Goal: Information Seeking & Learning: Learn about a topic

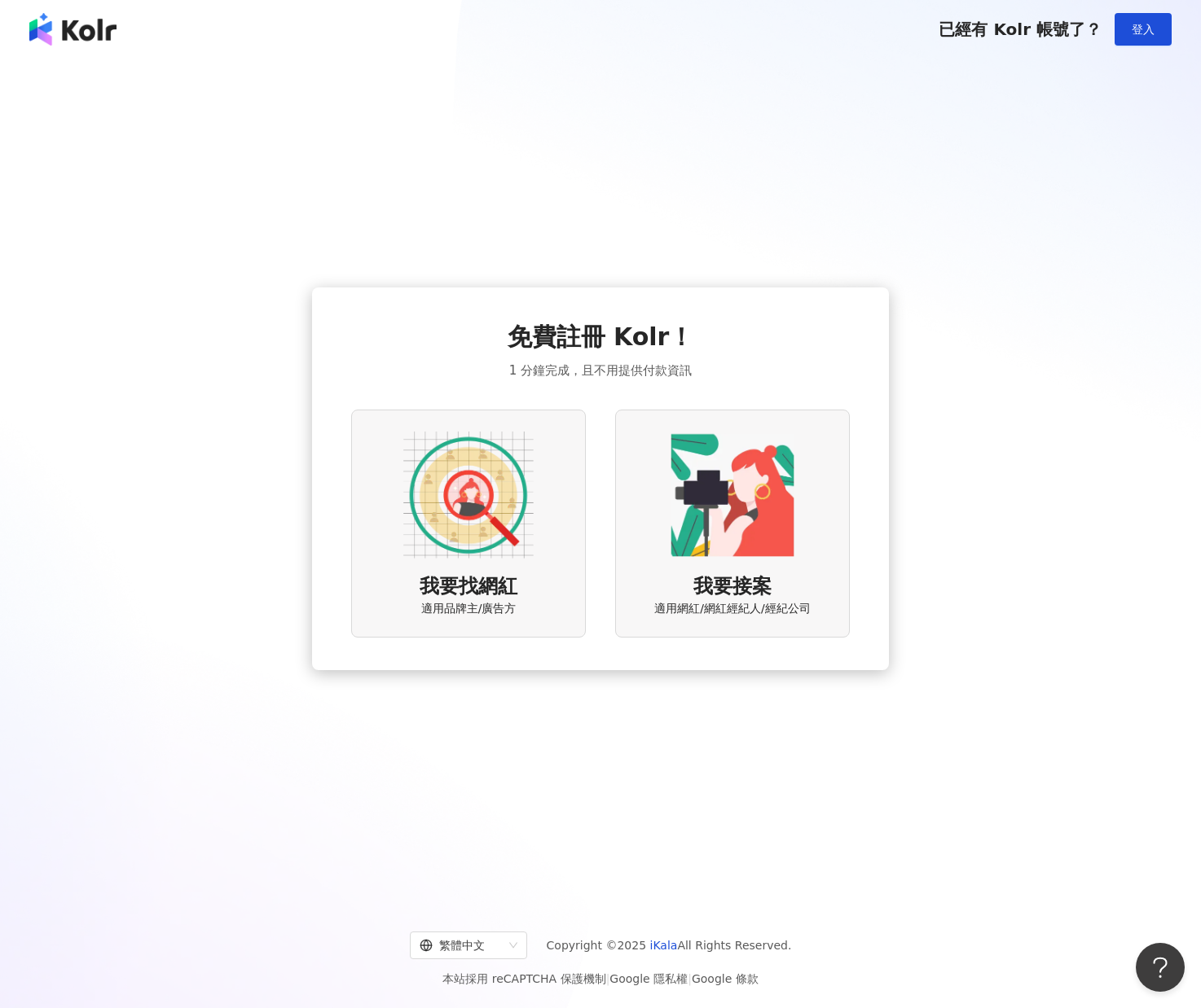
click at [506, 514] on img at bounding box center [468, 495] width 130 height 130
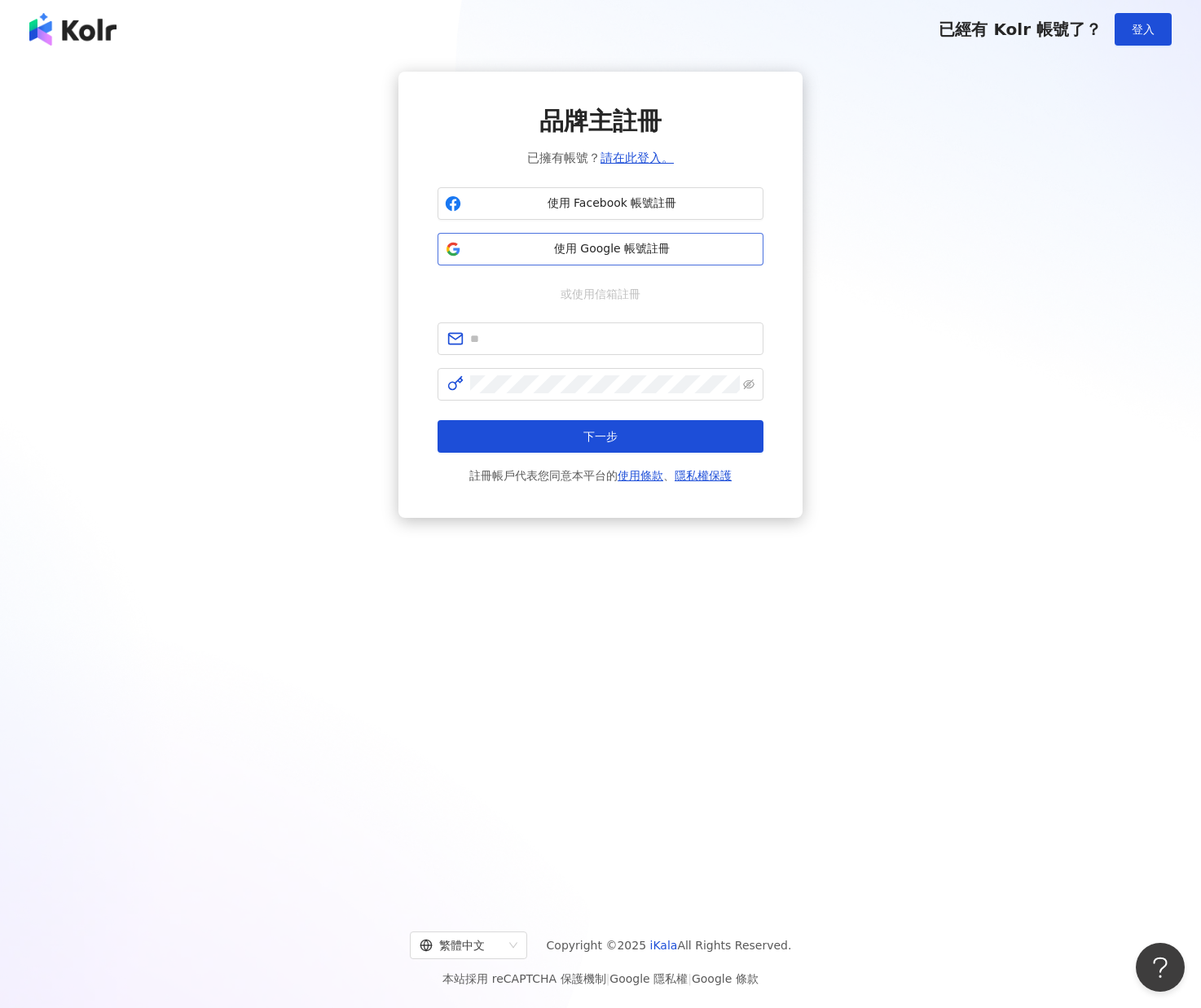
click at [570, 254] on span "使用 Google 帳號註冊" at bounding box center [611, 249] width 288 height 17
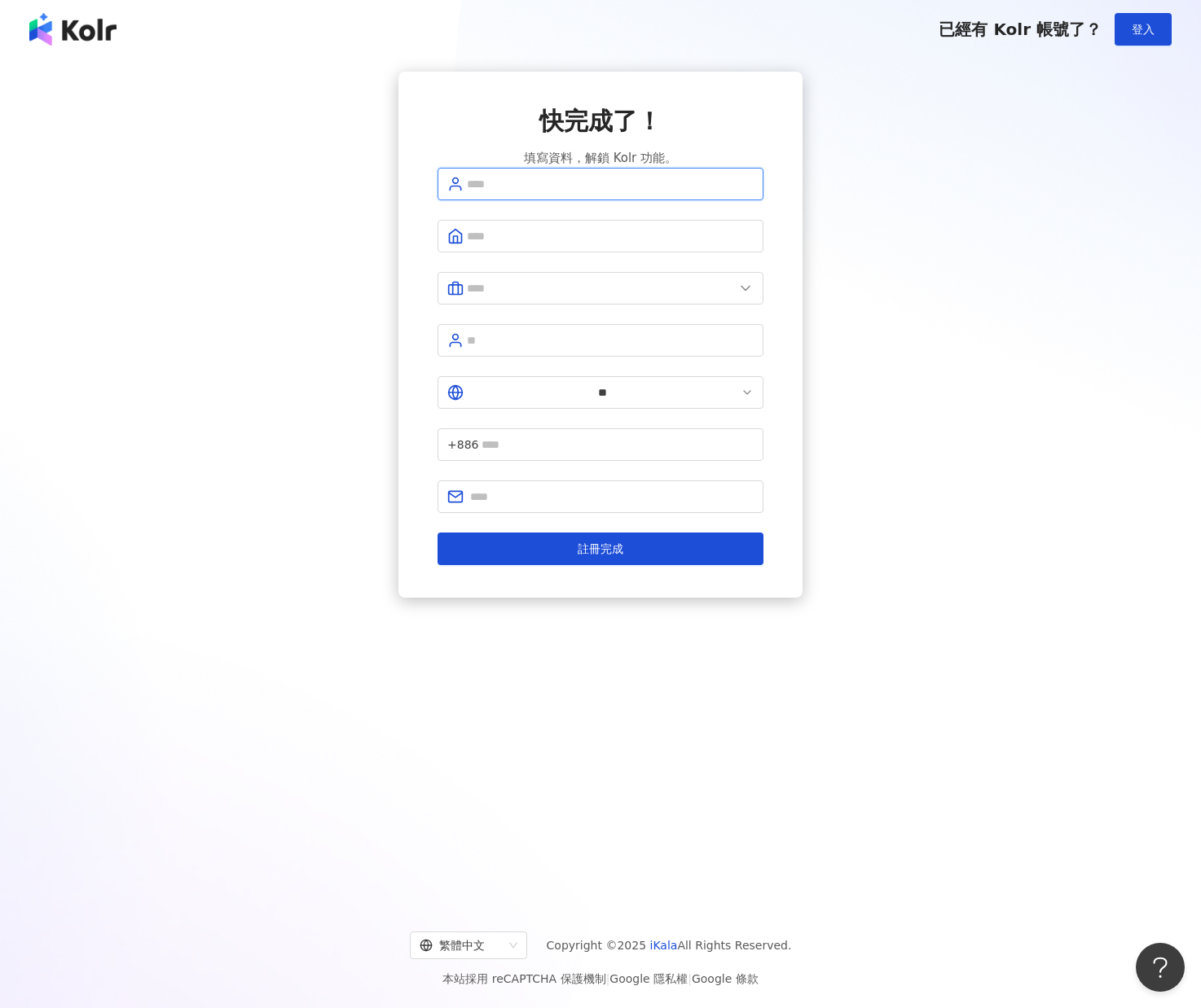
click at [673, 193] on input "text" at bounding box center [609, 184] width 287 height 18
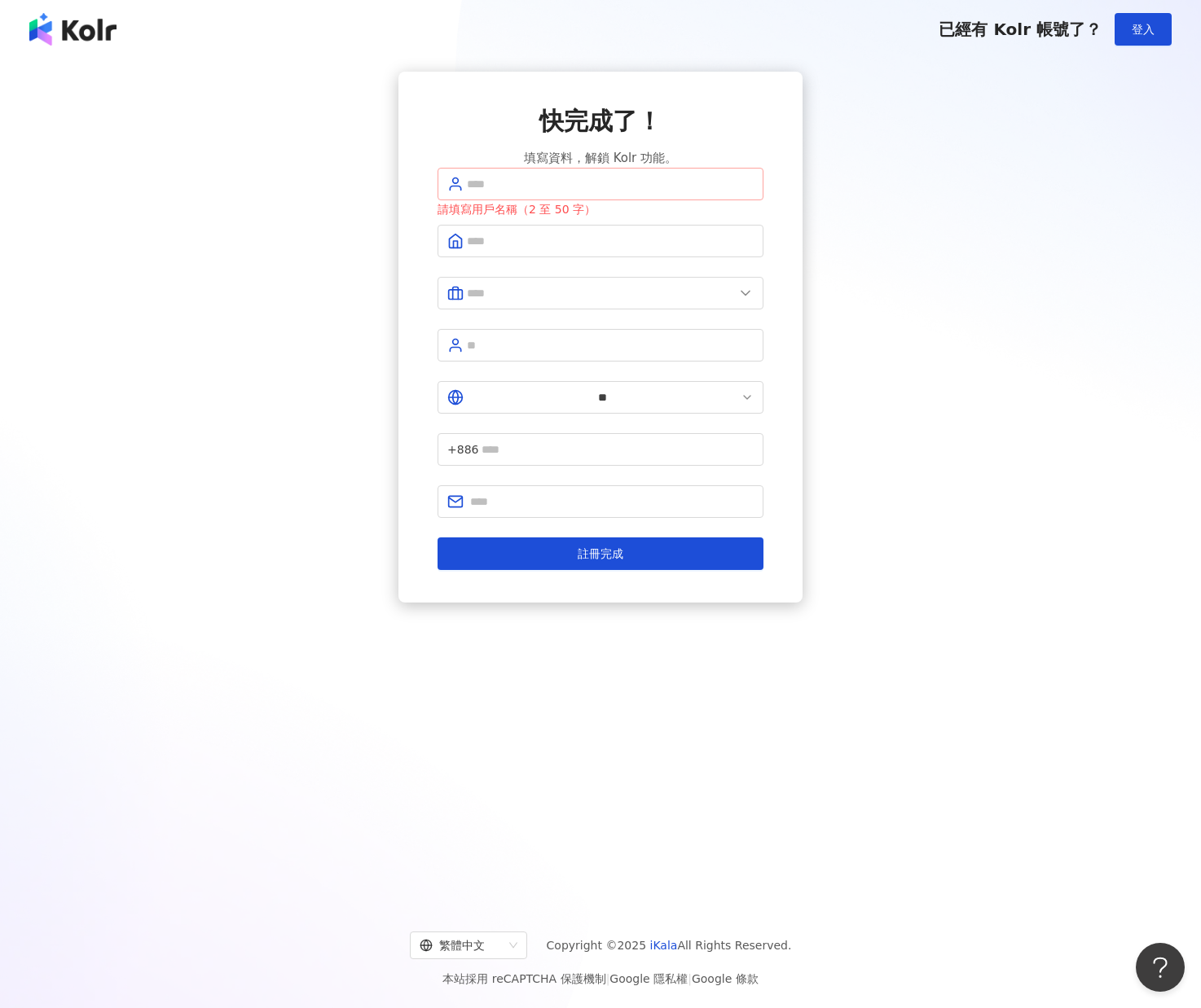
click at [500, 201] on span at bounding box center [600, 183] width 326 height 32
click at [504, 193] on input "text" at bounding box center [609, 184] width 287 height 18
click at [513, 201] on span at bounding box center [600, 183] width 326 height 32
type input "*"
type input "***"
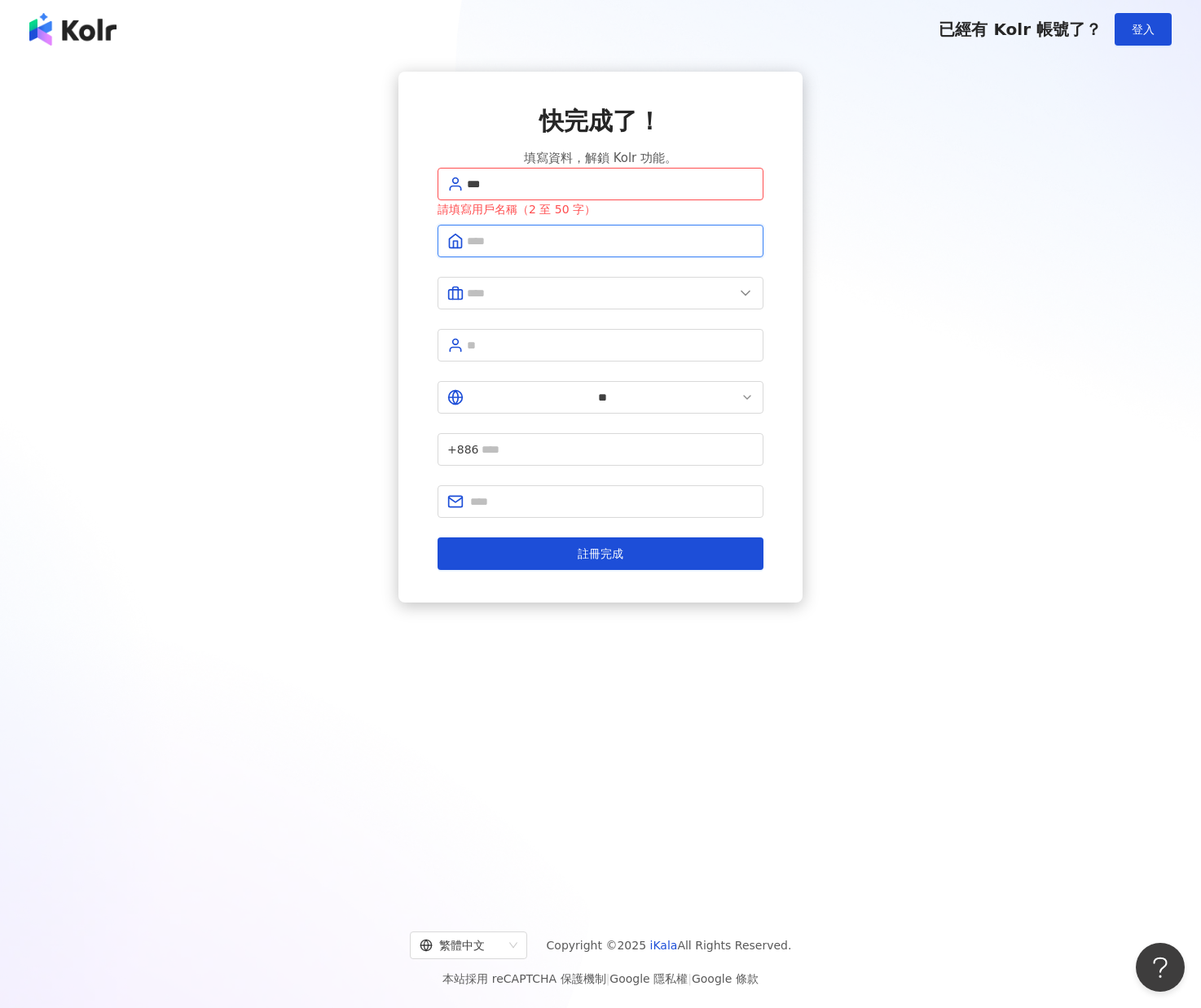
click at [501, 250] on input "text" at bounding box center [609, 241] width 287 height 18
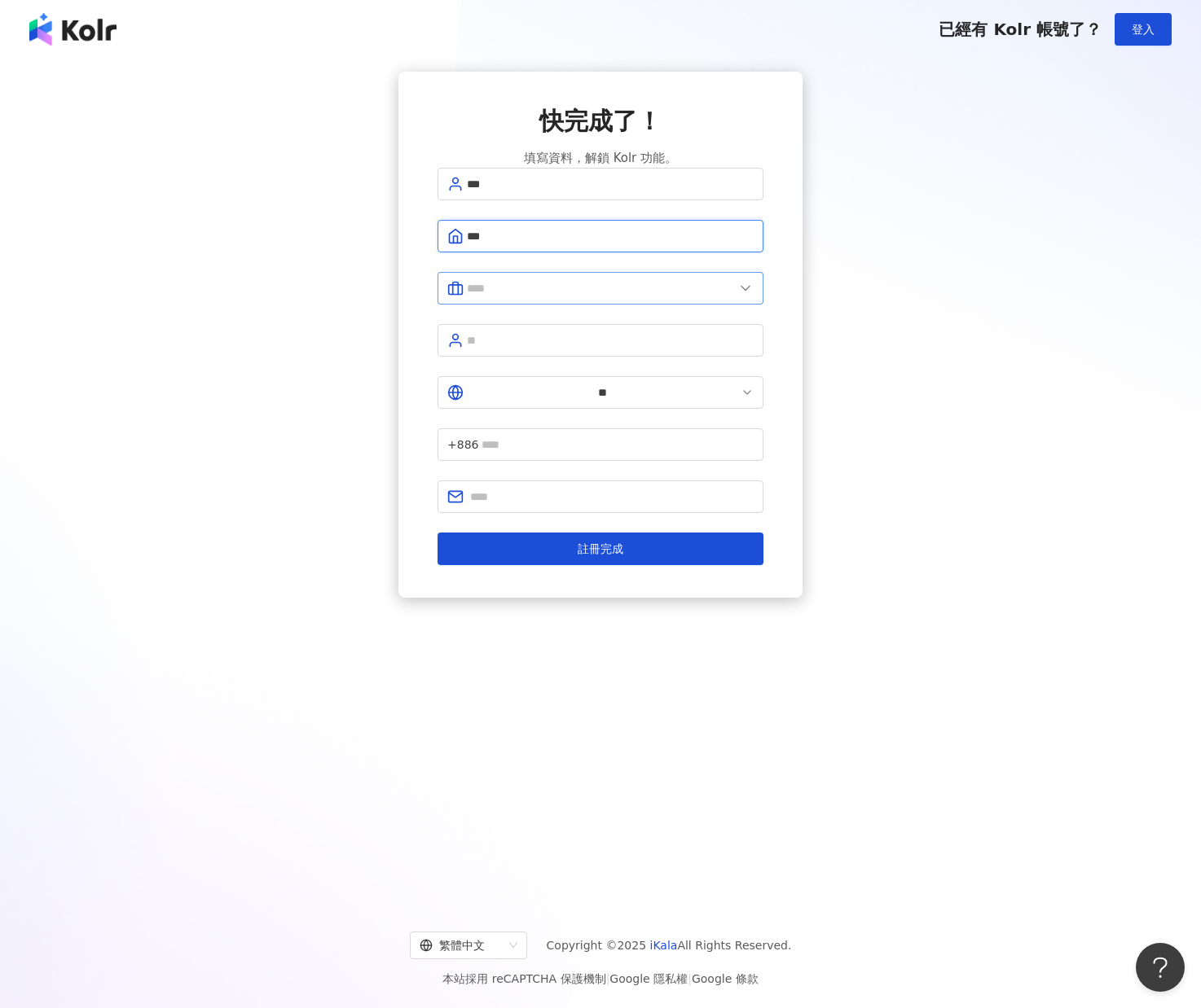
type input "***"
click at [501, 290] on span at bounding box center [600, 288] width 326 height 32
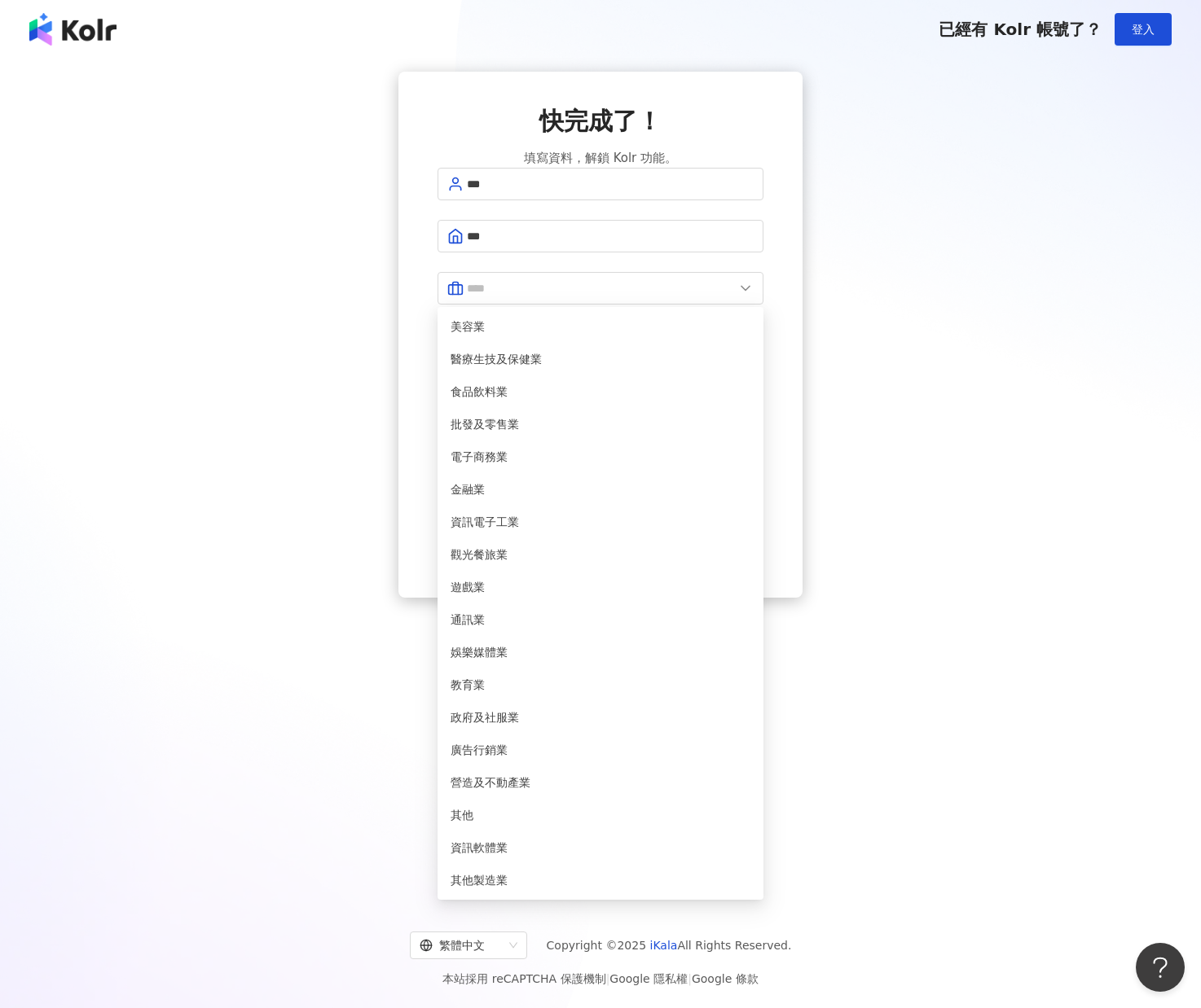
click at [464, 621] on div "快完成了！ 填寫資料，解鎖 Kolr 功能。 *** *** 美容業 醫療生技及保健業 食品飲料業 批發及零售業 電子商務業 金融業 資訊電子工業 觀光餐旅業…" at bounding box center [600, 479] width 1201 height 840
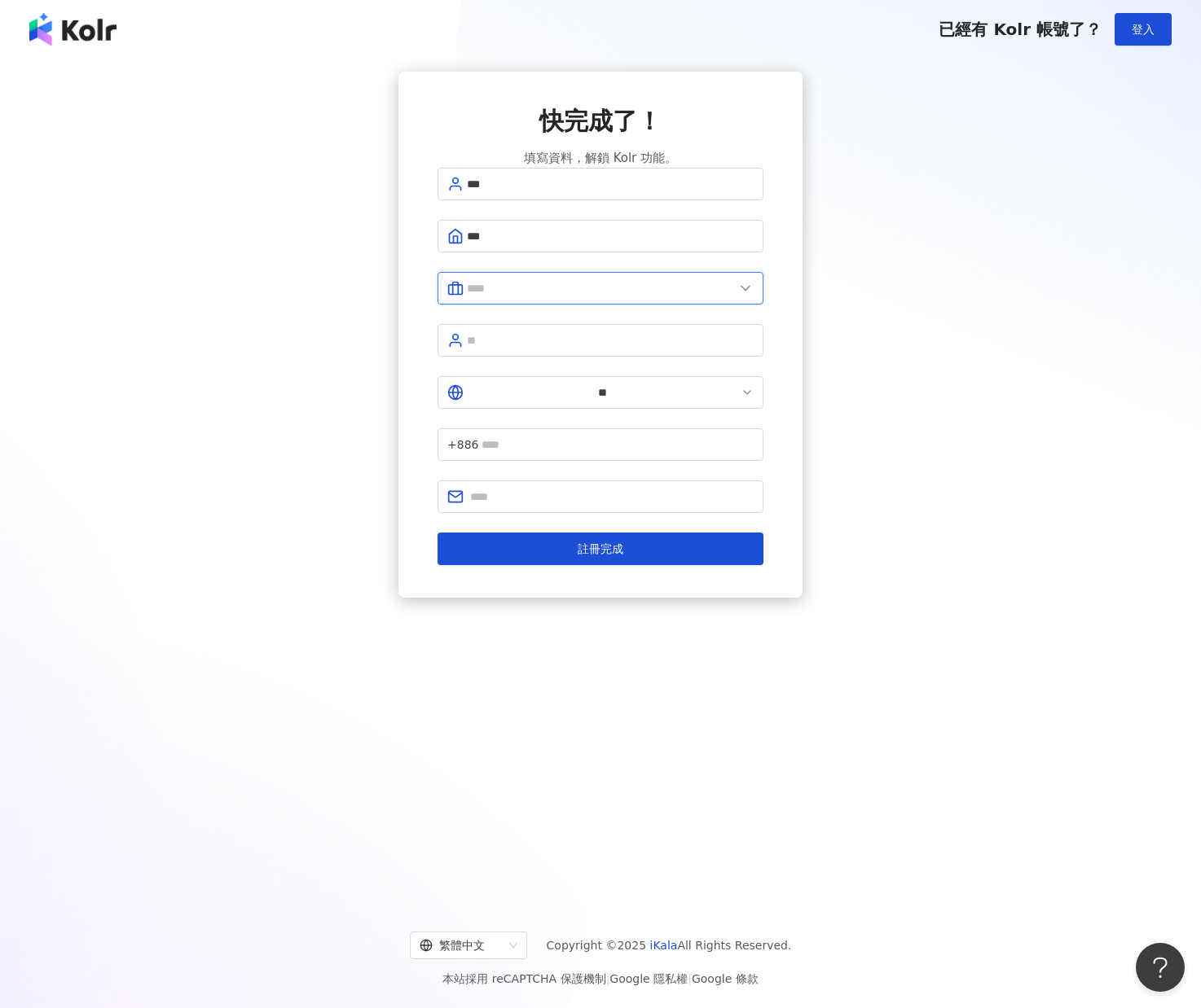
click at [558, 298] on input "text" at bounding box center [600, 288] width 267 height 18
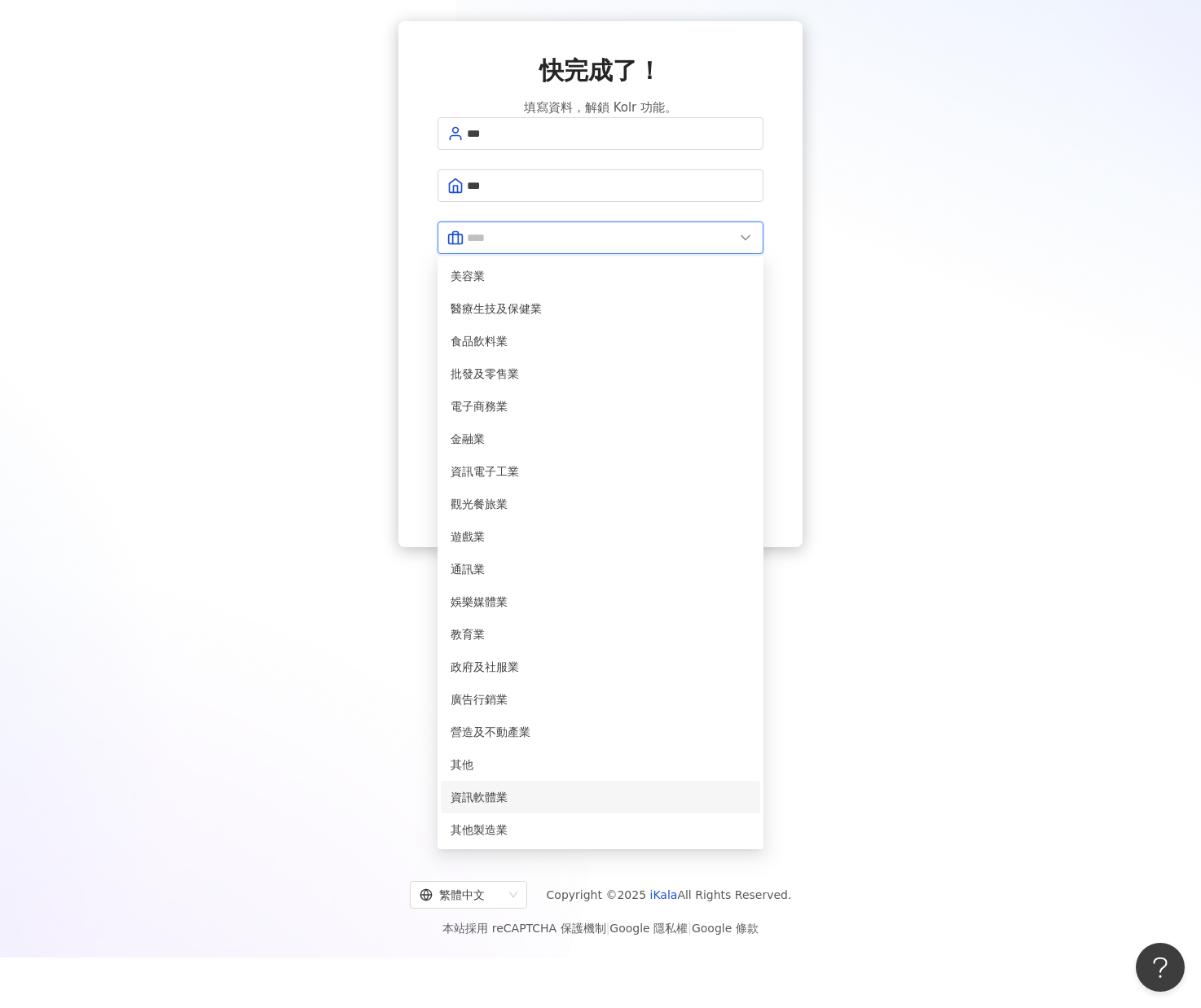
scroll to position [75, 0]
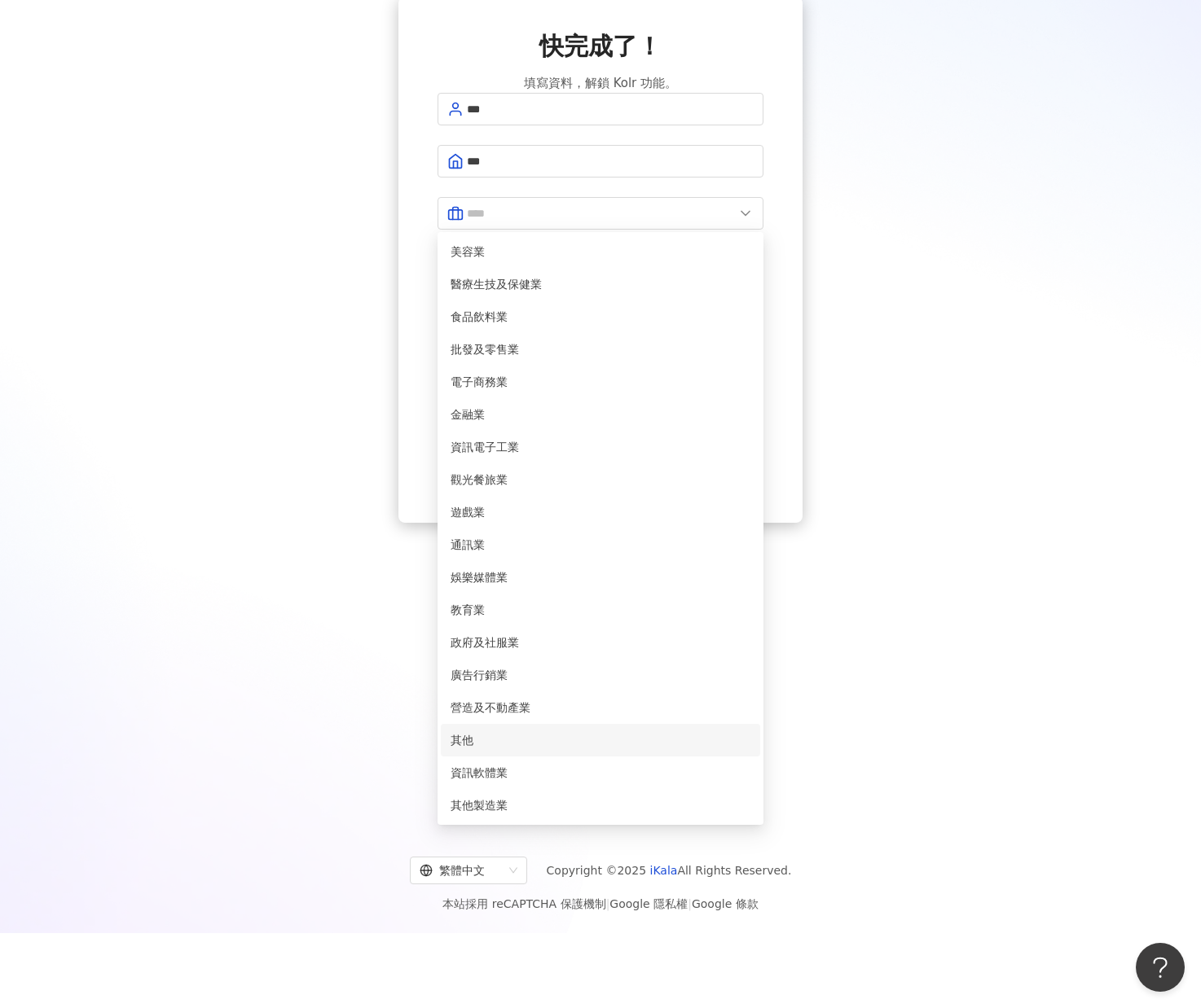
click at [563, 732] on span "其他" at bounding box center [600, 741] width 300 height 18
type input "**"
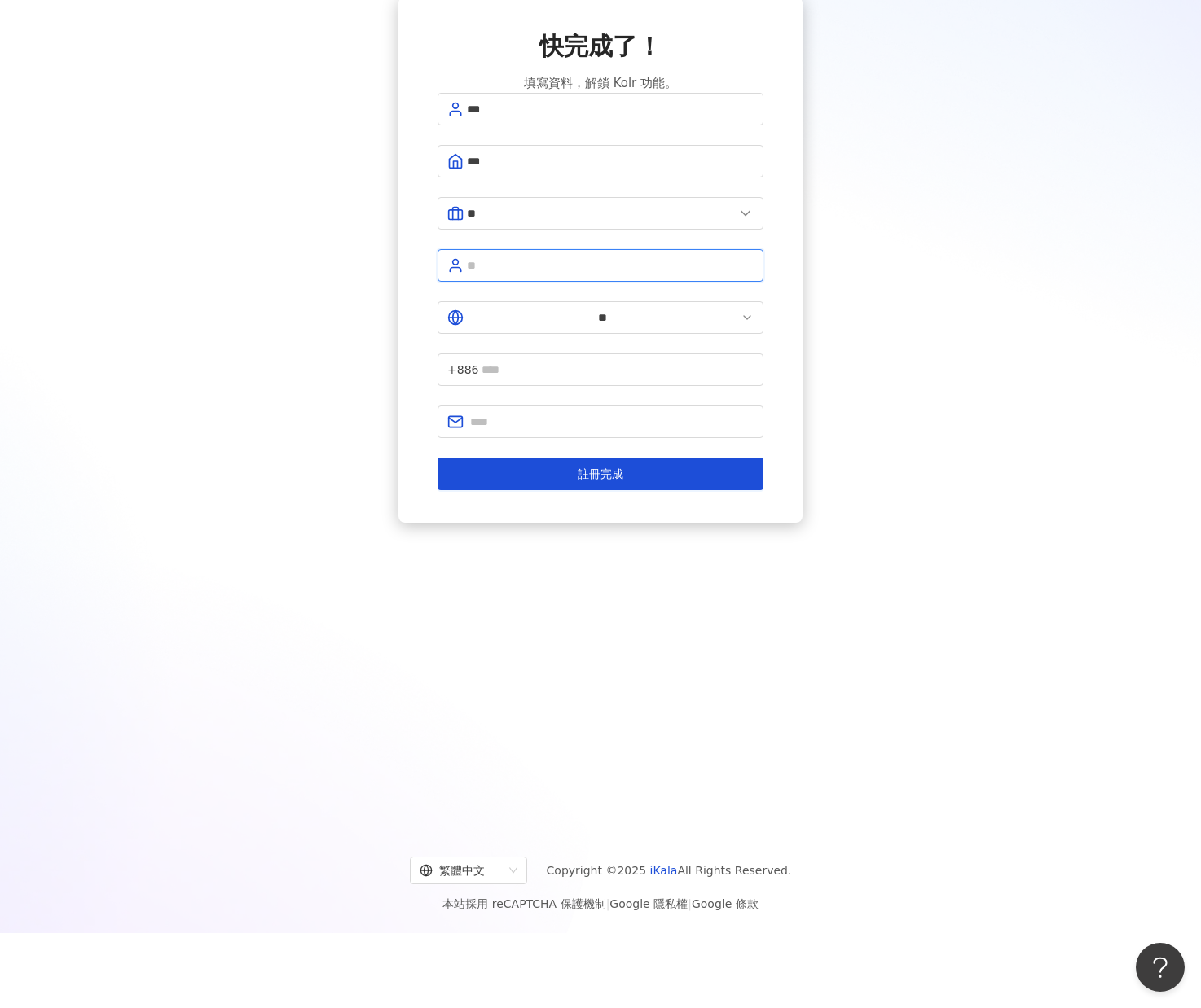
click at [563, 271] on input "text" at bounding box center [609, 265] width 287 height 18
type input "***"
click at [593, 360] on input "text" at bounding box center [617, 369] width 272 height 18
type input "**********"
click at [578, 413] on input "text" at bounding box center [611, 422] width 283 height 18
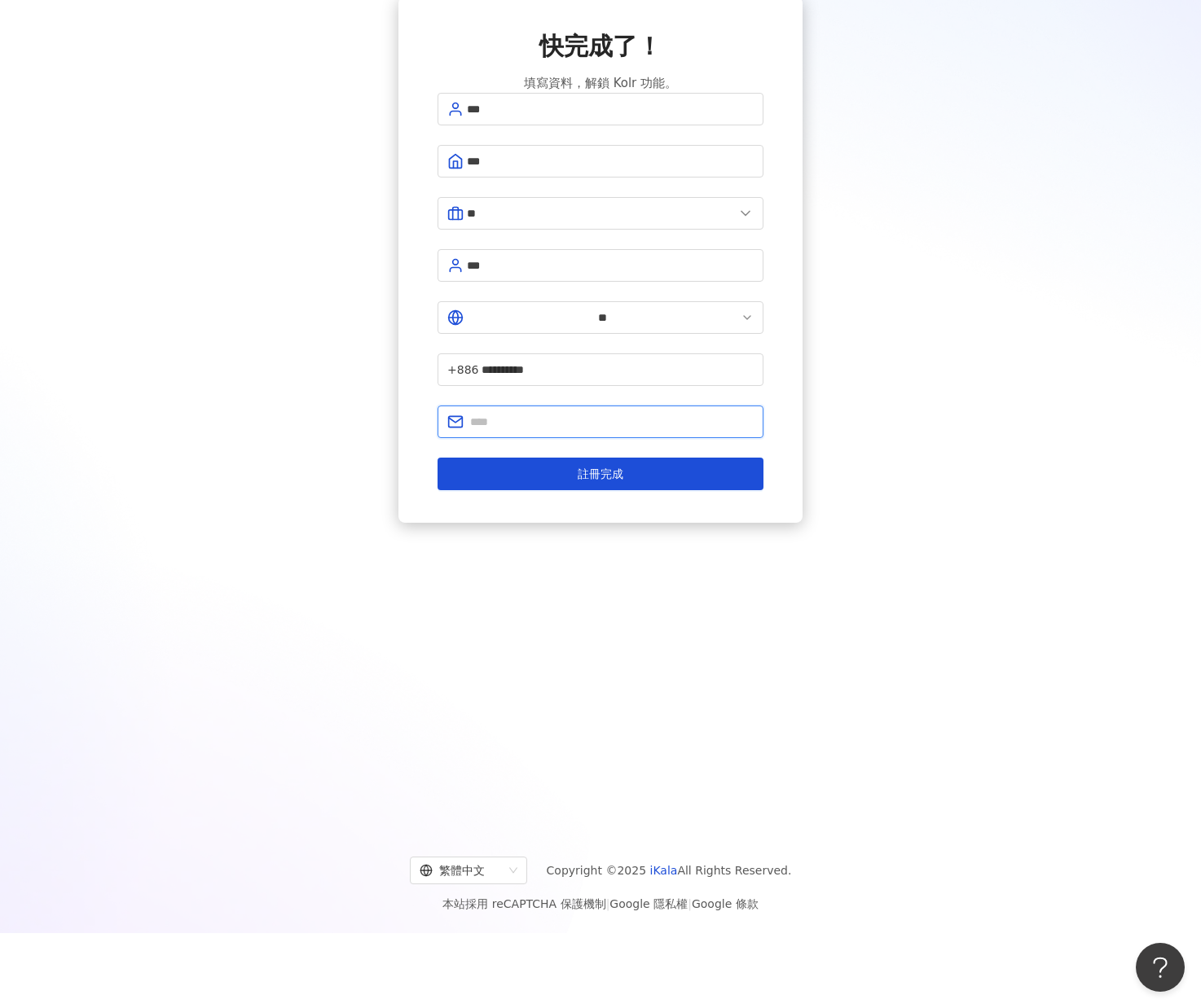
type input "**********"
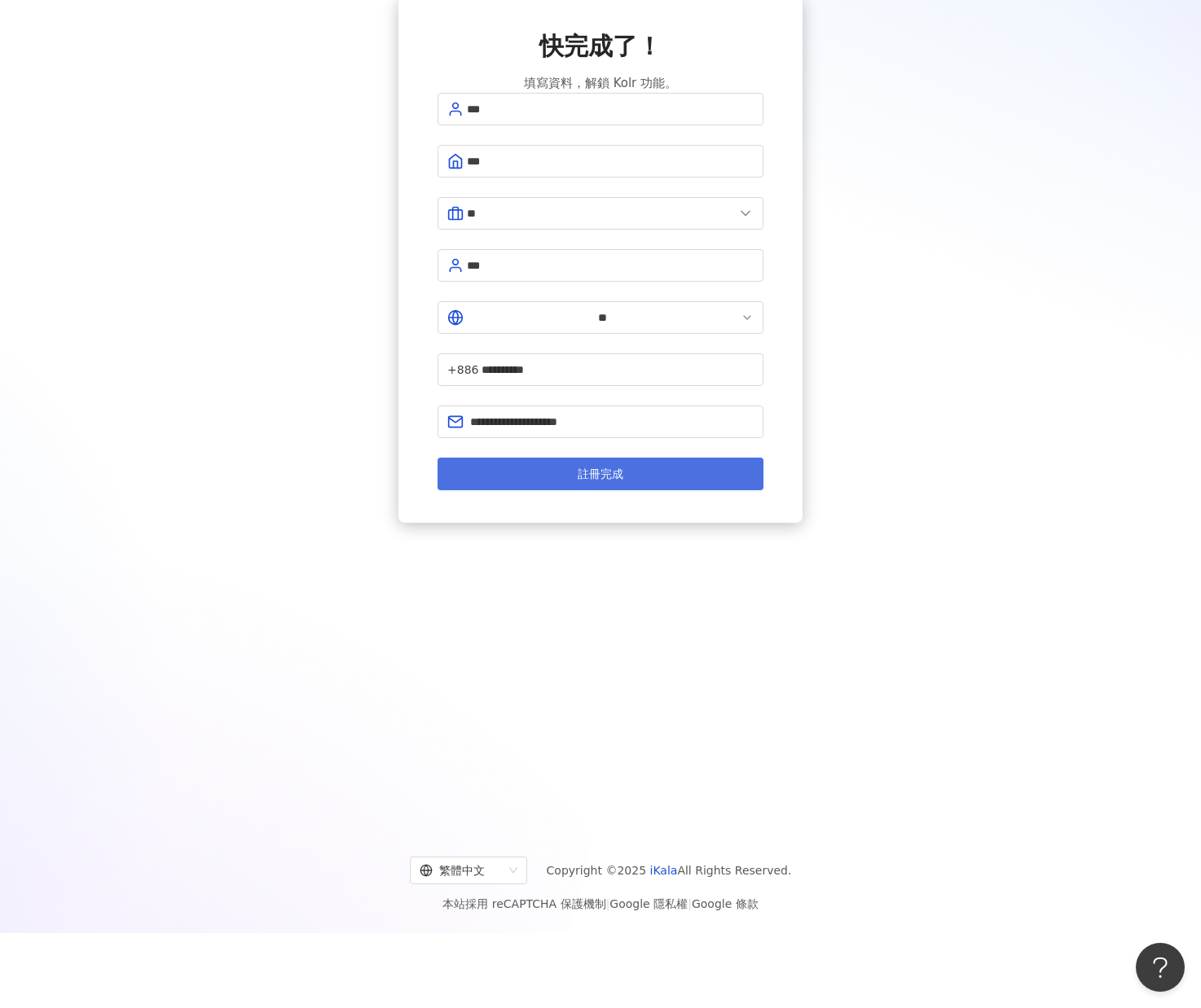
click at [573, 457] on button "註冊完成" at bounding box center [600, 473] width 326 height 32
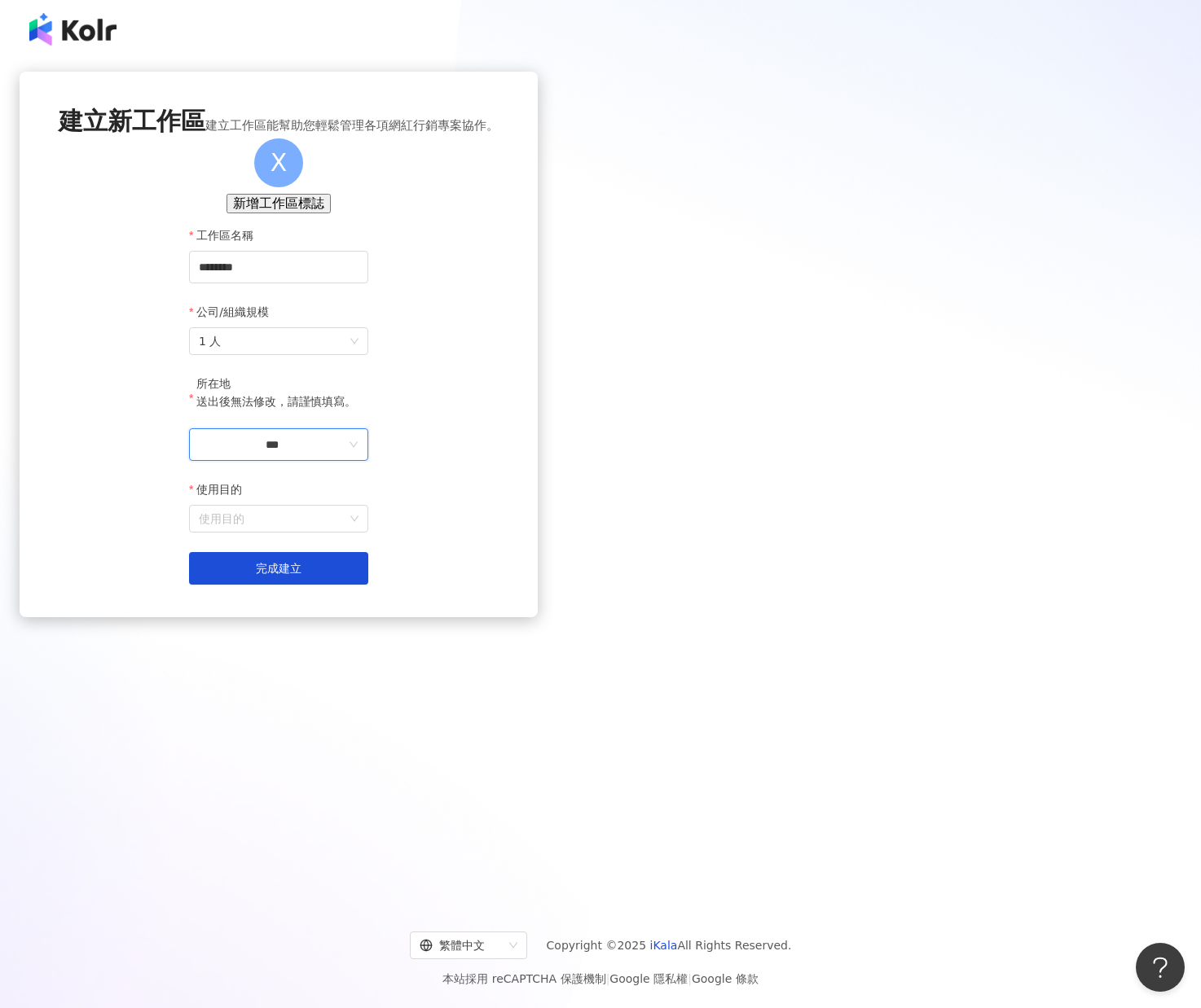
click at [346, 454] on input "***" at bounding box center [272, 445] width 147 height 18
click at [365, 531] on div "台灣" at bounding box center [353, 522] width 23 height 18
click at [359, 532] on input "使用目的" at bounding box center [278, 518] width 160 height 26
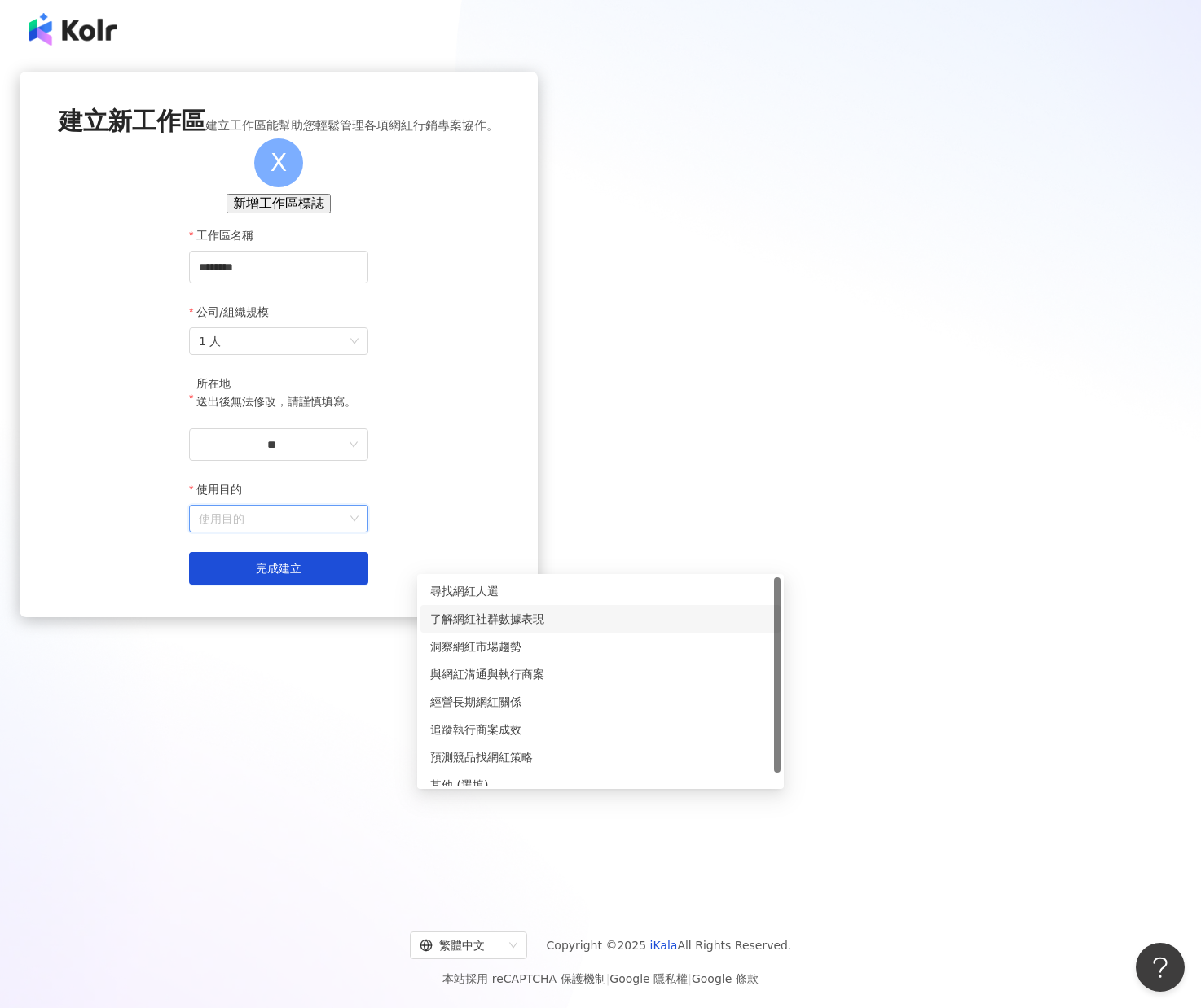
click at [525, 625] on div "了解網紅社群數據表現" at bounding box center [600, 619] width 341 height 18
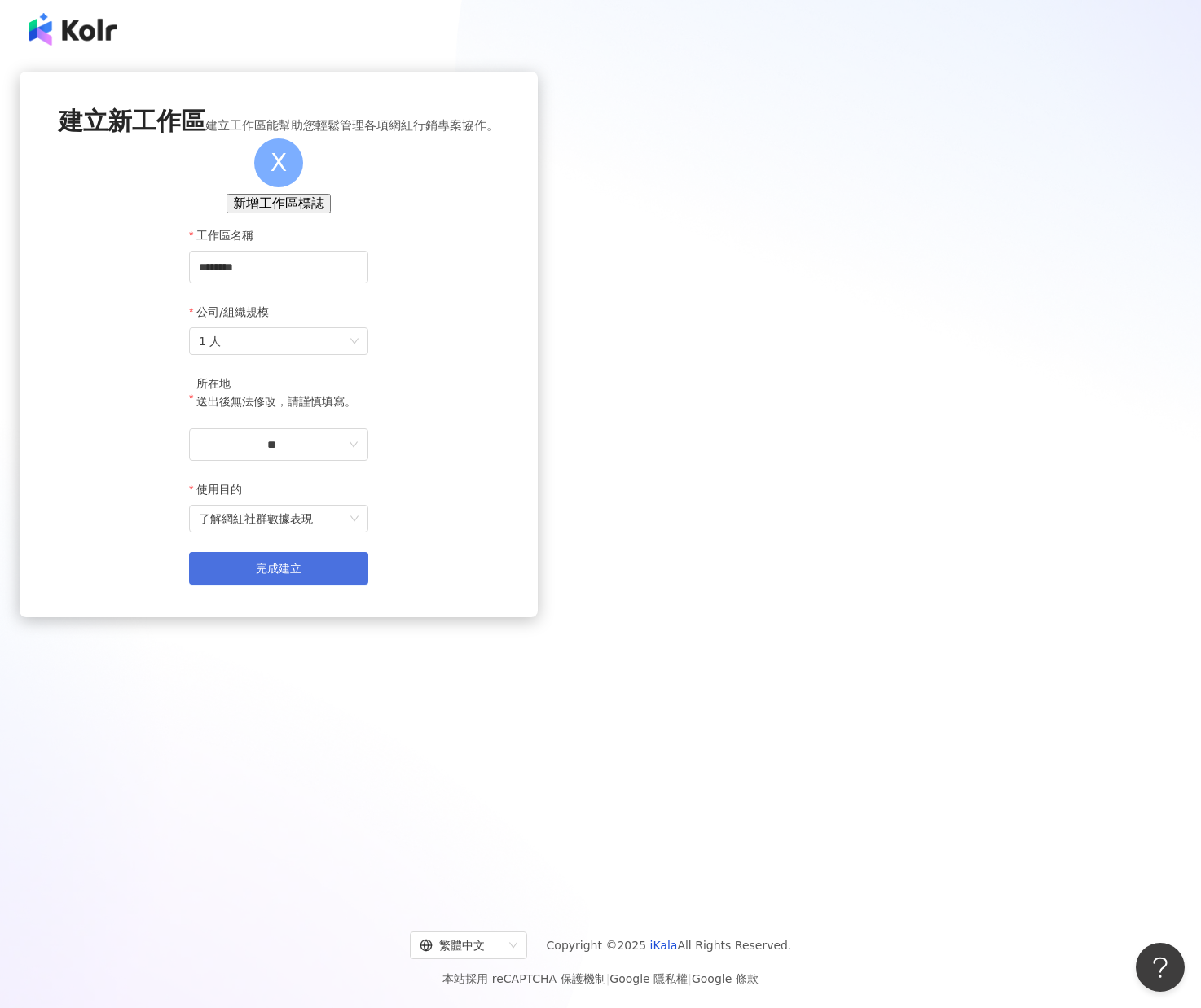
click at [368, 585] on button "完成建立" at bounding box center [278, 568] width 179 height 32
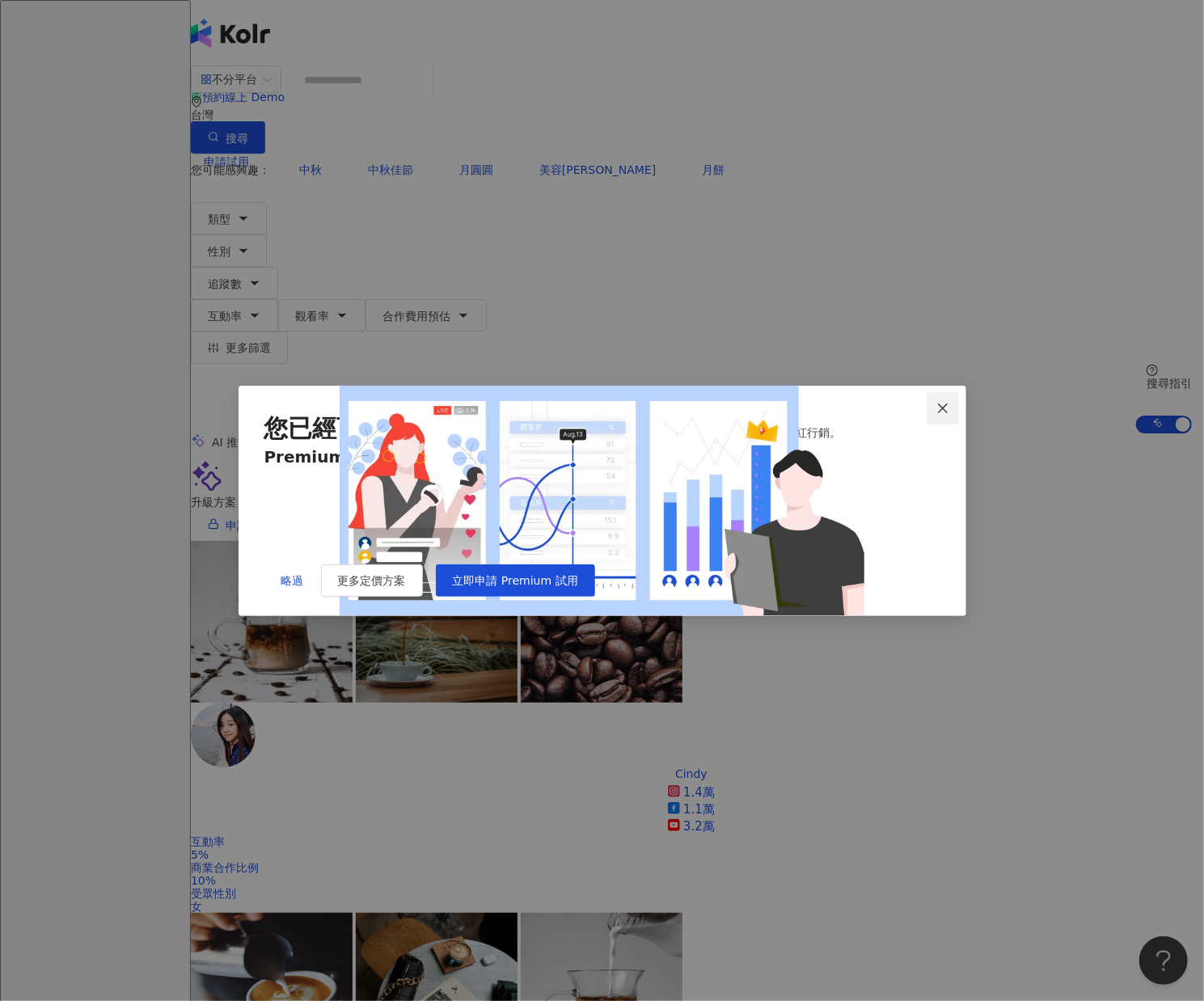
click at [947, 402] on icon "close" at bounding box center [942, 408] width 13 height 13
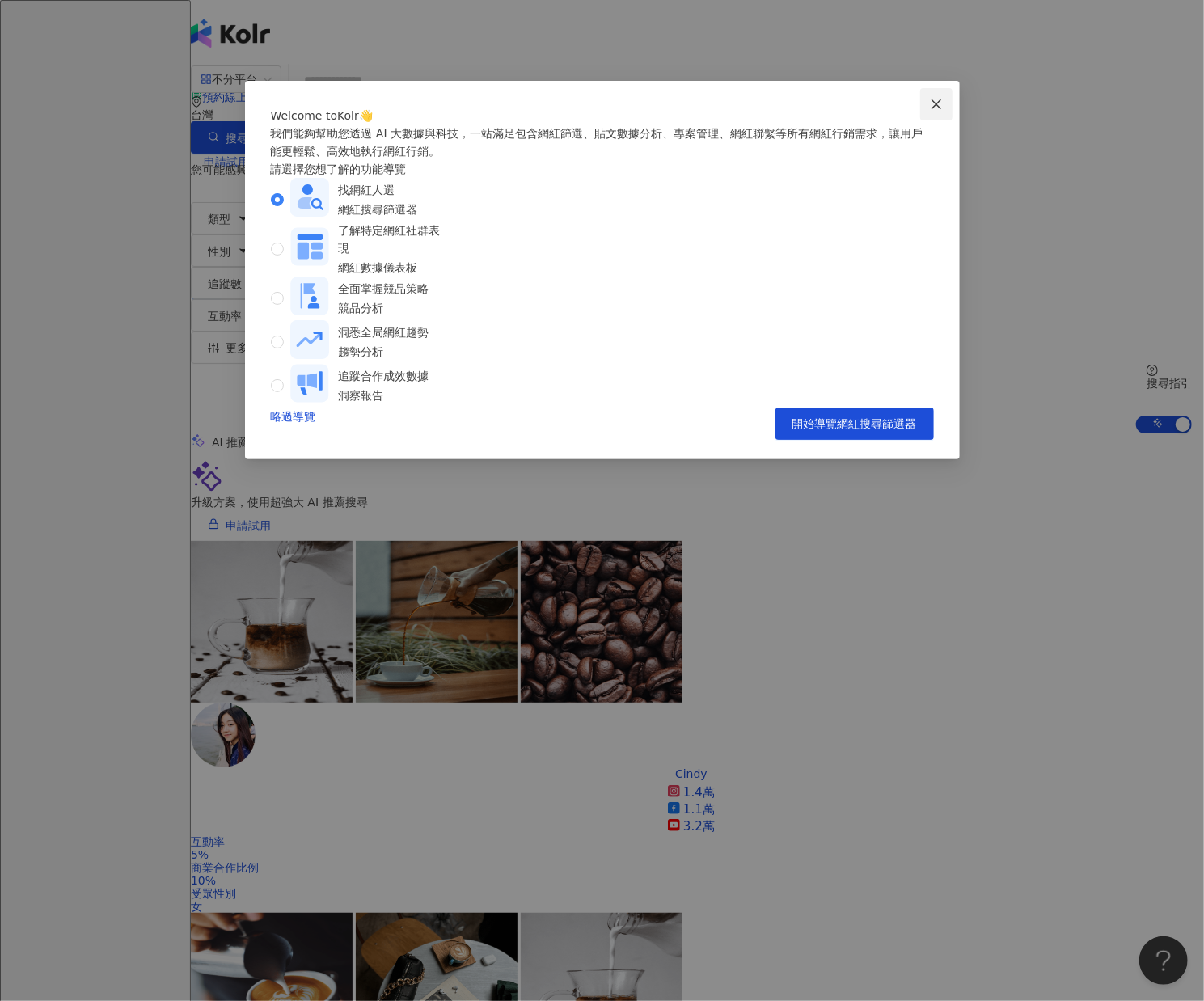
click at [925, 109] on span "Close" at bounding box center [936, 104] width 32 height 13
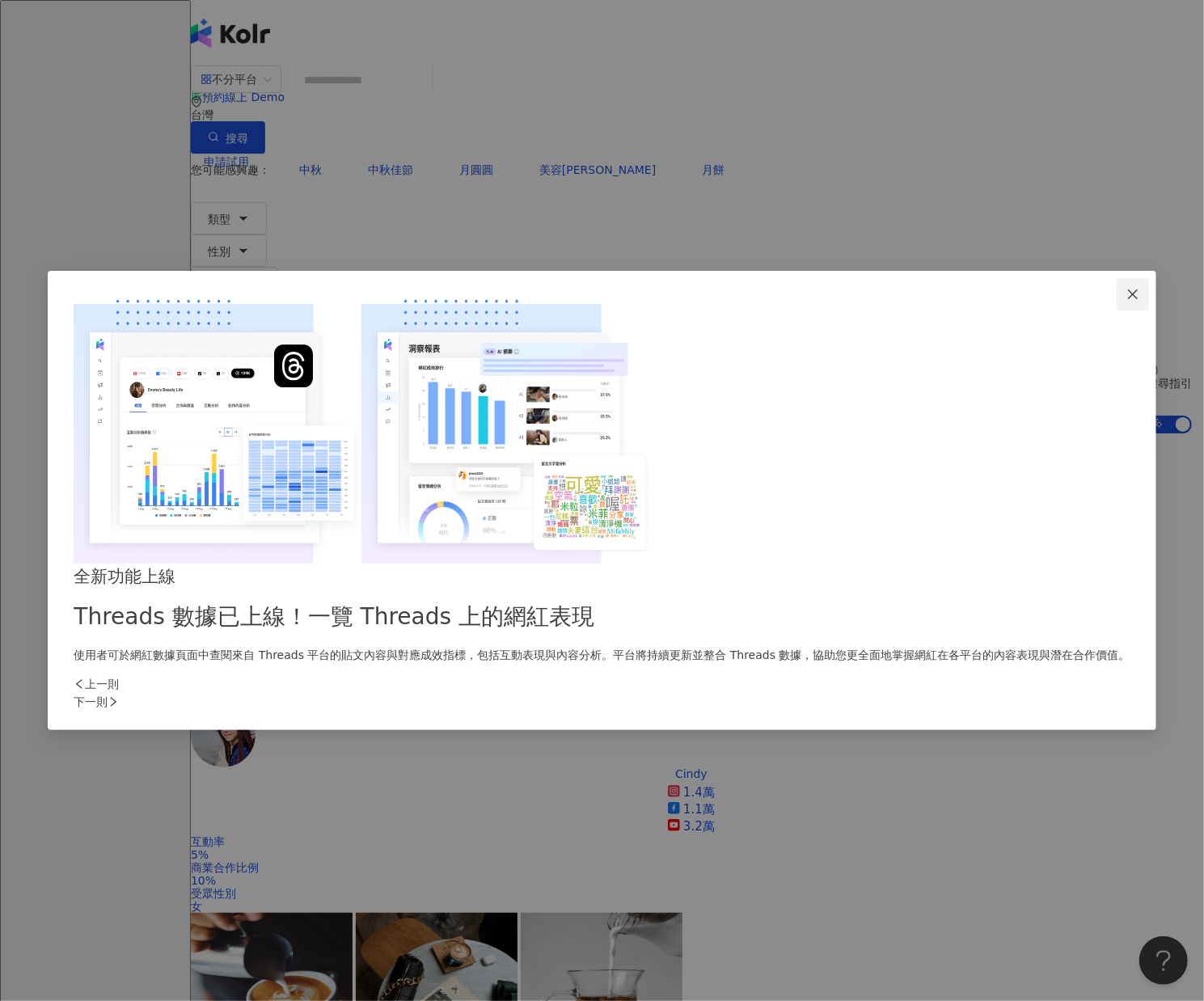
click at [1128, 300] on icon "close" at bounding box center [1133, 295] width 10 height 10
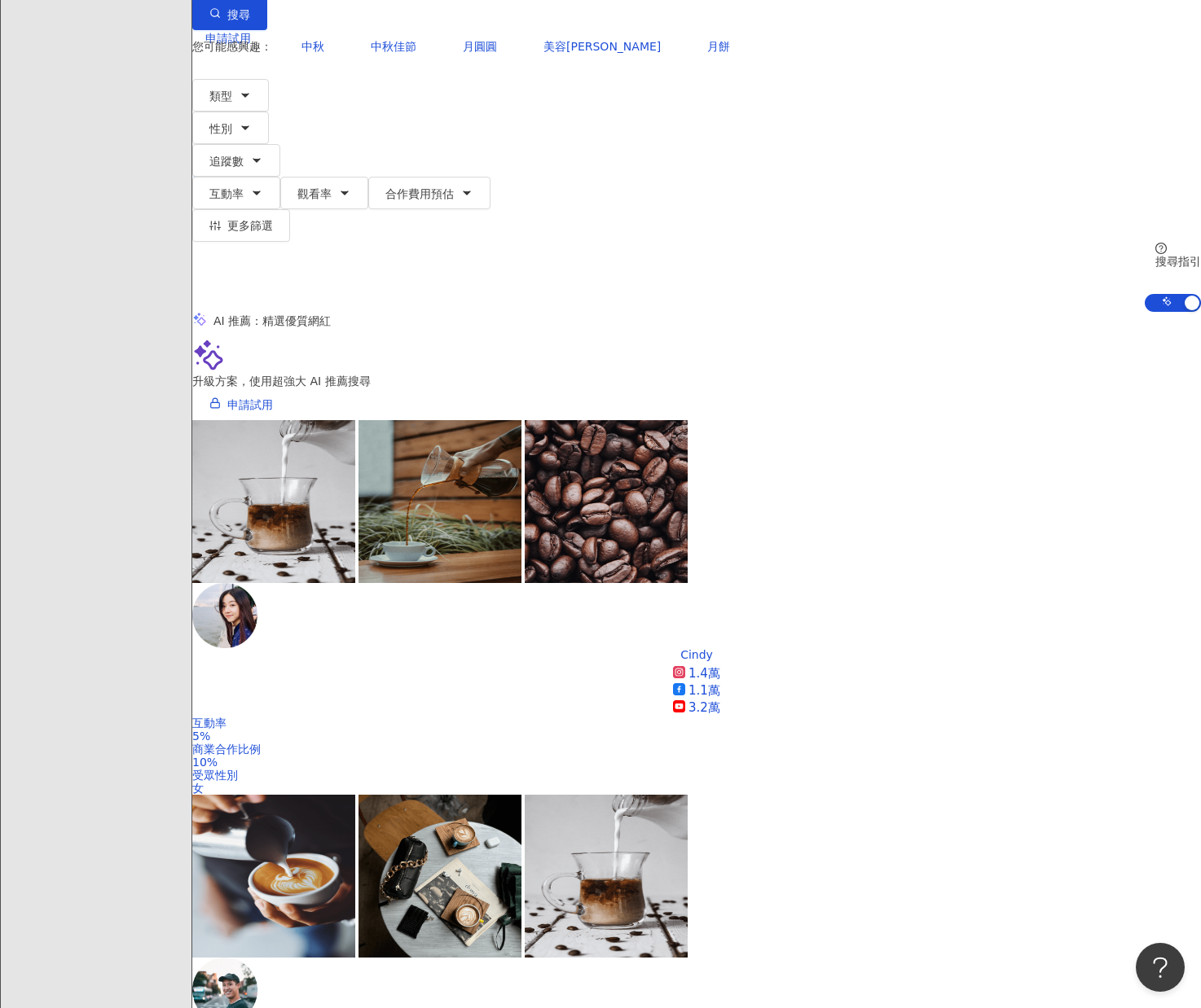
scroll to position [163, 0]
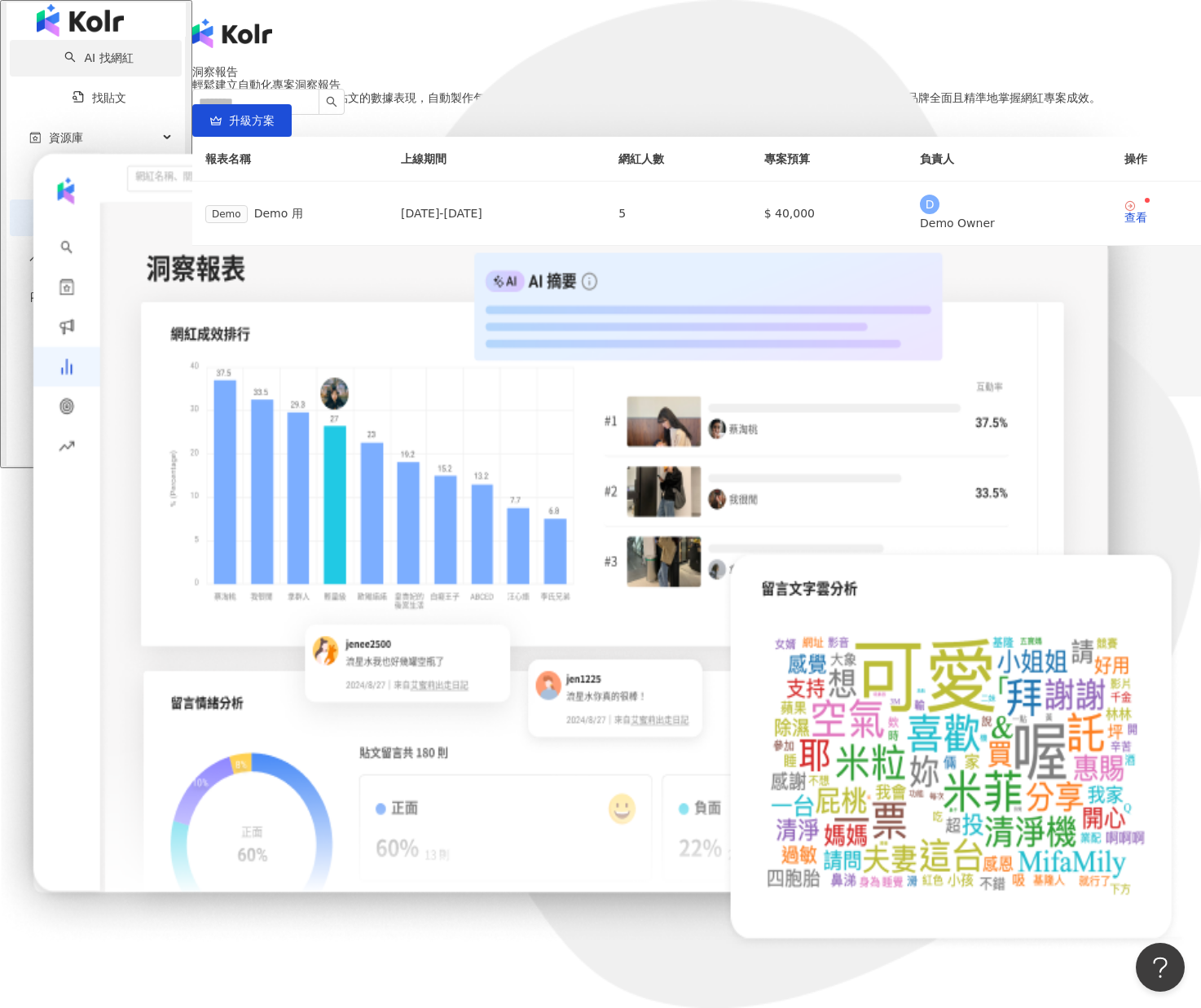
click at [83, 65] on link "AI 找網紅" at bounding box center [99, 57] width 69 height 13
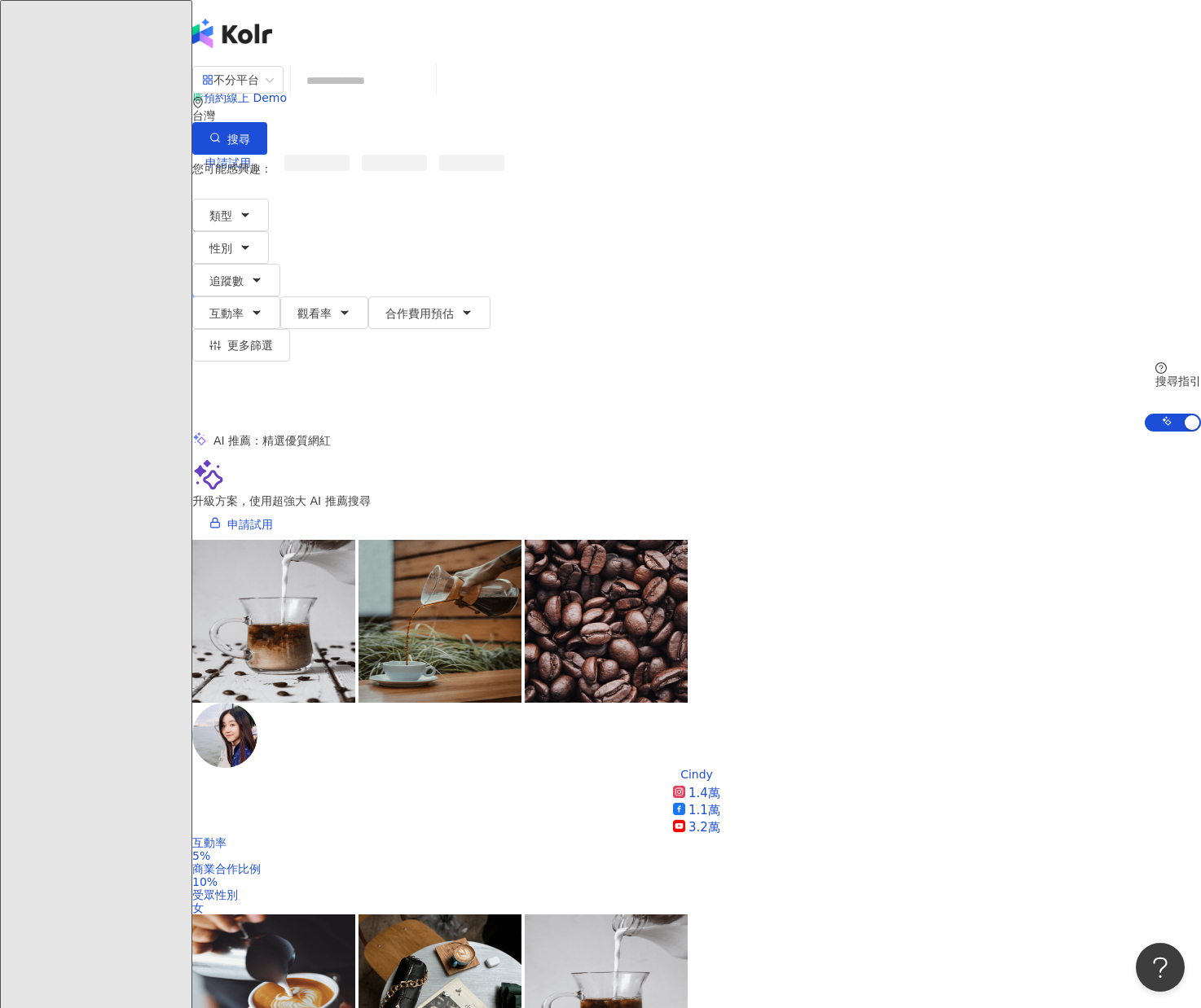
click at [366, 89] on input "search" at bounding box center [363, 81] width 132 height 31
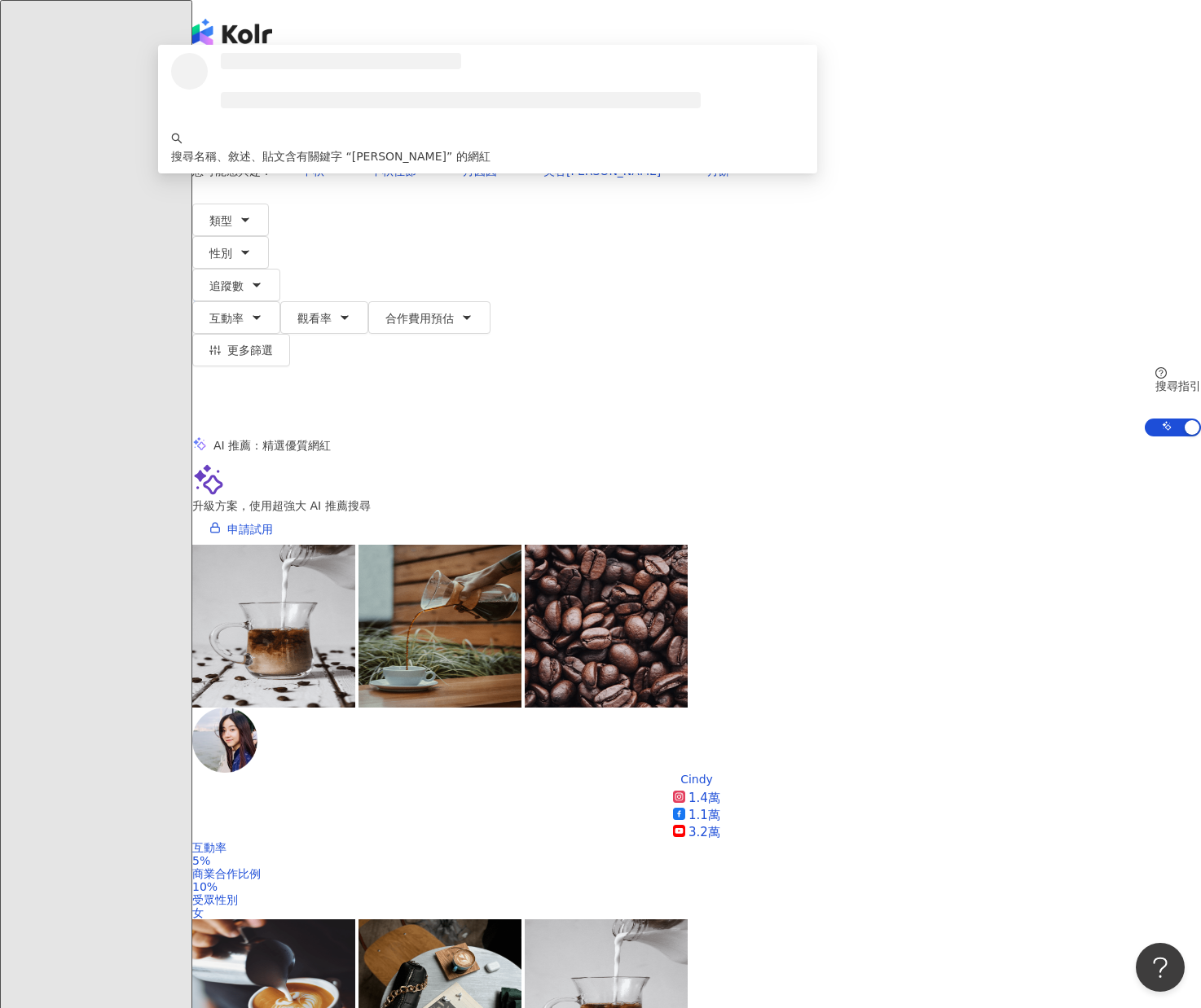
type input "******"
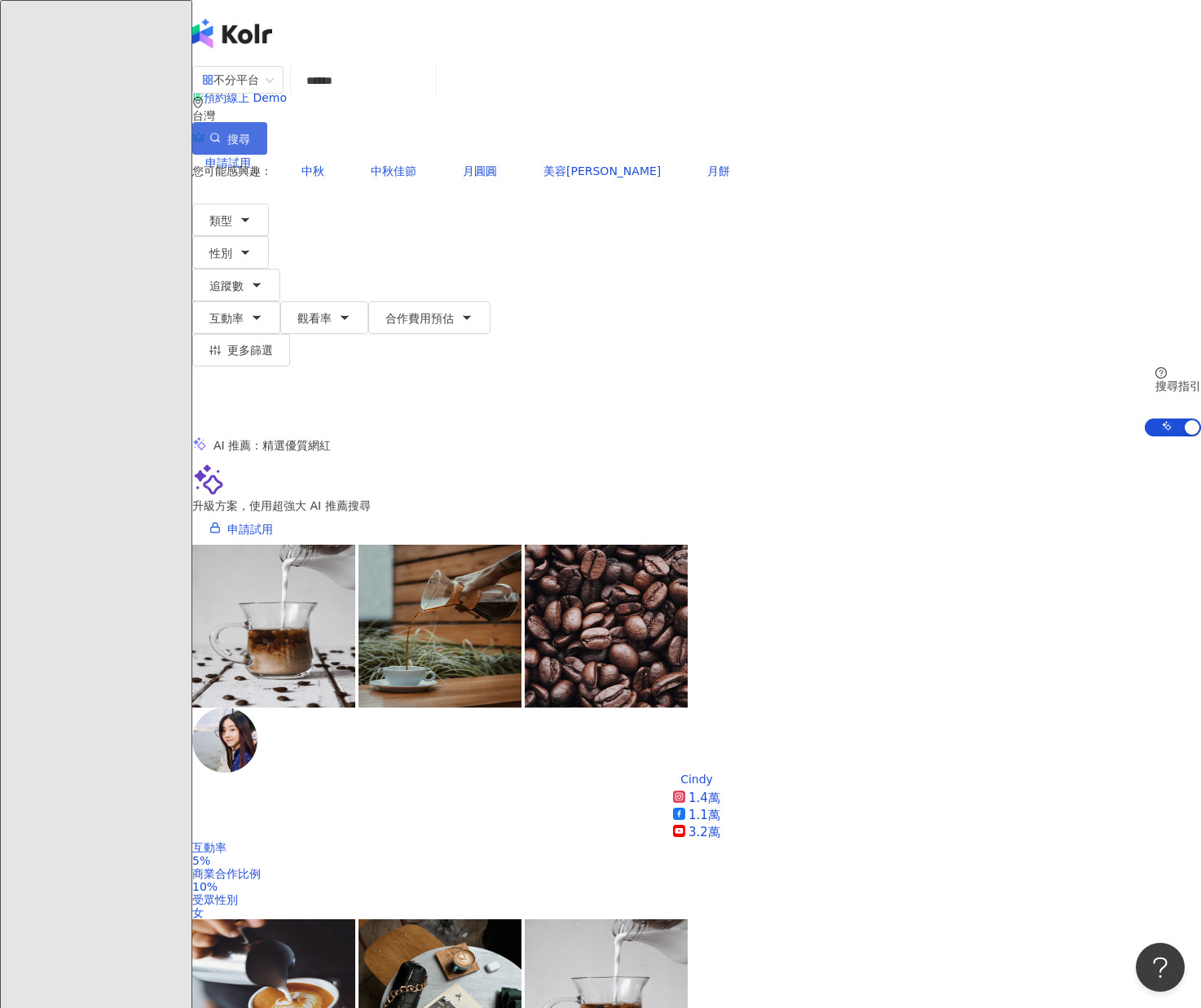
click at [267, 122] on button "搜尋" at bounding box center [229, 138] width 75 height 32
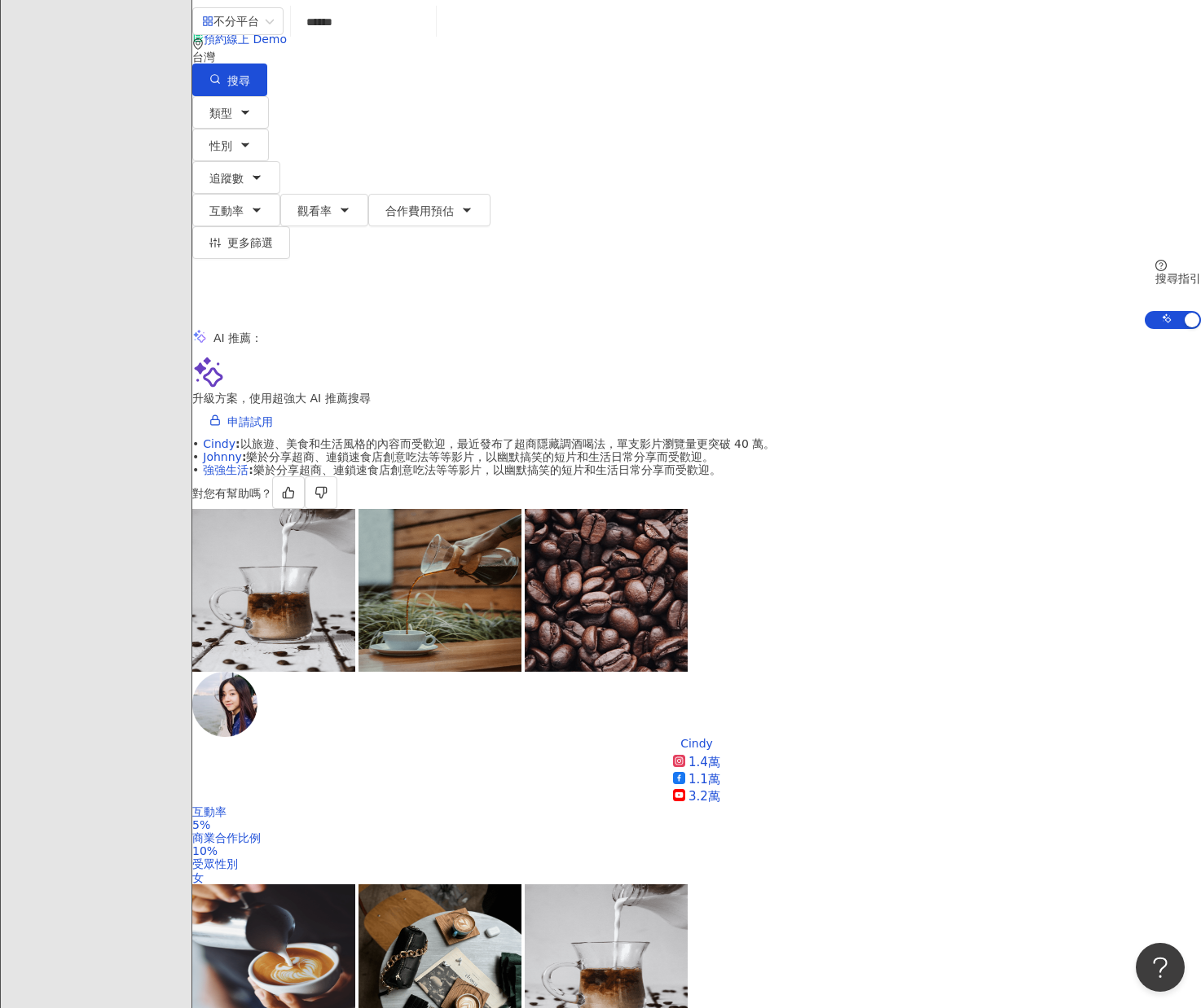
scroll to position [244, 0]
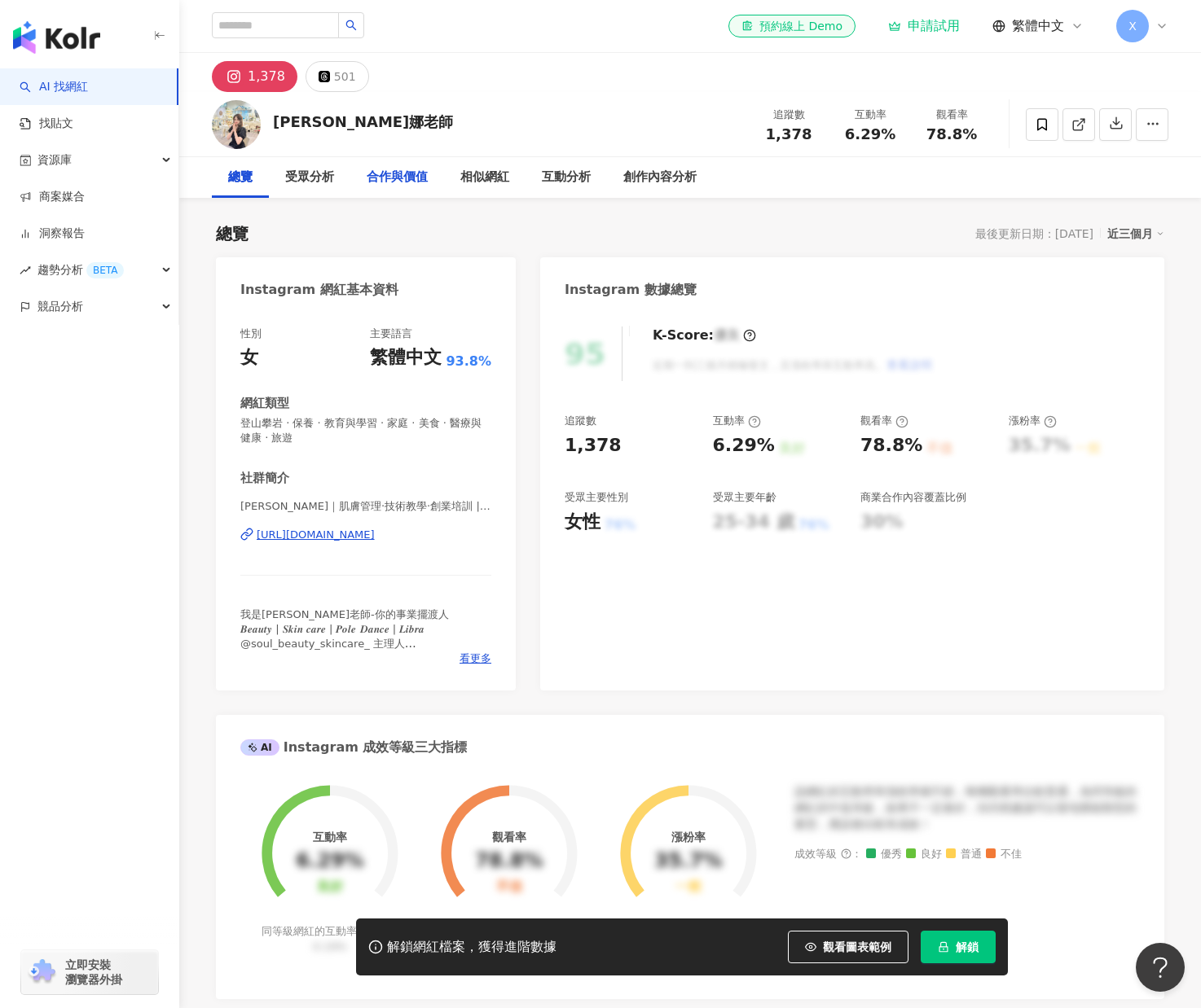
click at [396, 181] on div "合作與價值" at bounding box center [397, 177] width 61 height 20
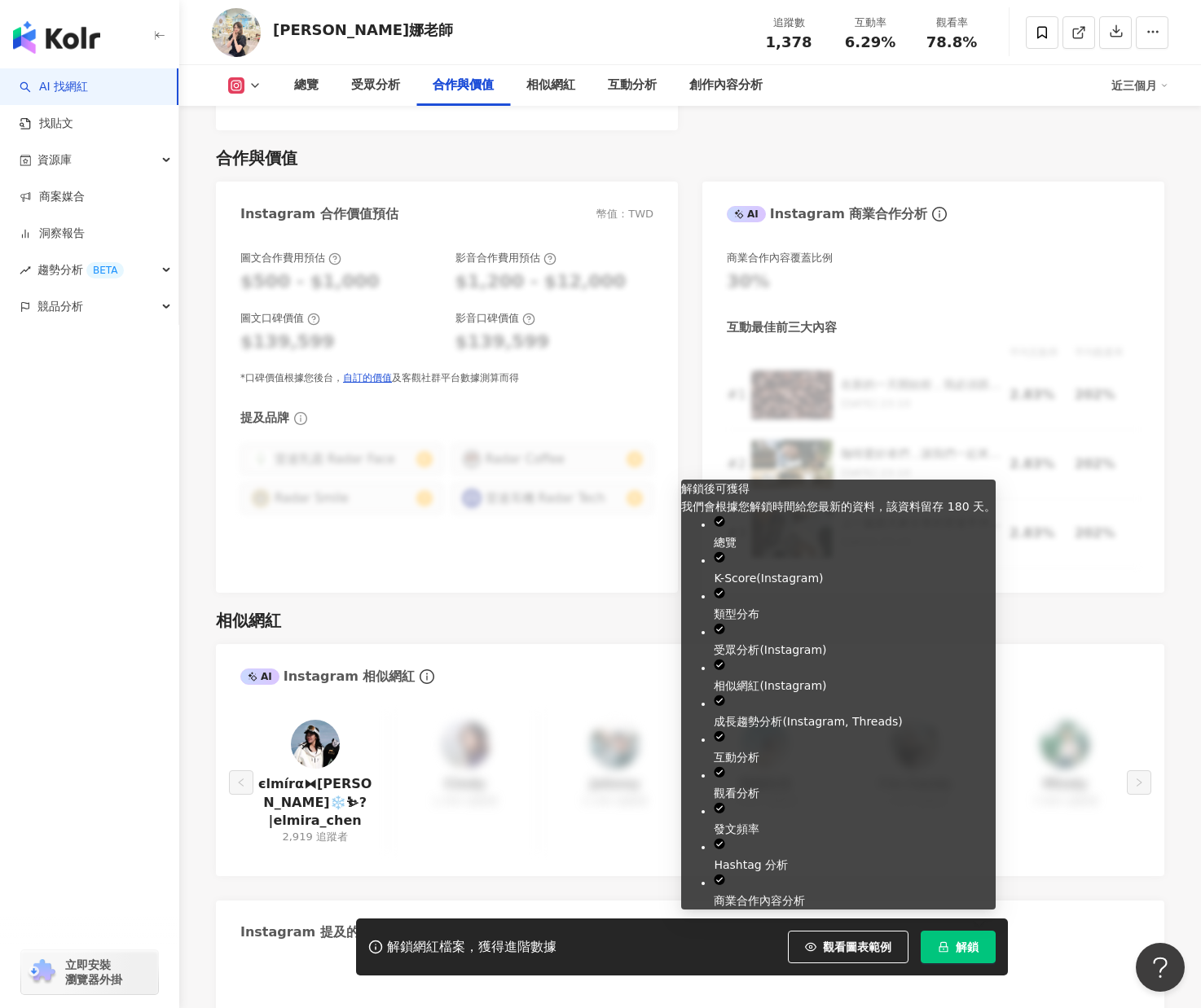
click at [963, 944] on span "解鎖" at bounding box center [966, 946] width 23 height 13
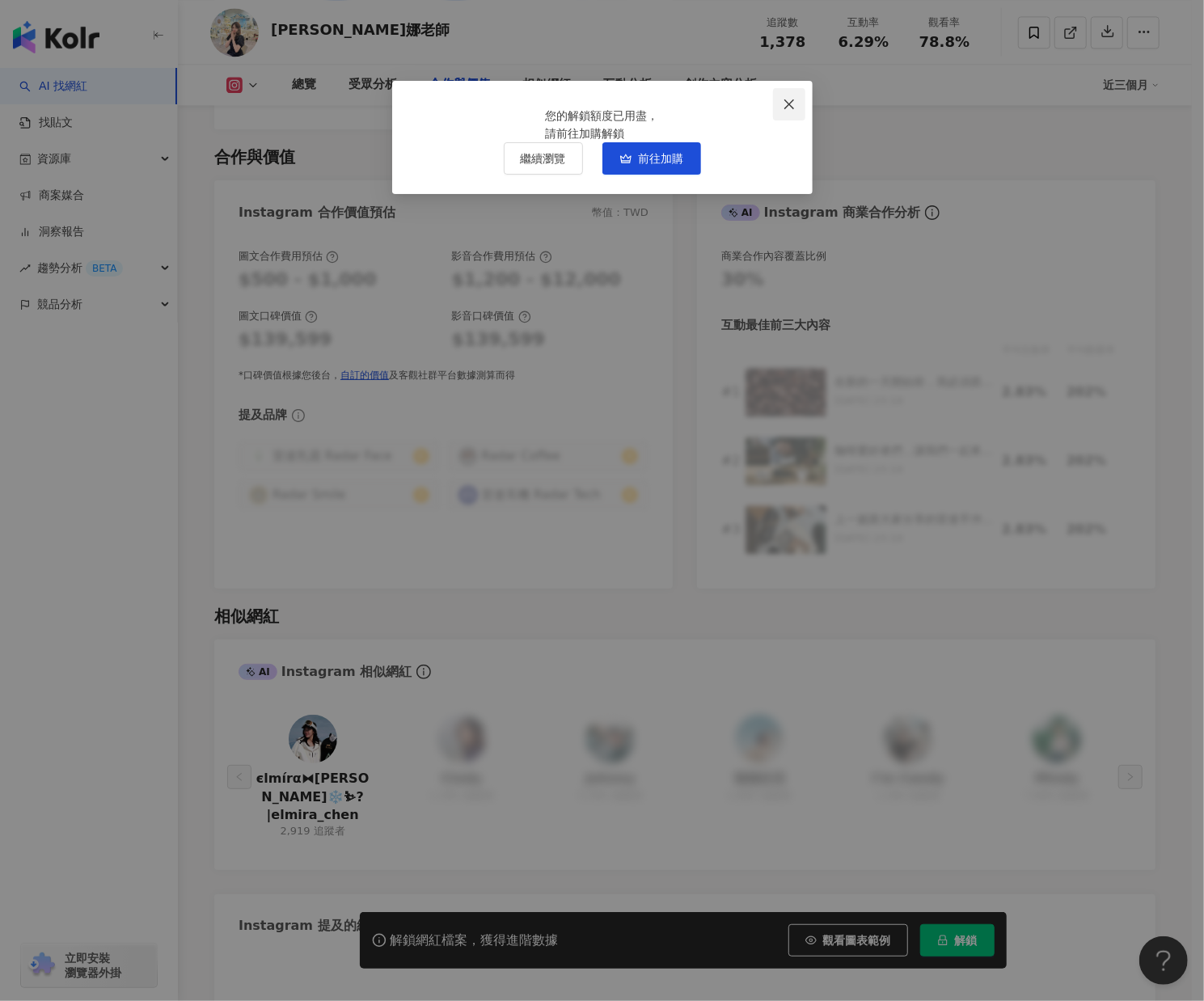
click at [793, 103] on icon "close" at bounding box center [789, 104] width 13 height 13
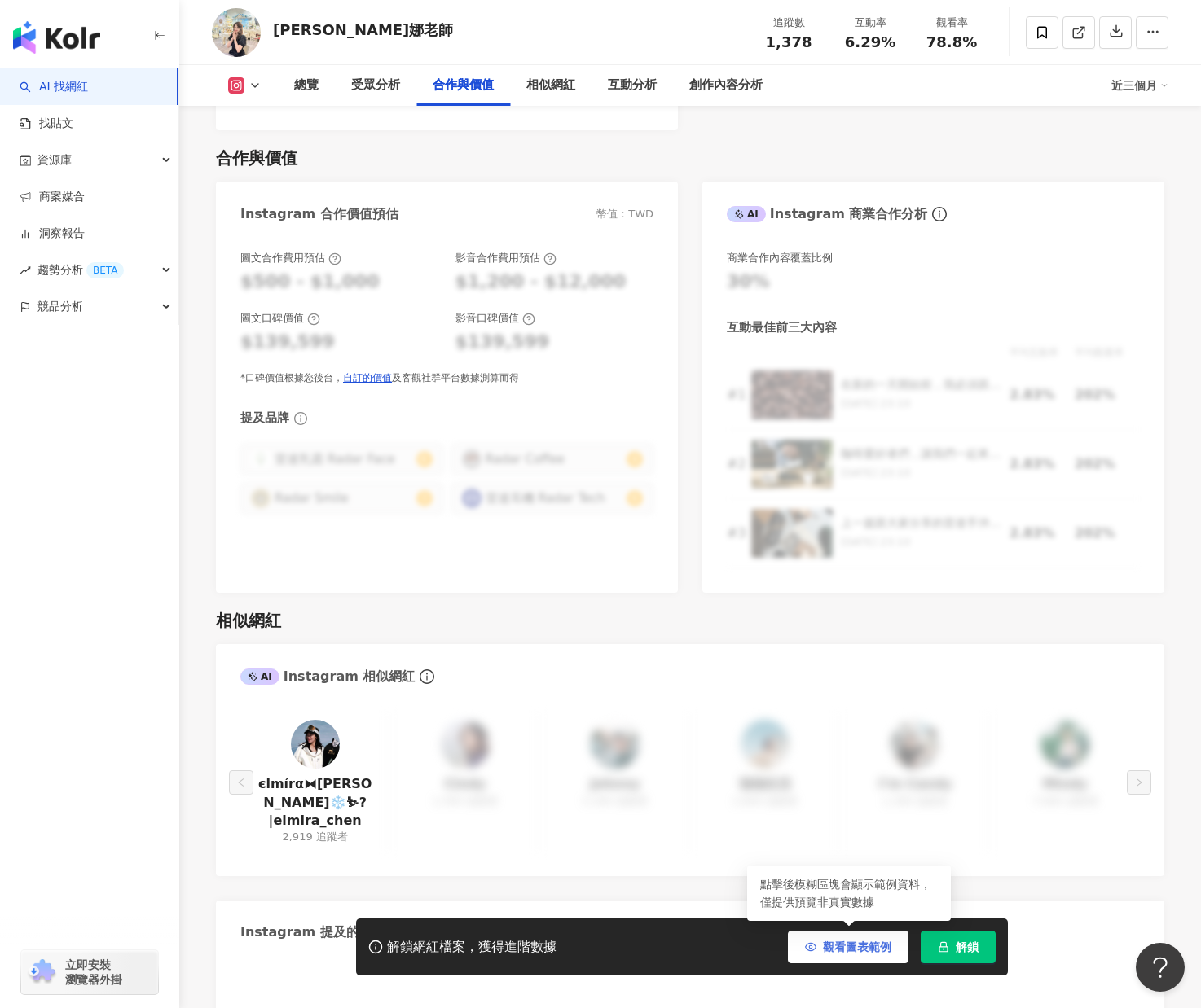
click at [881, 952] on span "觀看圖表範例" at bounding box center [857, 946] width 69 height 13
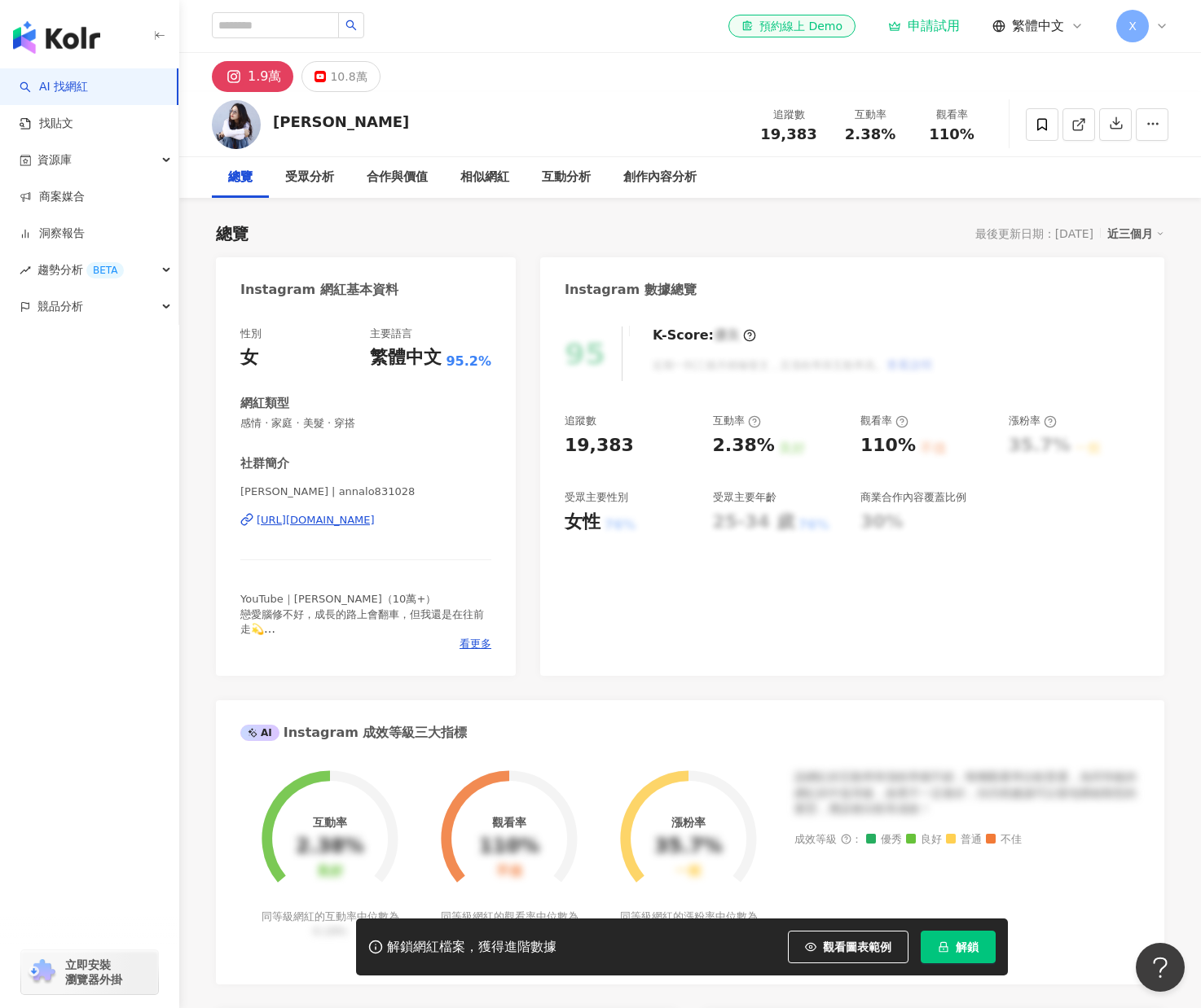
click at [946, 27] on div "申請試用" at bounding box center [923, 25] width 72 height 17
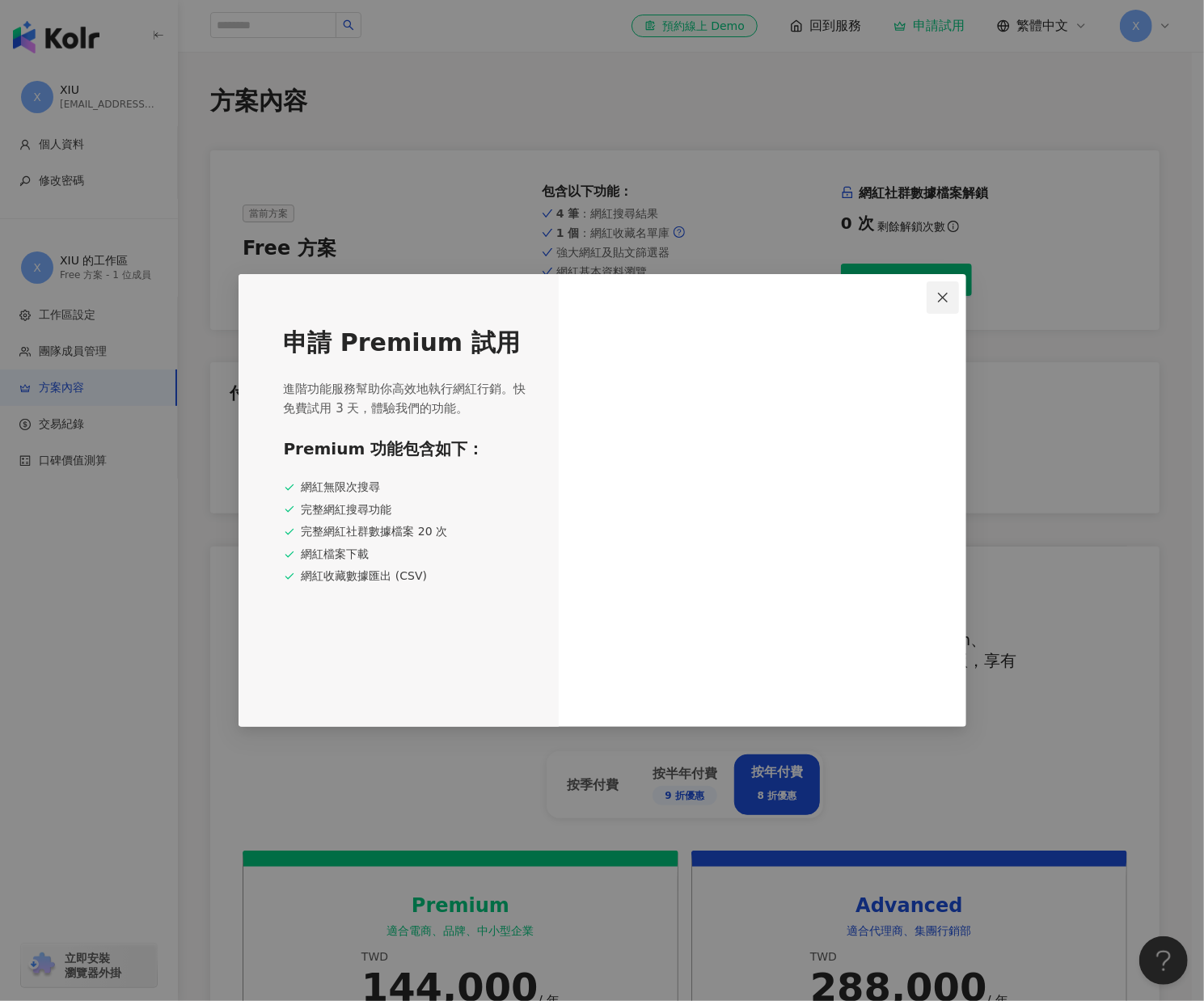
click at [943, 301] on icon "close" at bounding box center [942, 297] width 13 height 13
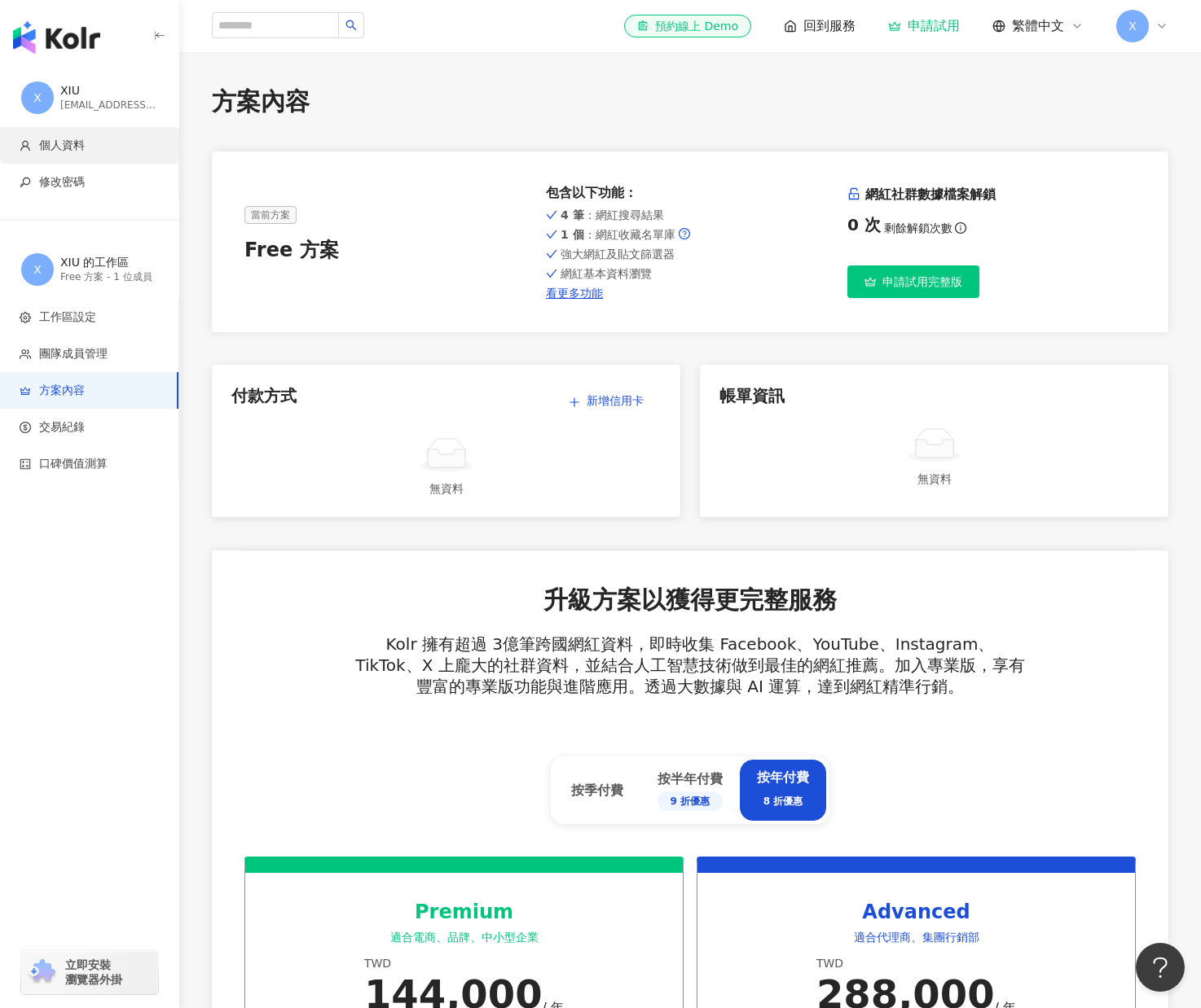
click at [114, 152] on span "個人資料" at bounding box center [92, 146] width 146 height 17
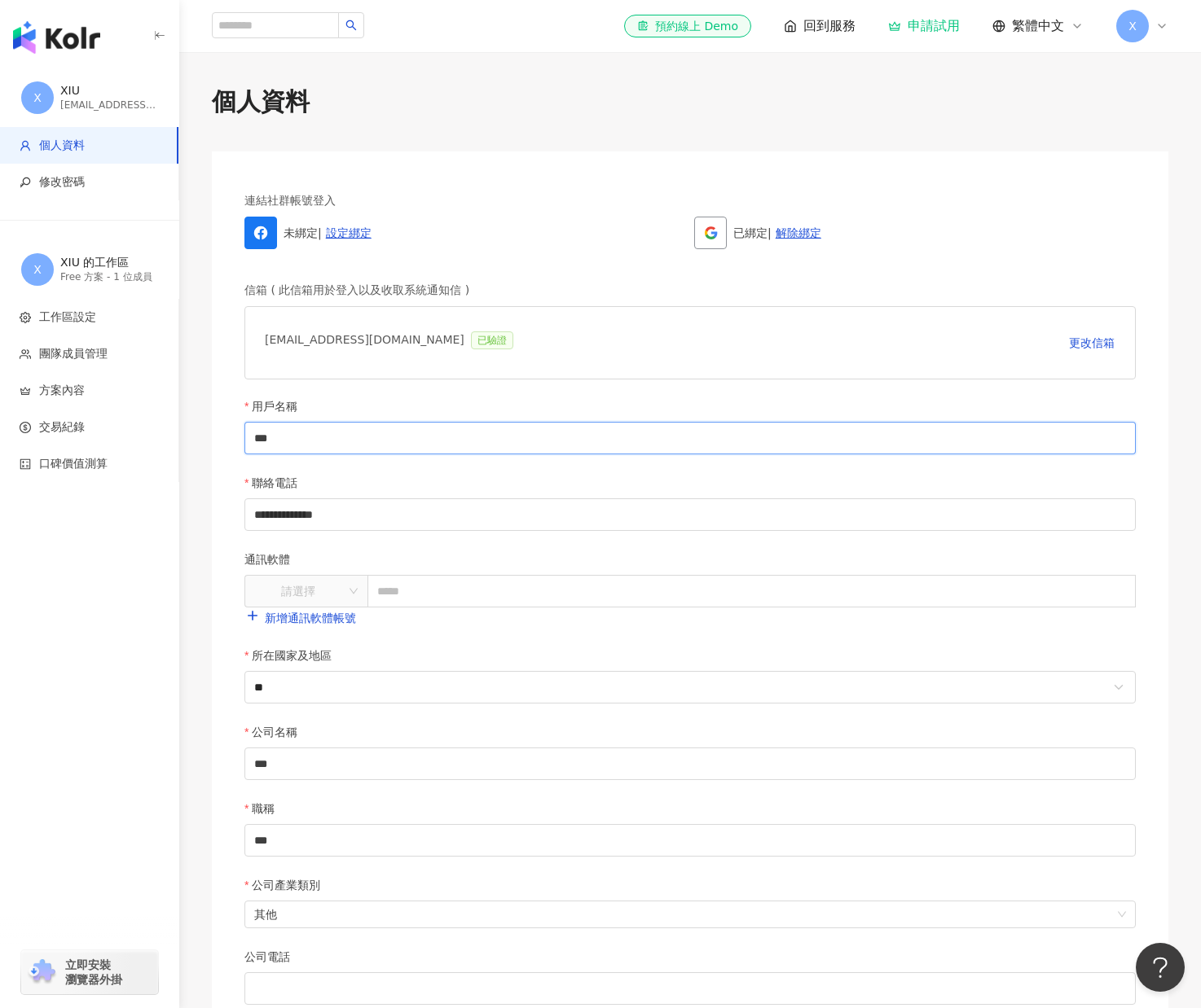
click at [811, 438] on input "***" at bounding box center [690, 438] width 891 height 32
click at [75, 26] on img "button" at bounding box center [56, 37] width 87 height 32
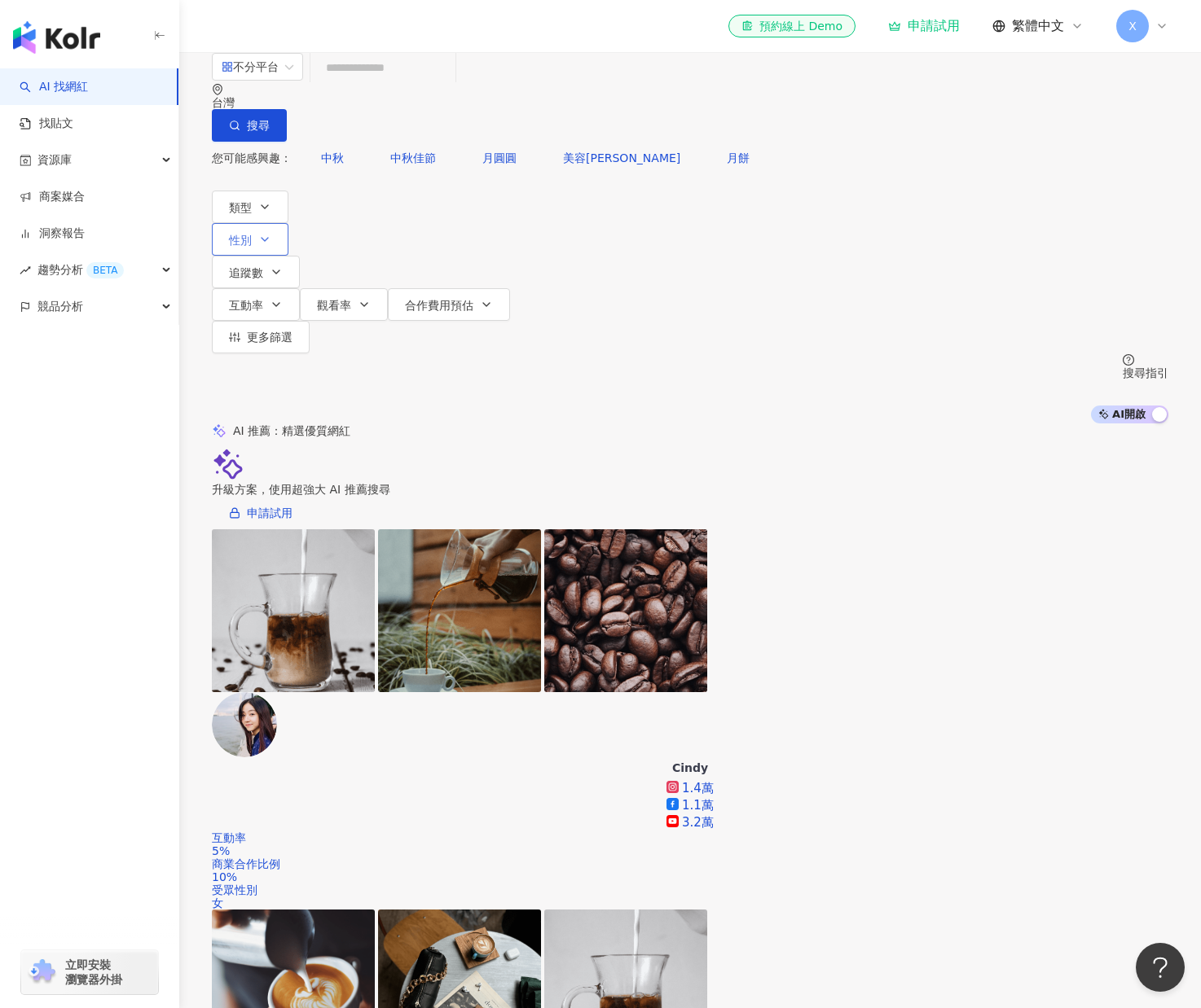
click at [288, 223] on button "性別" at bounding box center [250, 239] width 76 height 32
click at [260, 155] on div "您可能感興趣： 中秋 中秋佳節 月圓圓 美容柚香澡 月餅 類型 性別 追蹤數 互動率 觀看率 合作費用預估 更多篩選 不限 女 男 其他" at bounding box center [690, 248] width 956 height 212
click at [251, 201] on span "類型" at bounding box center [240, 207] width 23 height 13
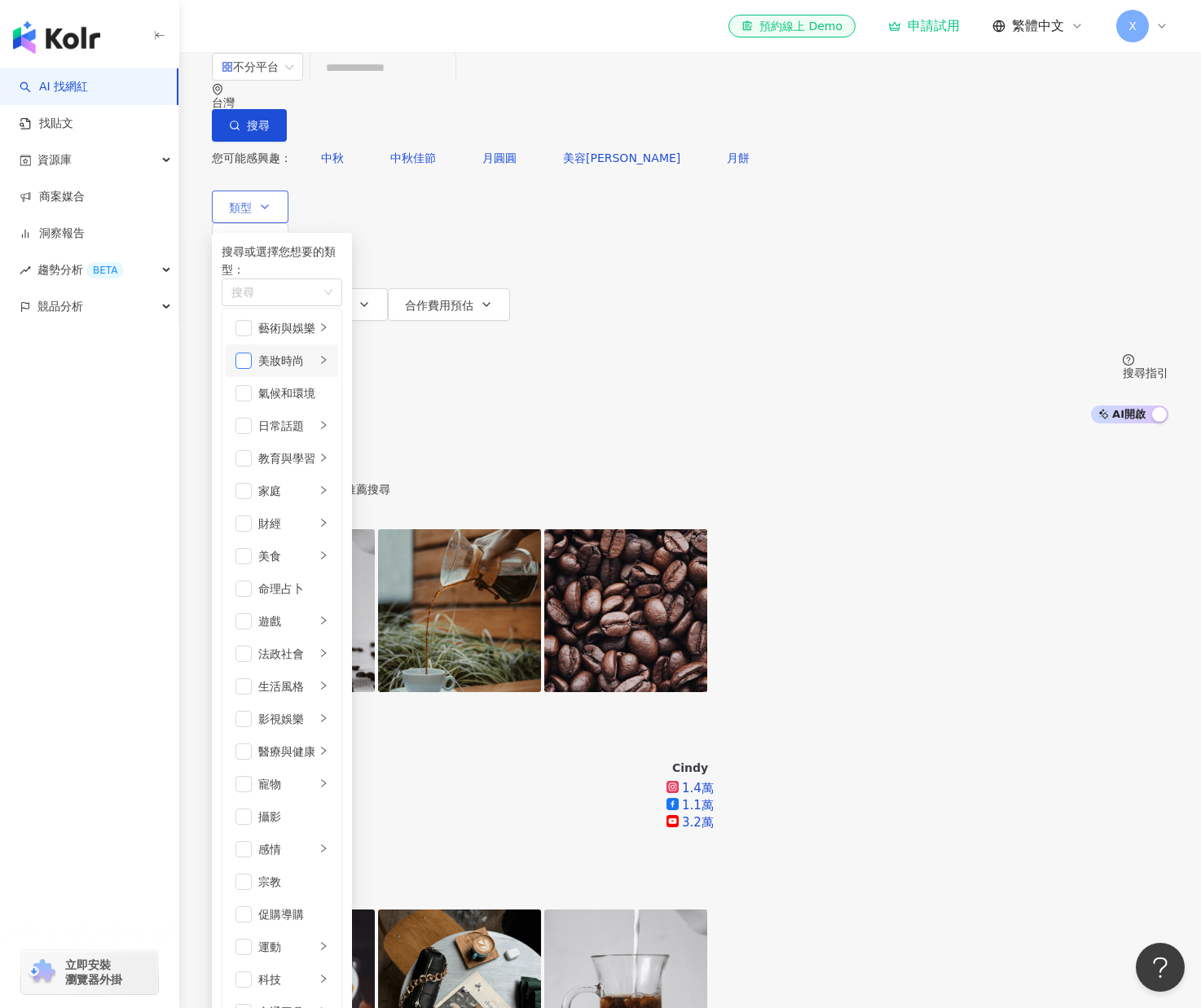
click at [252, 360] on span "button" at bounding box center [243, 360] width 17 height 17
click at [328, 681] on icon "right" at bounding box center [323, 686] width 10 height 10
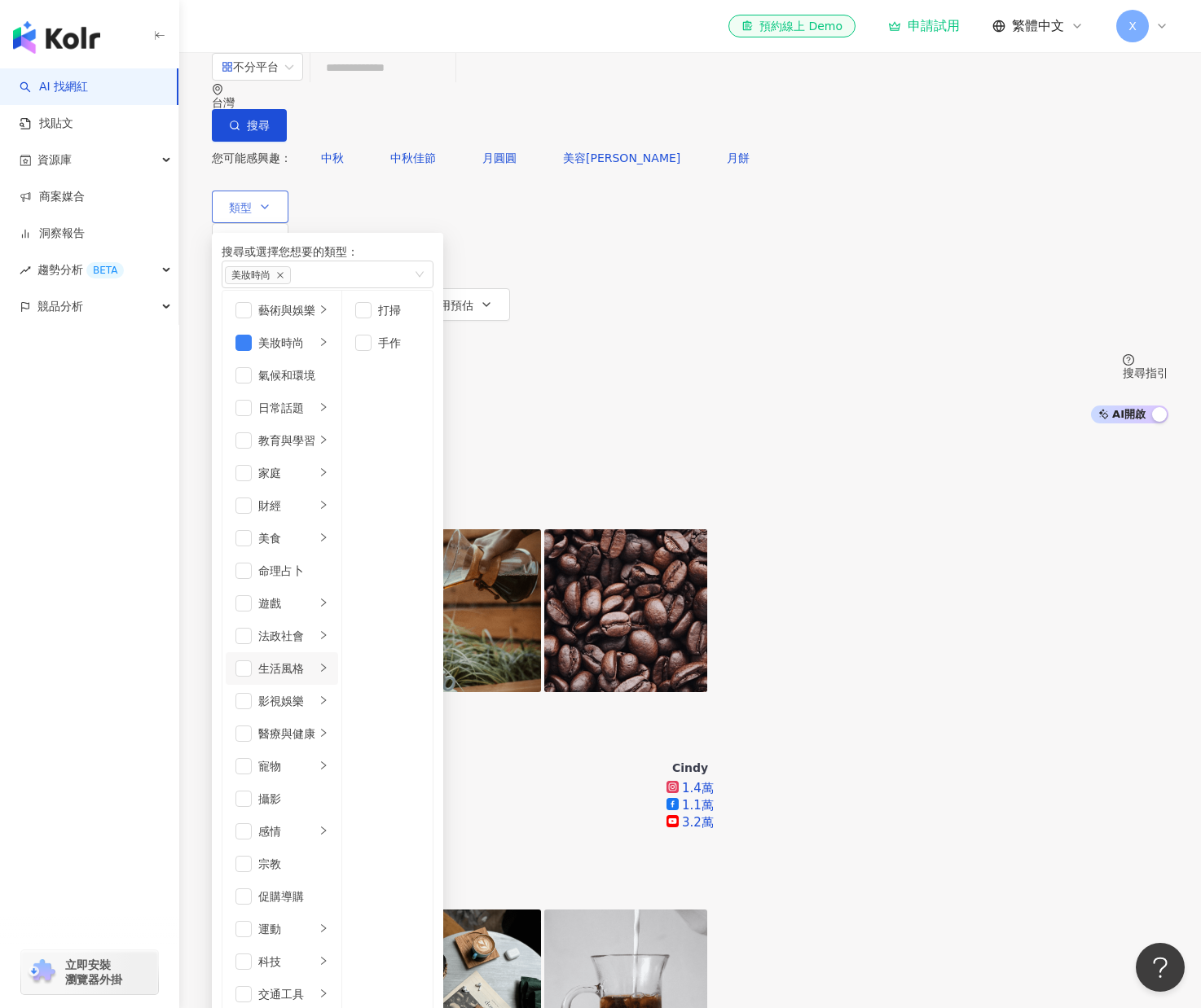
click at [328, 663] on icon "right" at bounding box center [323, 668] width 10 height 10
click at [328, 727] on div "button" at bounding box center [323, 735] width 10 height 16
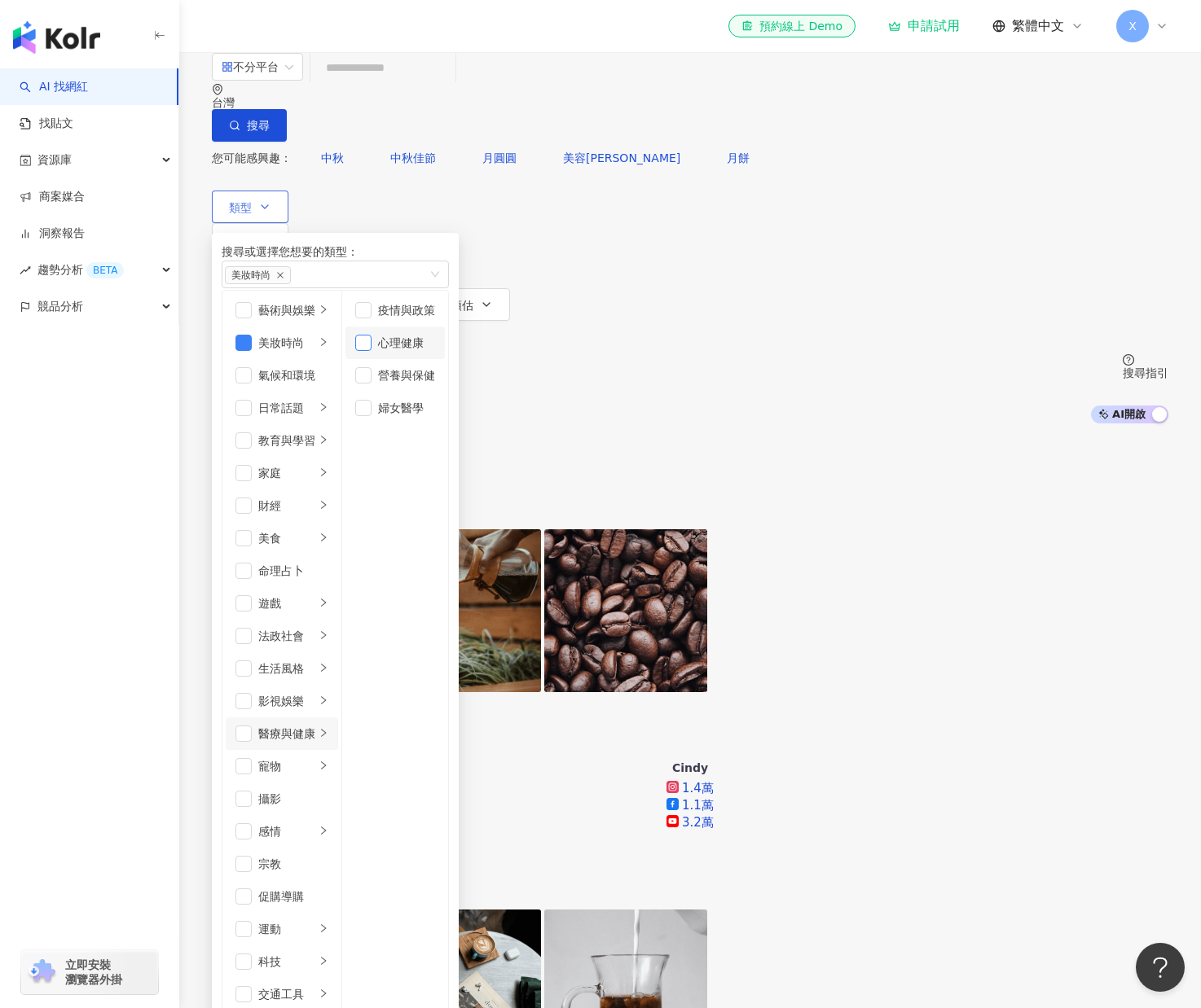
click at [371, 351] on span "button" at bounding box center [363, 343] width 17 height 17
click at [371, 384] on span "button" at bounding box center [363, 375] width 17 height 17
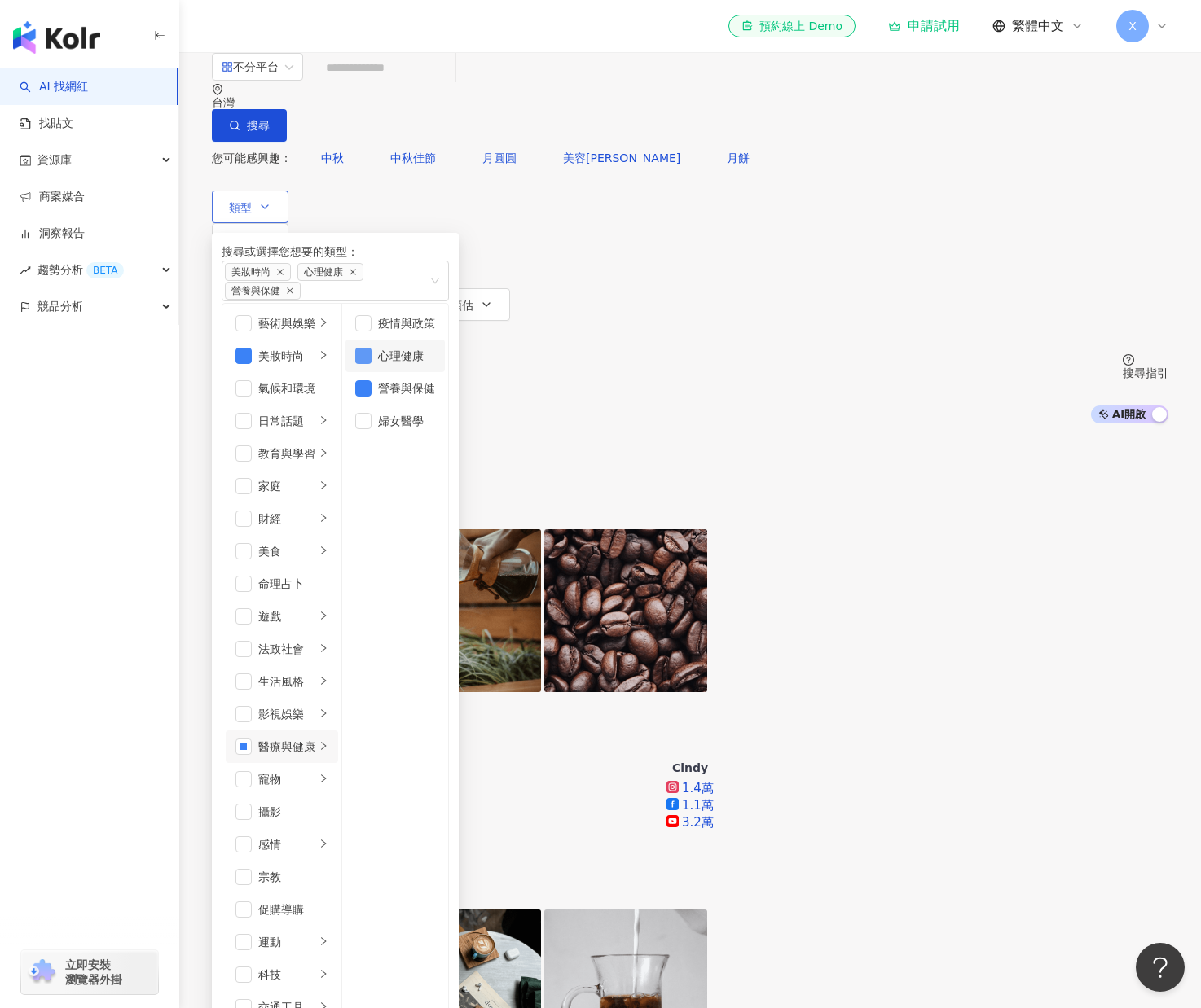
click at [371, 351] on span "button" at bounding box center [363, 356] width 17 height 17
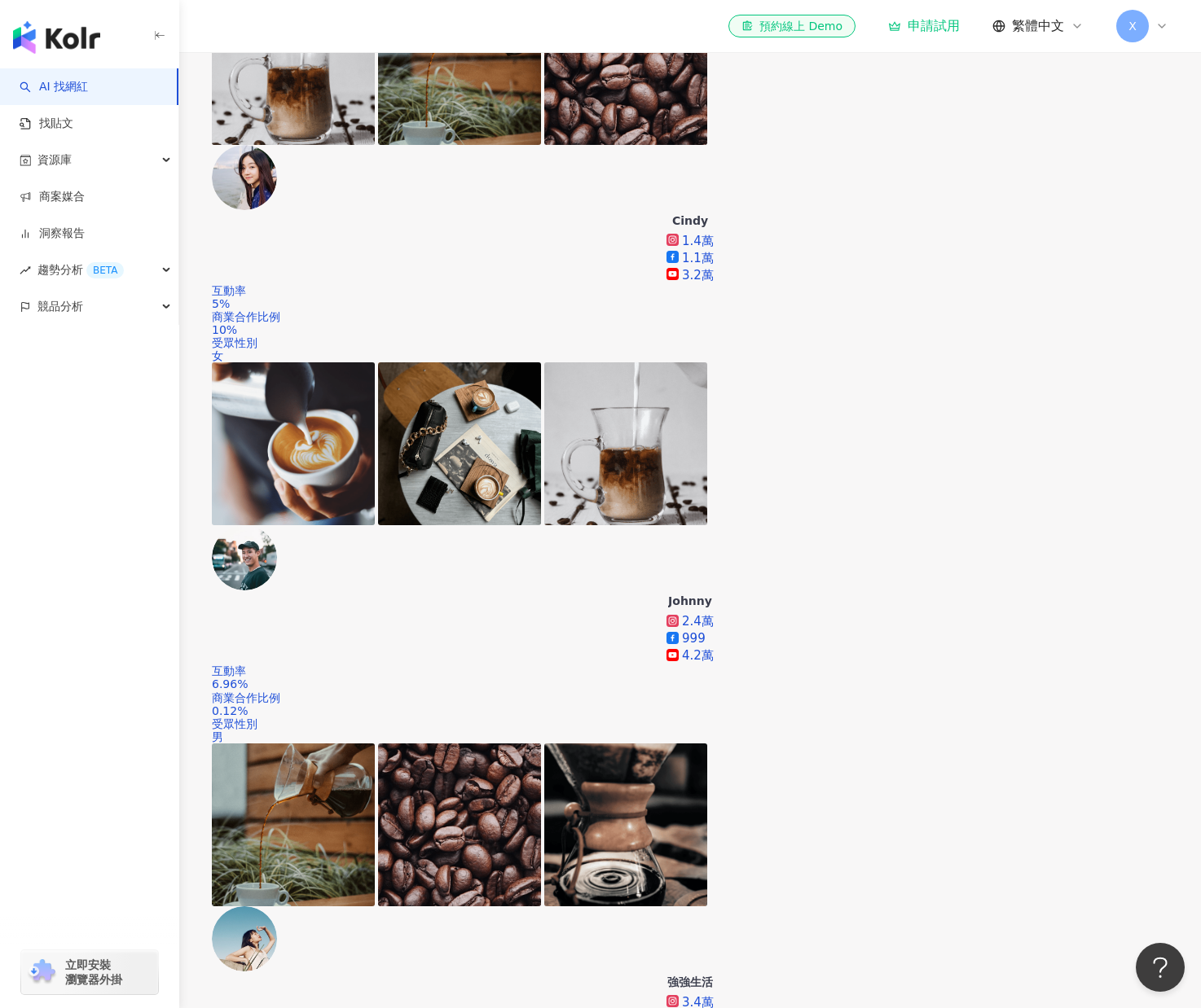
scroll to position [140, 0]
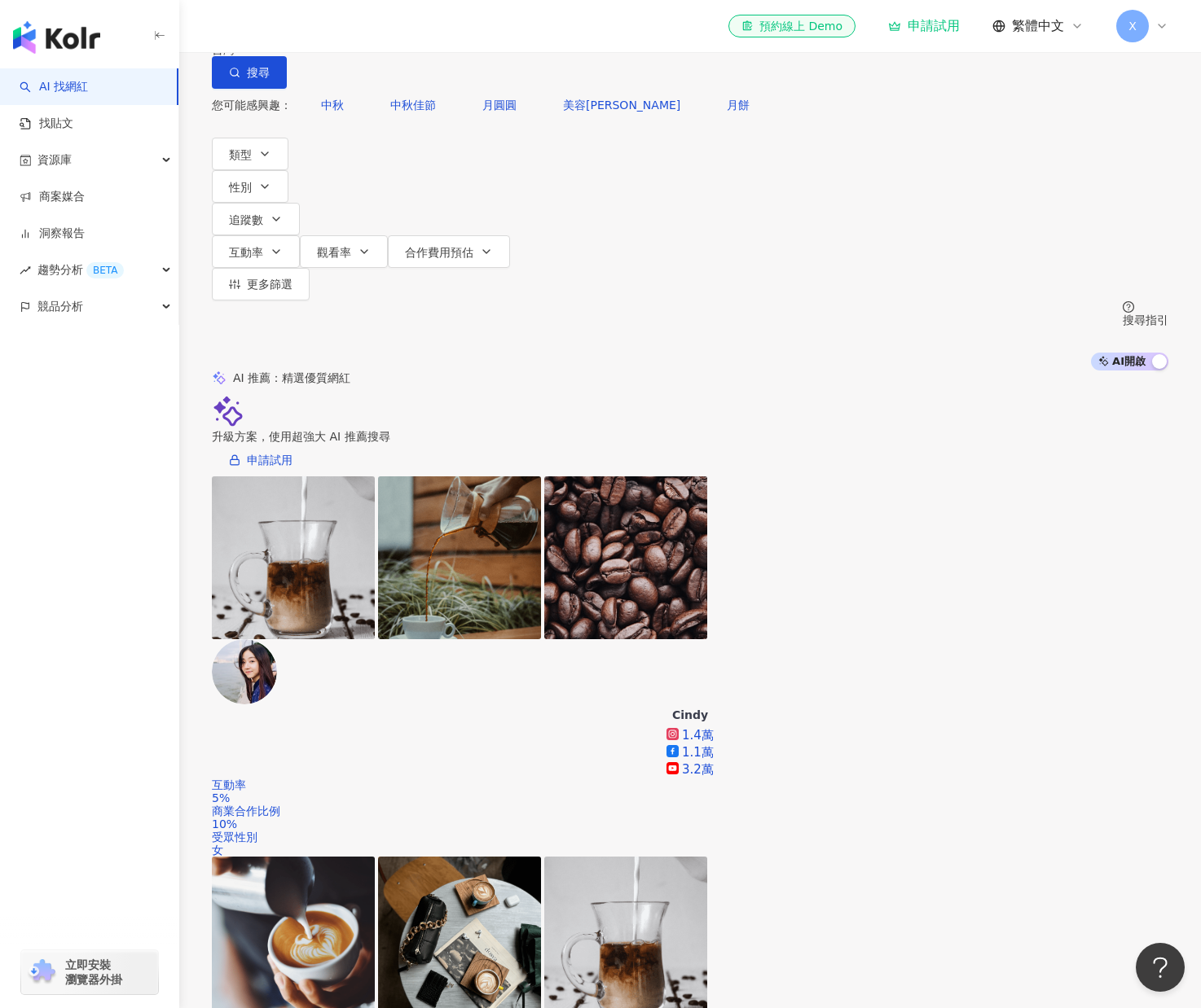
scroll to position [0, 0]
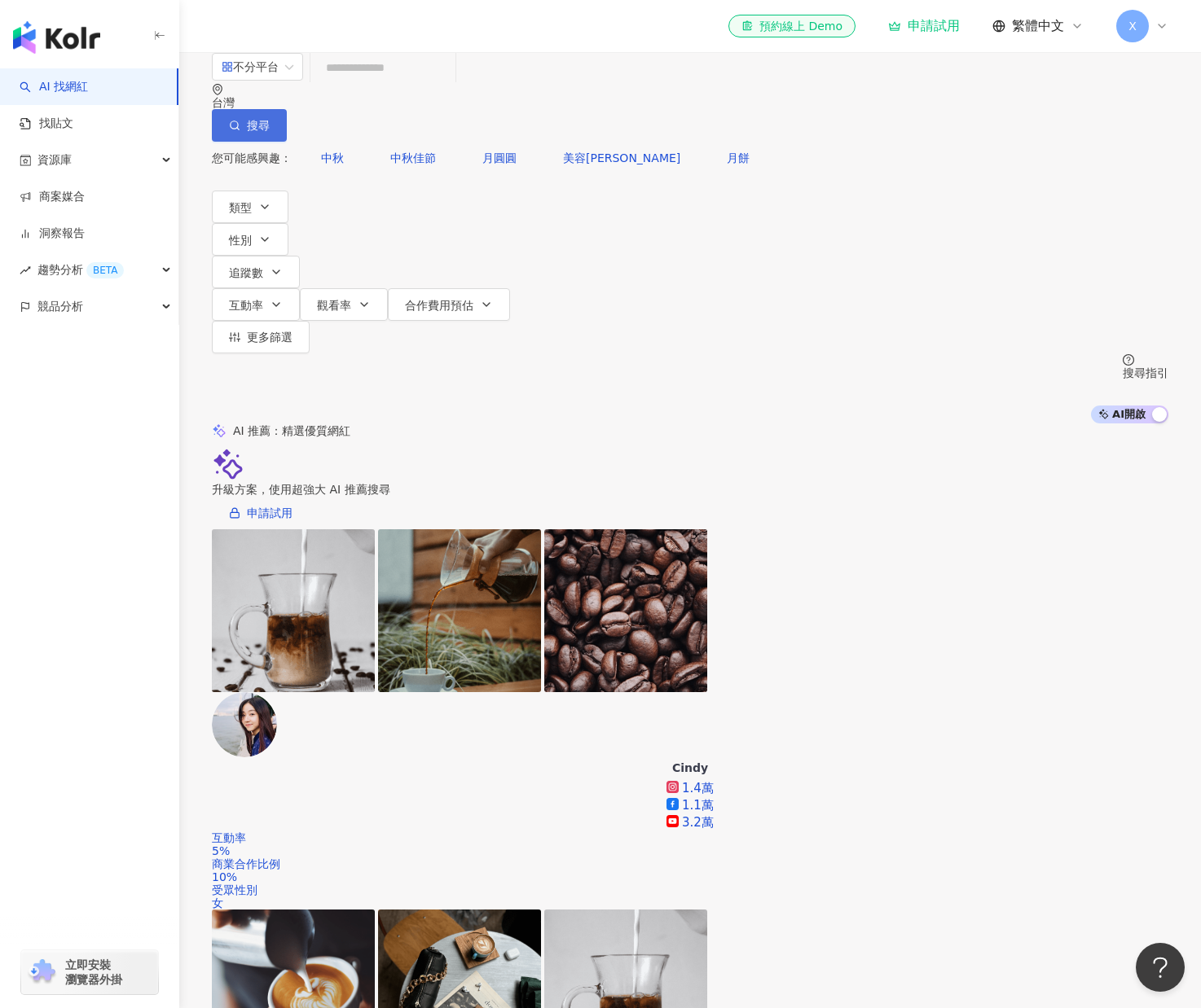
click at [269, 119] on span "搜尋" at bounding box center [258, 124] width 23 height 13
click at [168, 278] on div "趨勢分析 BETA" at bounding box center [89, 269] width 178 height 36
click at [84, 241] on link "洞察報告" at bounding box center [52, 233] width 66 height 17
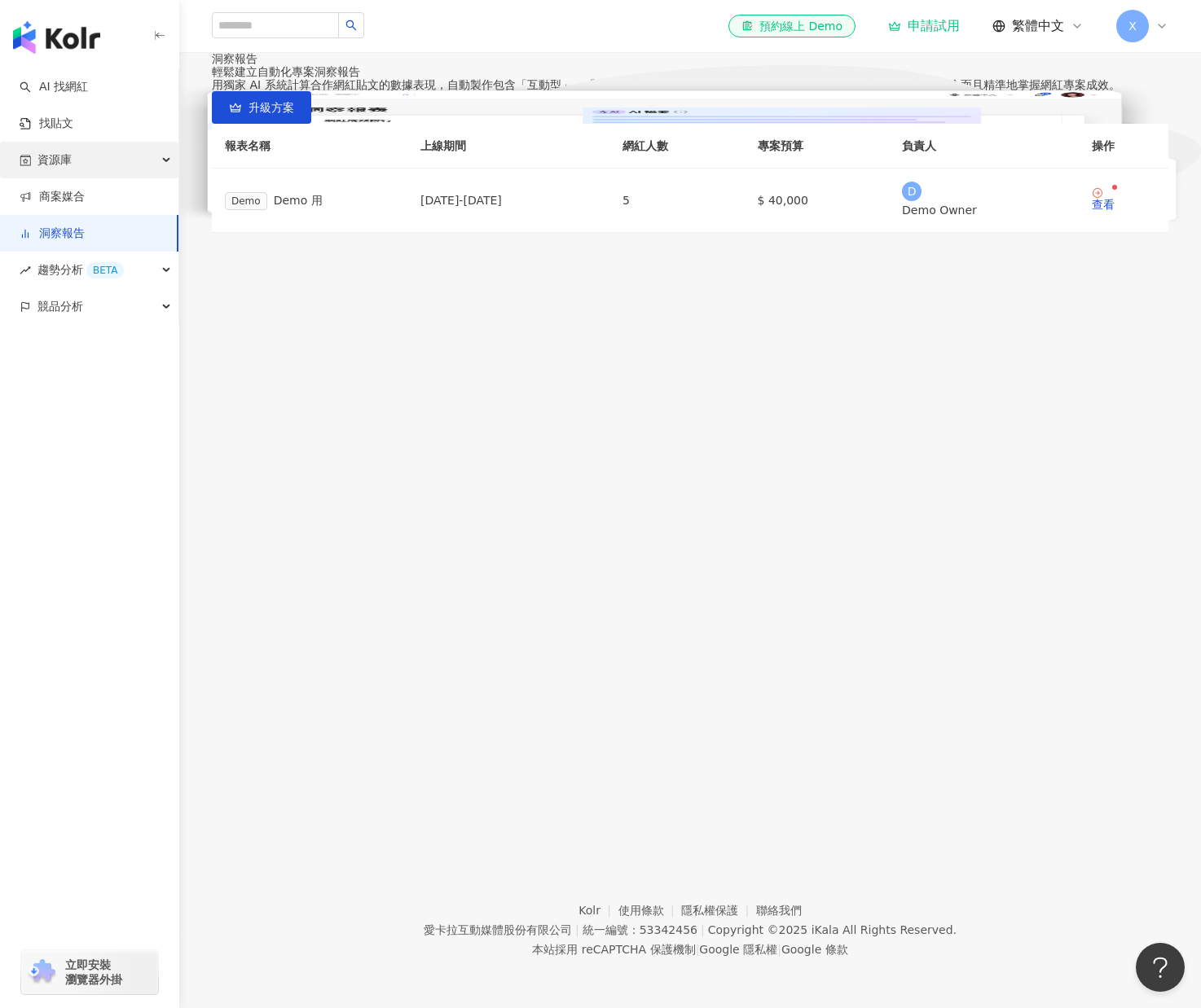
click at [114, 157] on div "資源庫" at bounding box center [89, 160] width 178 height 36
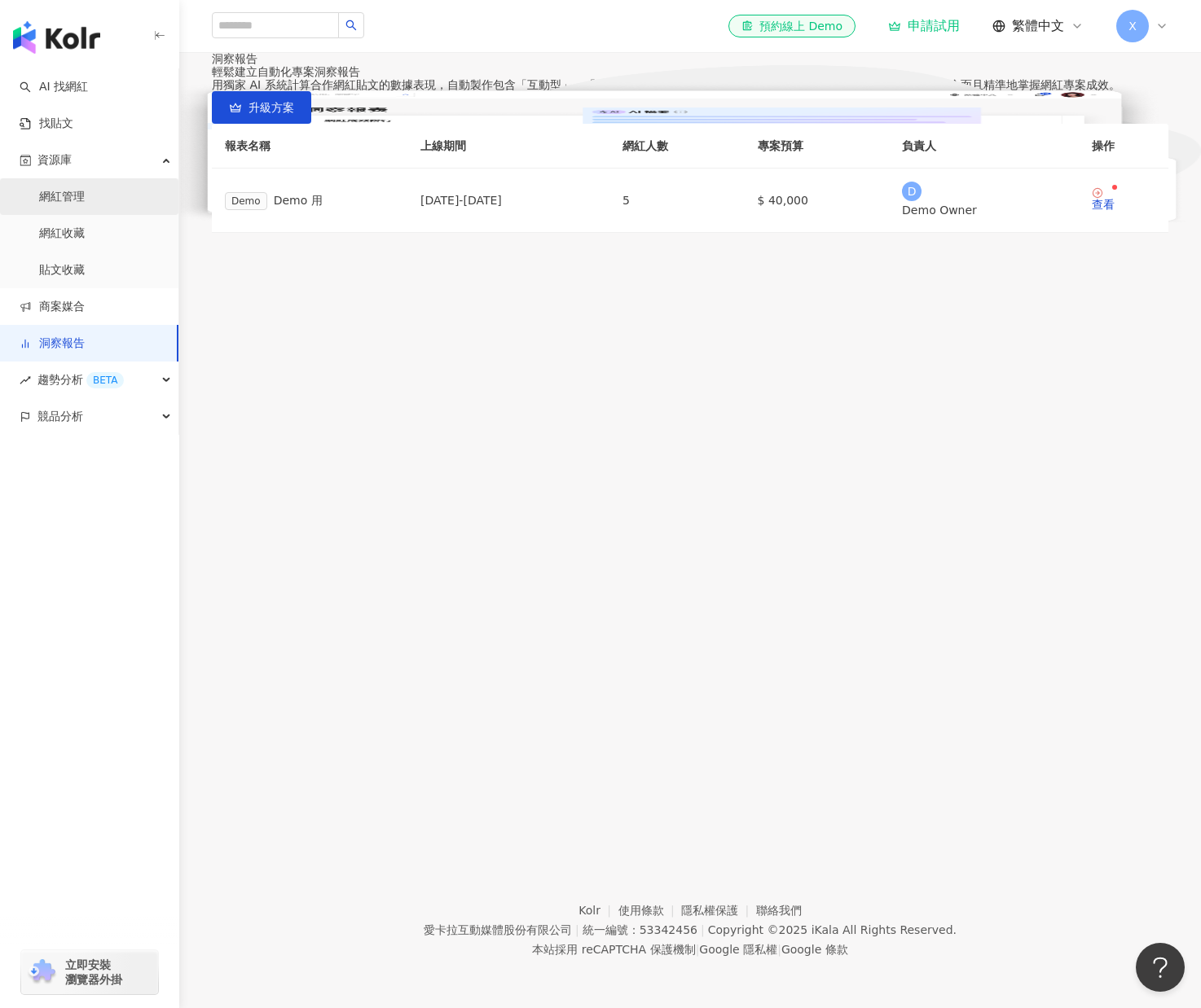
click at [84, 193] on link "網紅管理" at bounding box center [62, 197] width 46 height 17
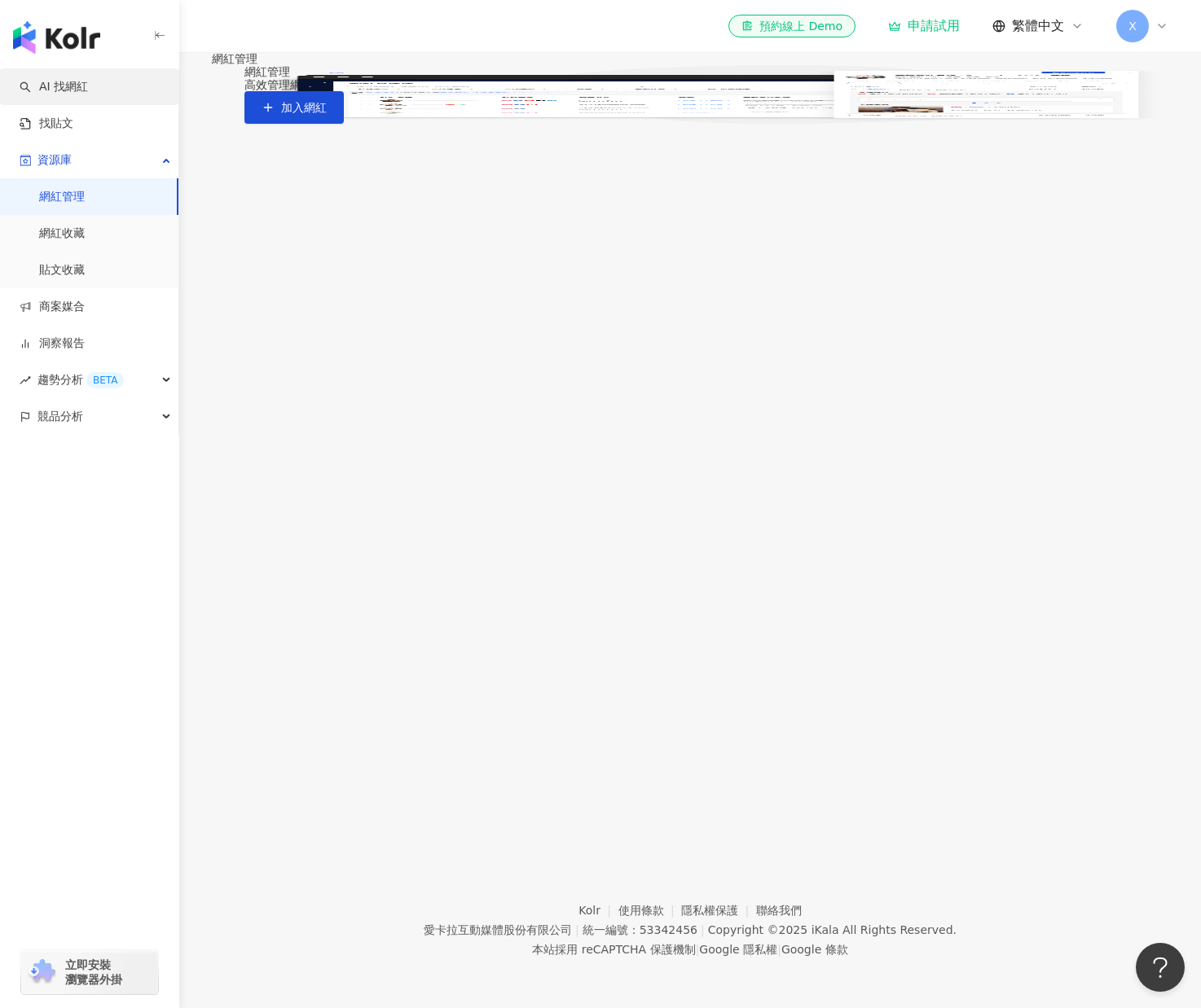
click at [88, 94] on link "AI 找網紅" at bounding box center [54, 87] width 69 height 17
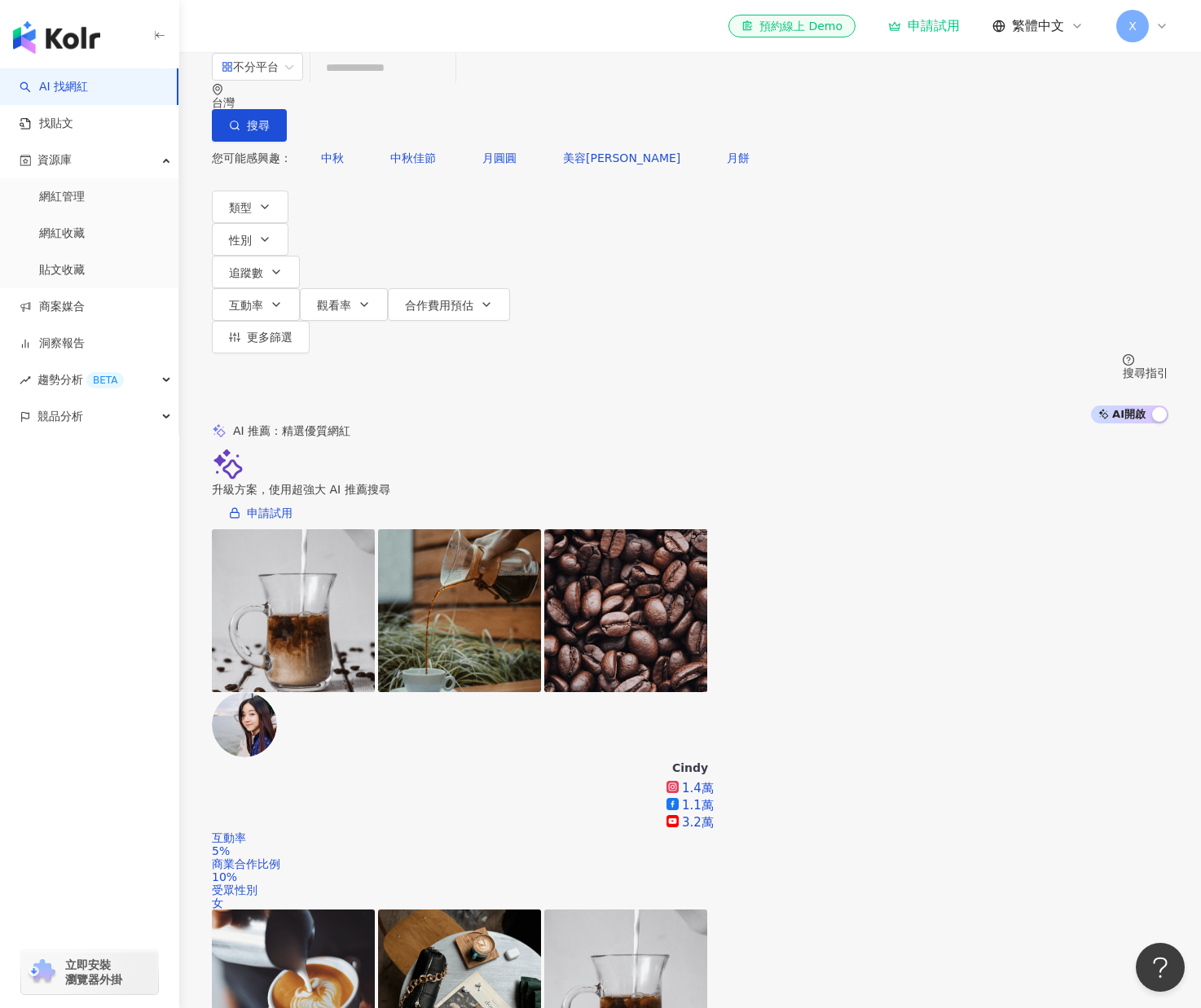
click at [394, 83] on input "search" at bounding box center [382, 68] width 132 height 31
type input "*"
type input "**"
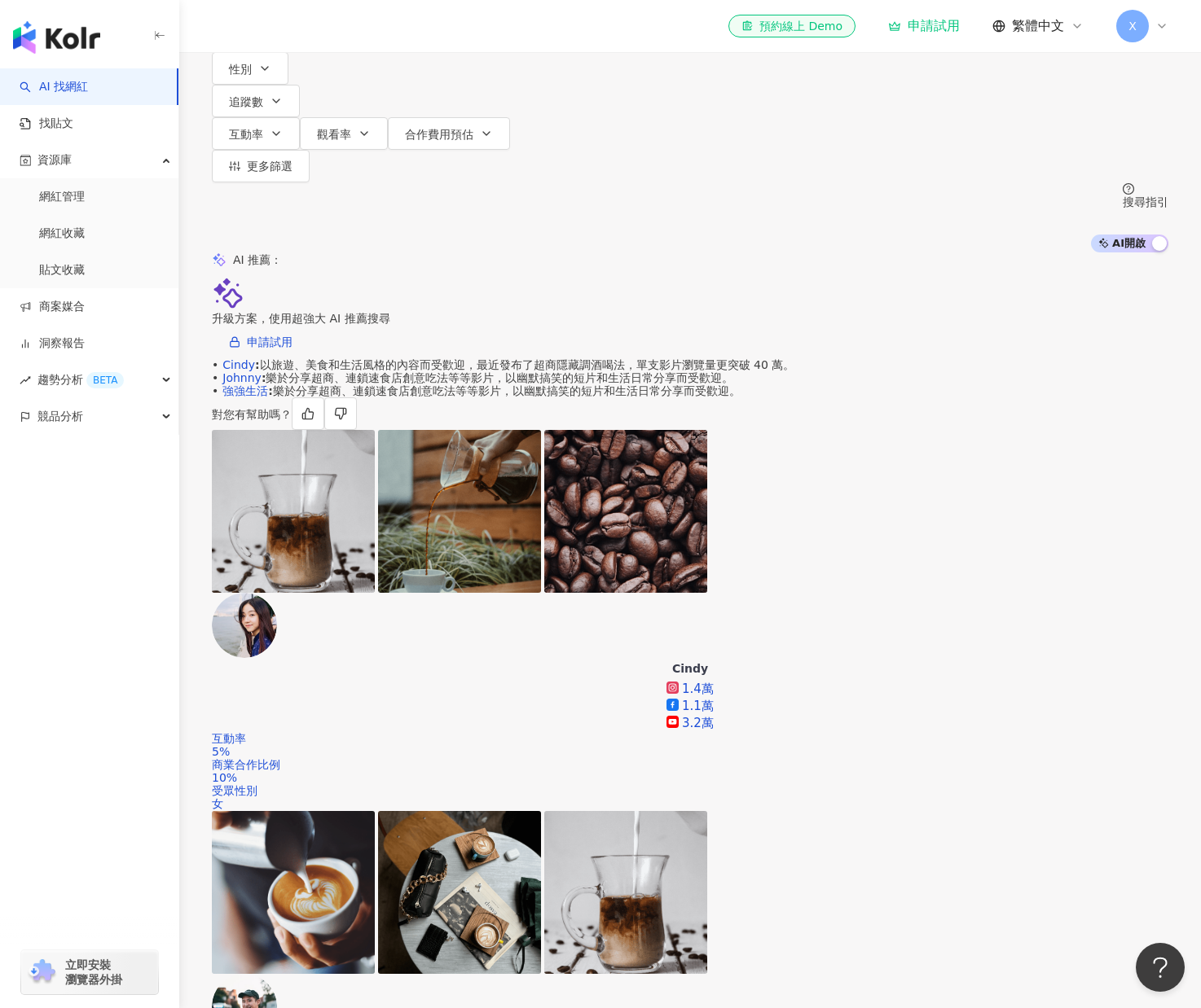
scroll to position [244, 0]
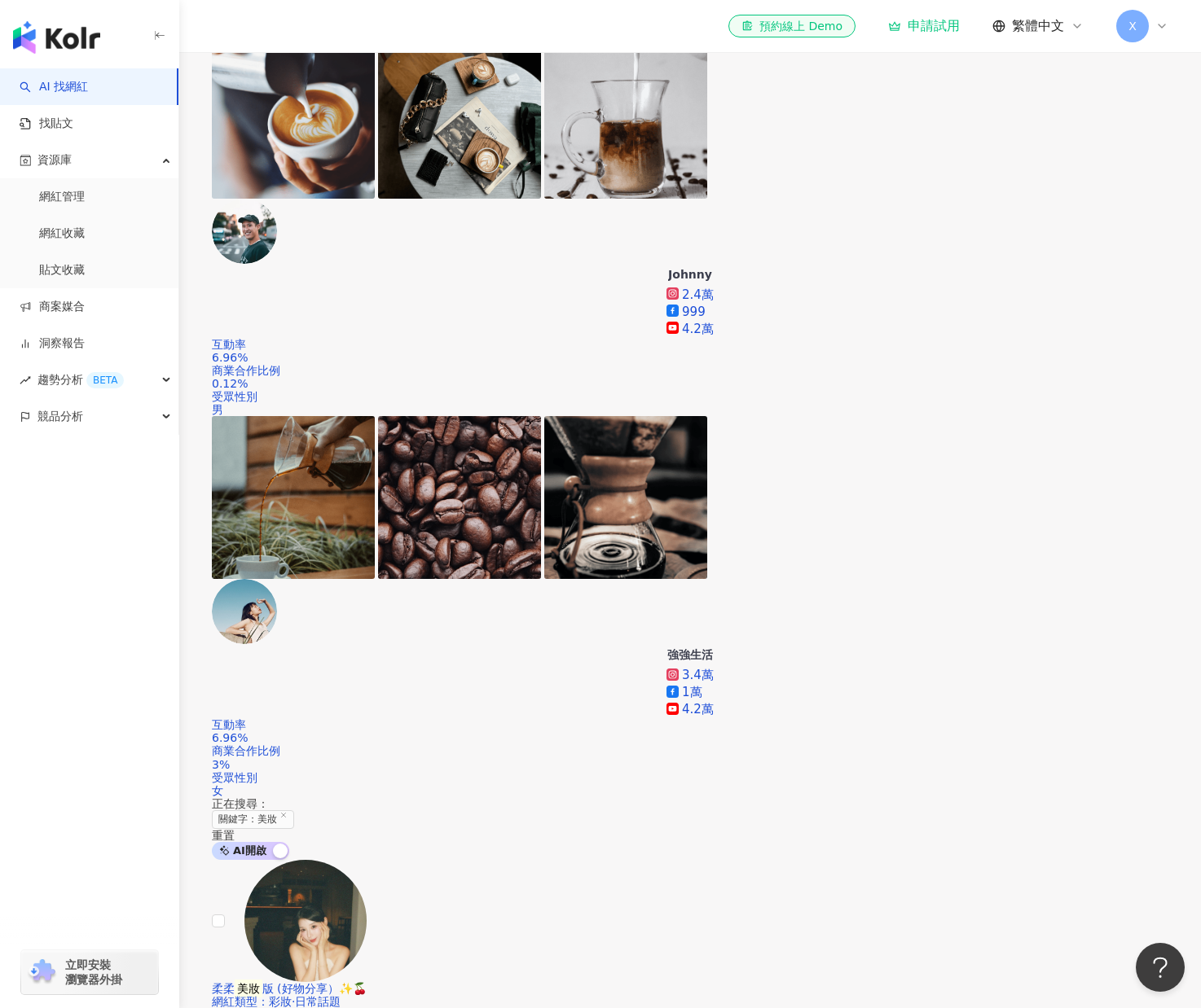
scroll to position [978, 0]
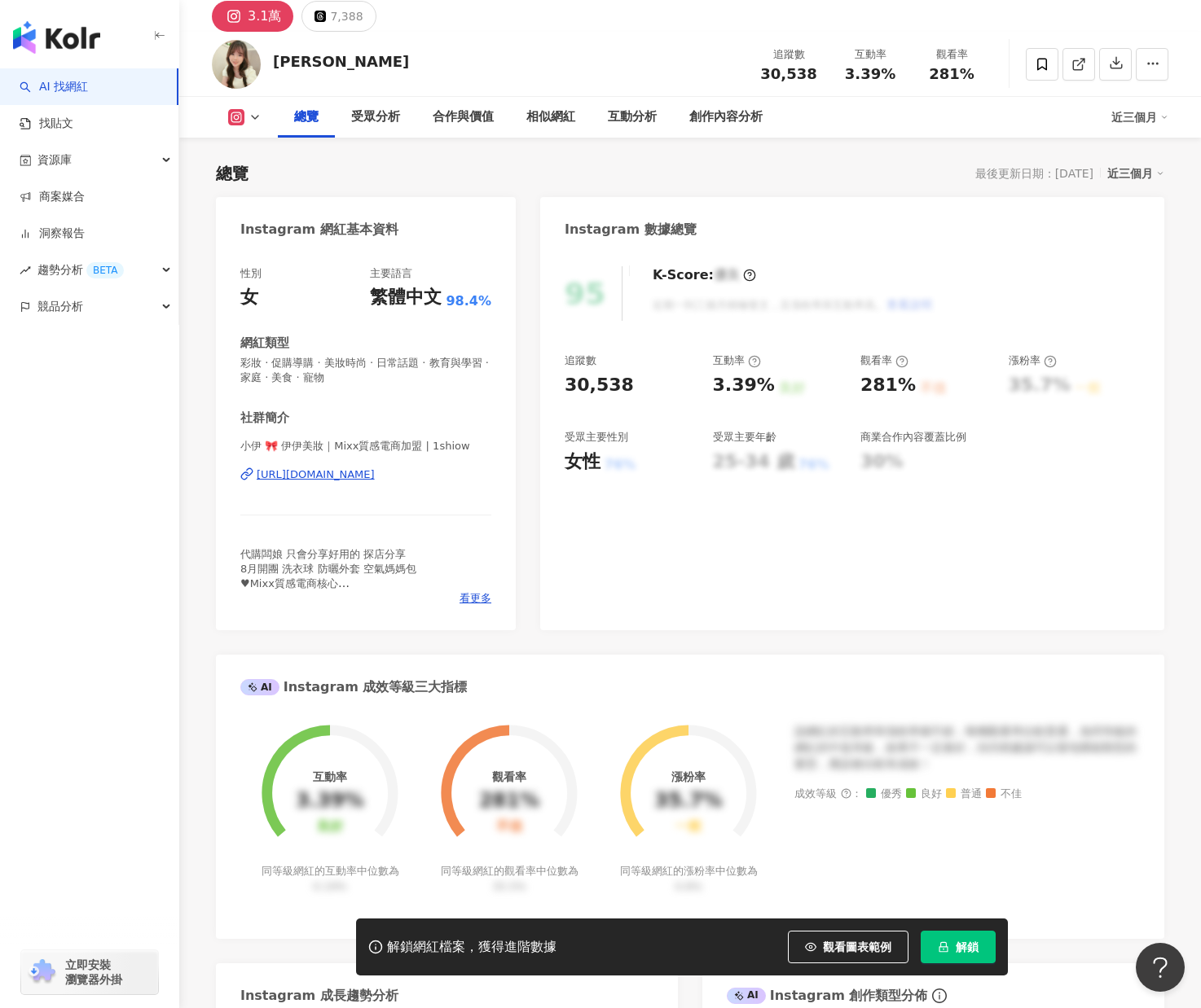
scroll to position [81, 0]
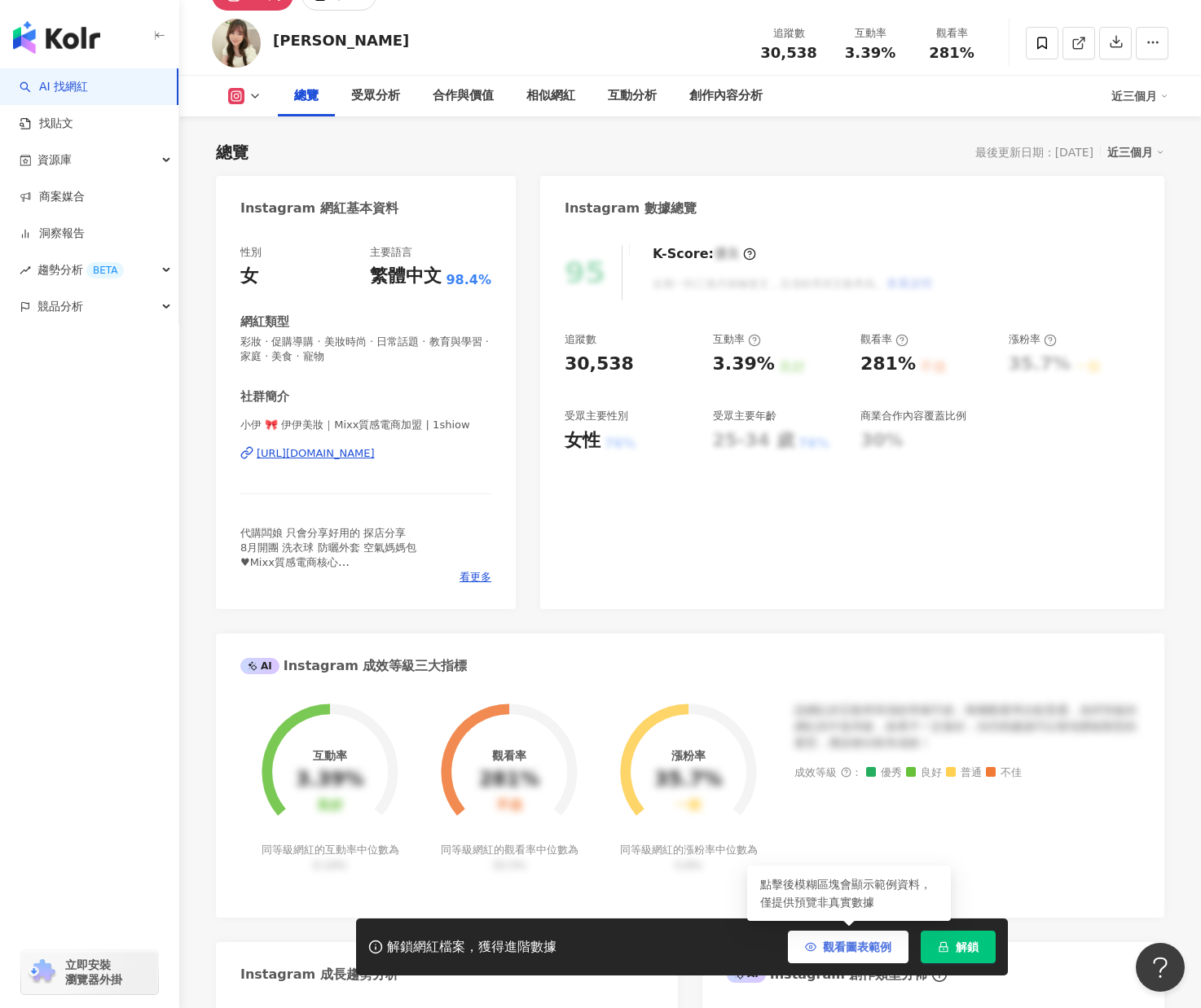
click at [881, 954] on span "觀看圖表範例" at bounding box center [857, 946] width 69 height 13
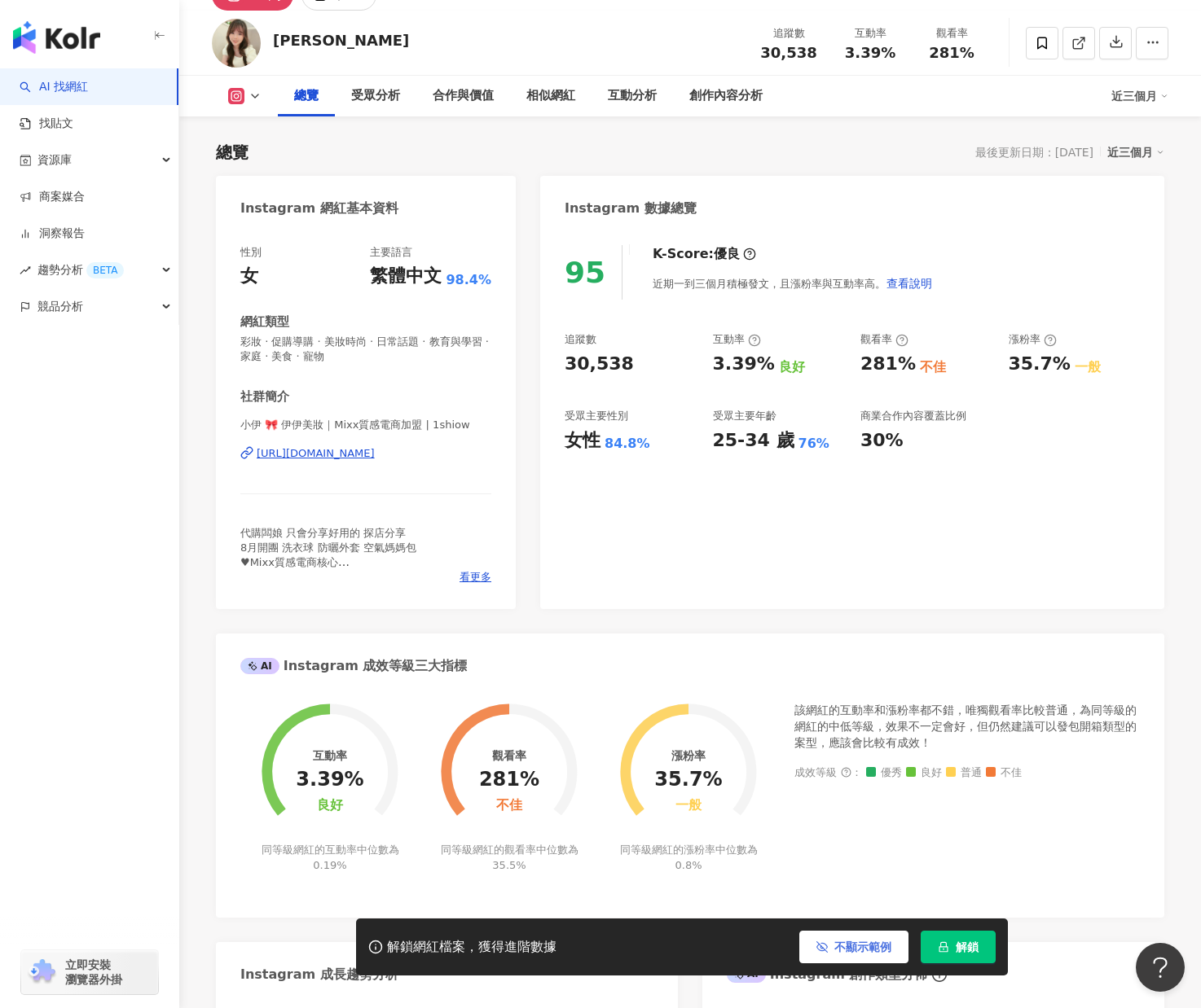
click at [881, 954] on span "不顯示範例" at bounding box center [863, 946] width 57 height 13
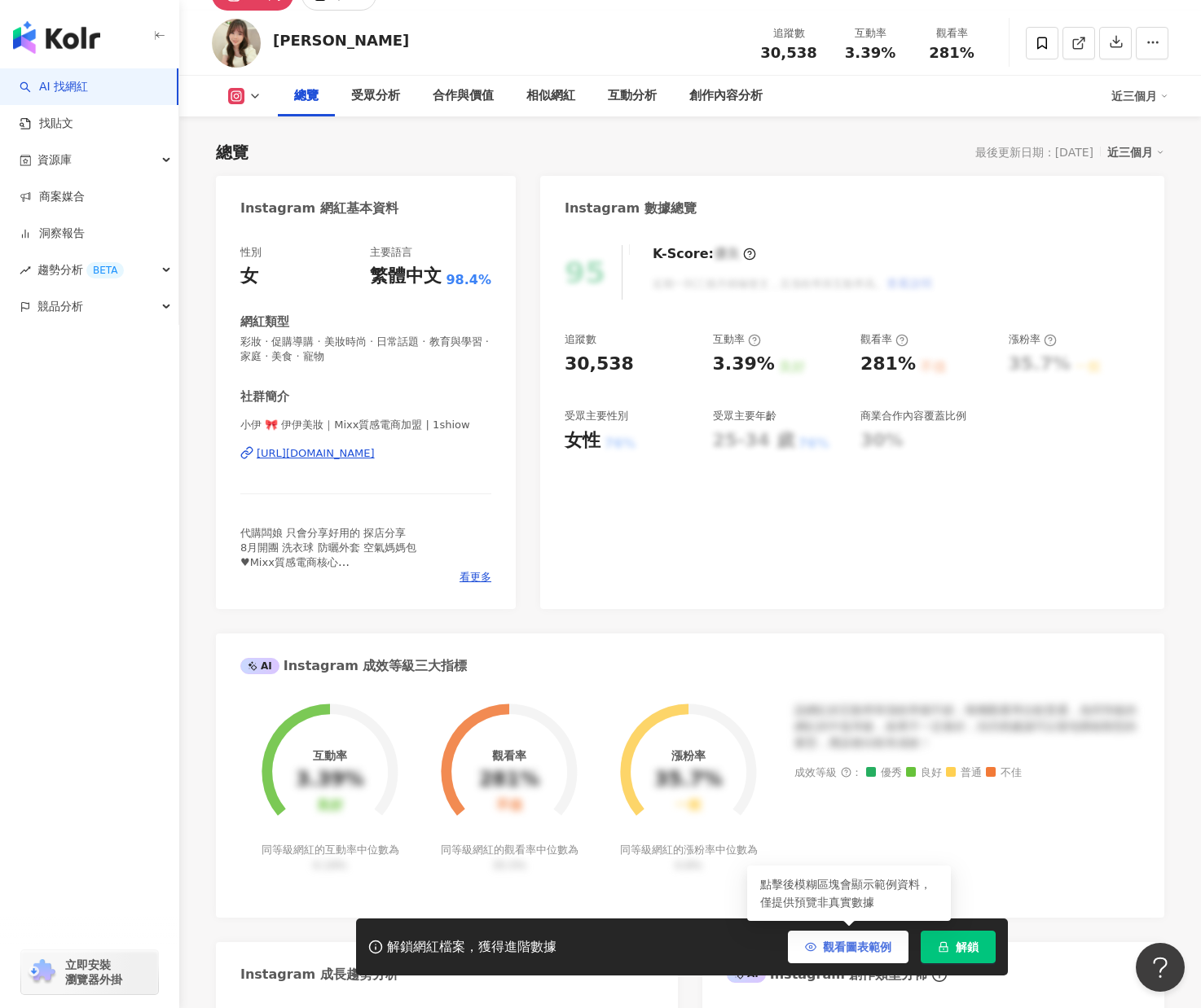
click at [881, 954] on span "觀看圖表範例" at bounding box center [857, 946] width 69 height 13
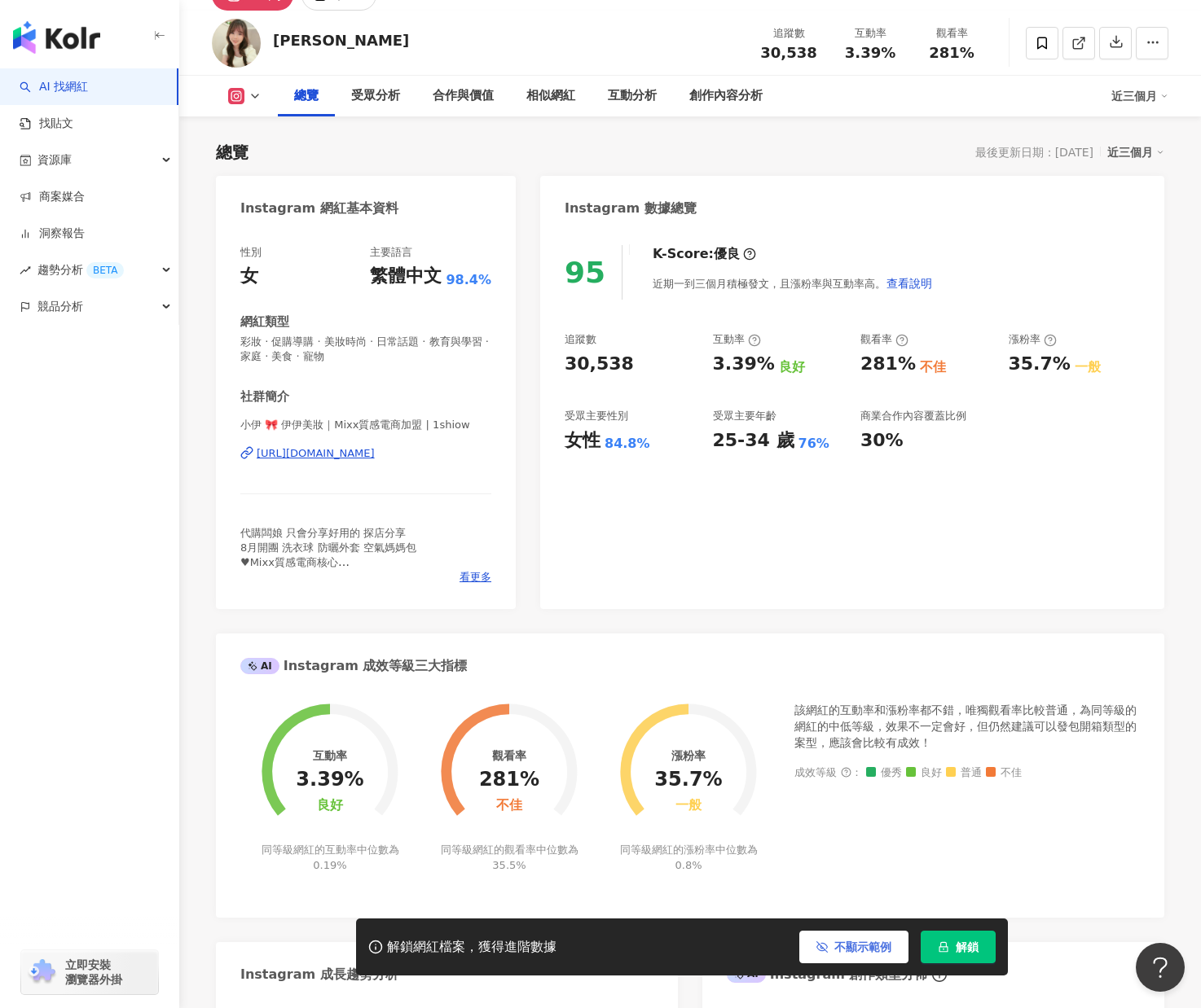
click at [881, 954] on span "不顯示範例" at bounding box center [863, 946] width 57 height 13
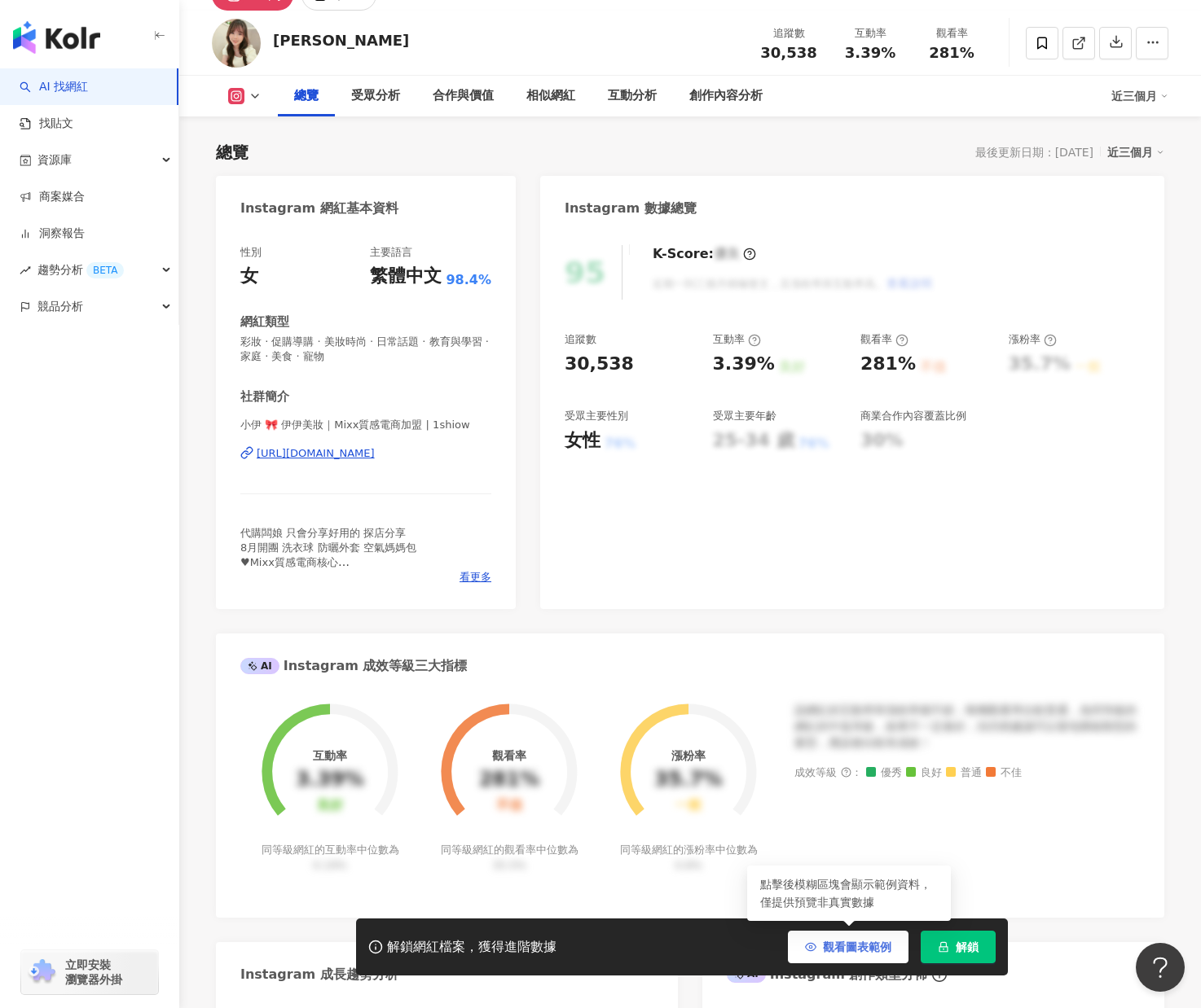
click at [881, 954] on span "觀看圖表範例" at bounding box center [857, 946] width 69 height 13
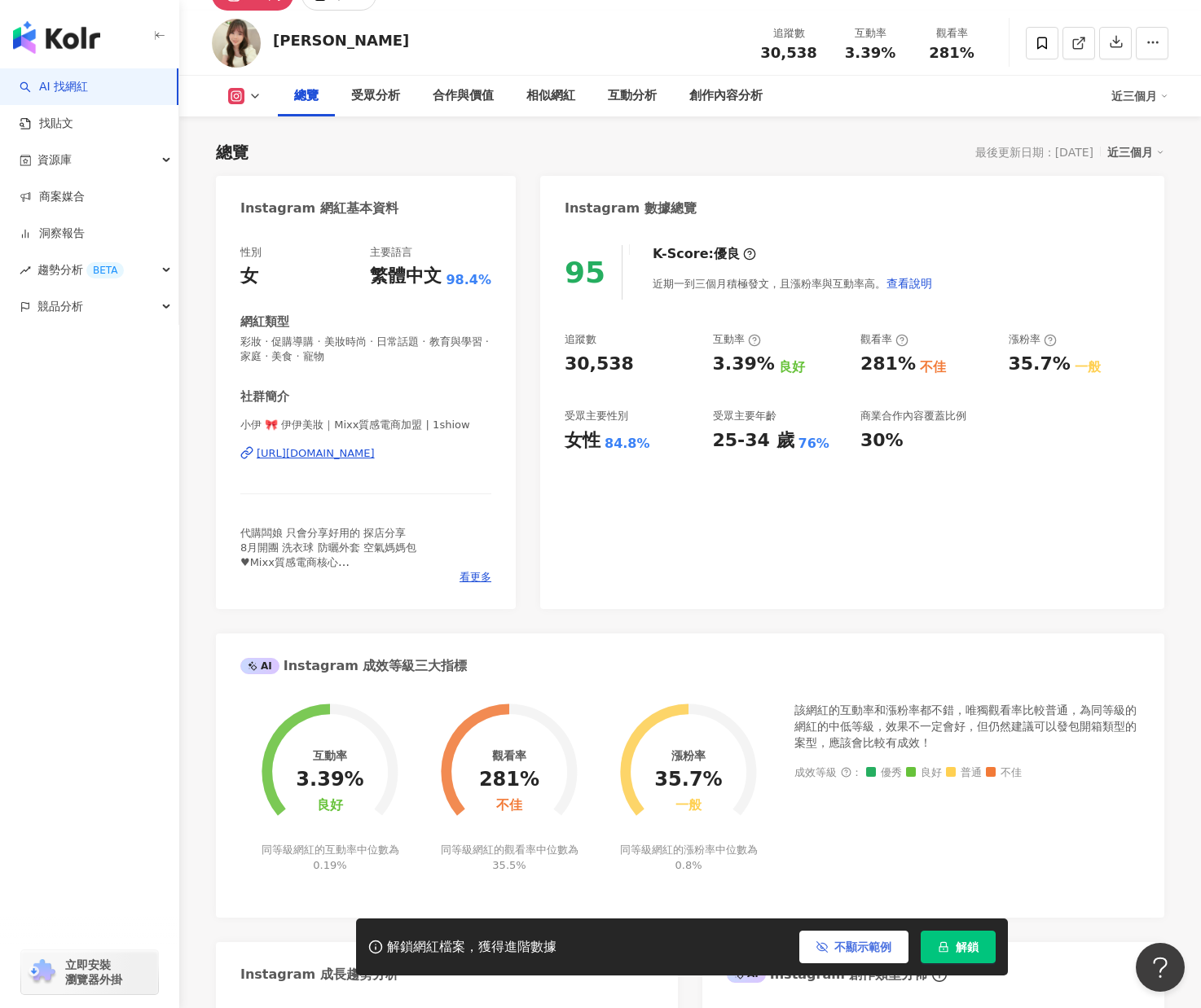
click at [881, 954] on span "不顯示範例" at bounding box center [863, 946] width 57 height 13
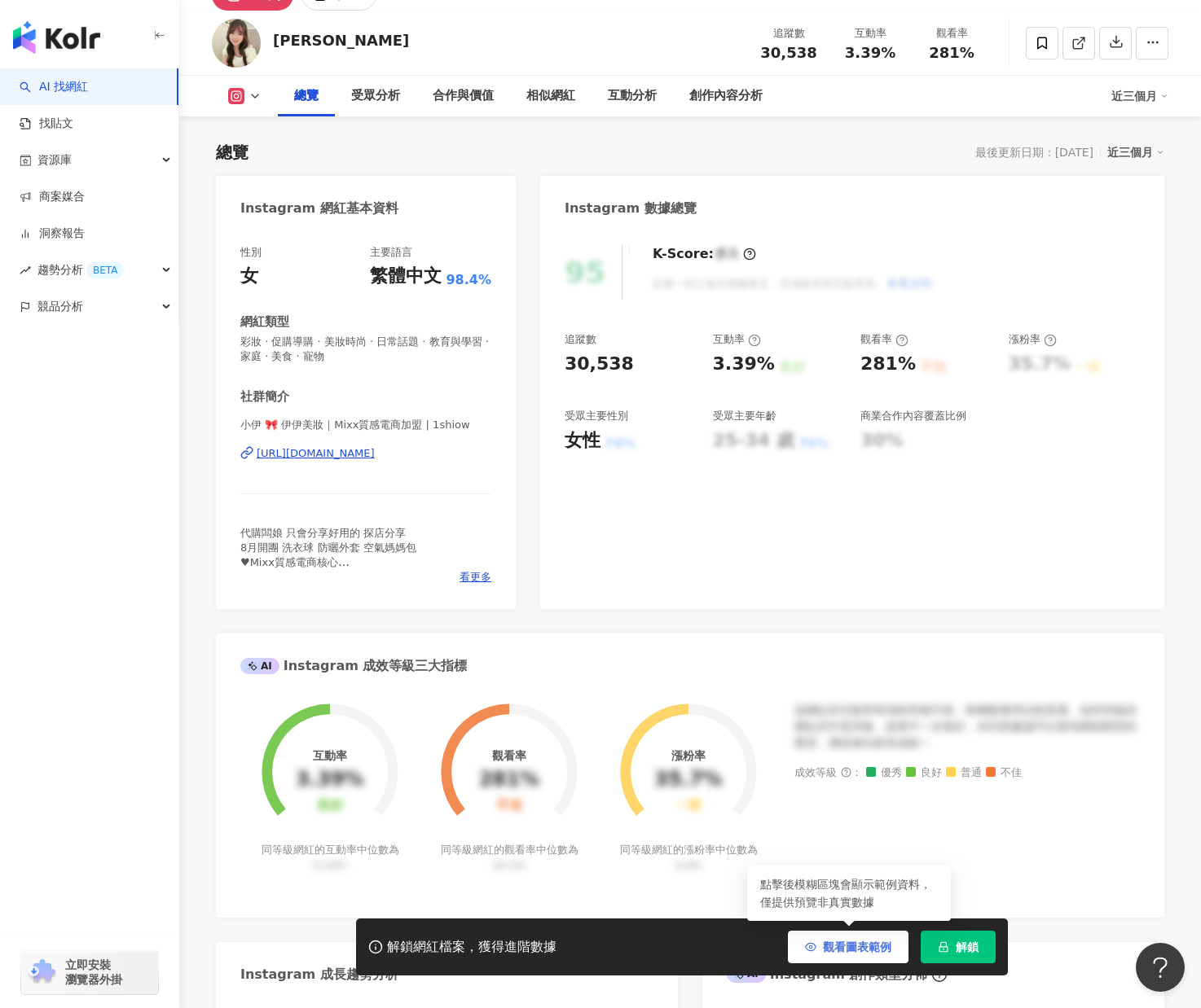
click at [881, 954] on span "觀看圖表範例" at bounding box center [857, 946] width 69 height 13
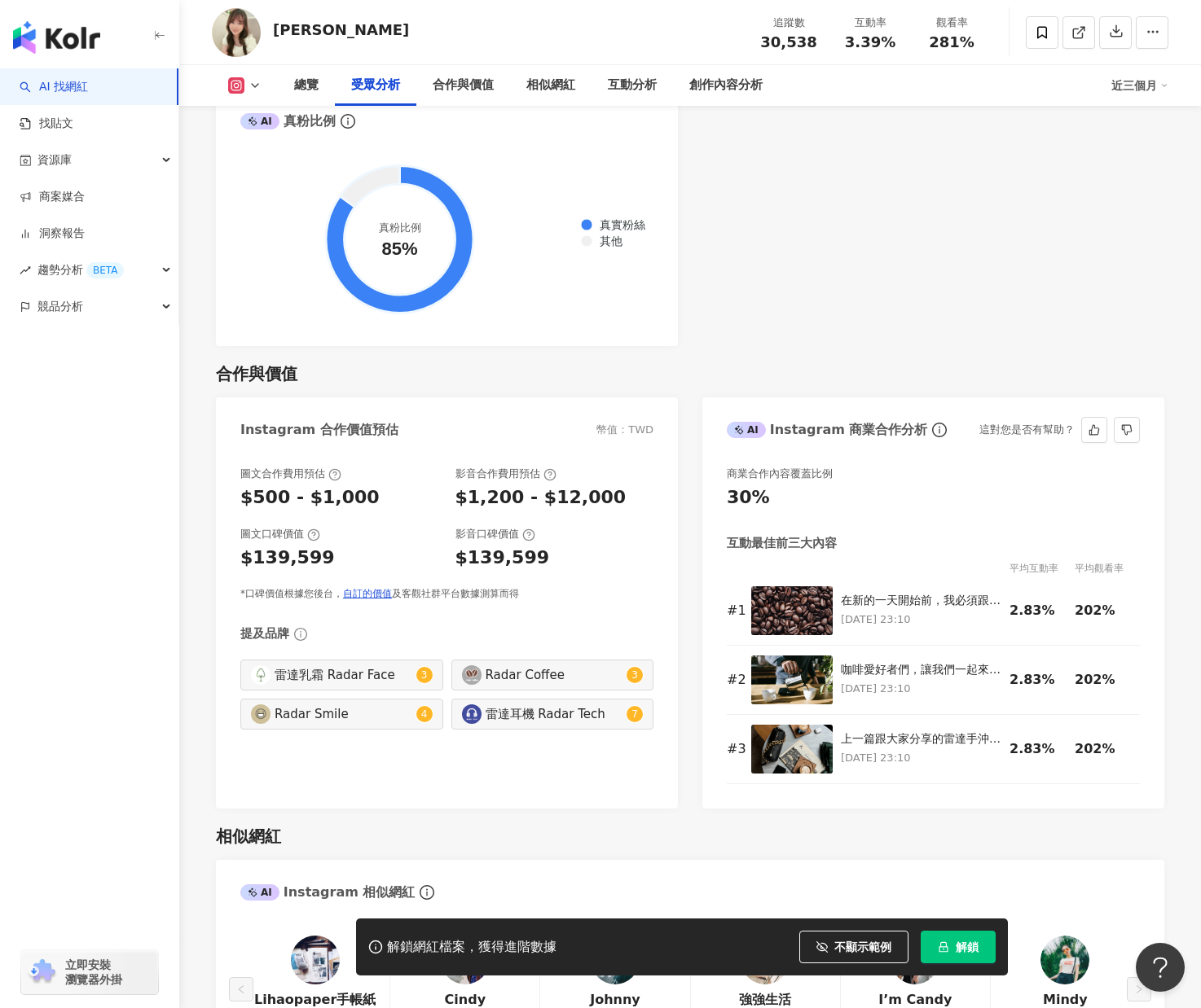
scroll to position [2037, 0]
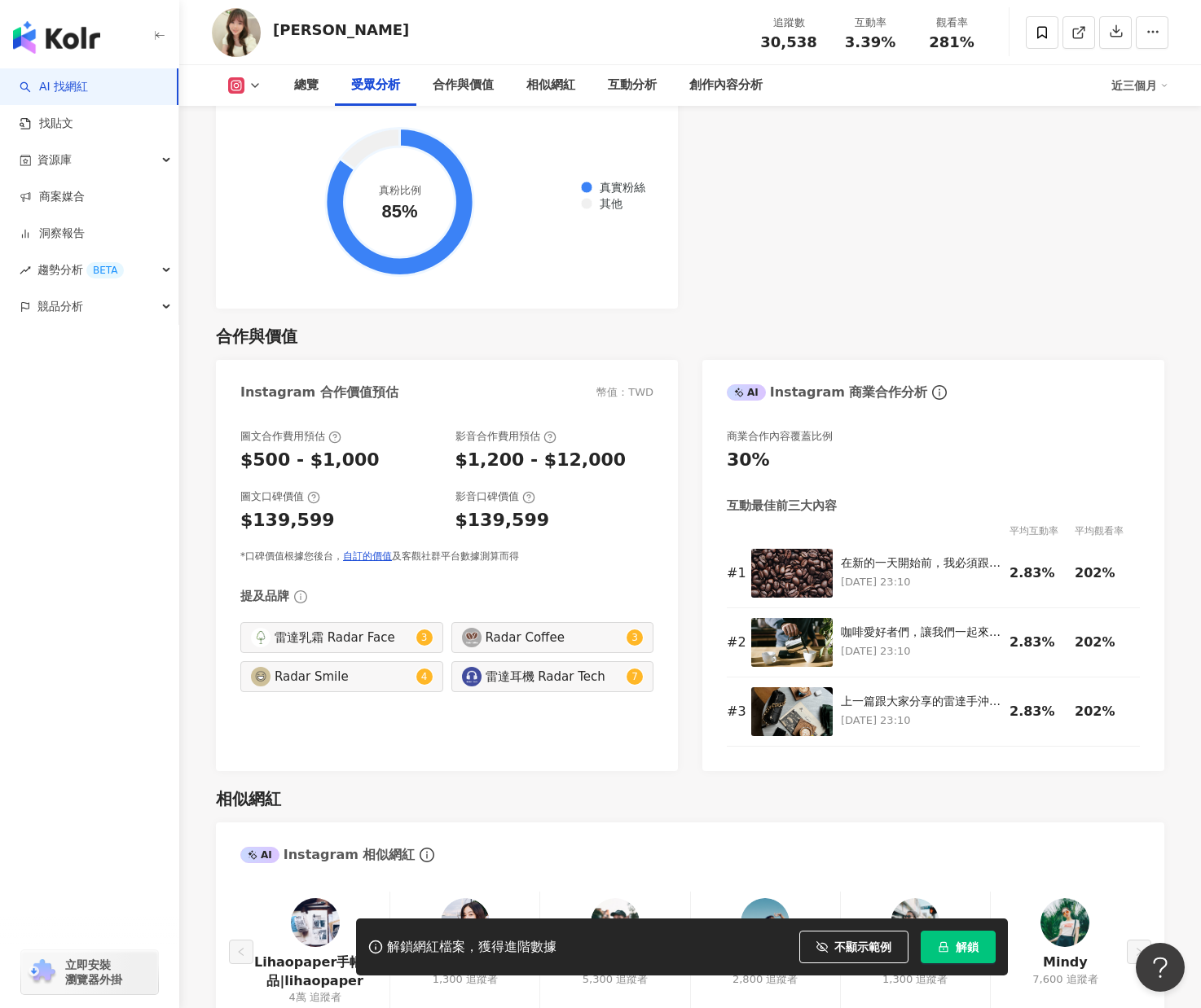
click at [580, 197] on span at bounding box center [586, 203] width 13 height 13
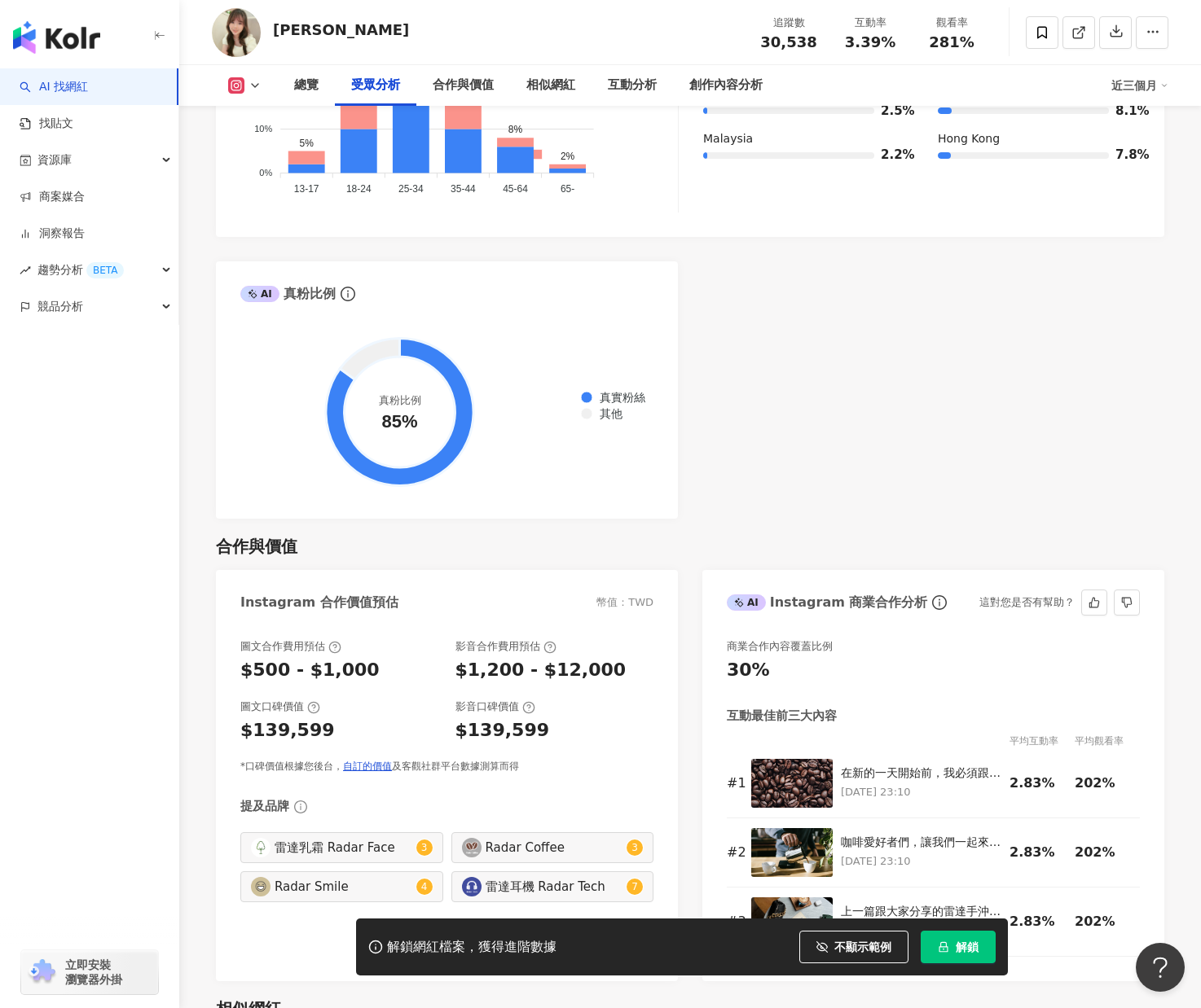
scroll to position [1710, 0]
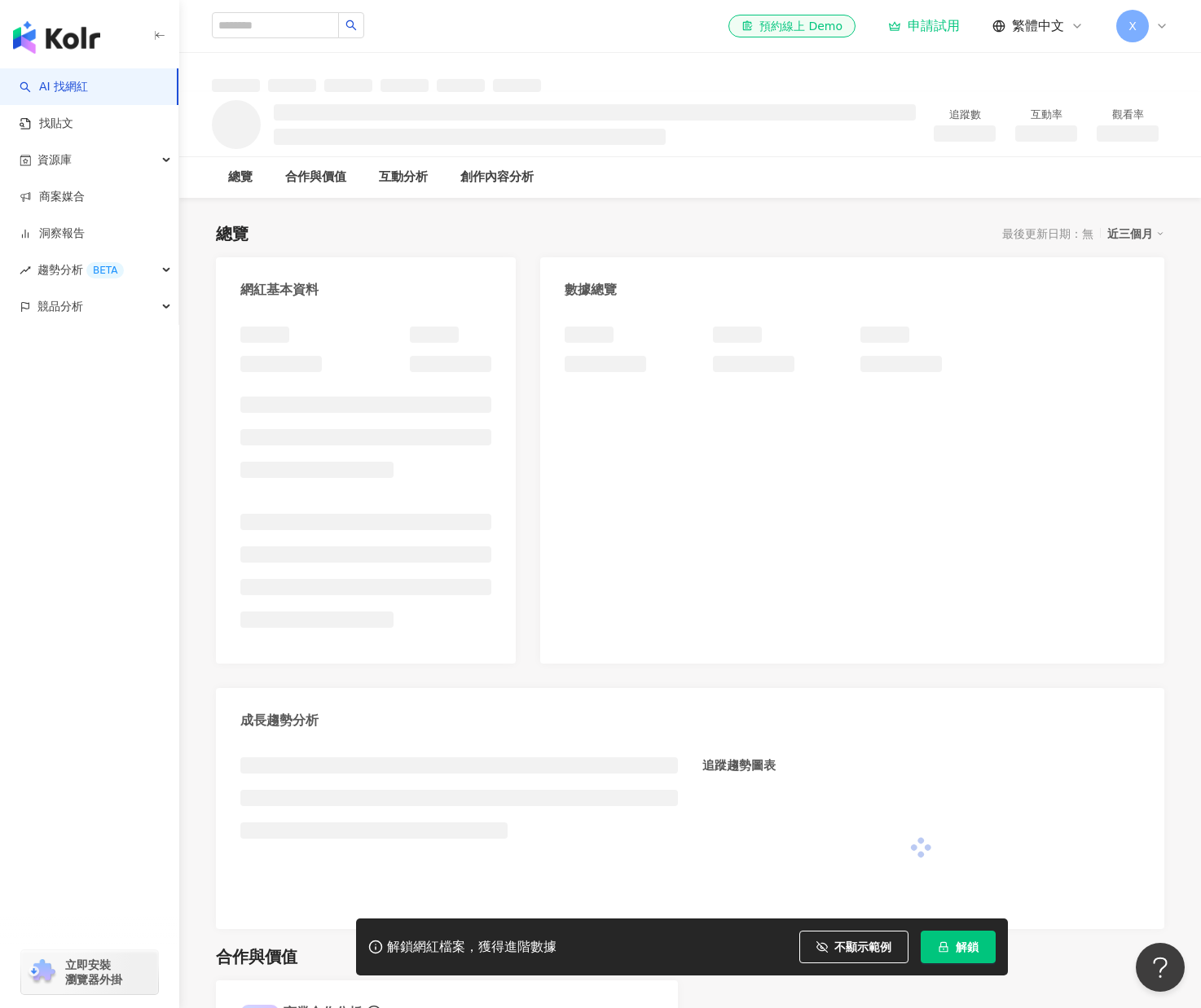
click at [270, 11] on div "el-icon-cs 預約線上 Demo 申請試用 繁體中文 X" at bounding box center [690, 25] width 956 height 52
click at [272, 22] on input "search" at bounding box center [275, 24] width 127 height 26
paste input "**********"
type input "**********"
click at [364, 33] on button "button" at bounding box center [351, 24] width 26 height 26
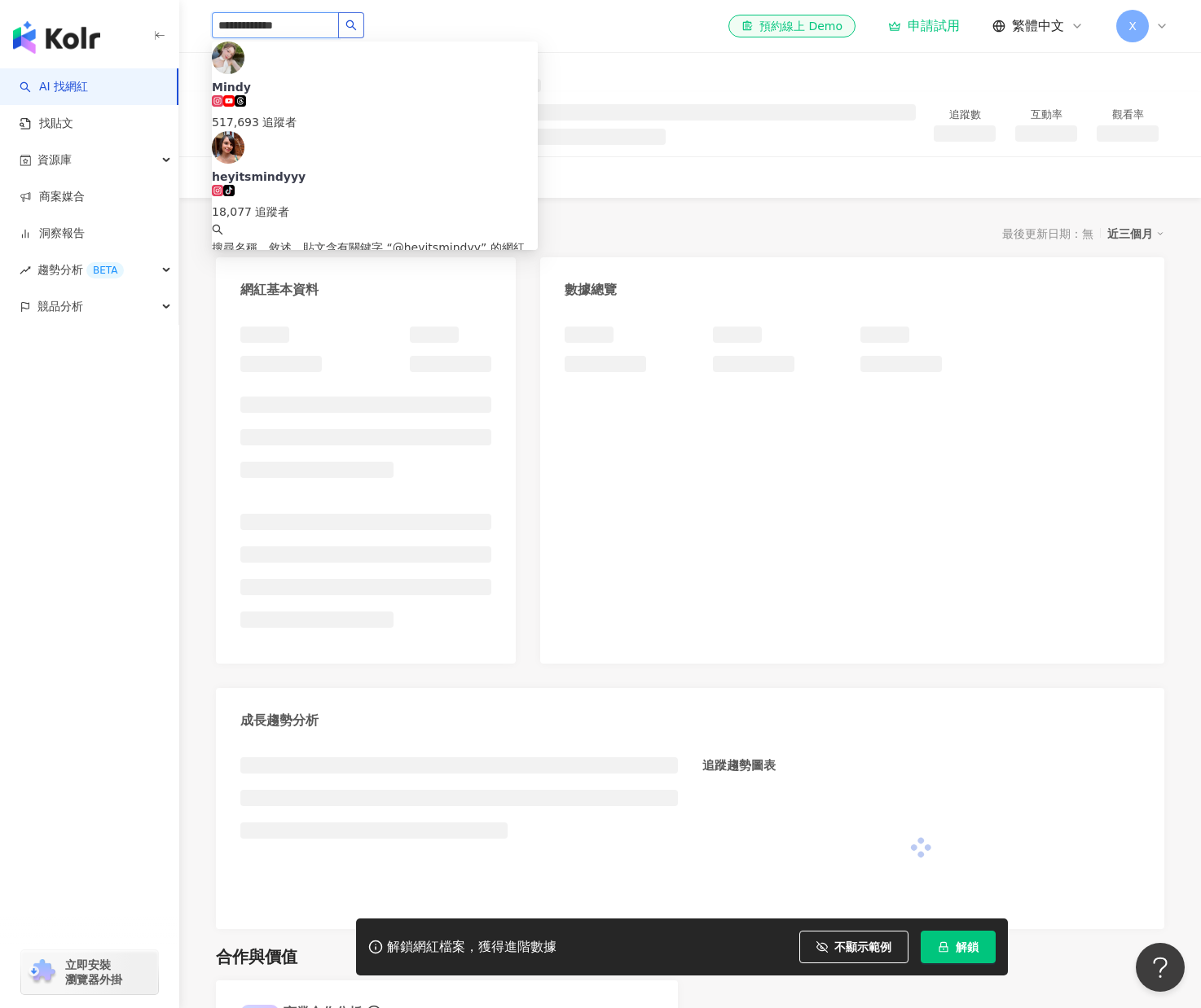
click at [357, 25] on icon "search" at bounding box center [352, 25] width 12 height 12
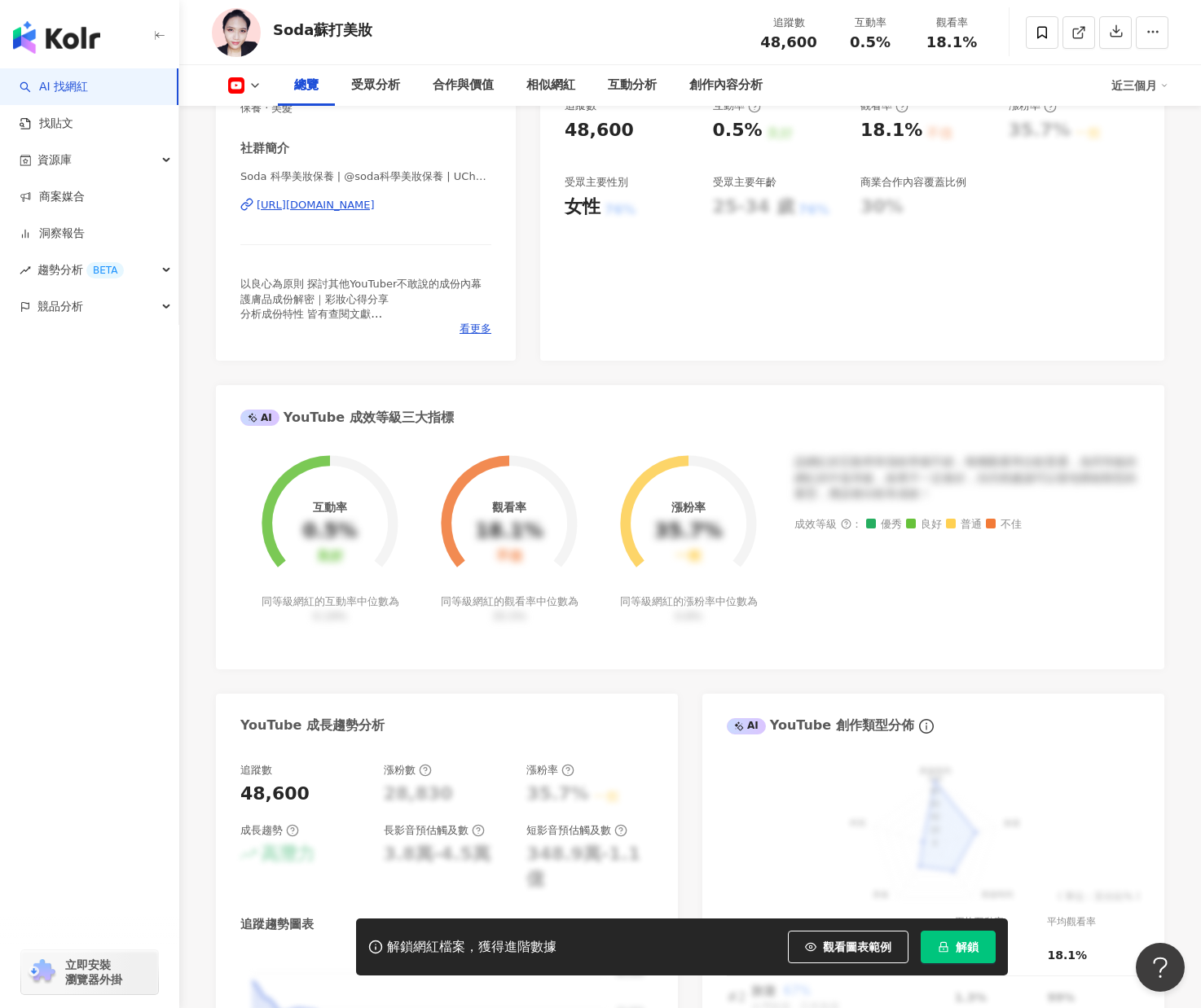
scroll to position [489, 0]
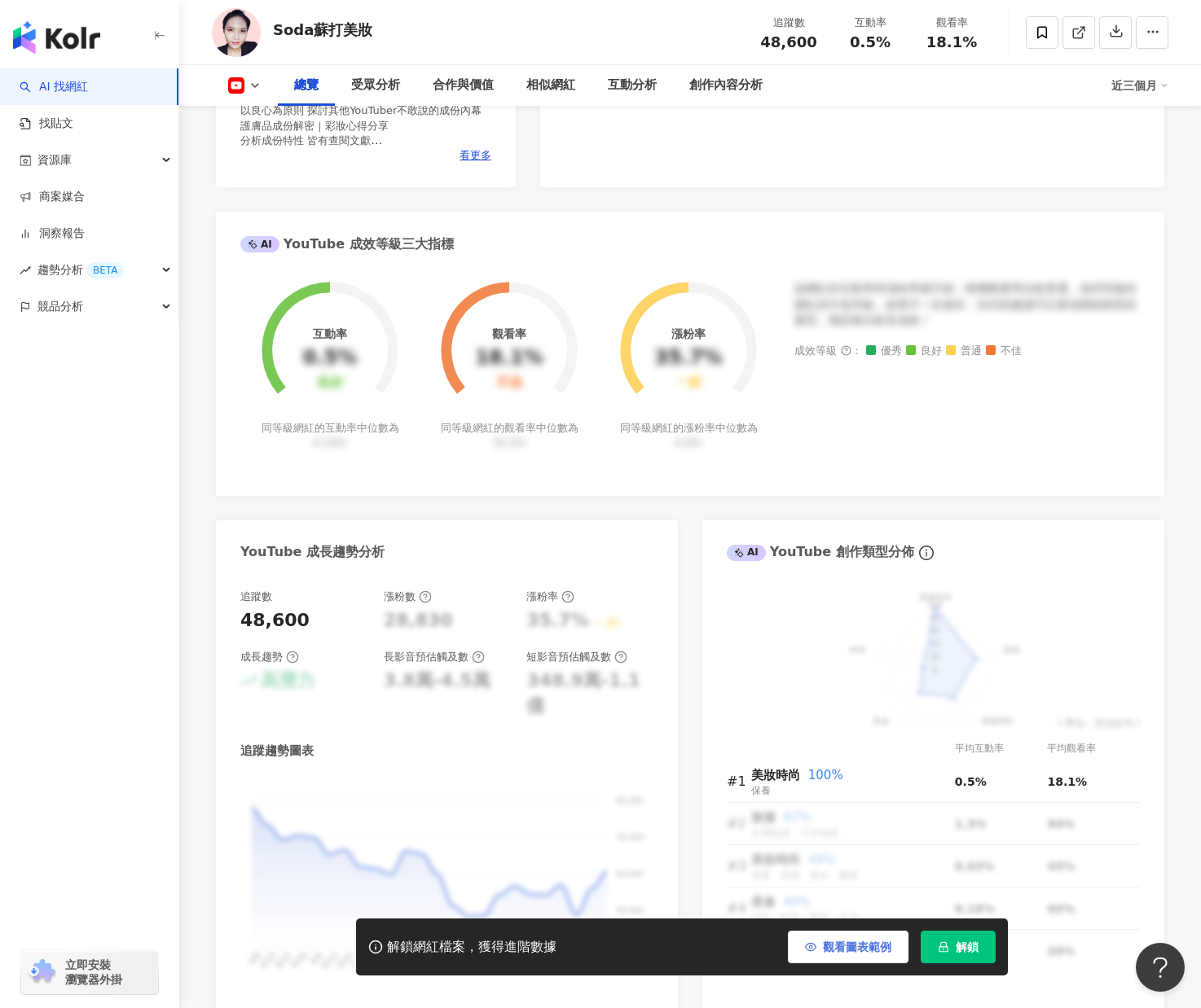
click at [886, 950] on span "觀看圖表範例" at bounding box center [857, 946] width 69 height 13
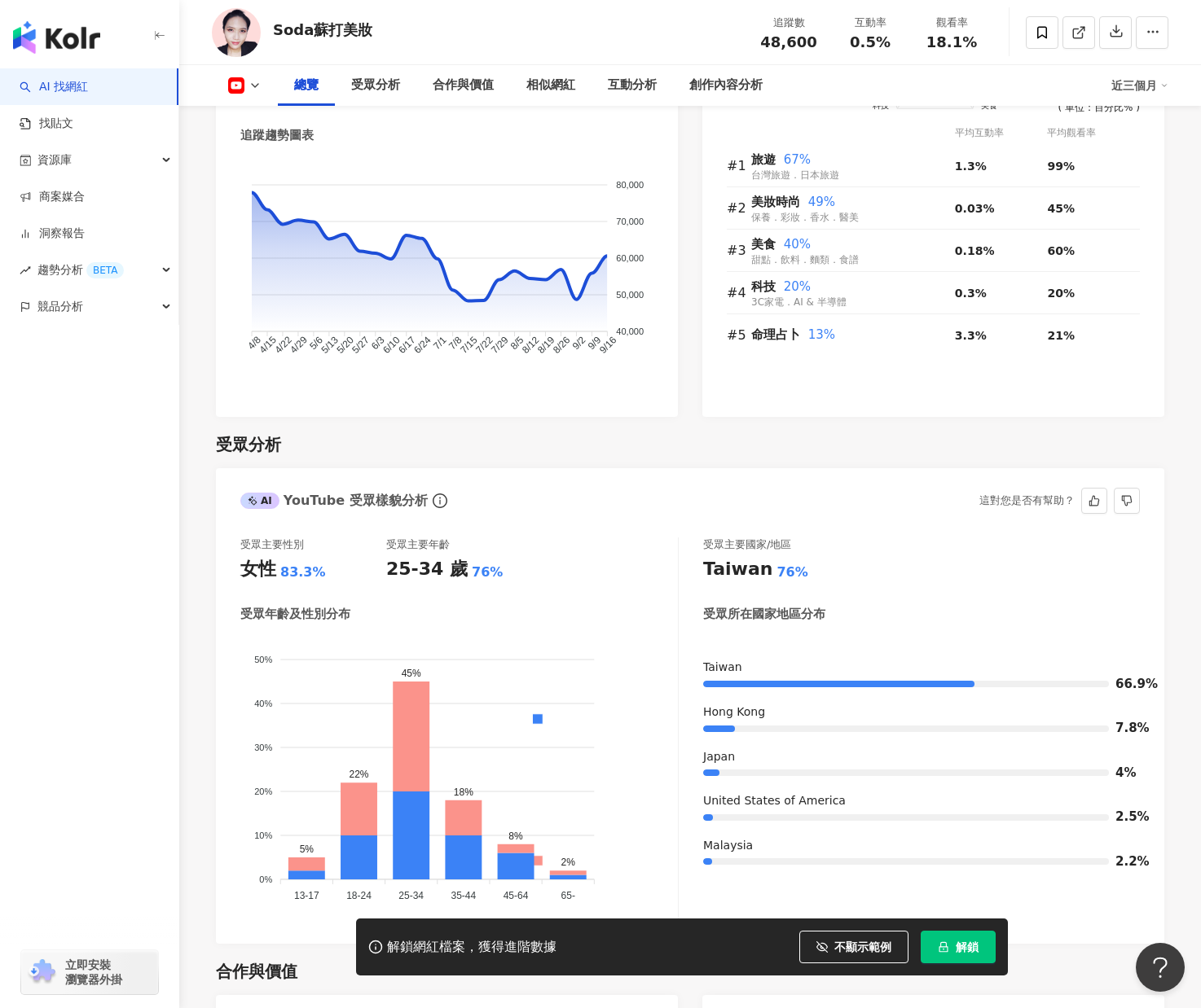
scroll to position [1303, 0]
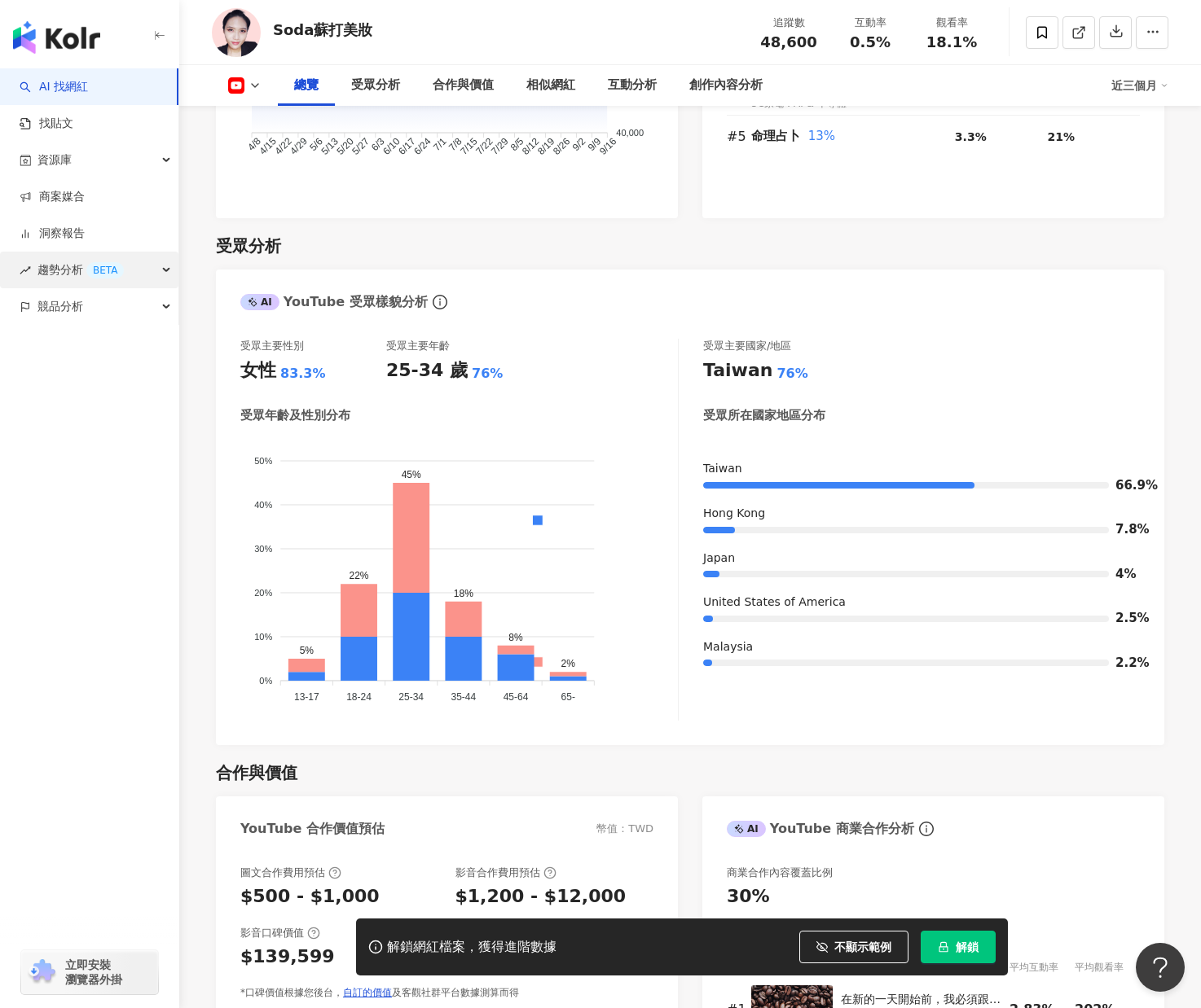
click at [154, 274] on div "趨勢分析 BETA" at bounding box center [89, 269] width 178 height 36
click at [152, 264] on div "趨勢分析 BETA" at bounding box center [89, 269] width 178 height 36
click at [152, 266] on div "趨勢分析 BETA" at bounding box center [89, 269] width 178 height 36
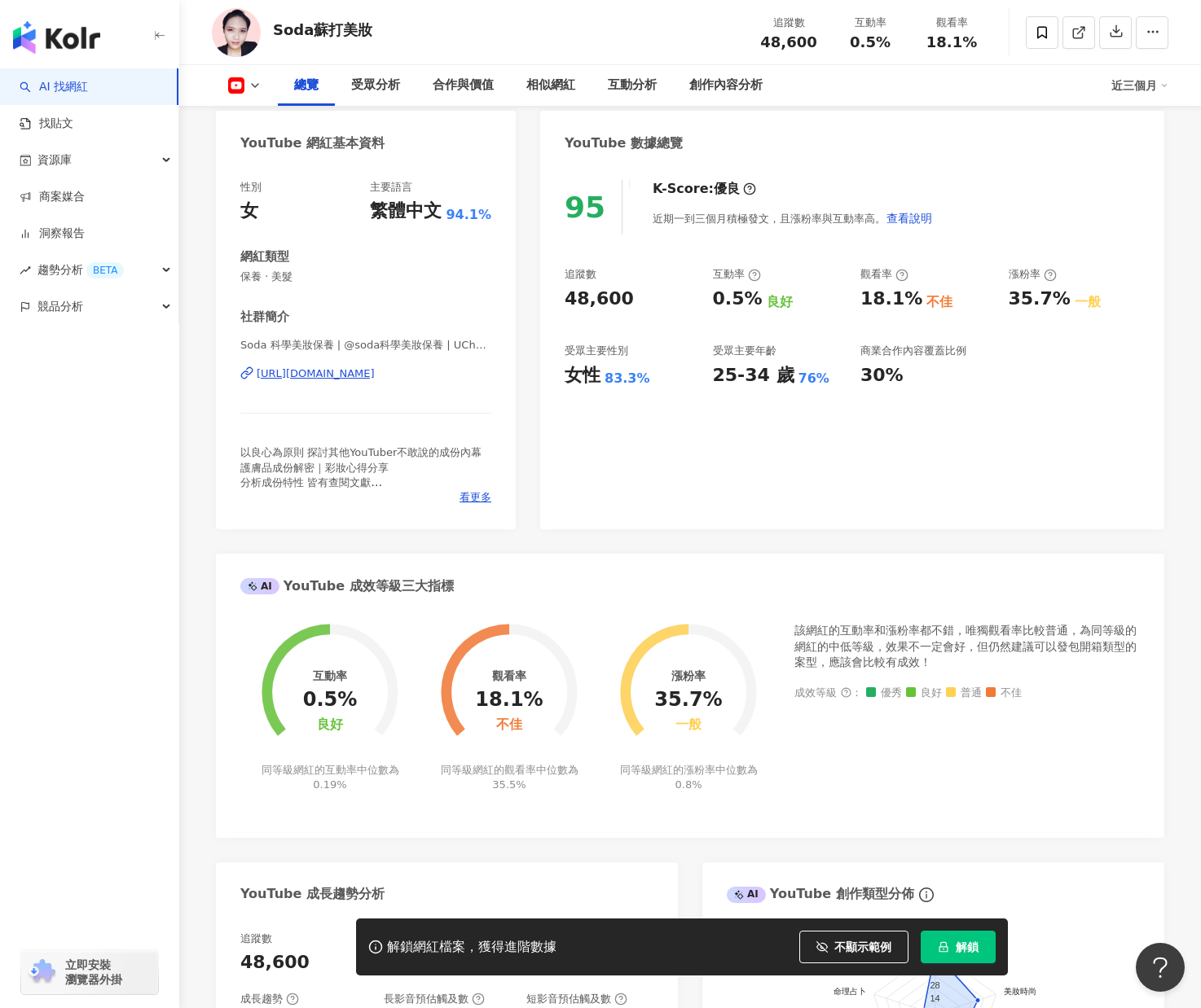
scroll to position [0, 0]
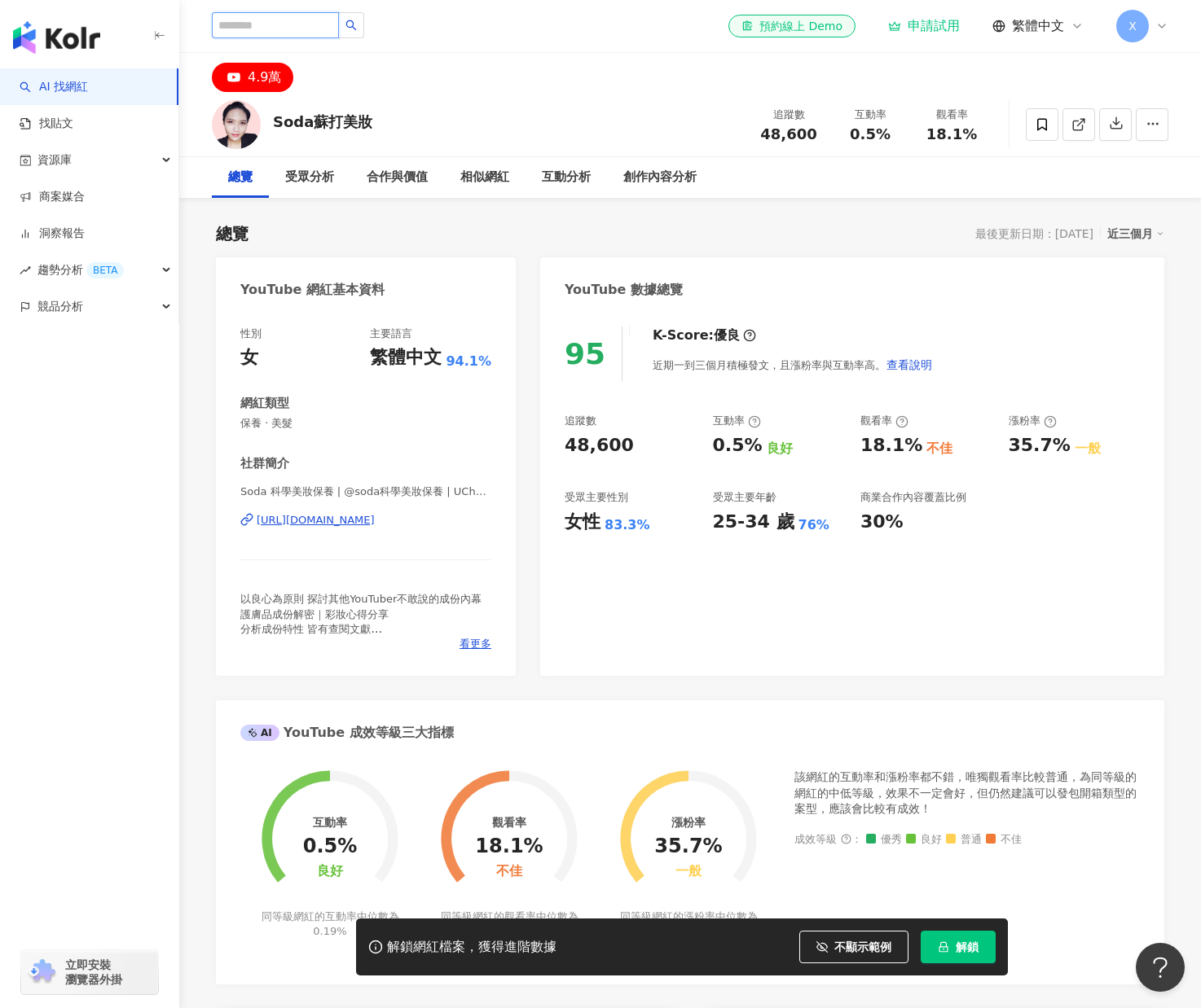
click at [303, 31] on input "search" at bounding box center [275, 24] width 127 height 26
drag, startPoint x: 702, startPoint y: 222, endPoint x: 723, endPoint y: 235, distance: 24.7
click at [712, 230] on div "總覽 最後更新日期：2025/9/10 近三個月 YouTube 網紅基本資料 性別 女 主要語言 繁體中文 94.1% 網紅類型 保養 · 美髮 社群簡介 …" at bounding box center [690, 863] width 948 height 1316
click at [281, 24] on input "search" at bounding box center [275, 24] width 127 height 26
paste input "*******"
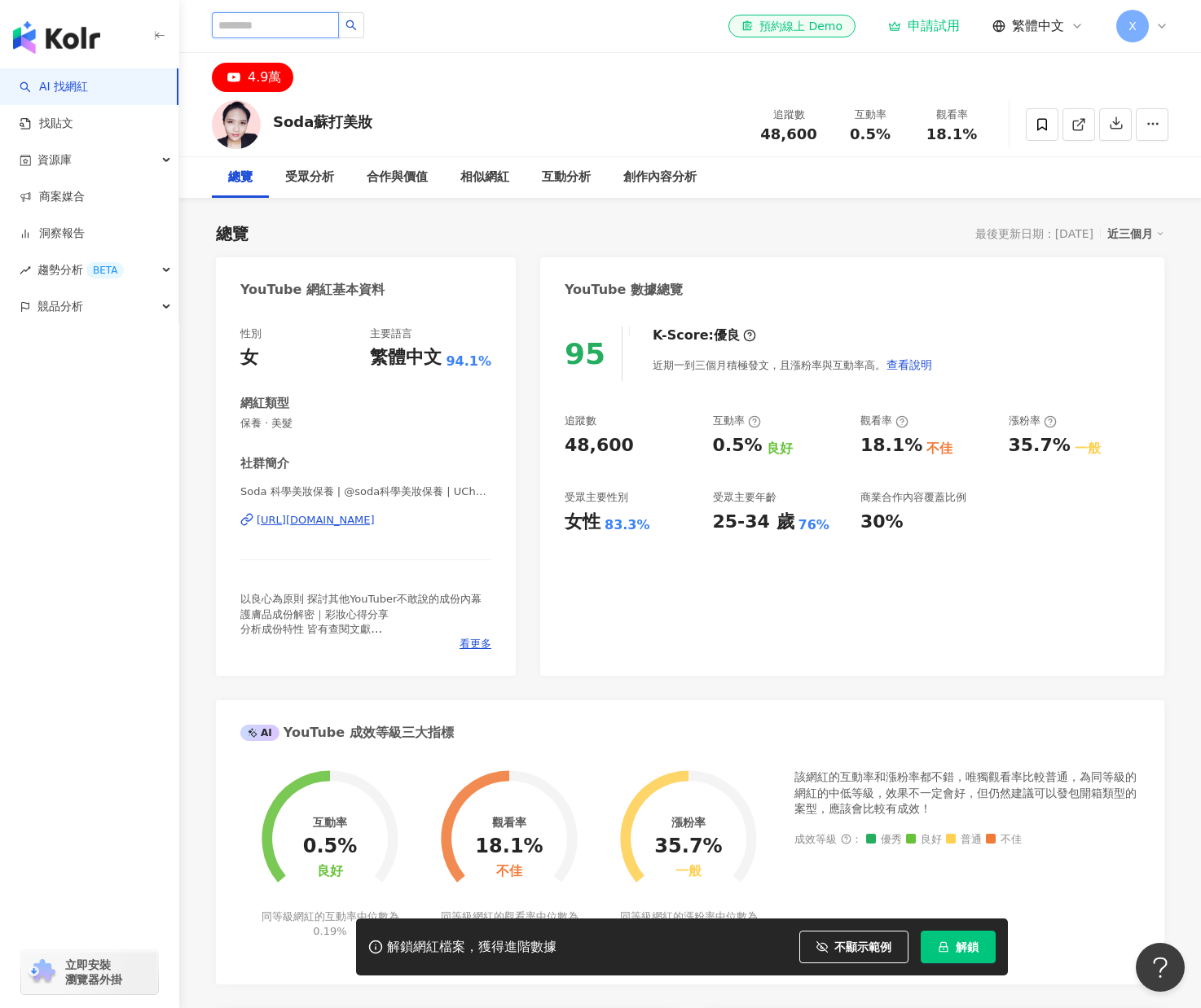
type input "*******"
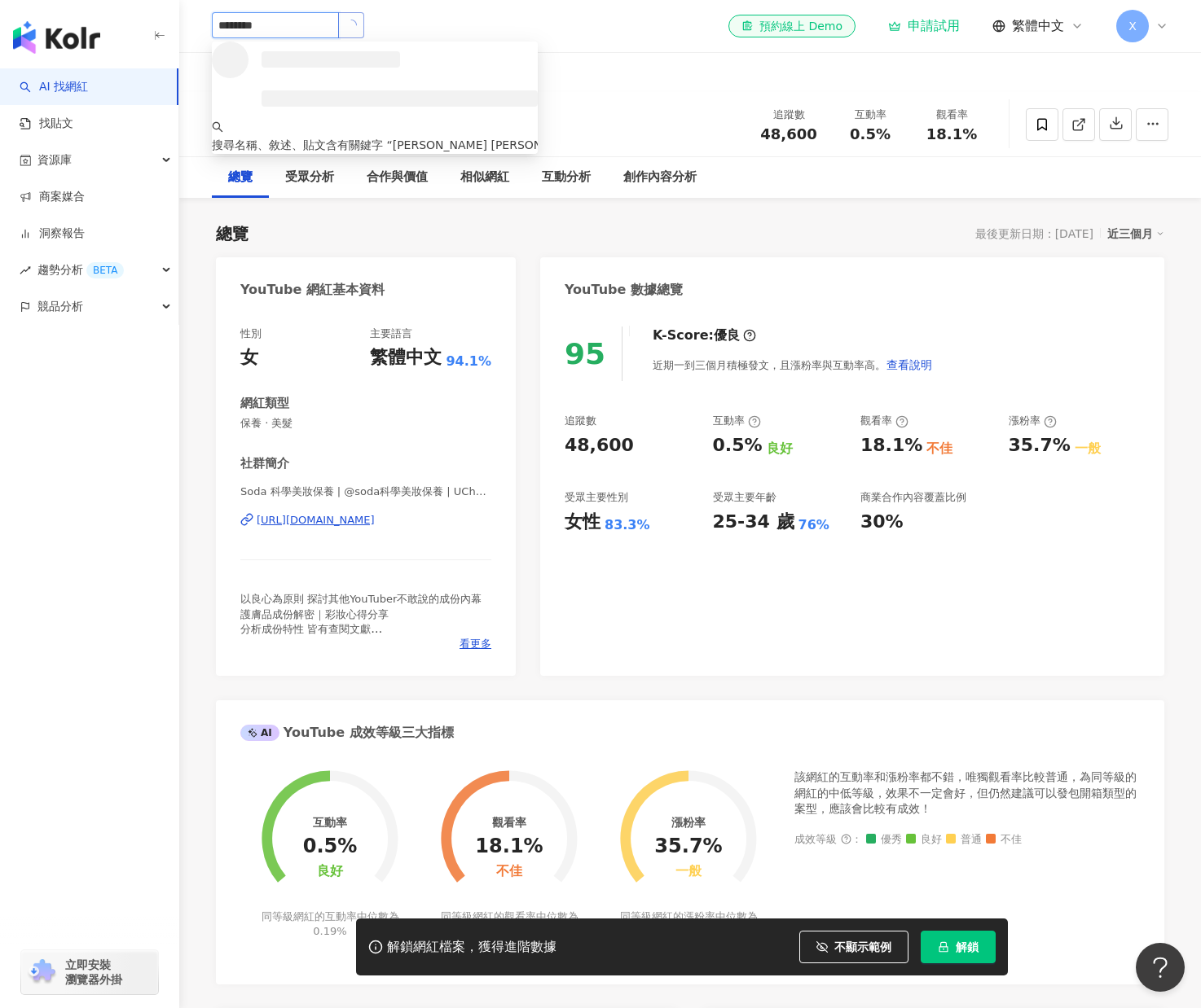
click at [359, 25] on icon "loading" at bounding box center [351, 24] width 15 height 15
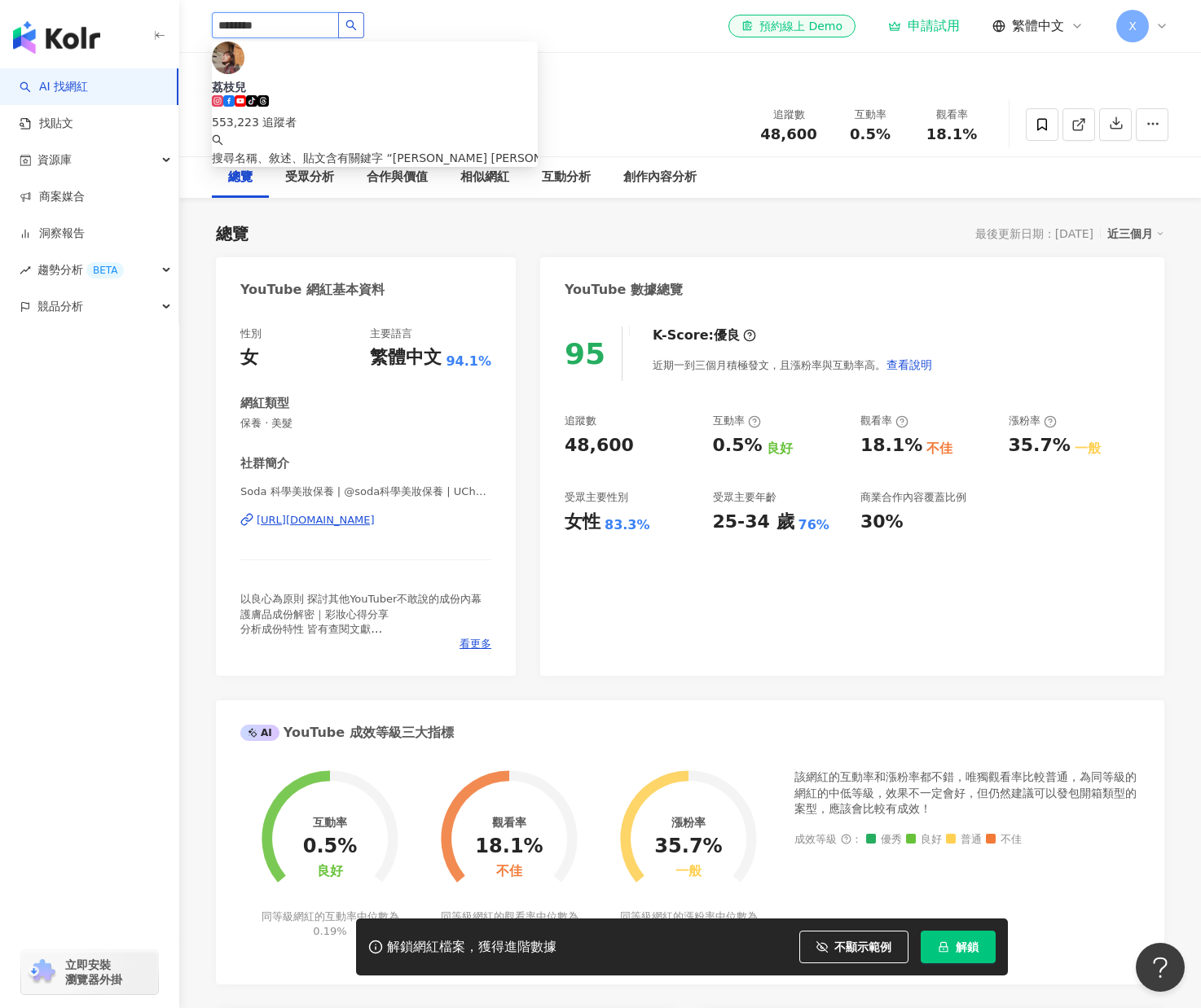
click at [357, 25] on icon "search" at bounding box center [352, 25] width 12 height 12
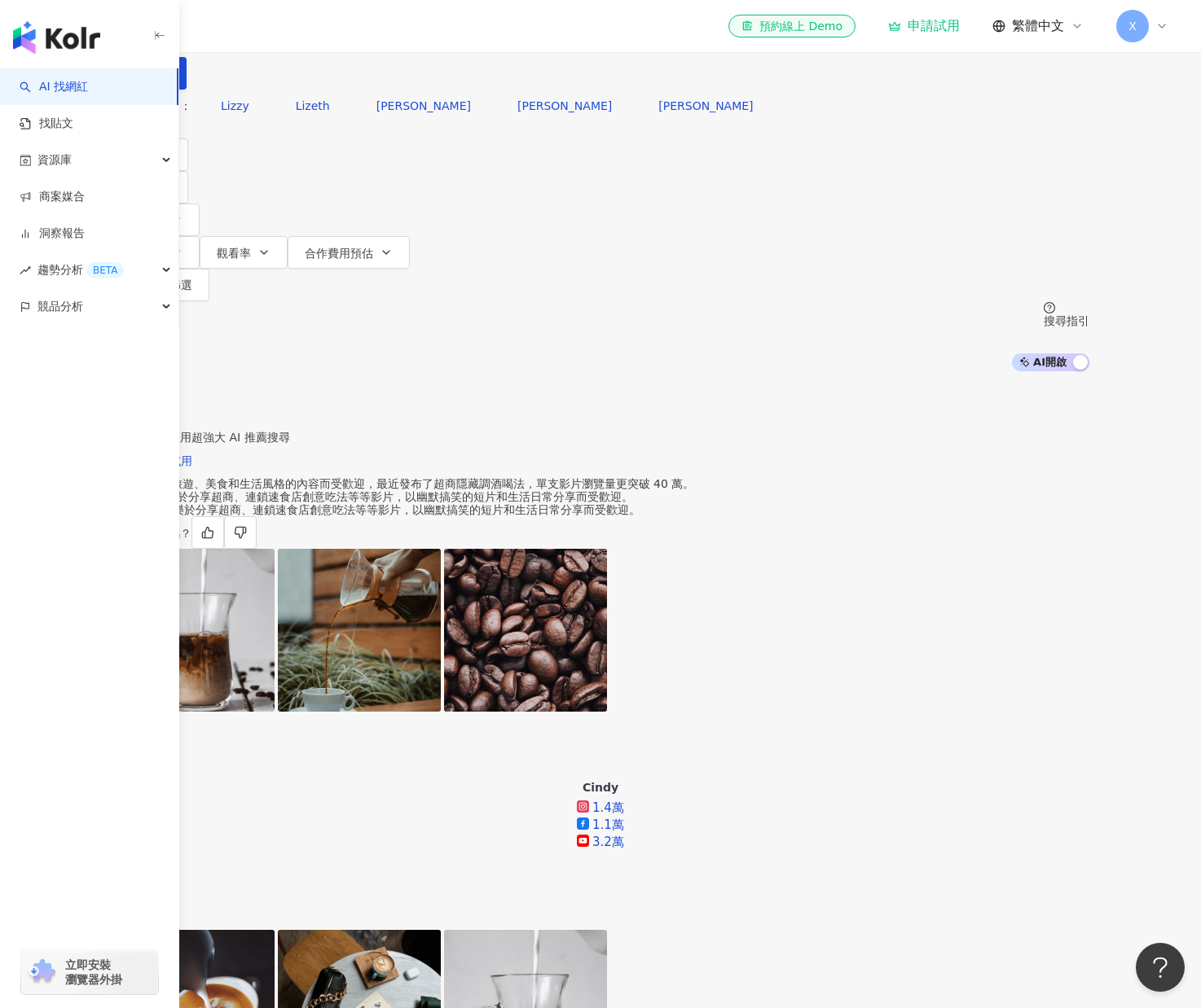
drag, startPoint x: 360, startPoint y: 93, endPoint x: 343, endPoint y: 95, distance: 17.1
click at [343, 31] on input "*******" at bounding box center [282, 16] width 132 height 31
drag, startPoint x: 362, startPoint y: 99, endPoint x: 346, endPoint y: 95, distance: 16.5
click at [346, 31] on input "*******" at bounding box center [282, 16] width 132 height 31
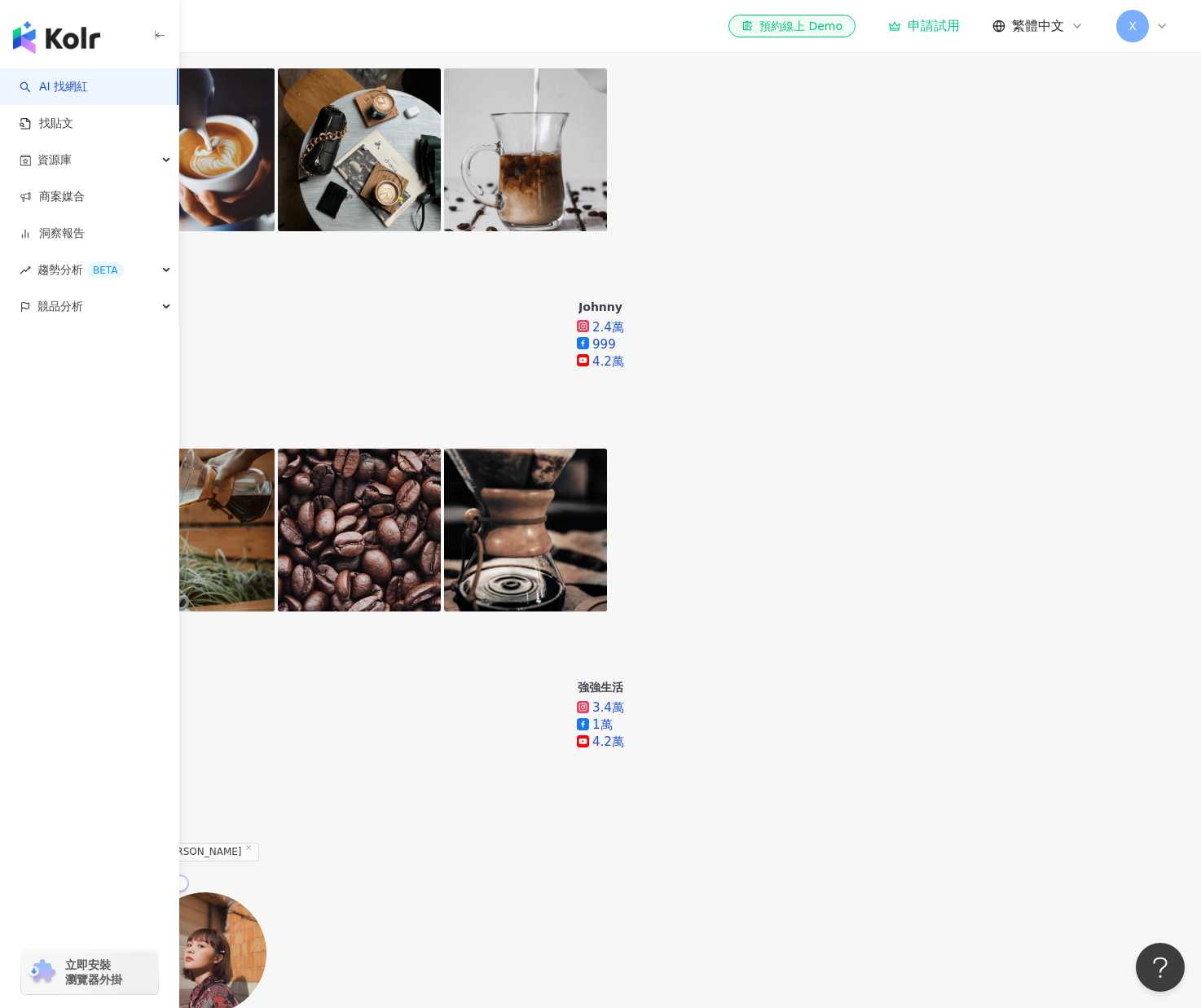
scroll to position [896, 0]
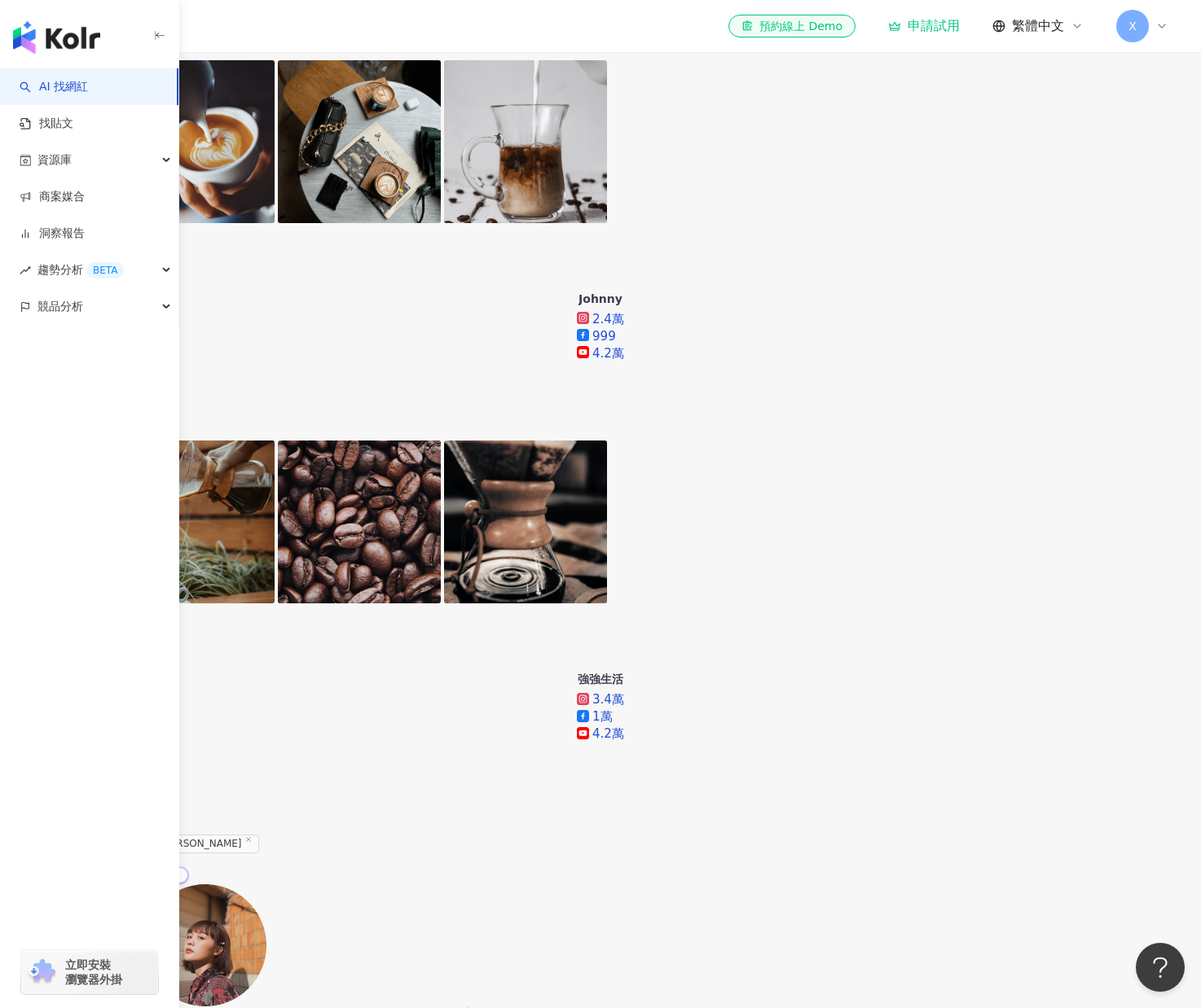
type input "***"
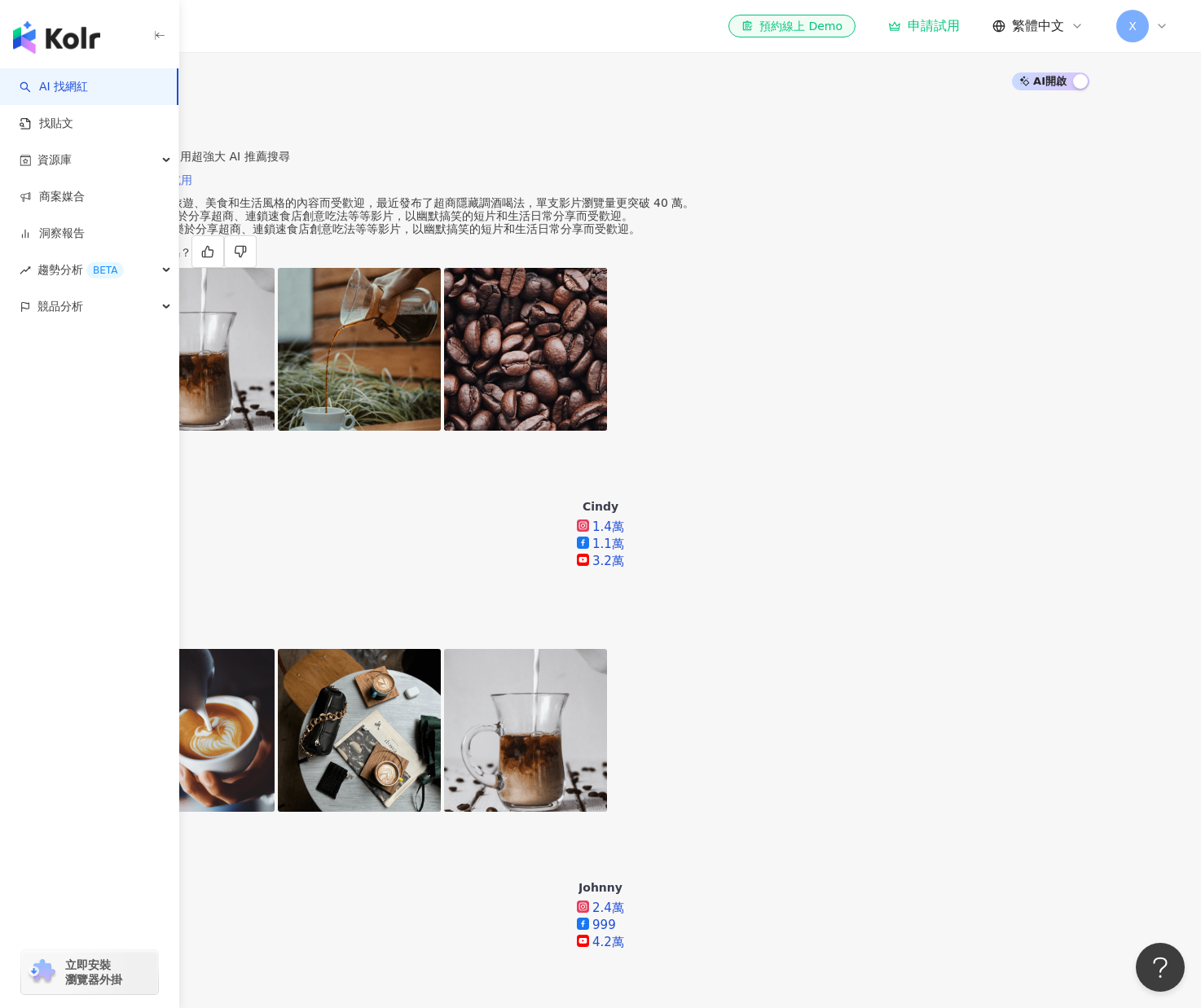
scroll to position [81, 0]
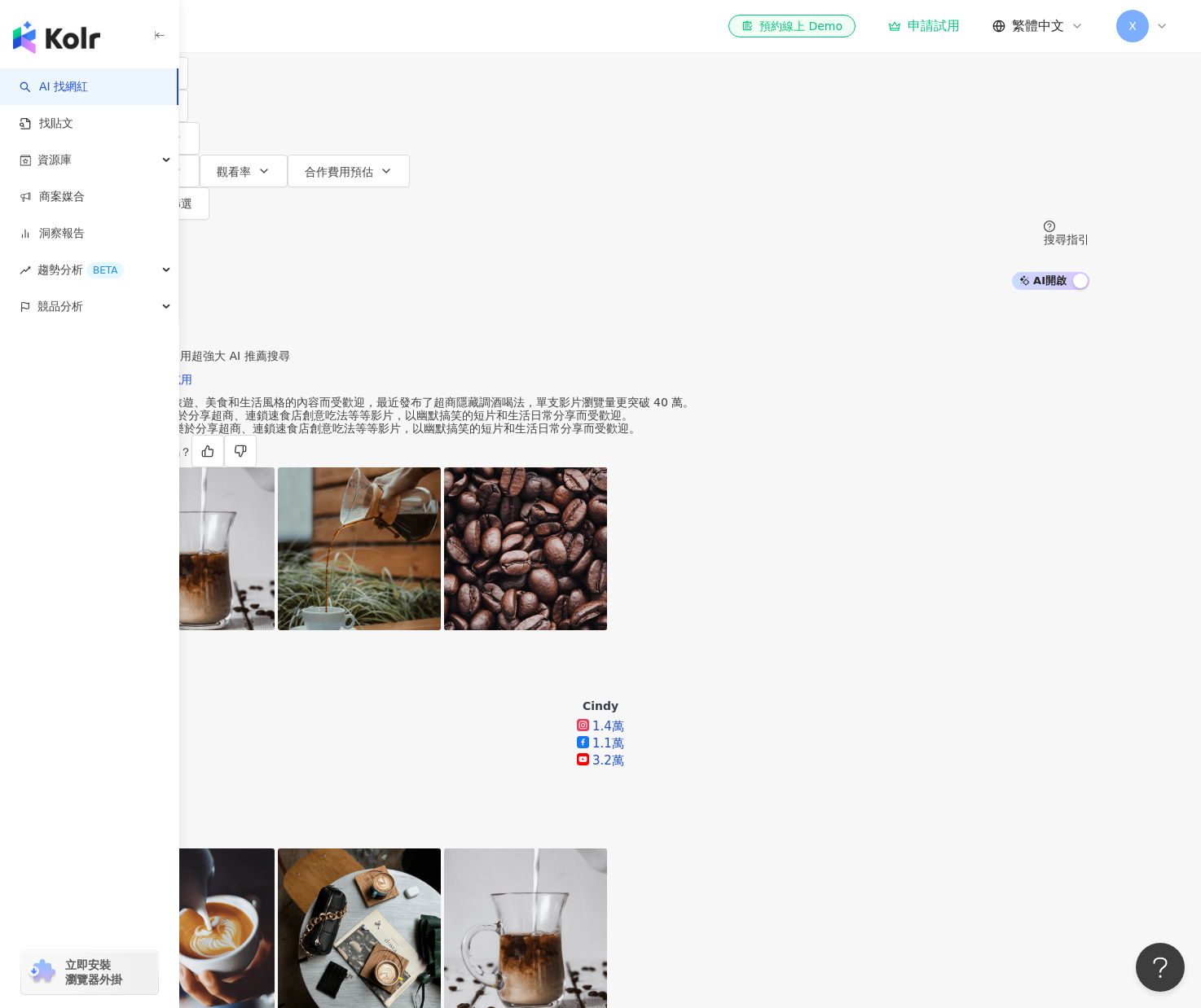
click at [511, 314] on div "升級方案，使用超強大 AI 推薦搜尋 申請試用" at bounding box center [600, 355] width 978 height 80
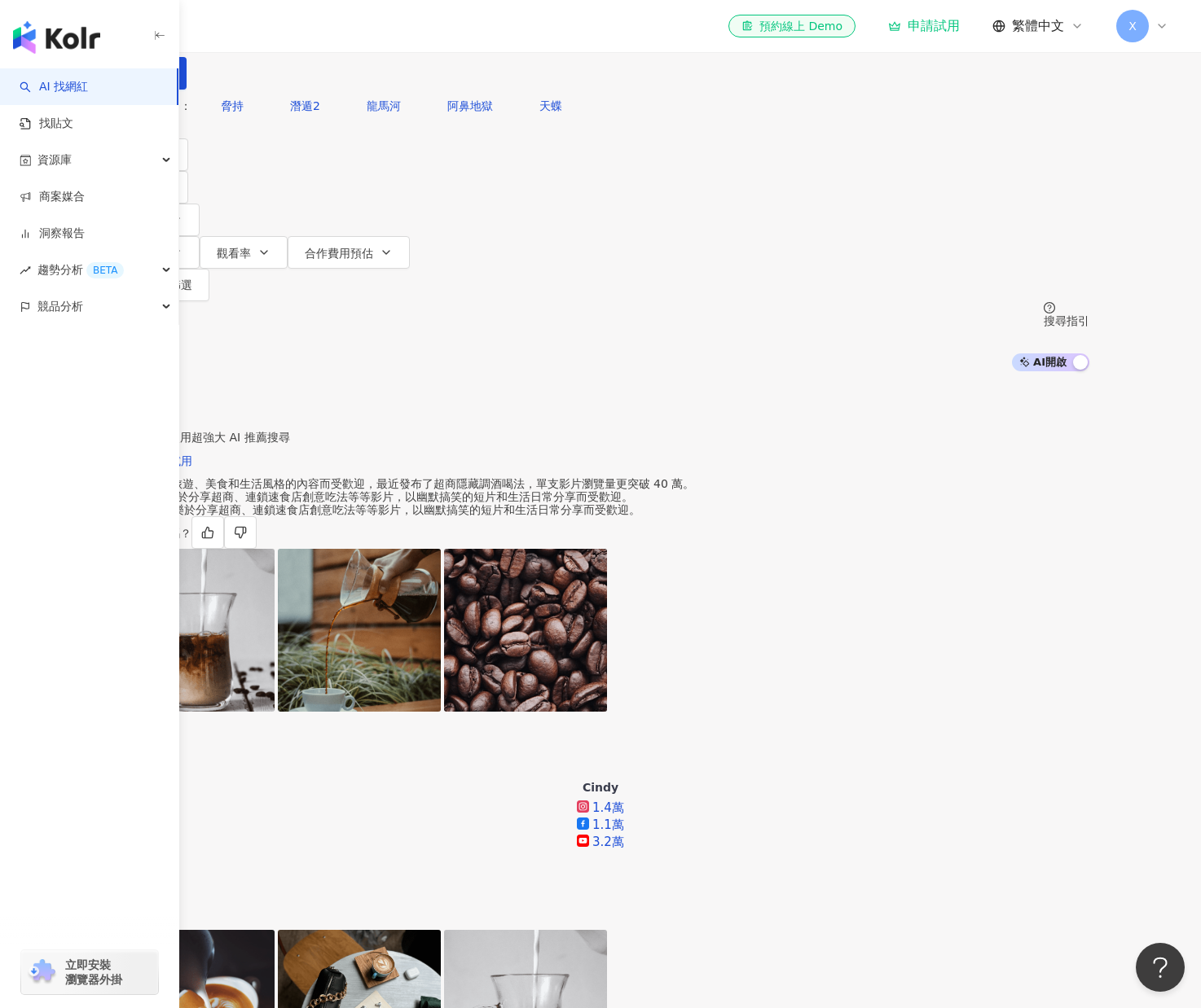
drag, startPoint x: 429, startPoint y: 115, endPoint x: 326, endPoint y: 99, distance: 104.2
click at [327, 89] on div "不分平台 *** 台灣 搜尋 searchOperator 插入語法 完全符合 "" 聯集 OR 交集 AND 排除 - 群組 {} 荔枝兒 tiktok-i…" at bounding box center [600, 44] width 978 height 89
click at [349, 31] on input "***" at bounding box center [282, 16] width 132 height 31
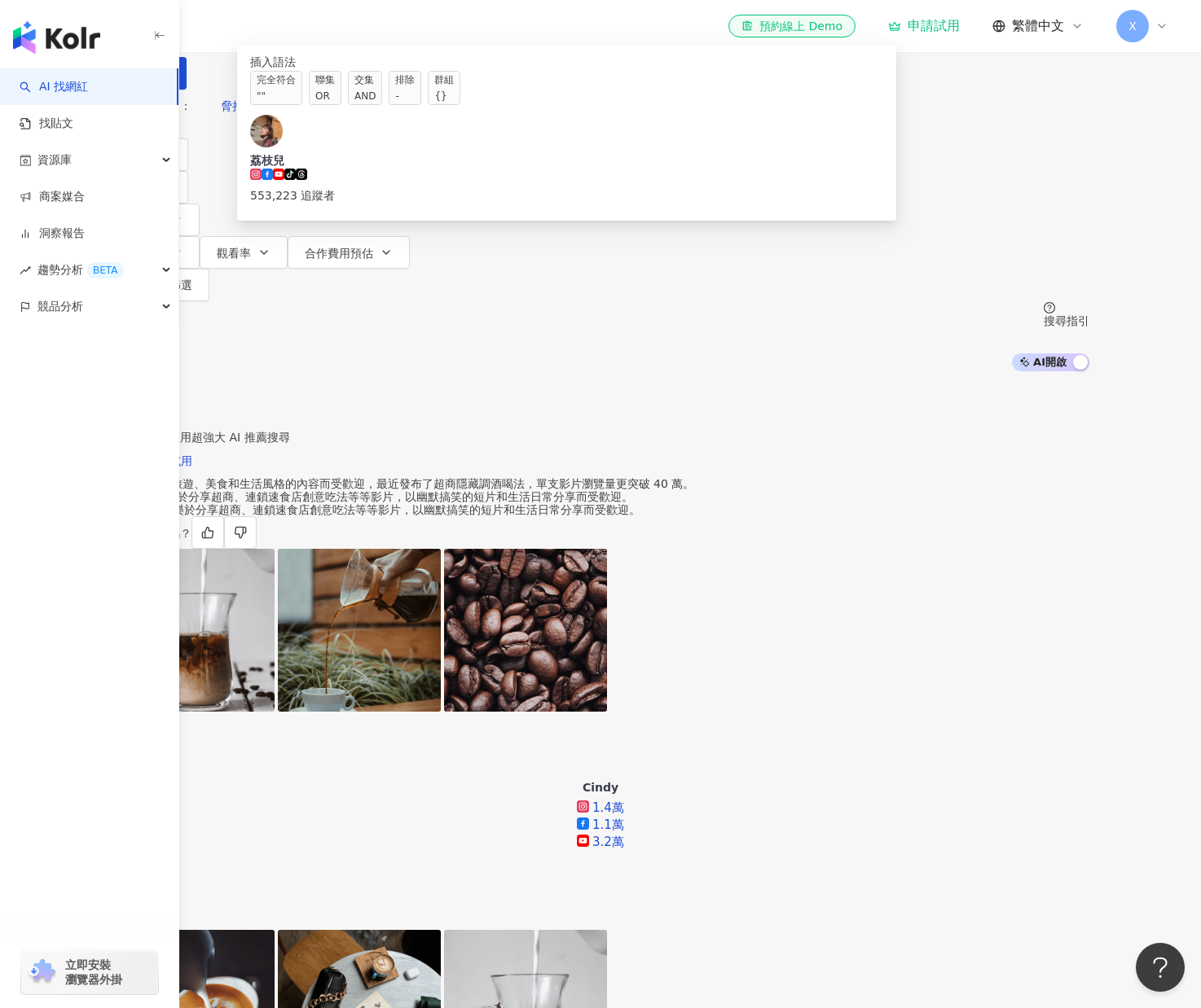
drag, startPoint x: 405, startPoint y: 100, endPoint x: 321, endPoint y: 92, distance: 84.4
click at [322, 89] on div "不分平台 *** 台灣 搜尋 searchOperator 插入語法 完全符合 "" 聯集 OR 交集 AND 排除 - 群組 {} 荔枝兒 tiktok-i…" at bounding box center [600, 44] width 978 height 89
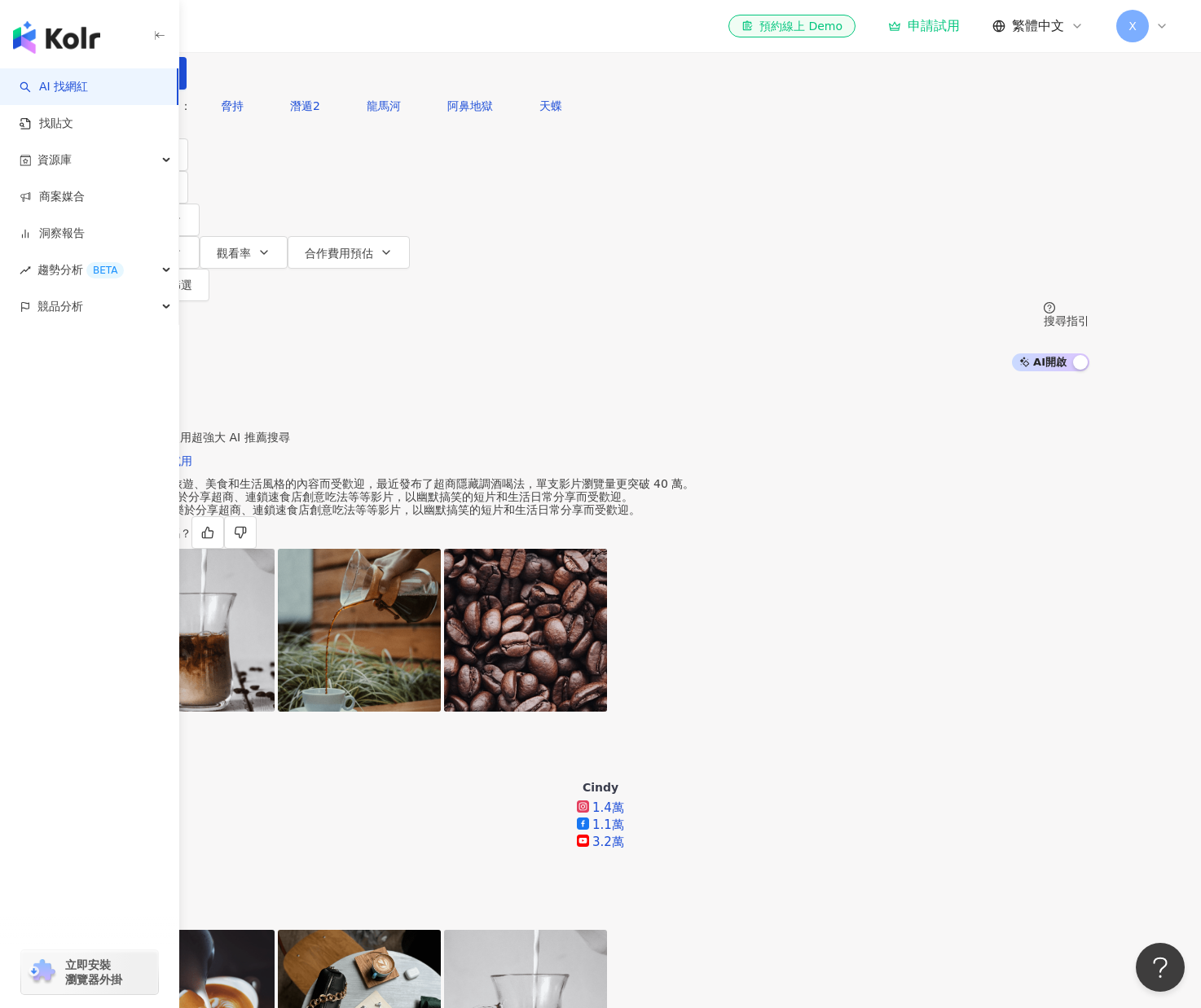
paste input "**********"
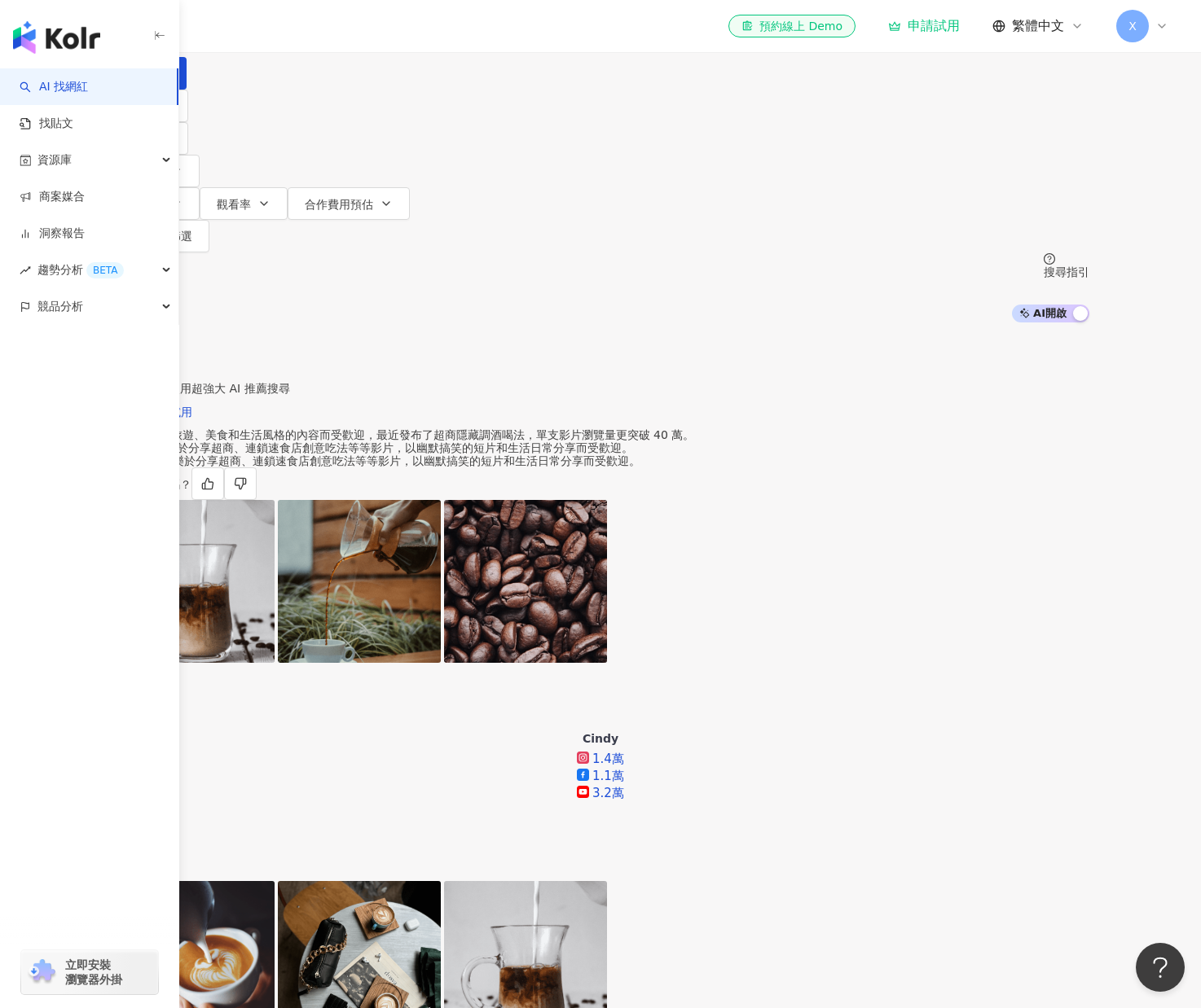
click at [178, 27] on div "不分平台" at bounding box center [150, 15] width 57 height 26
type input "**********"
click at [288, 174] on div "Instagram" at bounding box center [269, 168] width 81 height 18
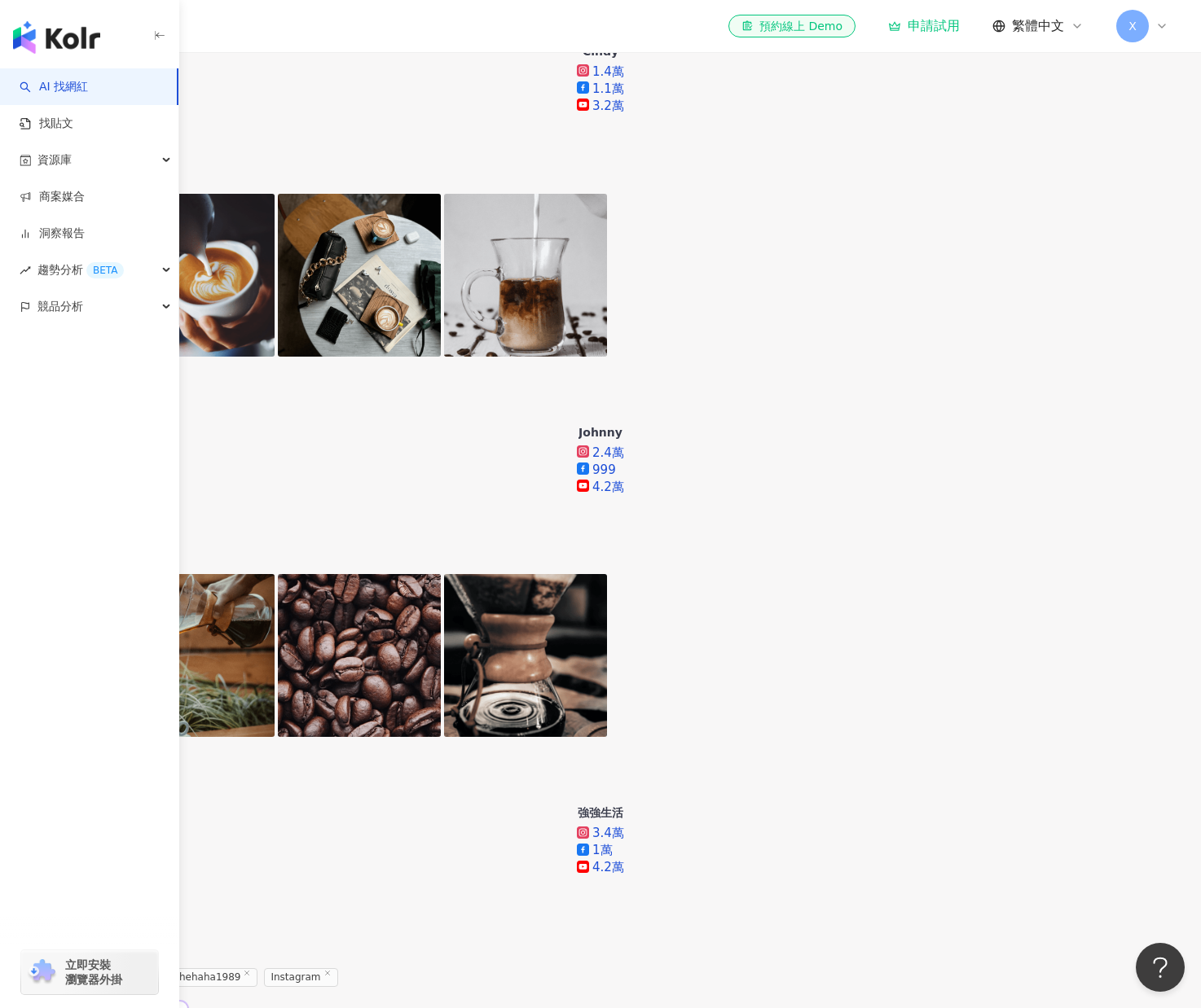
scroll to position [896, 0]
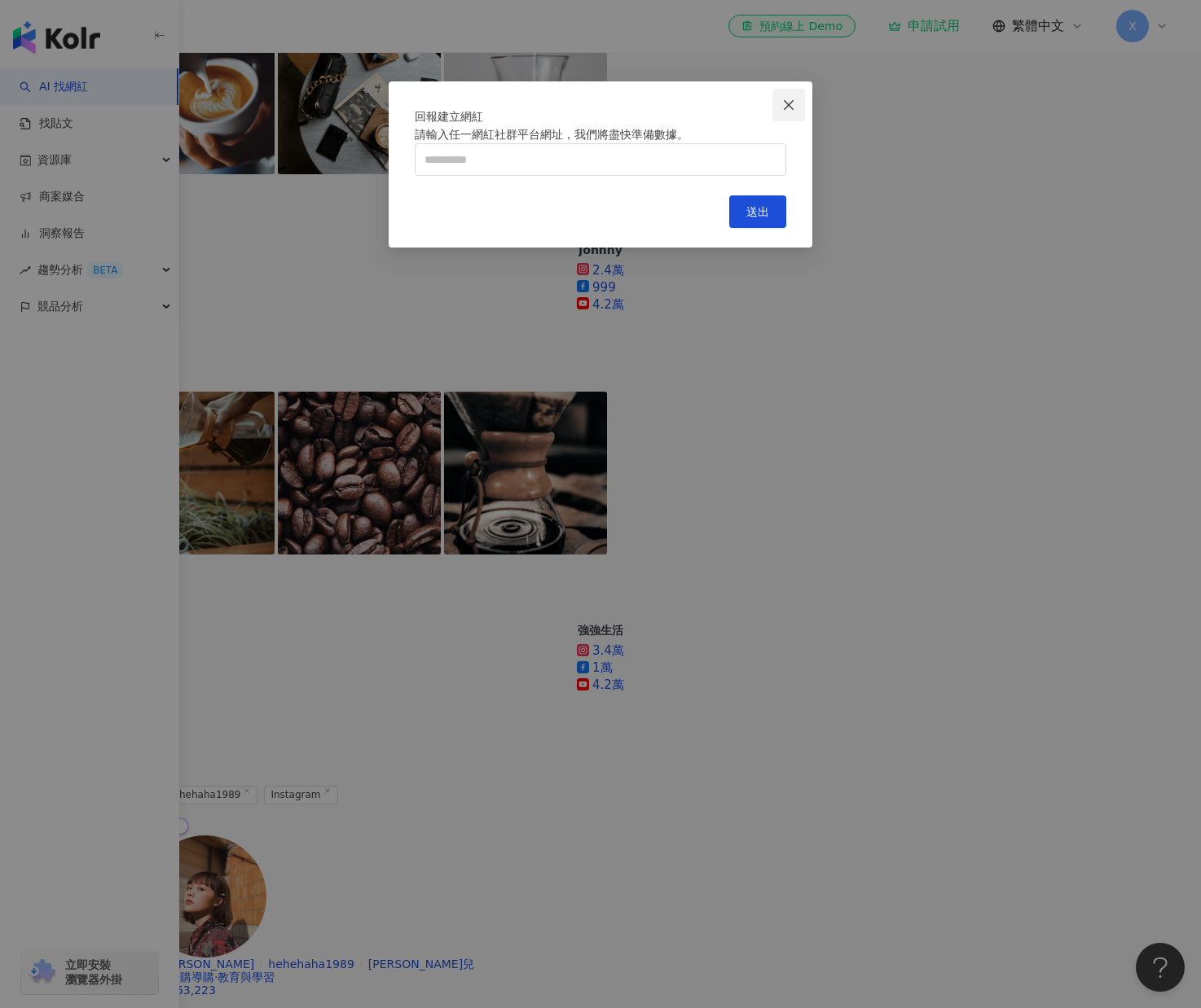
click at [784, 116] on button "Close" at bounding box center [788, 105] width 32 height 32
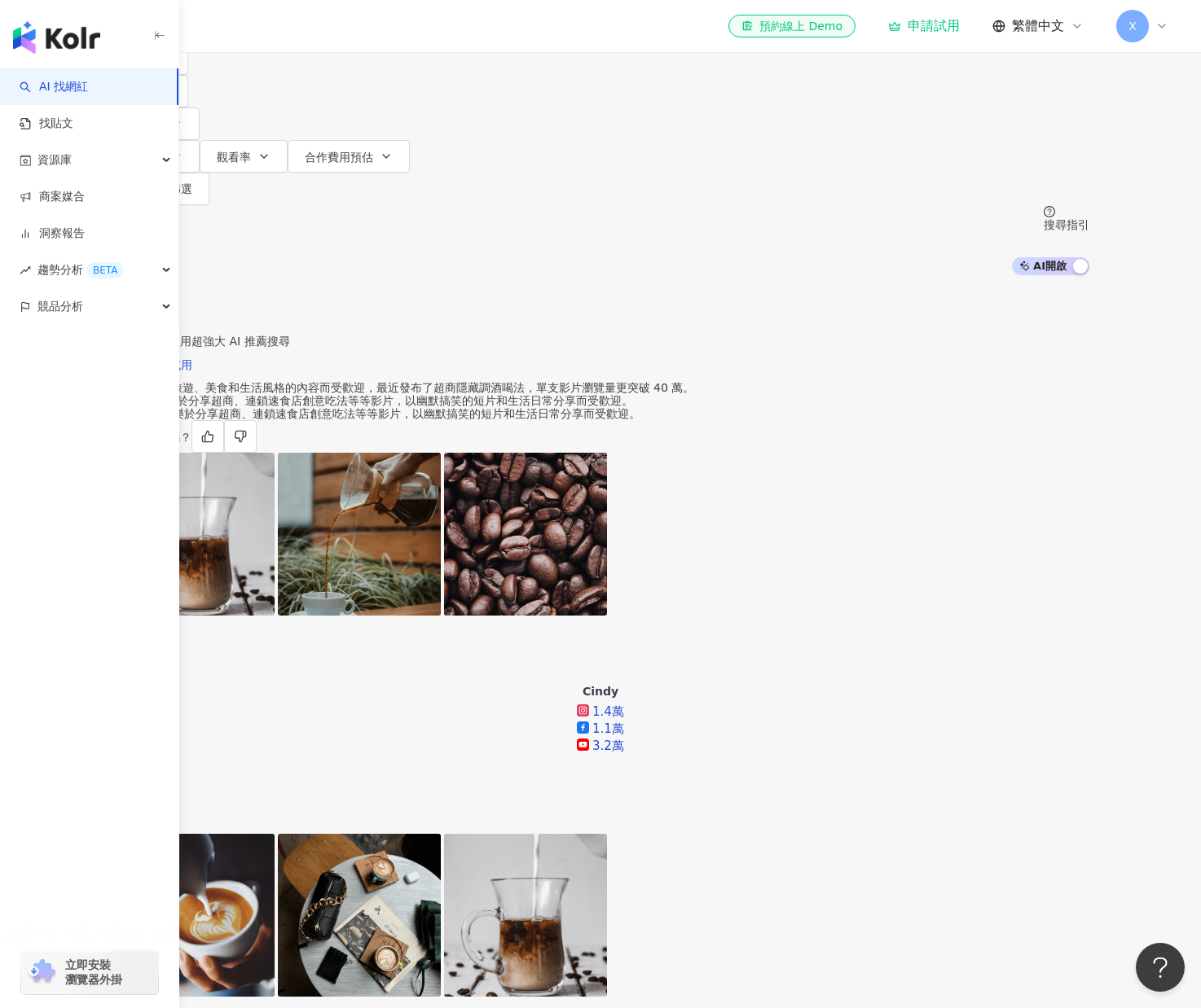
scroll to position [0, 0]
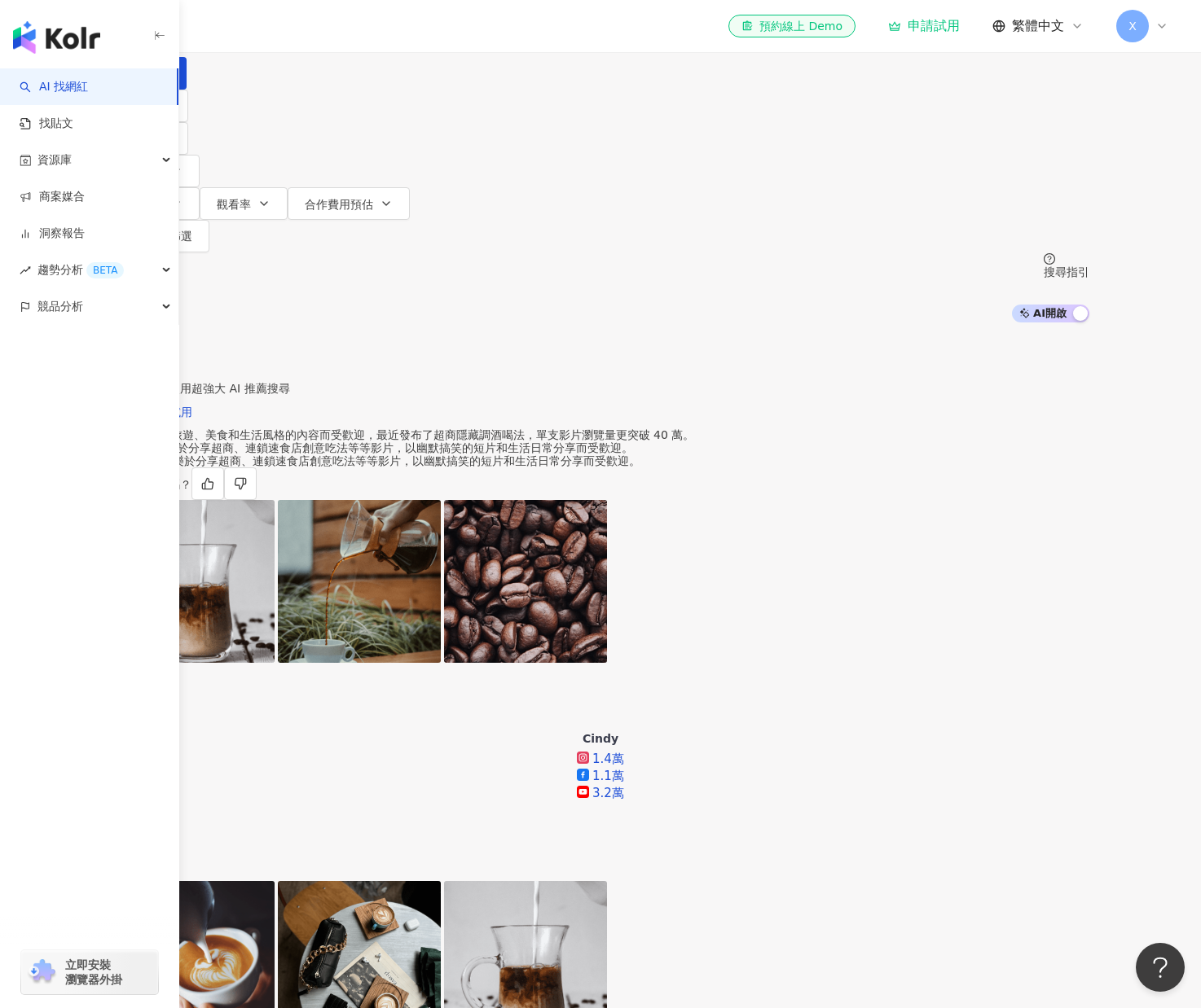
click at [822, 322] on div "AI 推薦 ： 升級方案，使用超強大 AI 推薦搜尋 申請試用 • Cindy : 以旅遊、美食和生活風格的內容而受歡迎，最近發布了超商隱藏調酒喝法，單支影片…" at bounding box center [600, 982] width 1201 height 1320
drag, startPoint x: 498, startPoint y: 92, endPoint x: 359, endPoint y: 83, distance: 139.3
click at [359, 31] on input "**********" at bounding box center [295, 16] width 132 height 31
paste input "**"
type input "**"
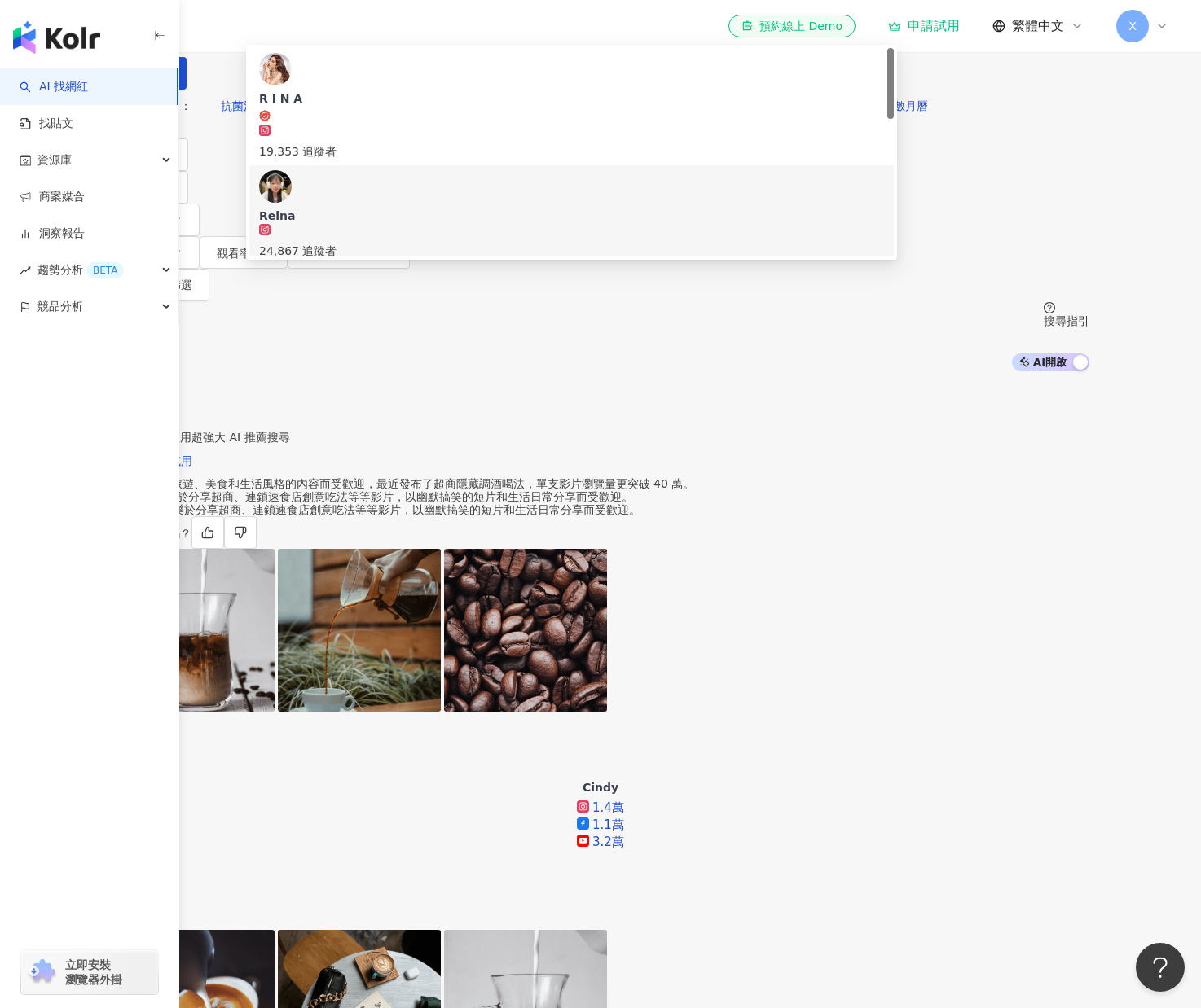
click at [523, 208] on span "Reina" at bounding box center [571, 216] width 625 height 17
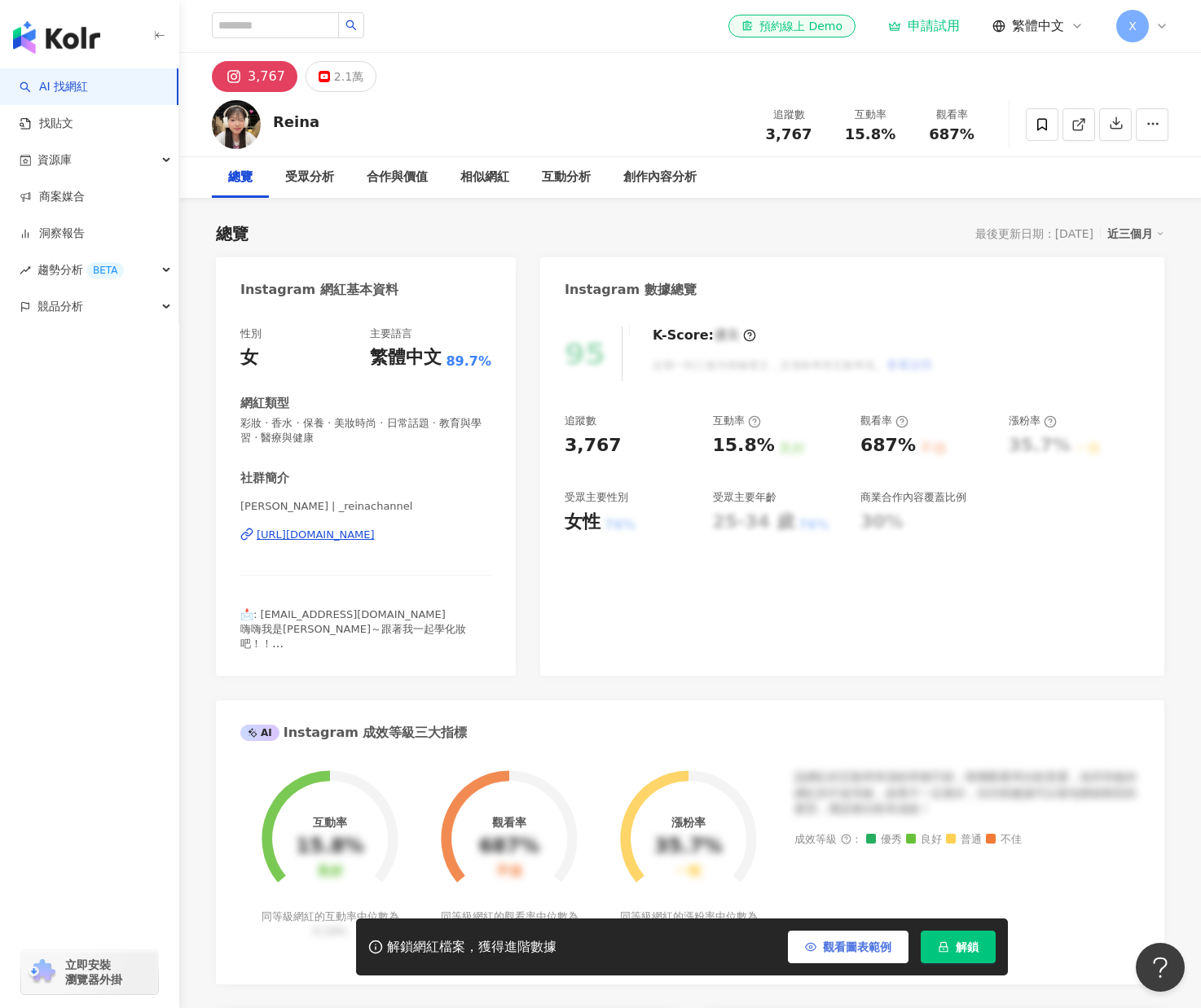
click at [883, 940] on span "觀看圖表範例" at bounding box center [857, 946] width 69 height 13
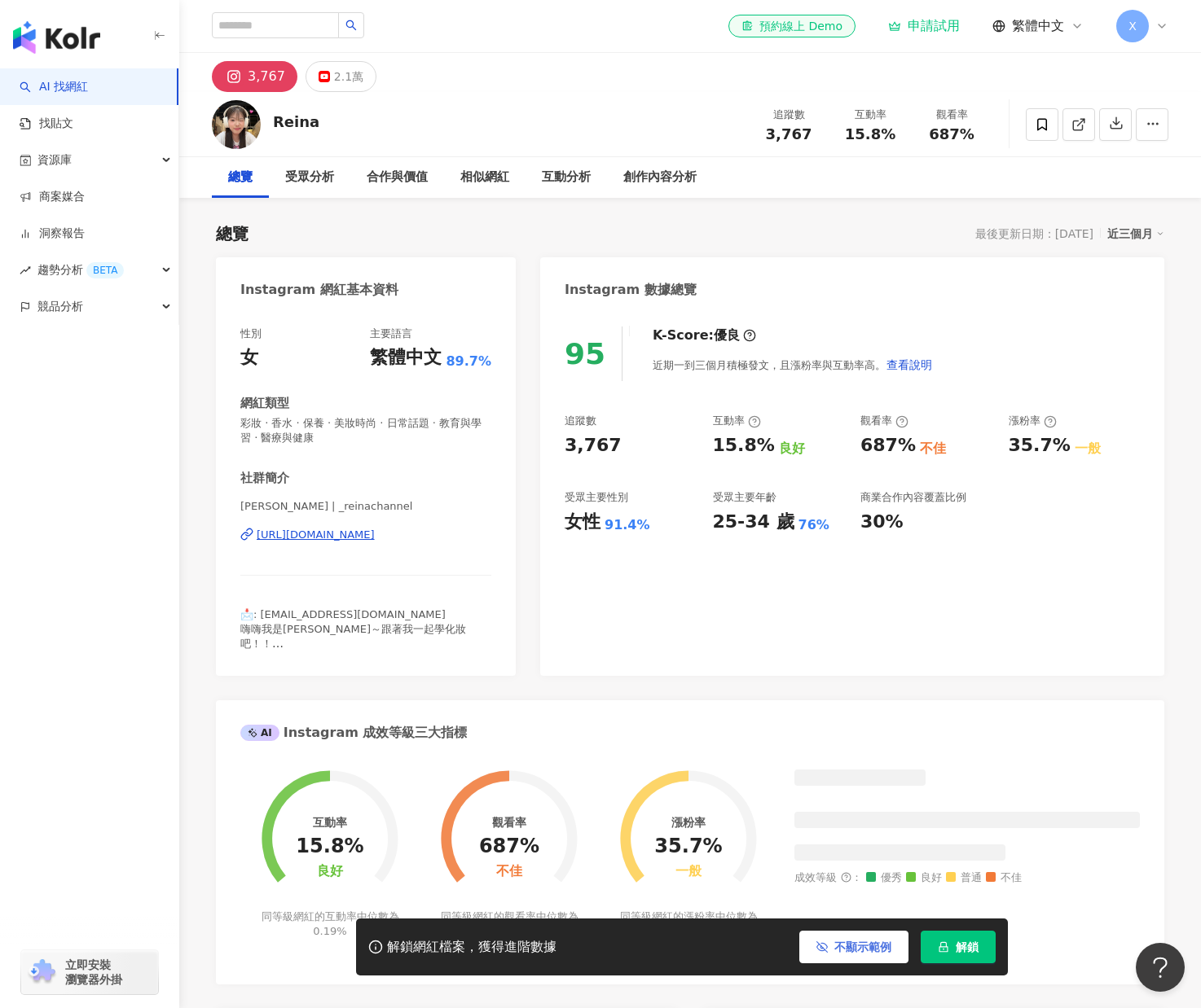
click at [855, 945] on span "不顯示範例" at bounding box center [863, 946] width 57 height 13
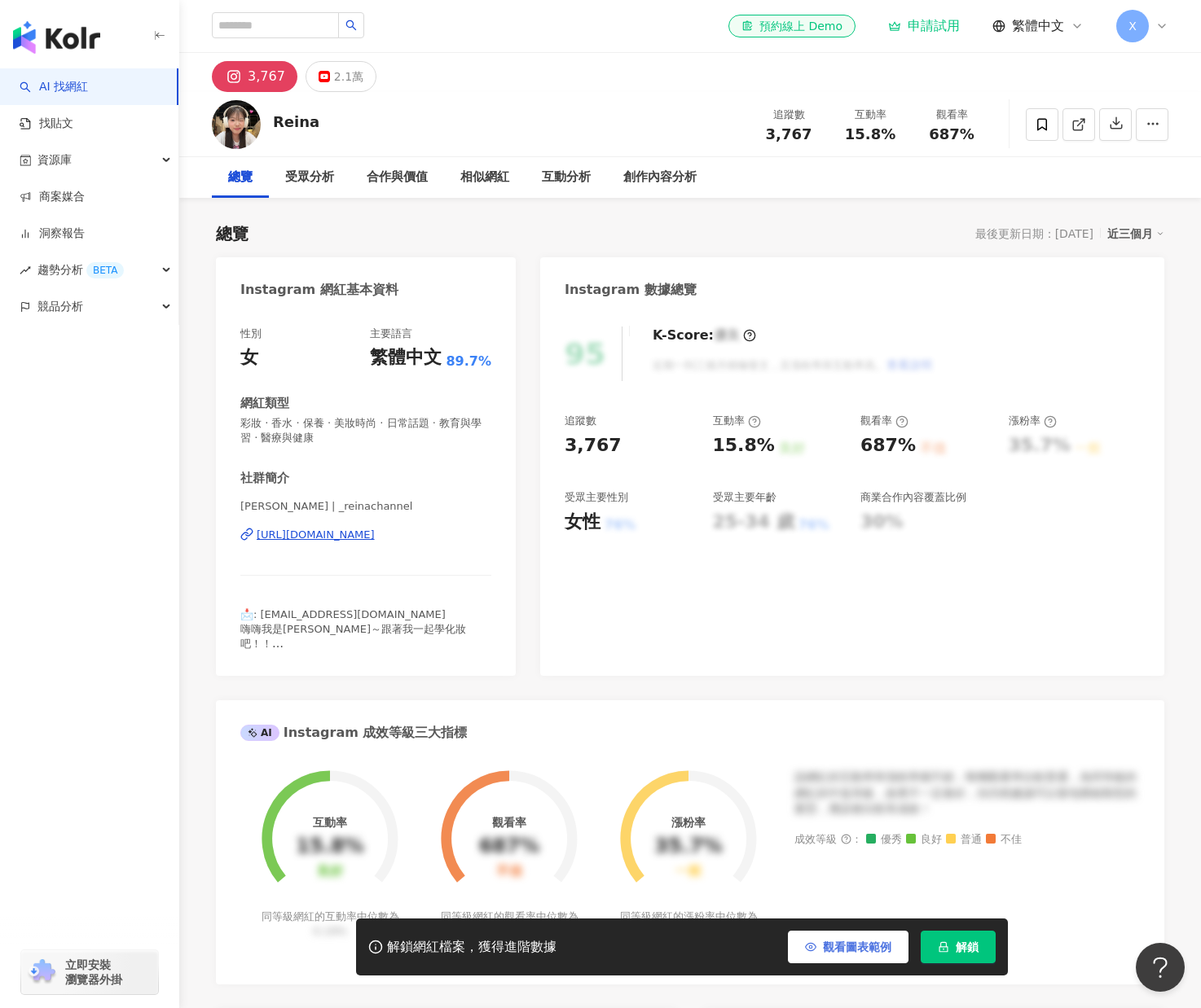
click at [855, 945] on span "觀看圖表範例" at bounding box center [857, 946] width 69 height 13
click at [887, 940] on span "不顯示範例" at bounding box center [863, 946] width 57 height 13
click at [854, 938] on button "觀看圖表範例" at bounding box center [847, 946] width 120 height 32
click at [854, 938] on button "不顯示範例" at bounding box center [853, 946] width 109 height 32
click at [854, 938] on button "觀看圖表範例" at bounding box center [847, 946] width 120 height 32
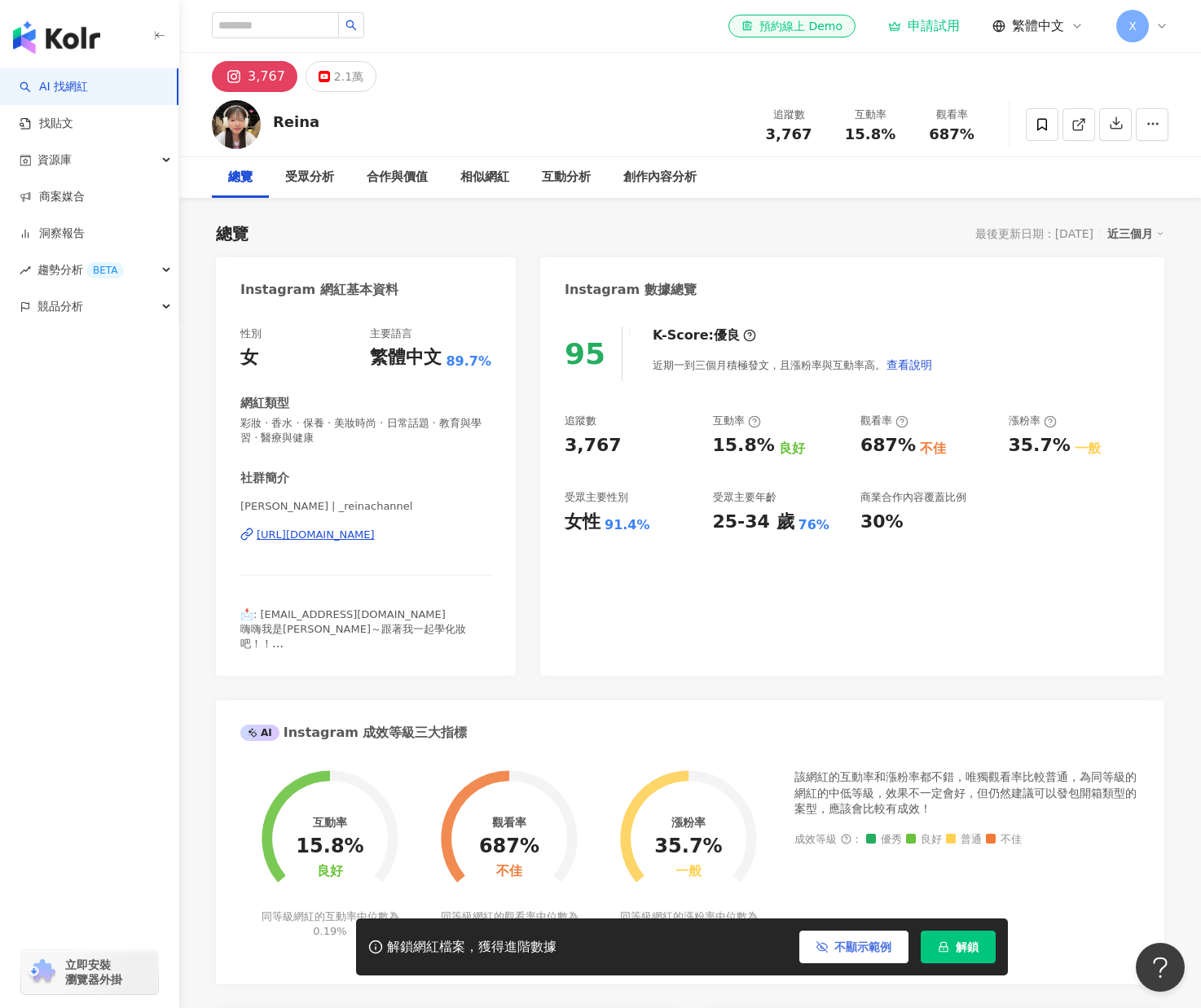
click at [854, 938] on button "不顯示範例" at bounding box center [853, 946] width 109 height 32
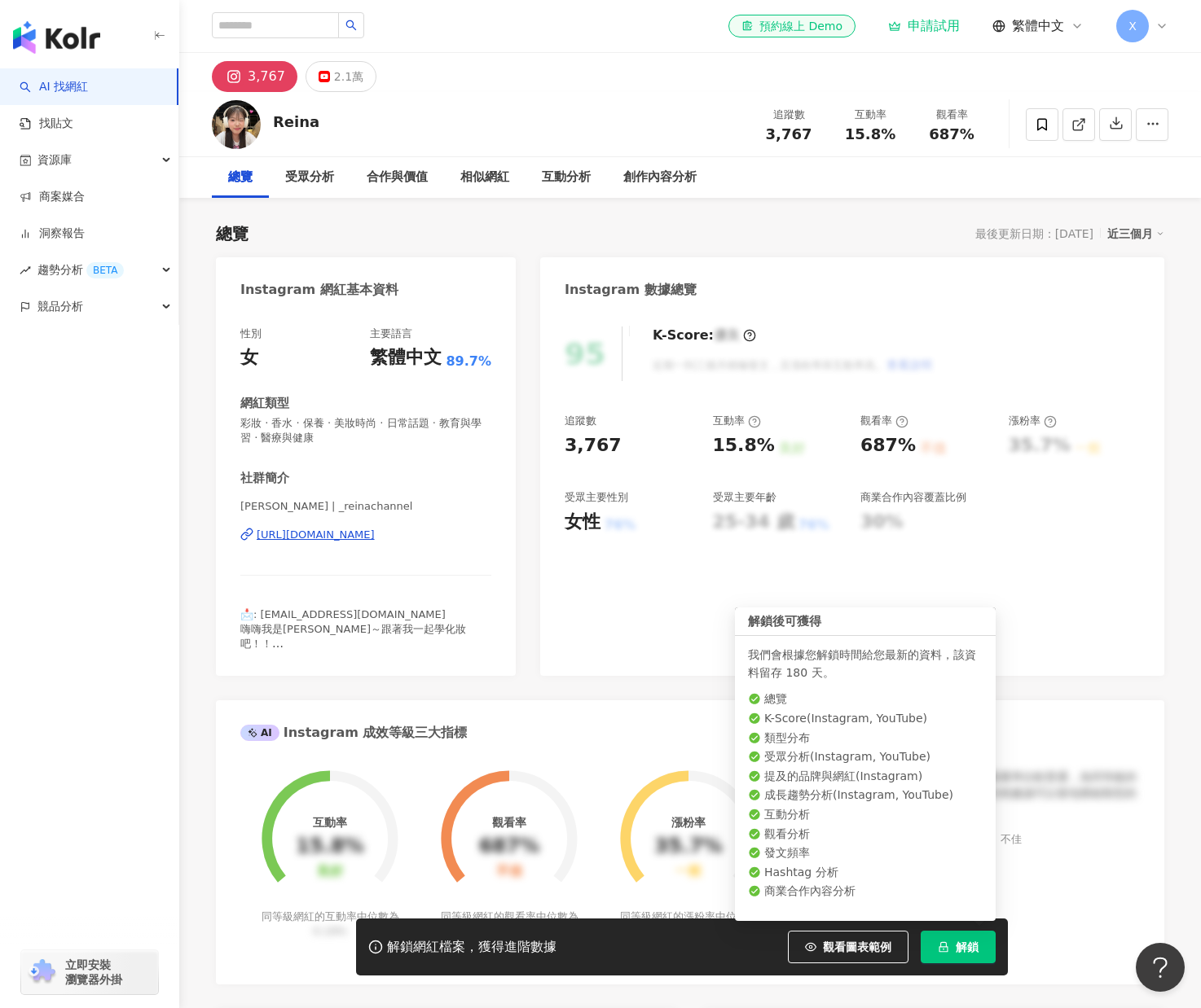
click at [954, 940] on button "解鎖" at bounding box center [958, 946] width 75 height 32
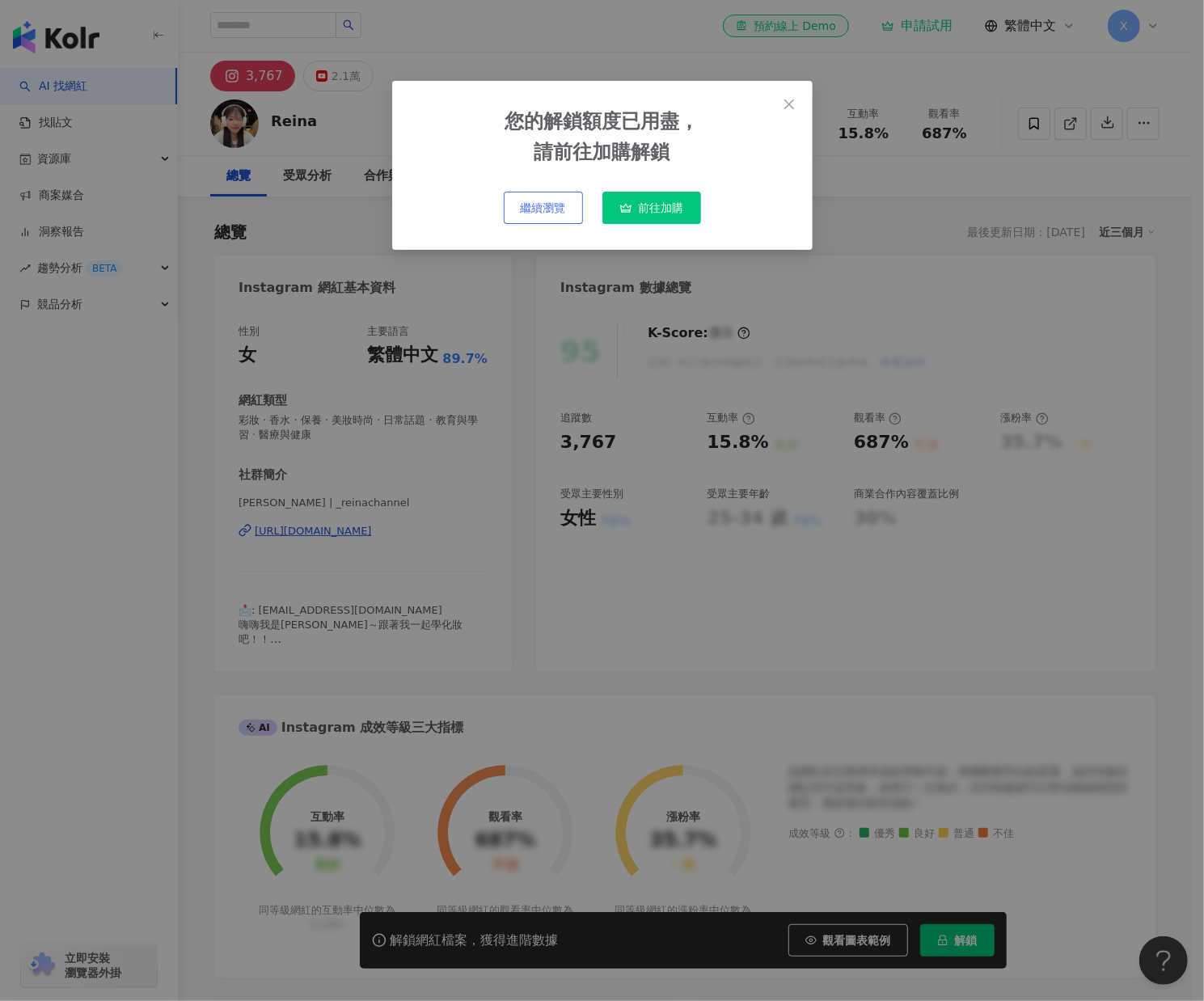
click at [555, 214] on span "繼續瀏覽" at bounding box center [544, 207] width 46 height 13
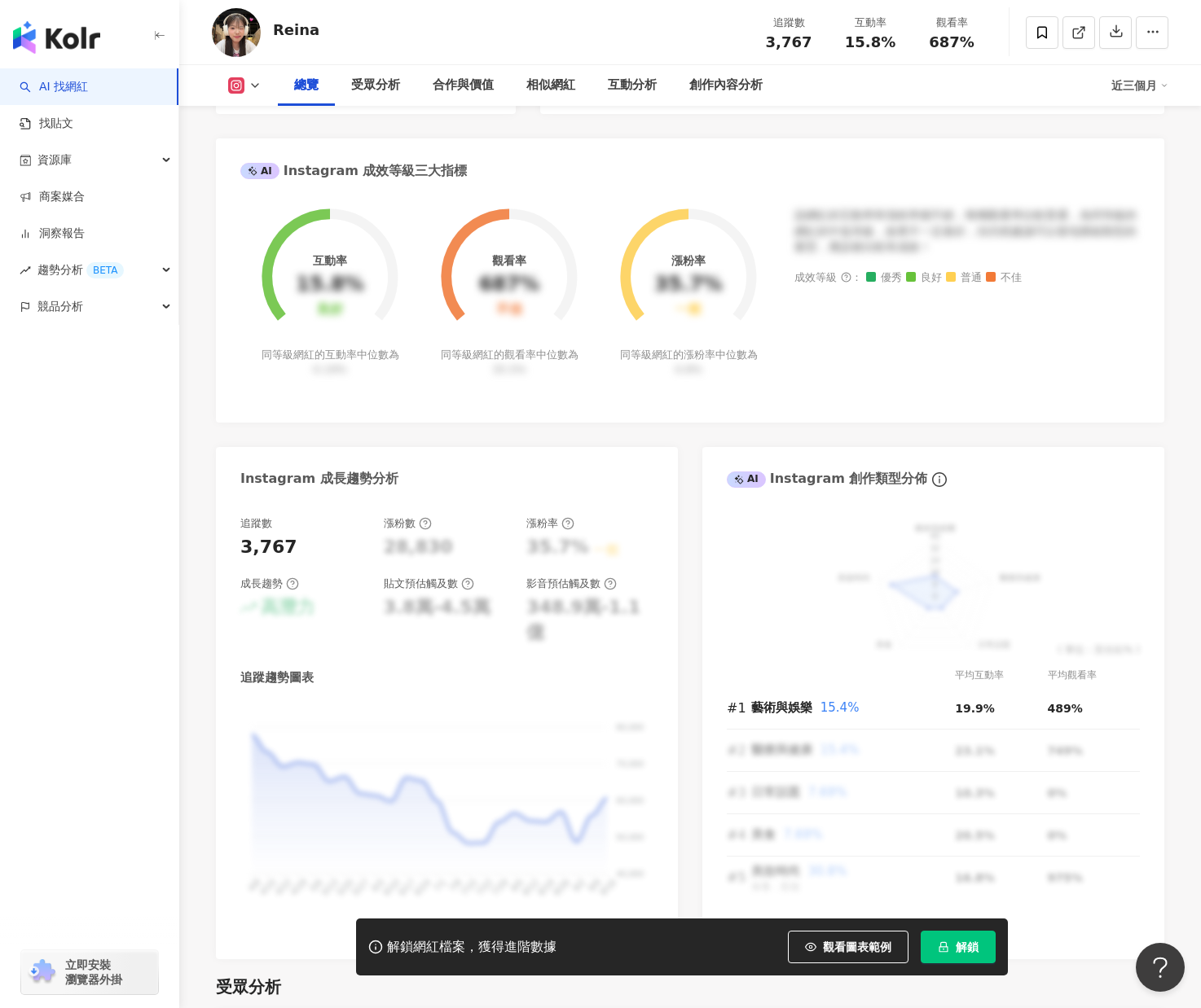
scroll to position [570, 0]
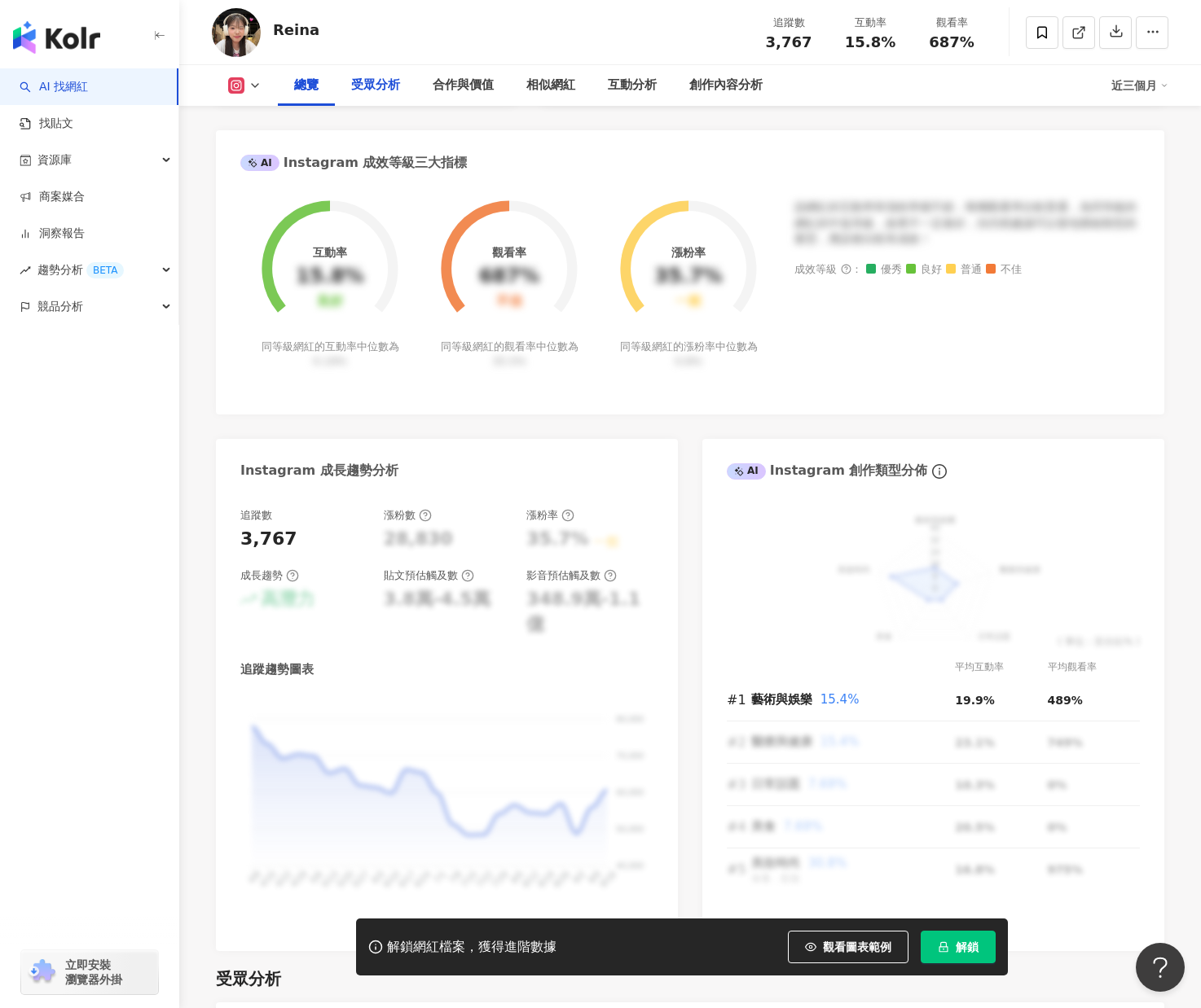
click at [378, 102] on div "受眾分析" at bounding box center [375, 86] width 81 height 41
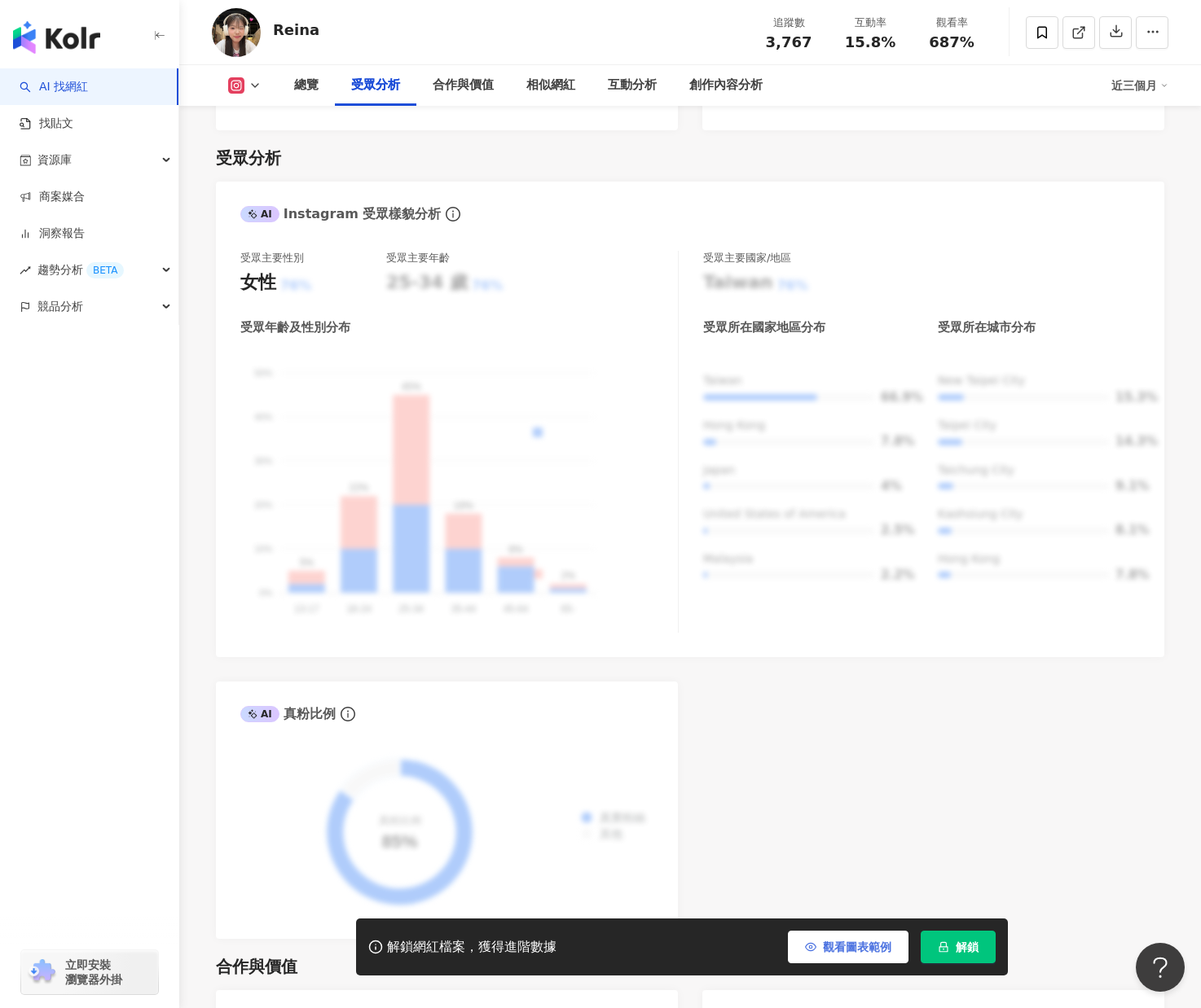
click at [853, 950] on span "觀看圖表範例" at bounding box center [857, 946] width 69 height 13
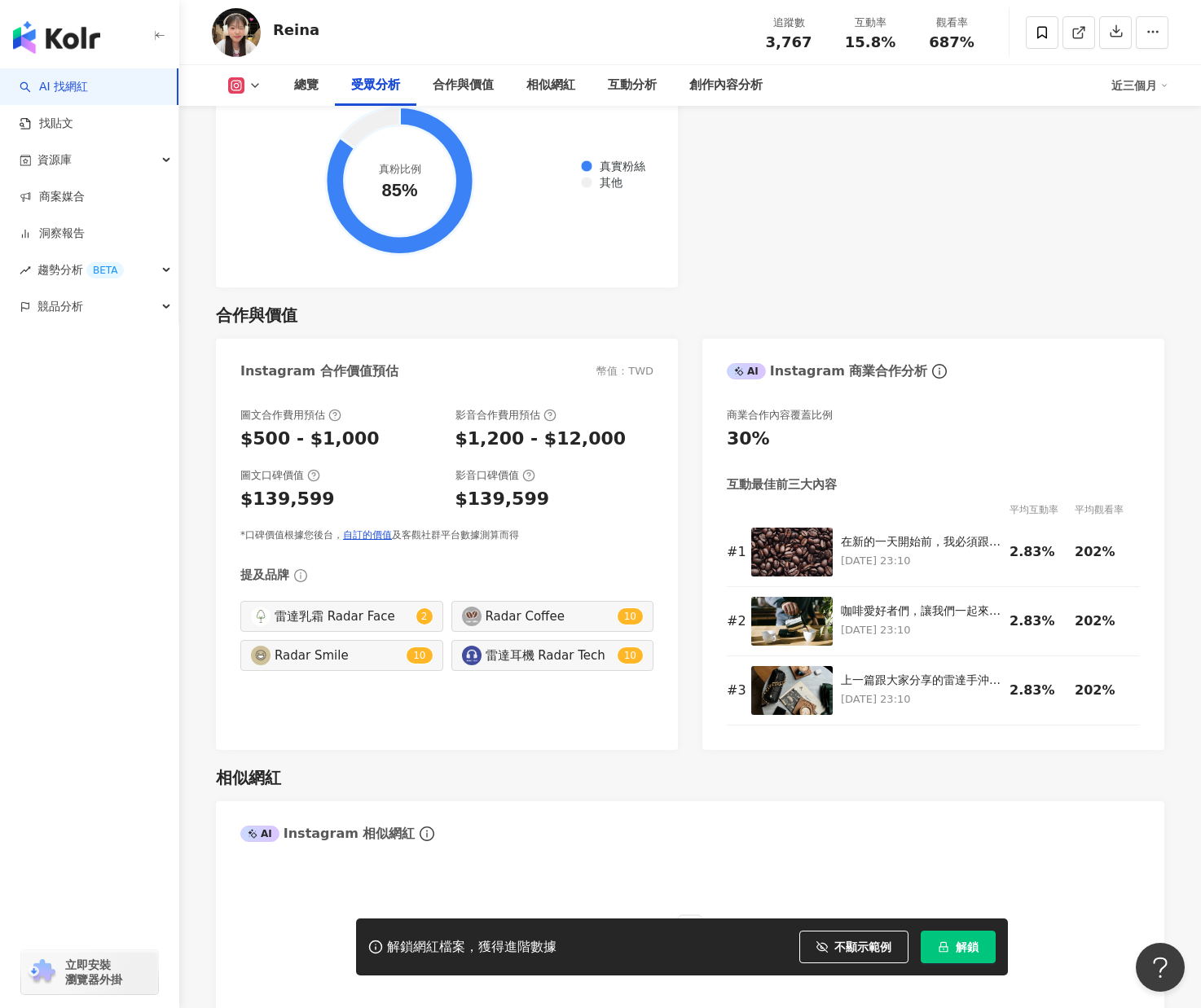
scroll to position [2125, 0]
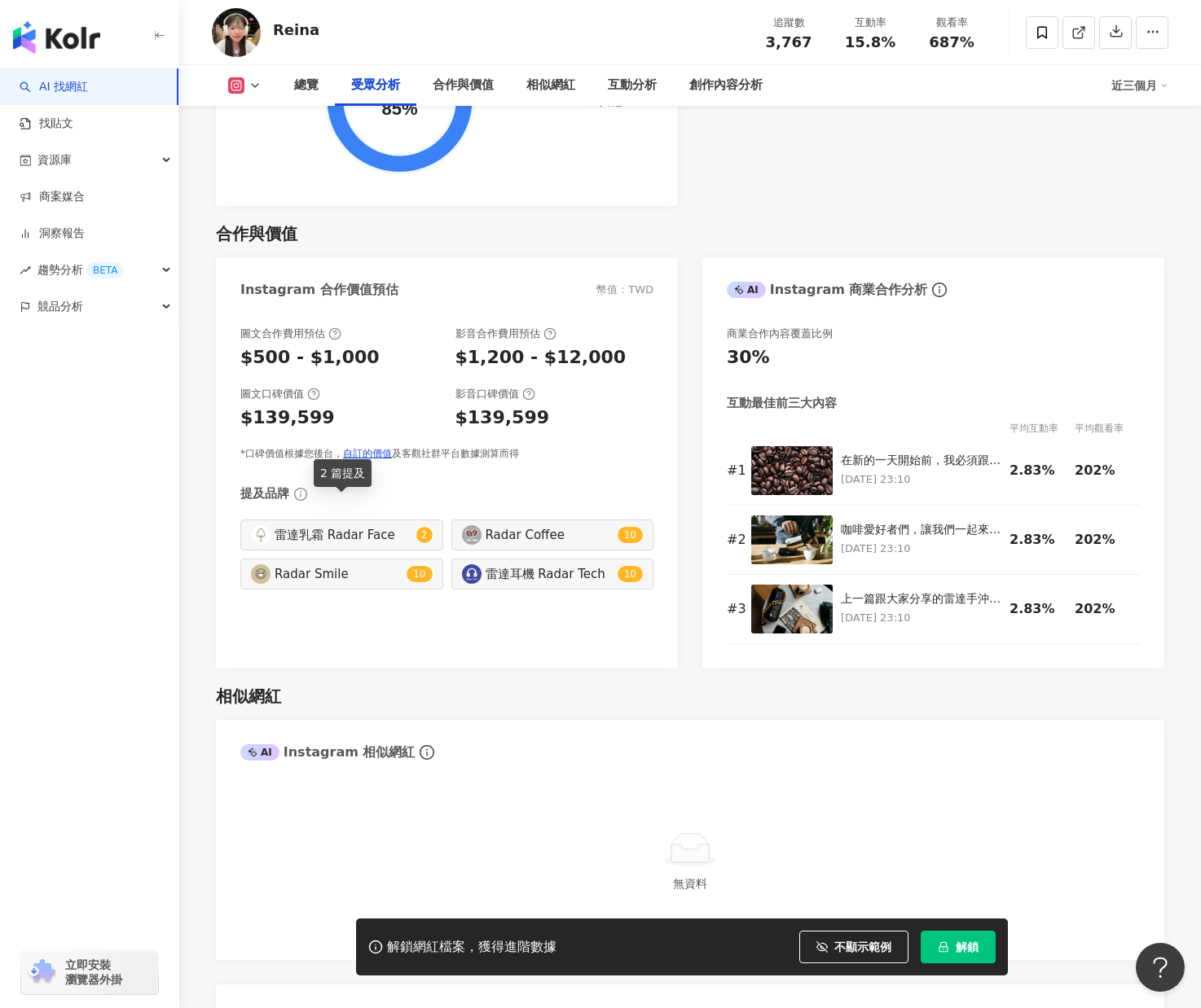
click at [314, 526] on div "雷達乳霜 Radar Face" at bounding box center [343, 535] width 138 height 18
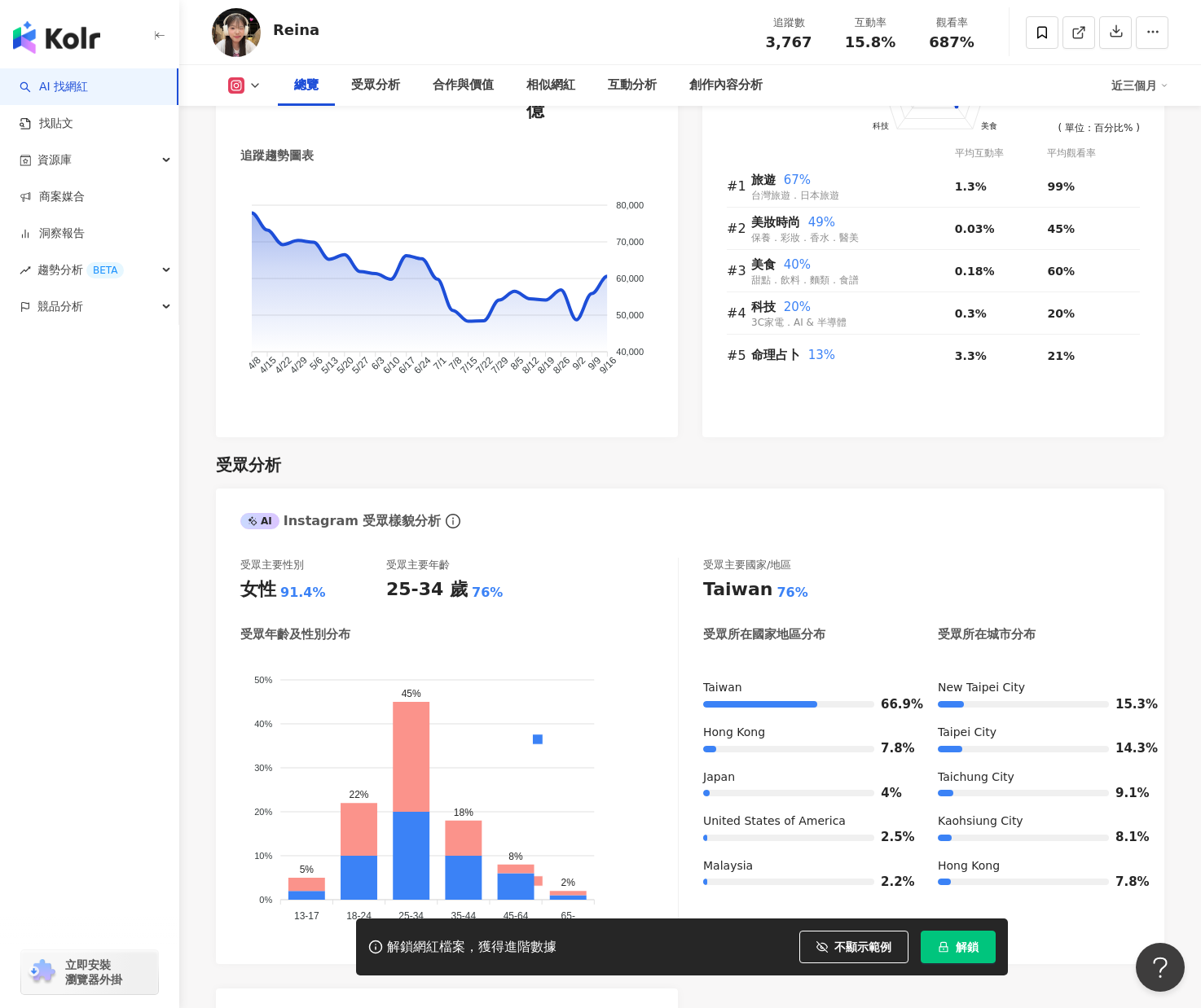
scroll to position [969, 0]
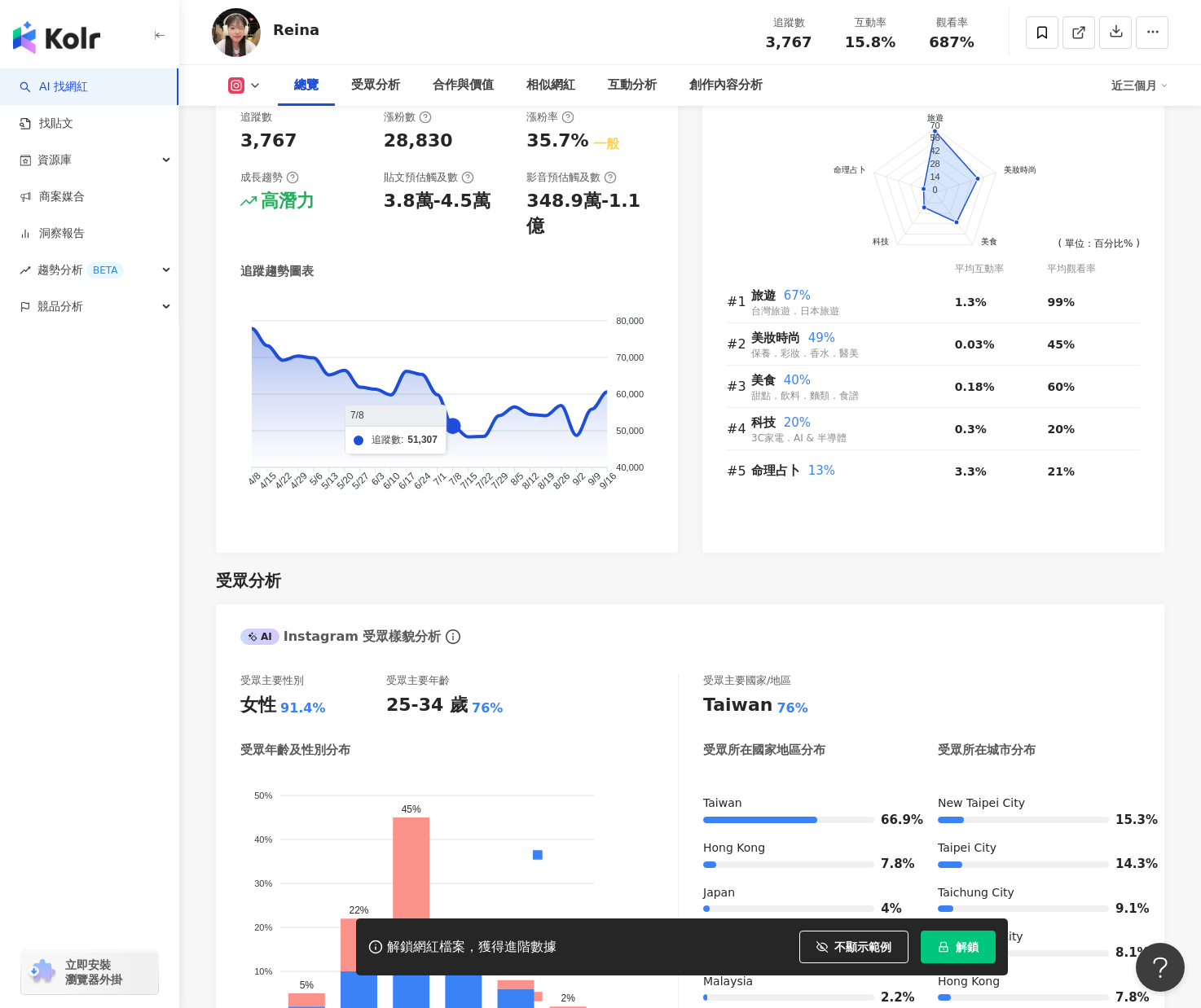
click at [569, 399] on foreignobject at bounding box center [447, 407] width 413 height 220
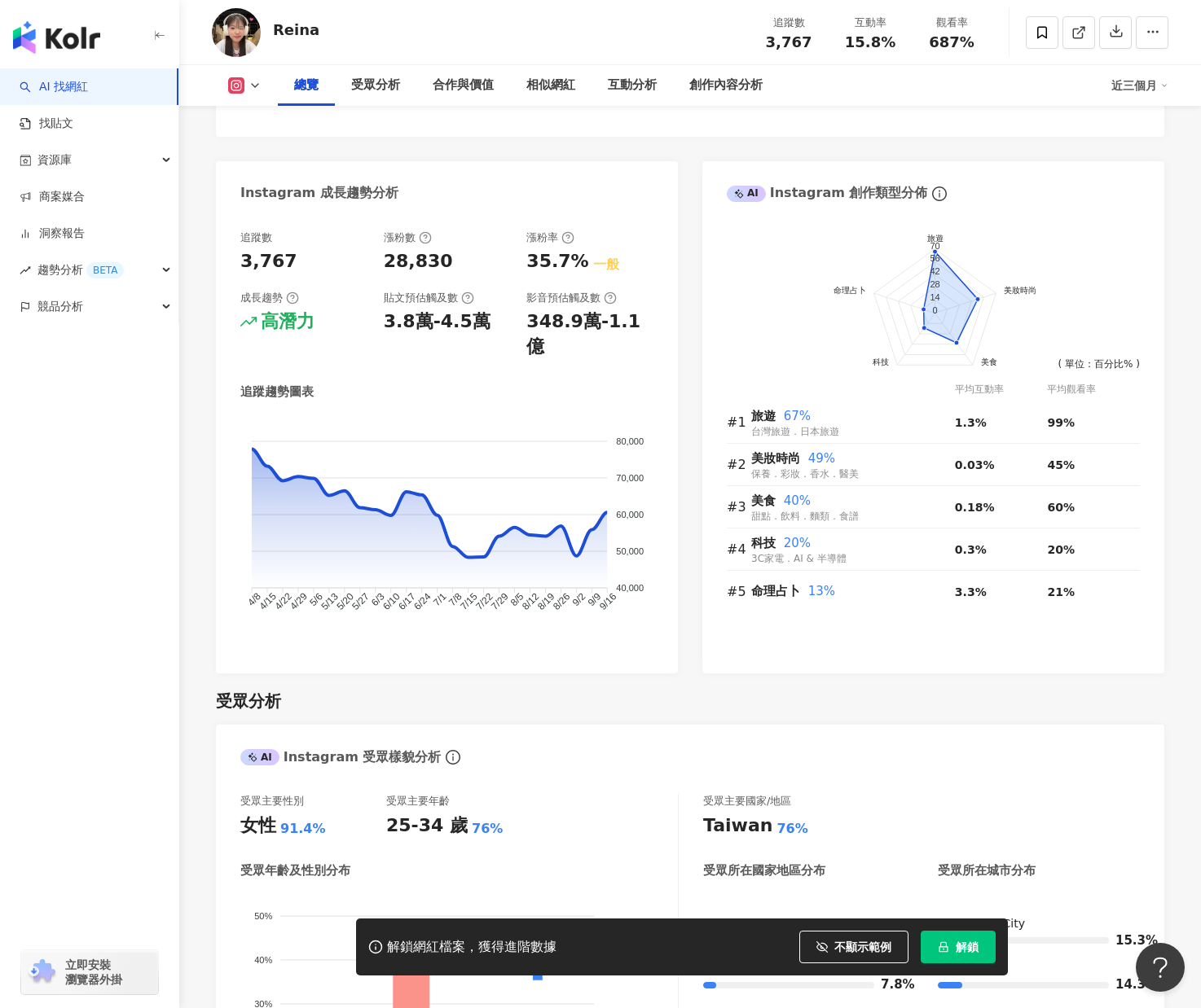
scroll to position [643, 0]
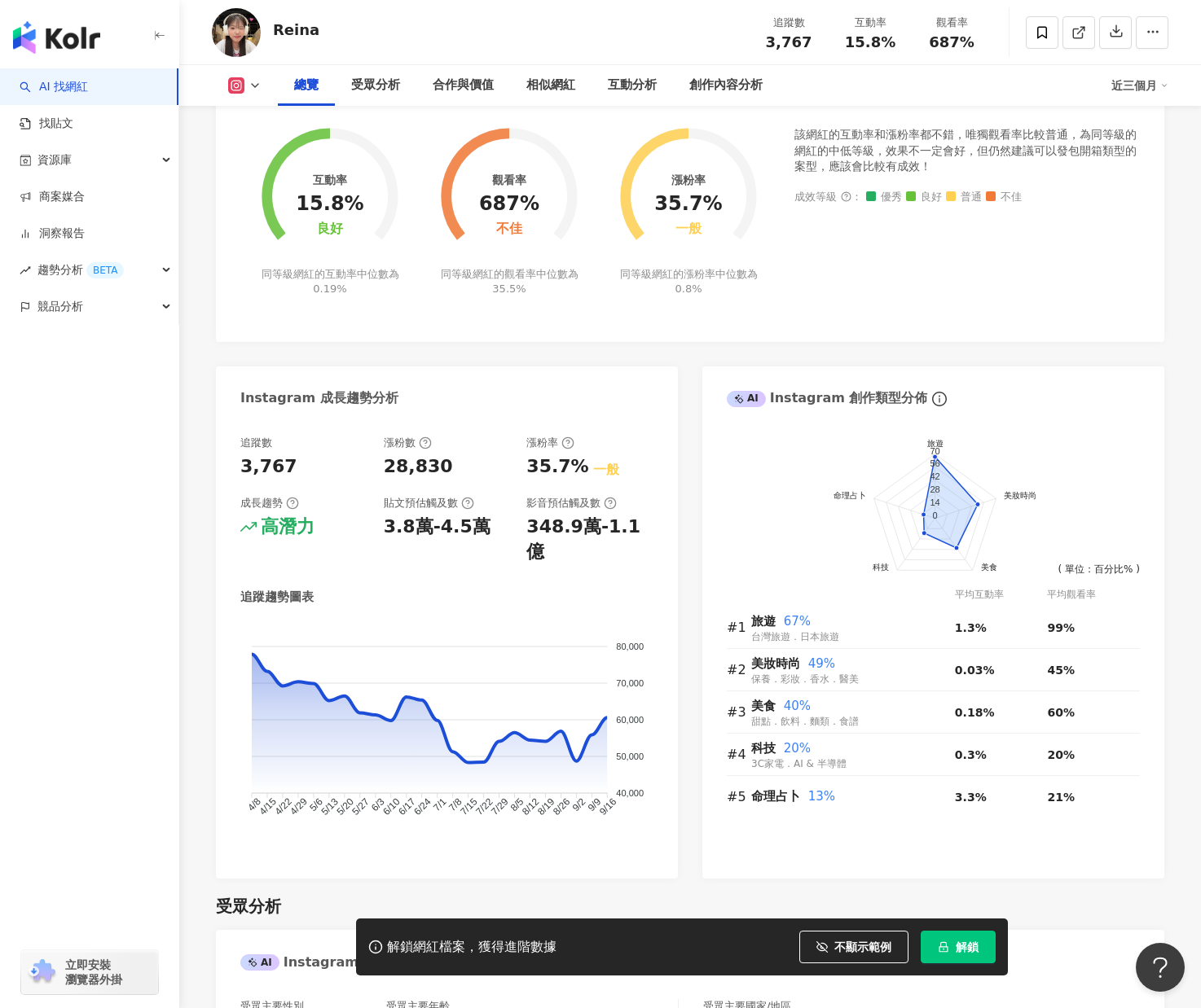
click at [235, 68] on div "總覽 受眾分析 合作與價值 相似網紅 互動分析 創作內容分析 近三個月" at bounding box center [690, 86] width 956 height 41
click at [249, 95] on div "總覽 受眾分析 合作與價值 相似網紅 互動分析 創作內容分析 近三個月" at bounding box center [690, 86] width 956 height 41
click at [253, 89] on icon at bounding box center [255, 85] width 13 height 13
click at [254, 134] on li "YouTube" at bounding box center [264, 153] width 107 height 37
click at [254, 83] on icon at bounding box center [255, 85] width 13 height 13
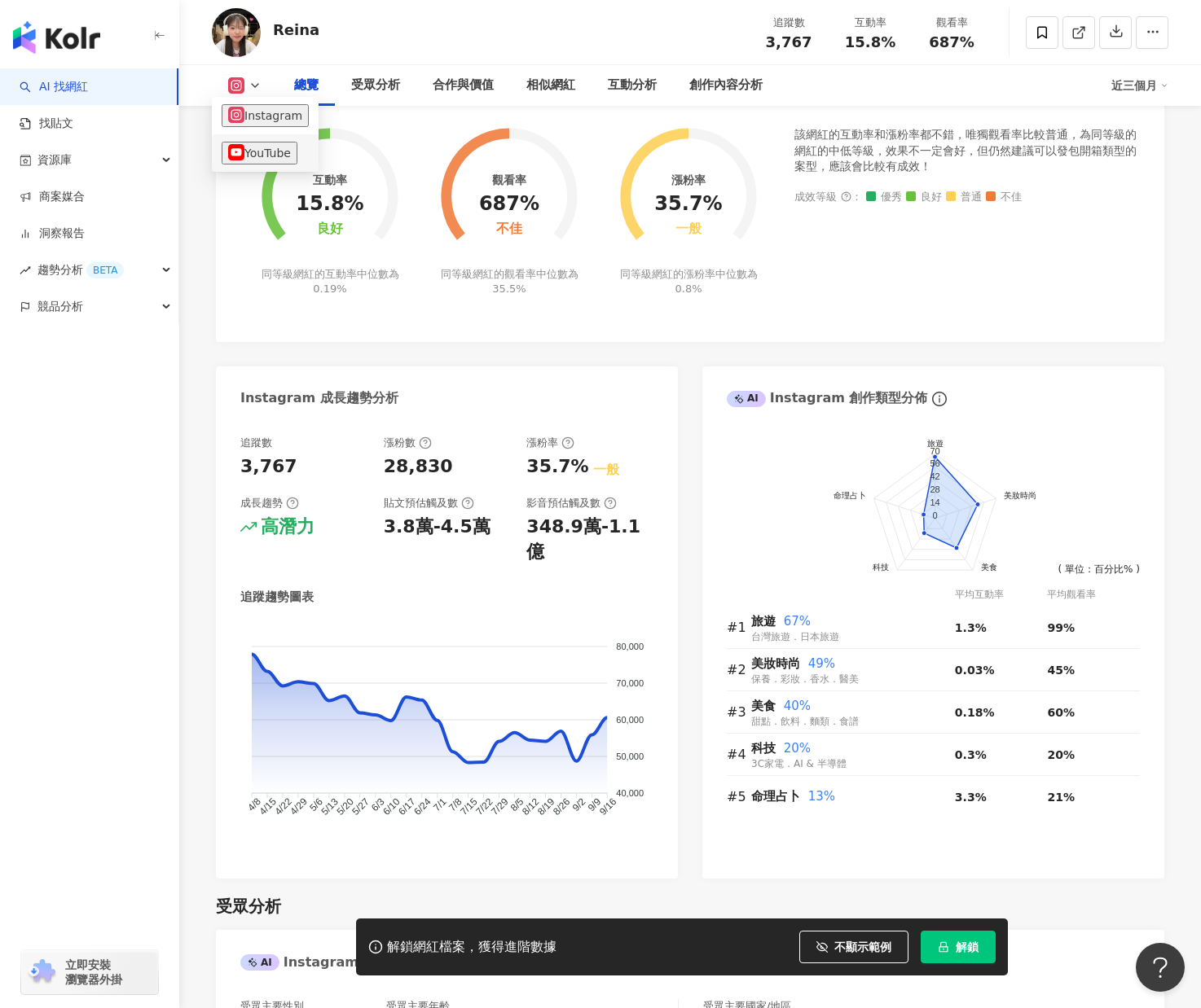
click at [249, 146] on button "YouTube" at bounding box center [259, 153] width 75 height 23
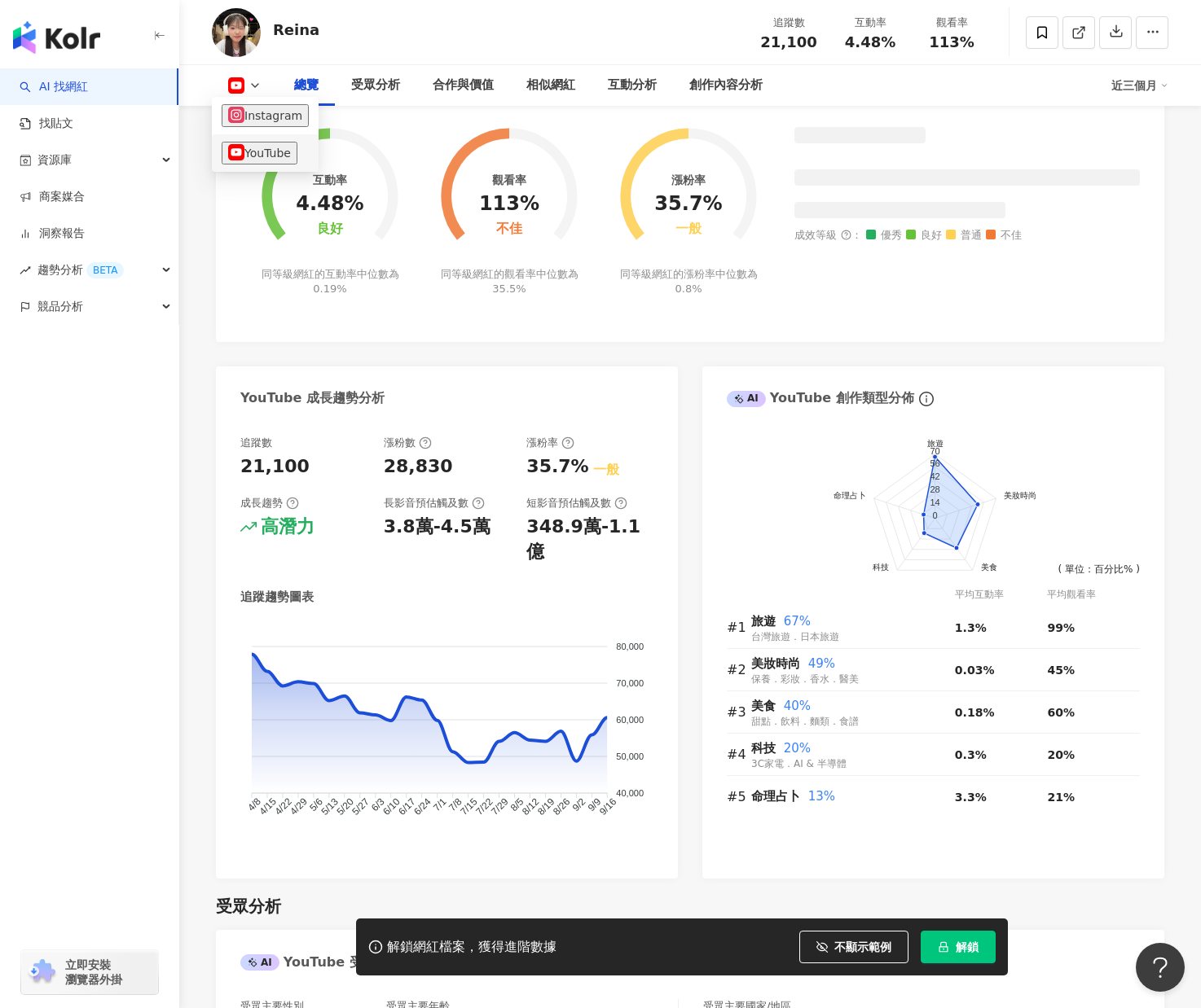
click at [249, 146] on foreignobject at bounding box center [329, 187] width 179 height 161
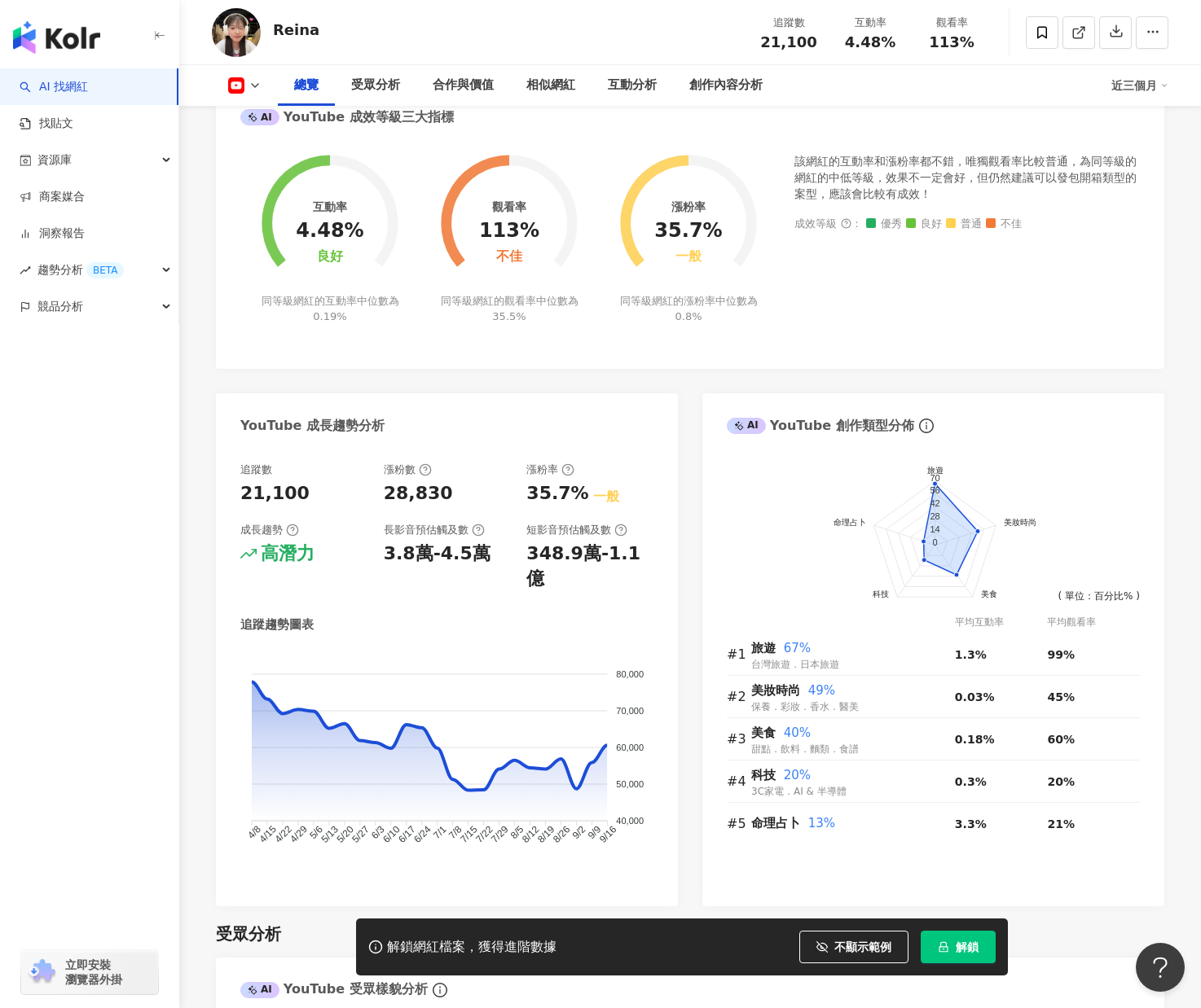
click at [411, 298] on div "互動率 4.48% 良好 同等級網紅的互動率中位數為 0.19%" at bounding box center [329, 228] width 179 height 190
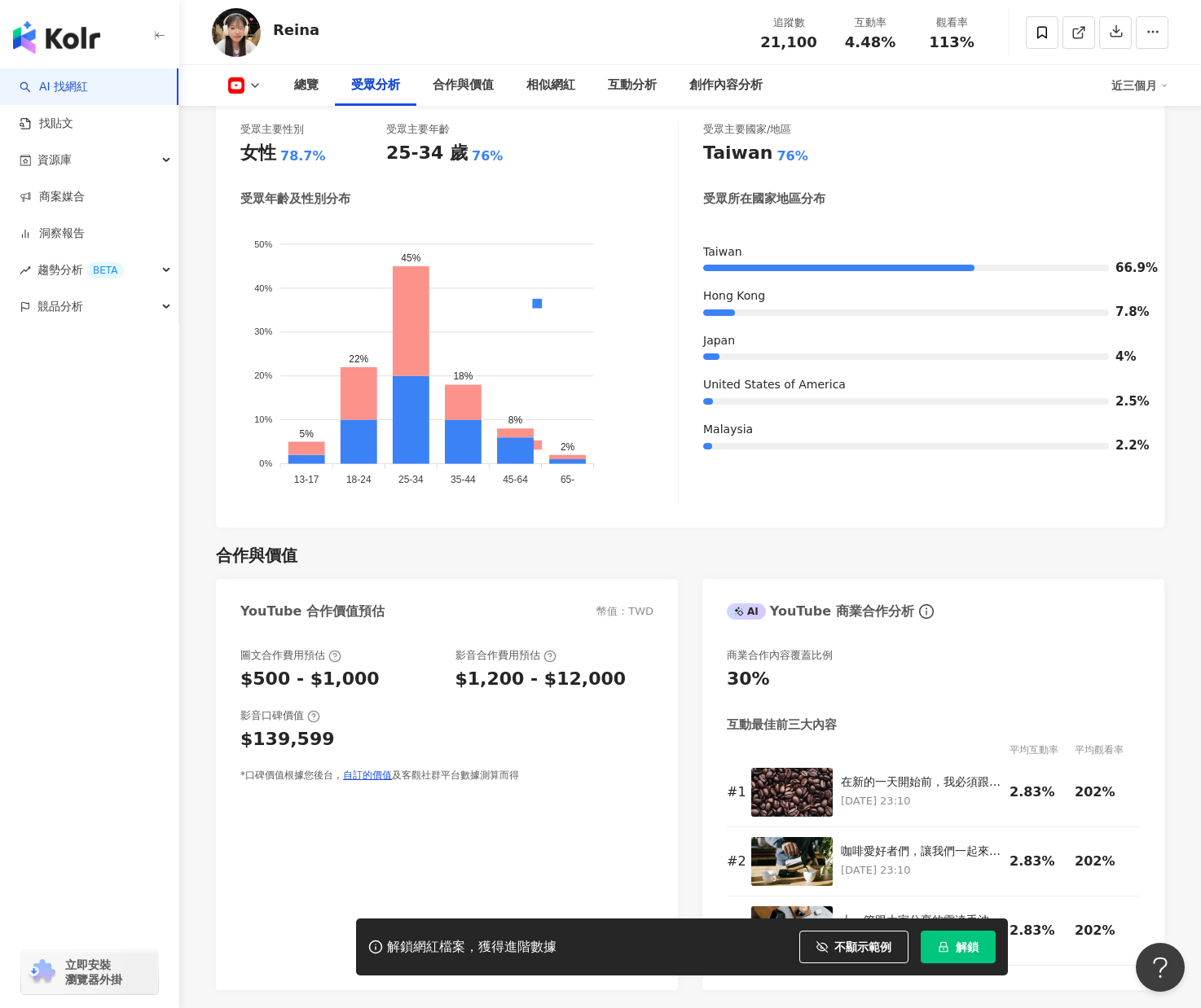
scroll to position [1874, 0]
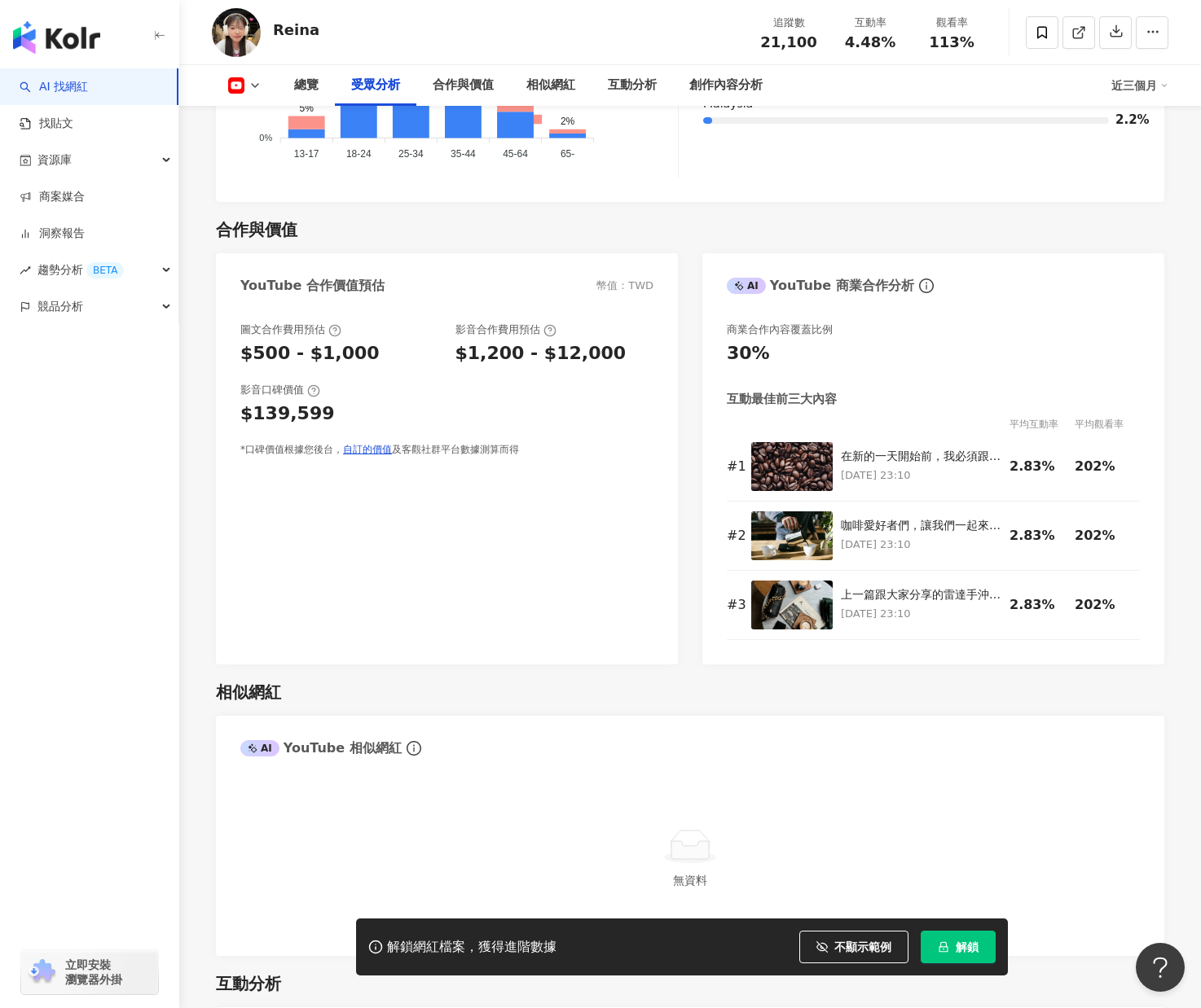
click at [614, 322] on div "影音合作費用預估" at bounding box center [554, 329] width 199 height 15
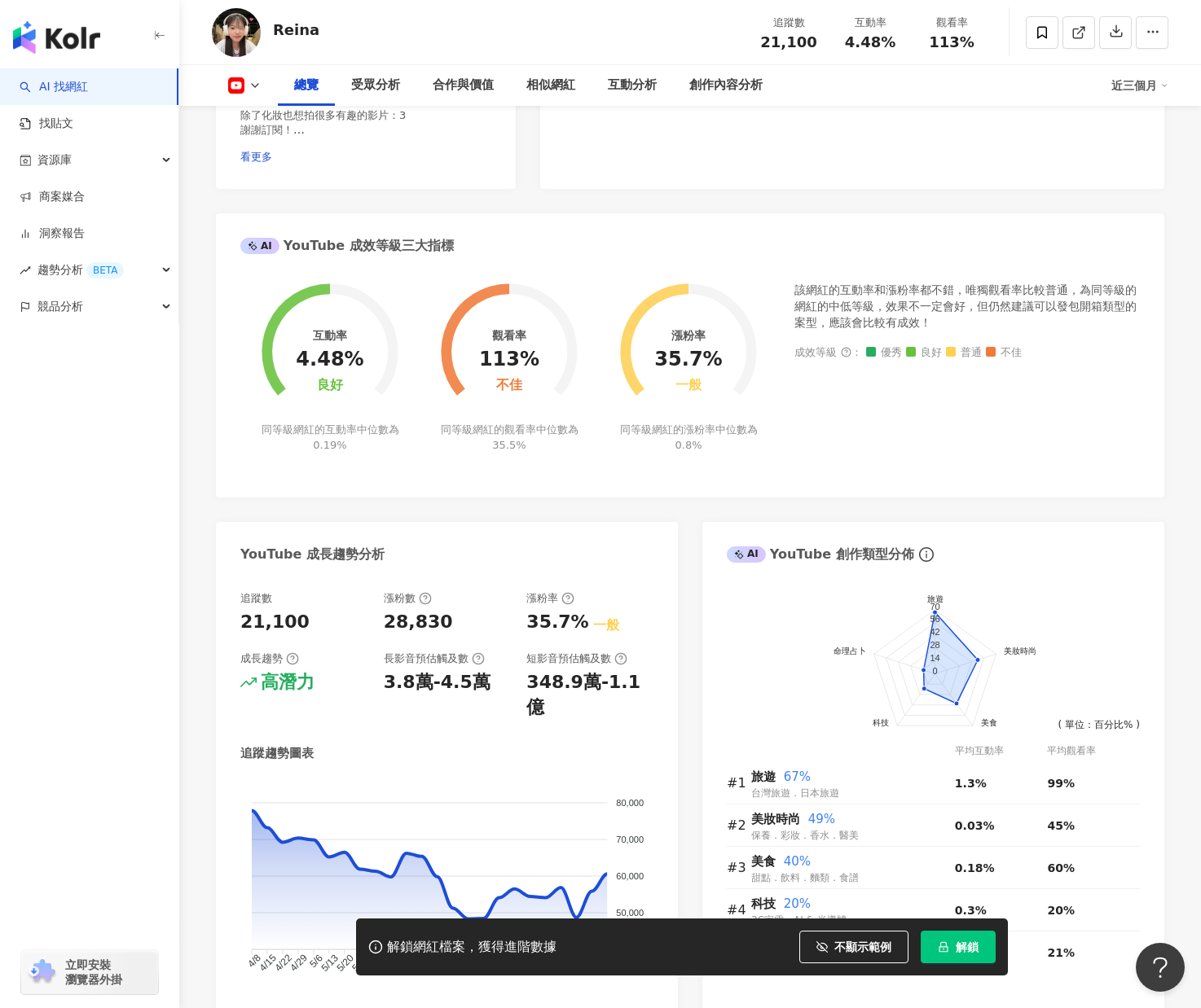
scroll to position [408, 0]
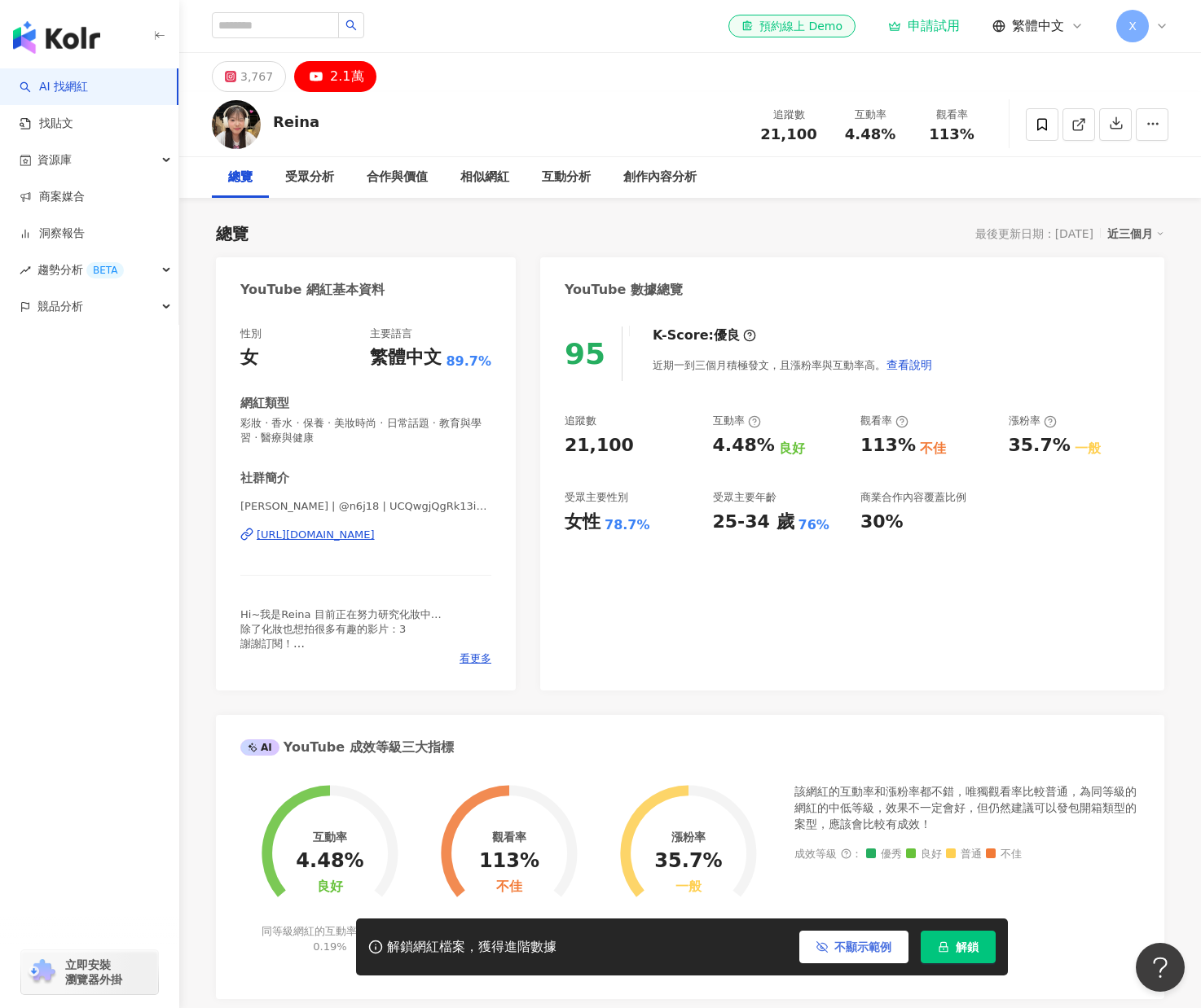
click at [863, 940] on span "不顯示範例" at bounding box center [863, 946] width 57 height 13
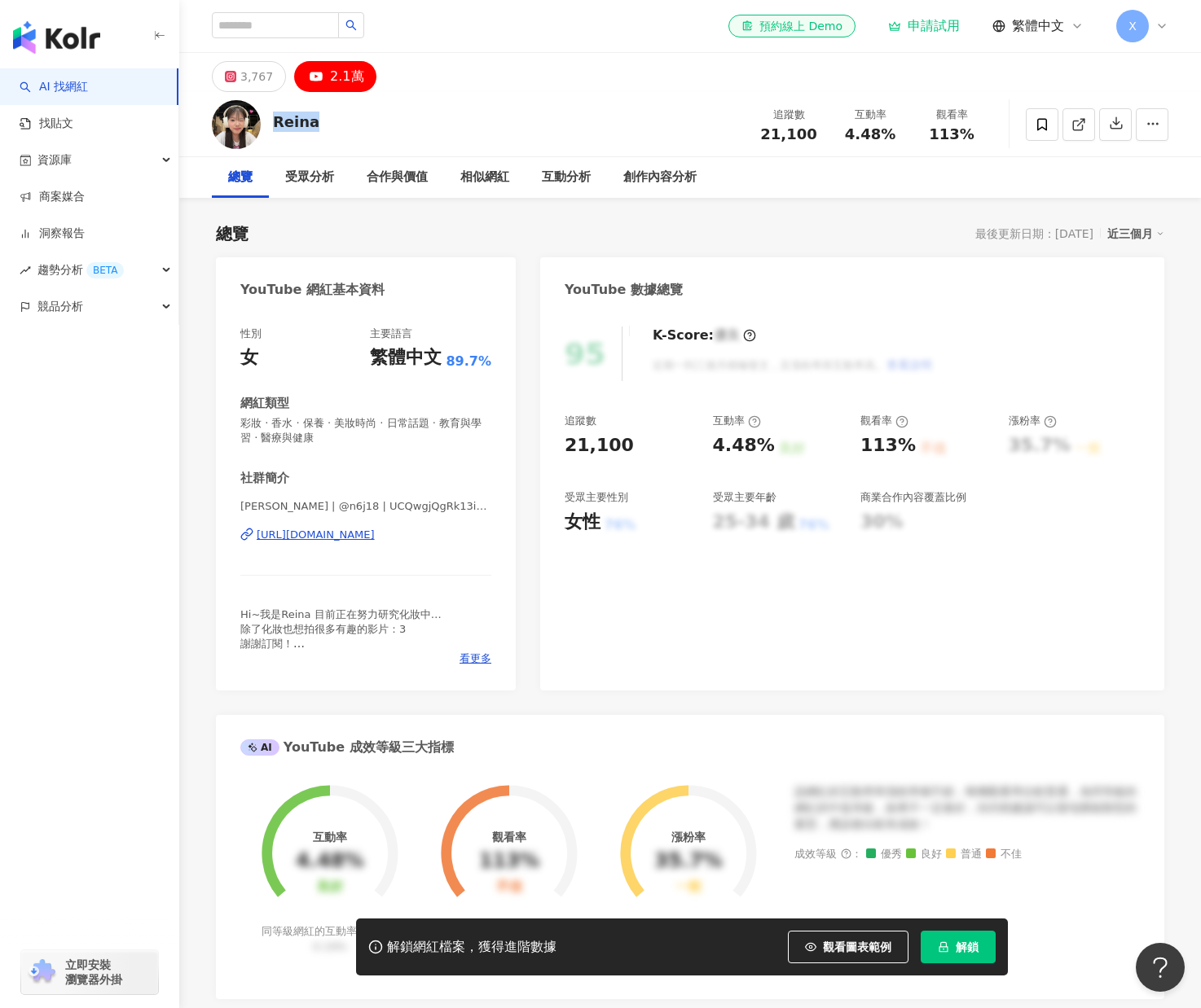
drag, startPoint x: 327, startPoint y: 133, endPoint x: 272, endPoint y: 125, distance: 55.6
click at [272, 125] on div "Reina 追蹤數 21,100 互動率 4.48% 觀看率 113%" at bounding box center [690, 124] width 1022 height 65
copy div "Reina"
click at [472, 119] on div "Reina 追蹤數 21,100 互動率 4.48% 觀看率 113%" at bounding box center [690, 124] width 1022 height 65
click at [248, 174] on div "總覽" at bounding box center [240, 177] width 24 height 20
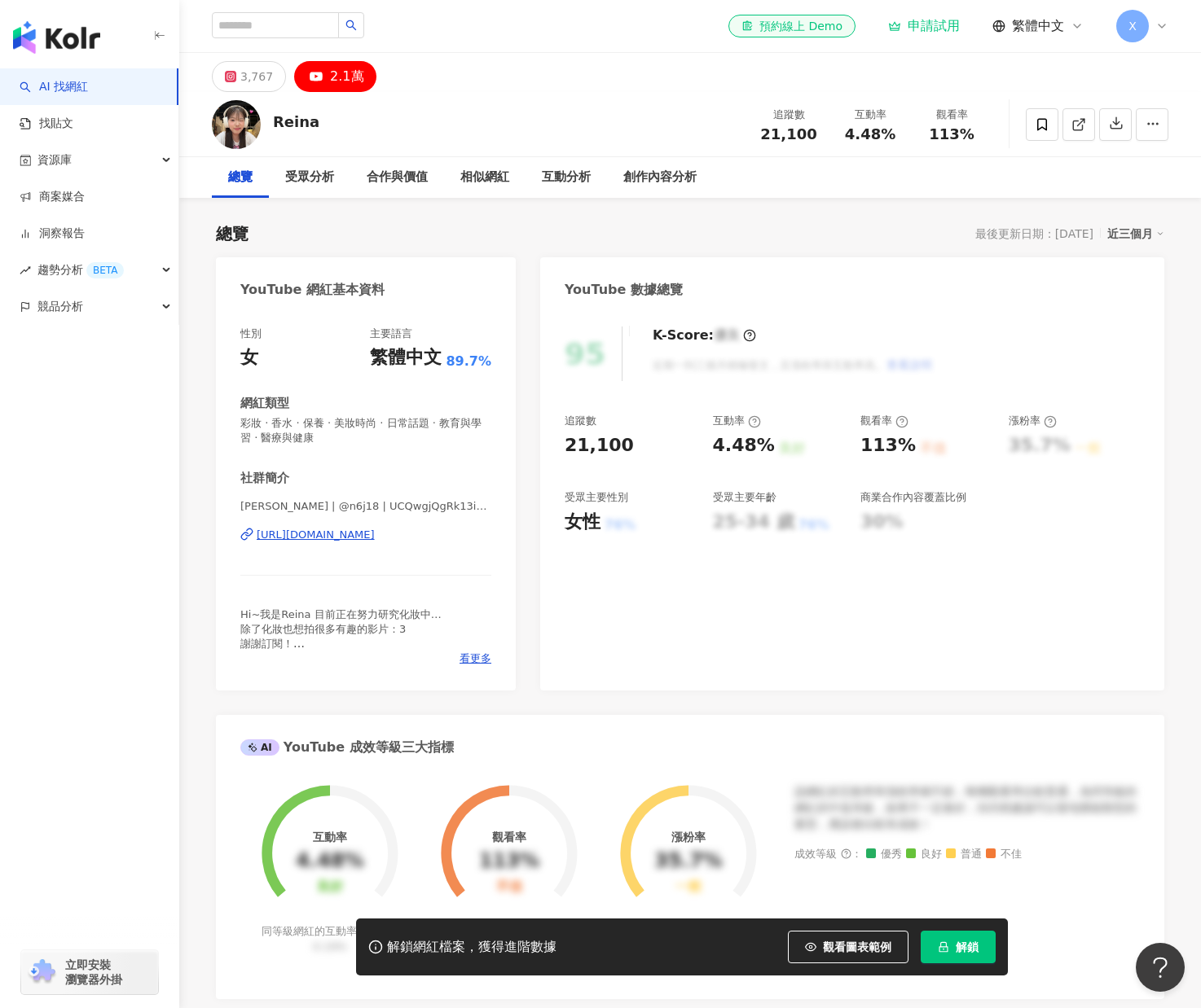
click at [283, 119] on div "Reina" at bounding box center [296, 121] width 46 height 21
click at [268, 84] on div "3,767" at bounding box center [256, 76] width 32 height 23
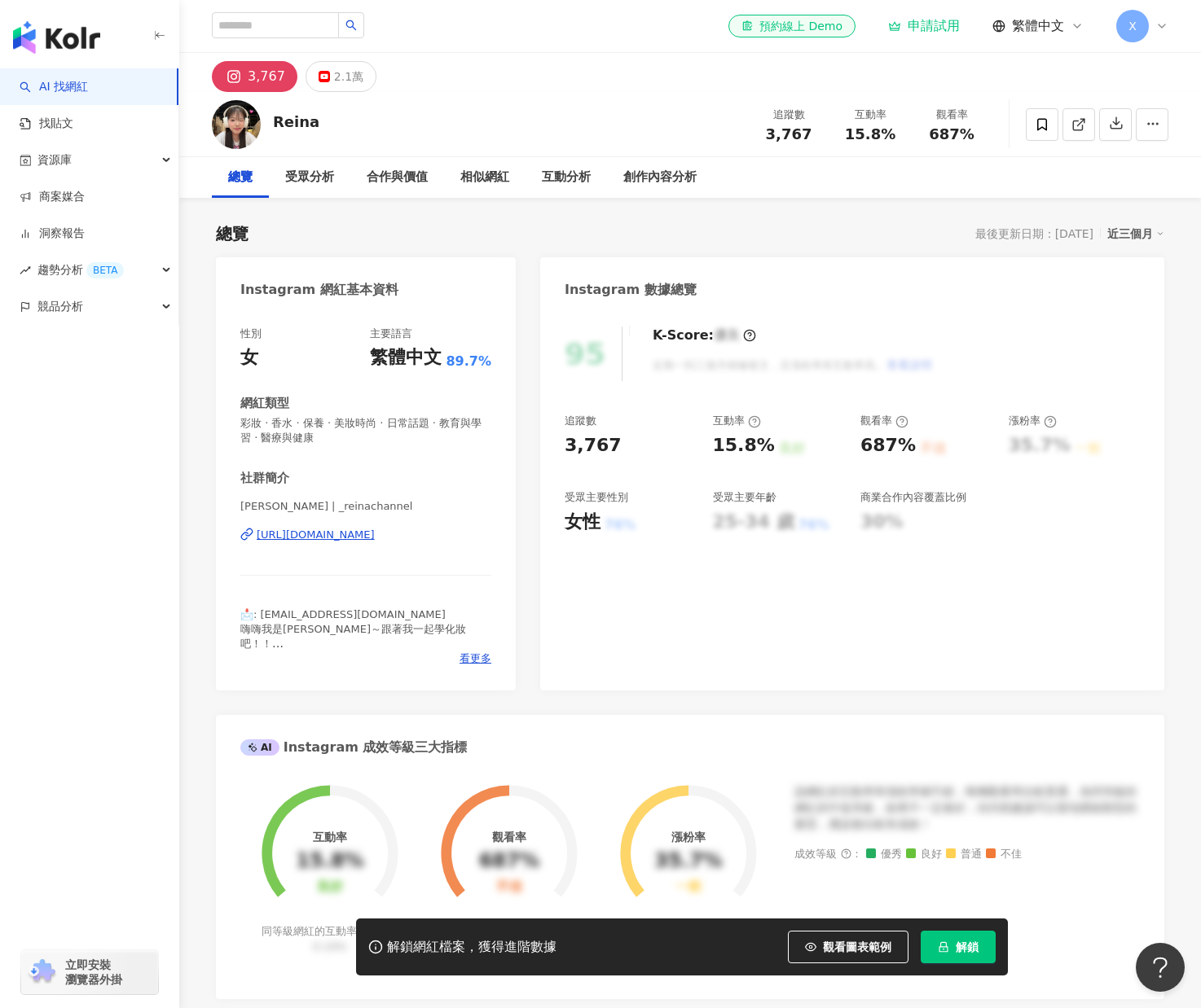
click at [375, 532] on div "[URL][DOMAIN_NAME]" at bounding box center [315, 535] width 119 height 15
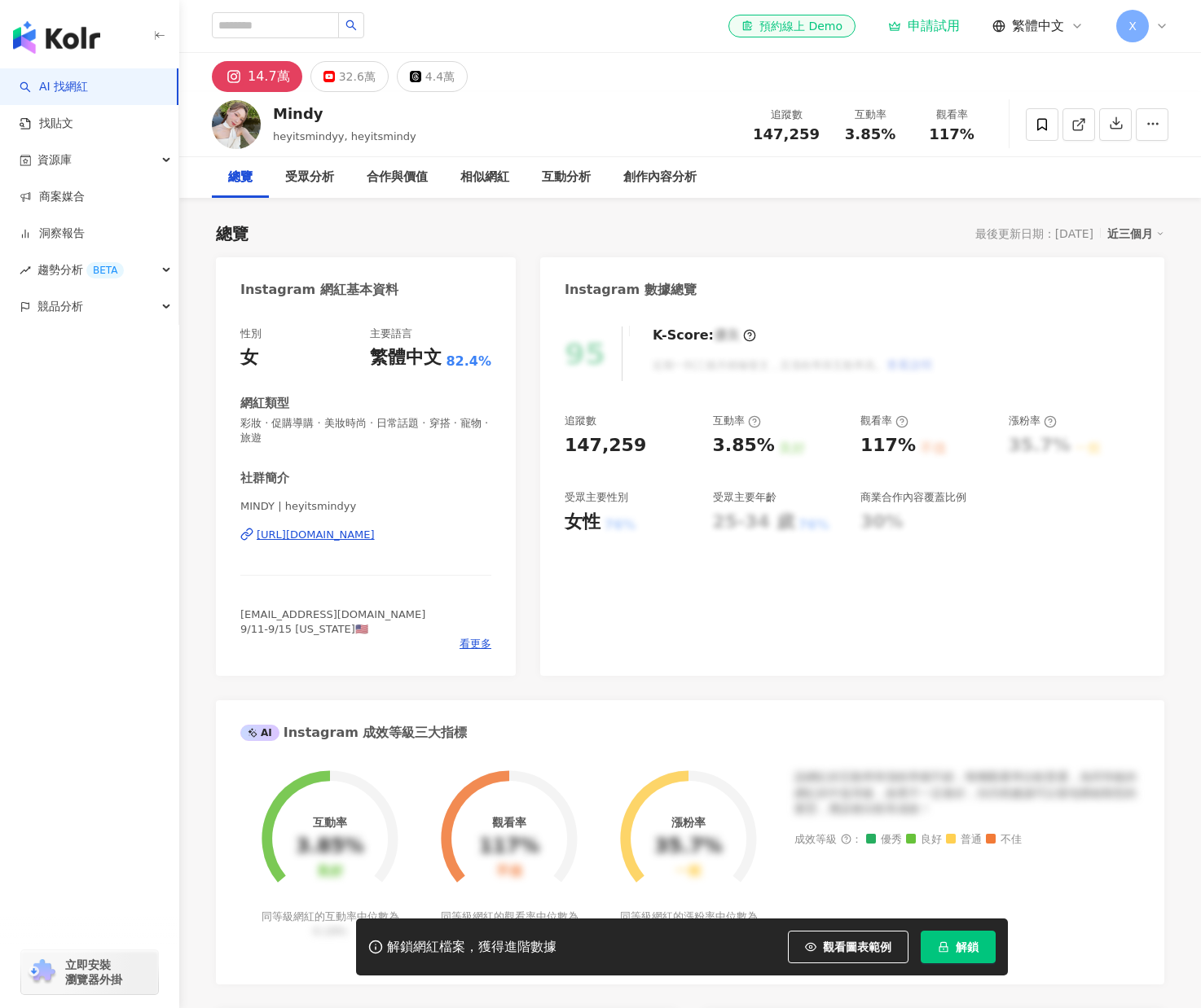
click at [242, 124] on img at bounding box center [236, 124] width 49 height 49
click at [271, 114] on div "Mindy heyitsmindyy, heyitsmindy 追蹤數 147,259 互動率 3.85% 觀看率 117%" at bounding box center [690, 124] width 1022 height 65
click at [300, 117] on div "Mindy" at bounding box center [345, 114] width 143 height 21
click at [314, 175] on div "受眾分析" at bounding box center [310, 177] width 49 height 20
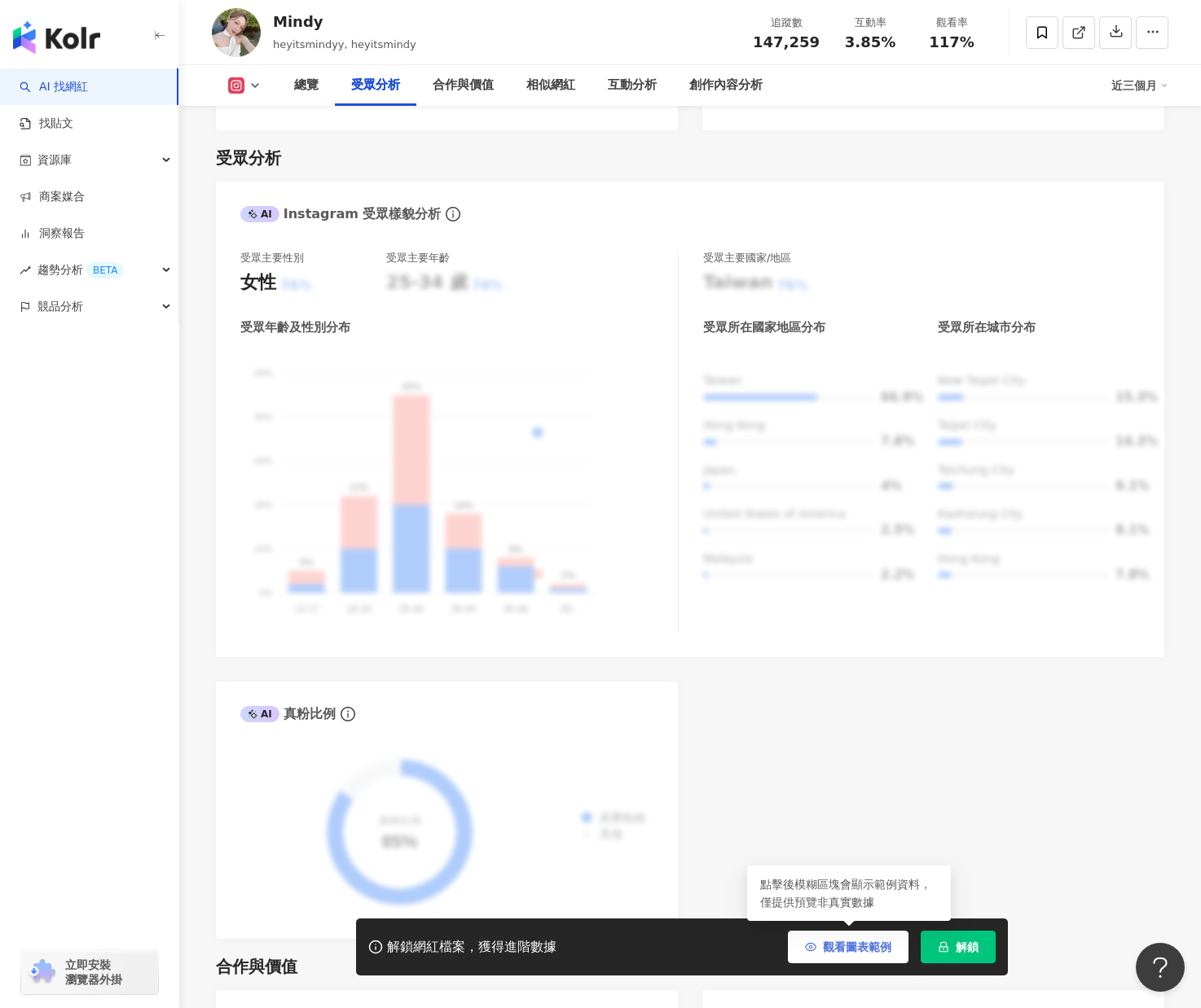
click at [839, 949] on span "觀看圖表範例" at bounding box center [857, 946] width 69 height 13
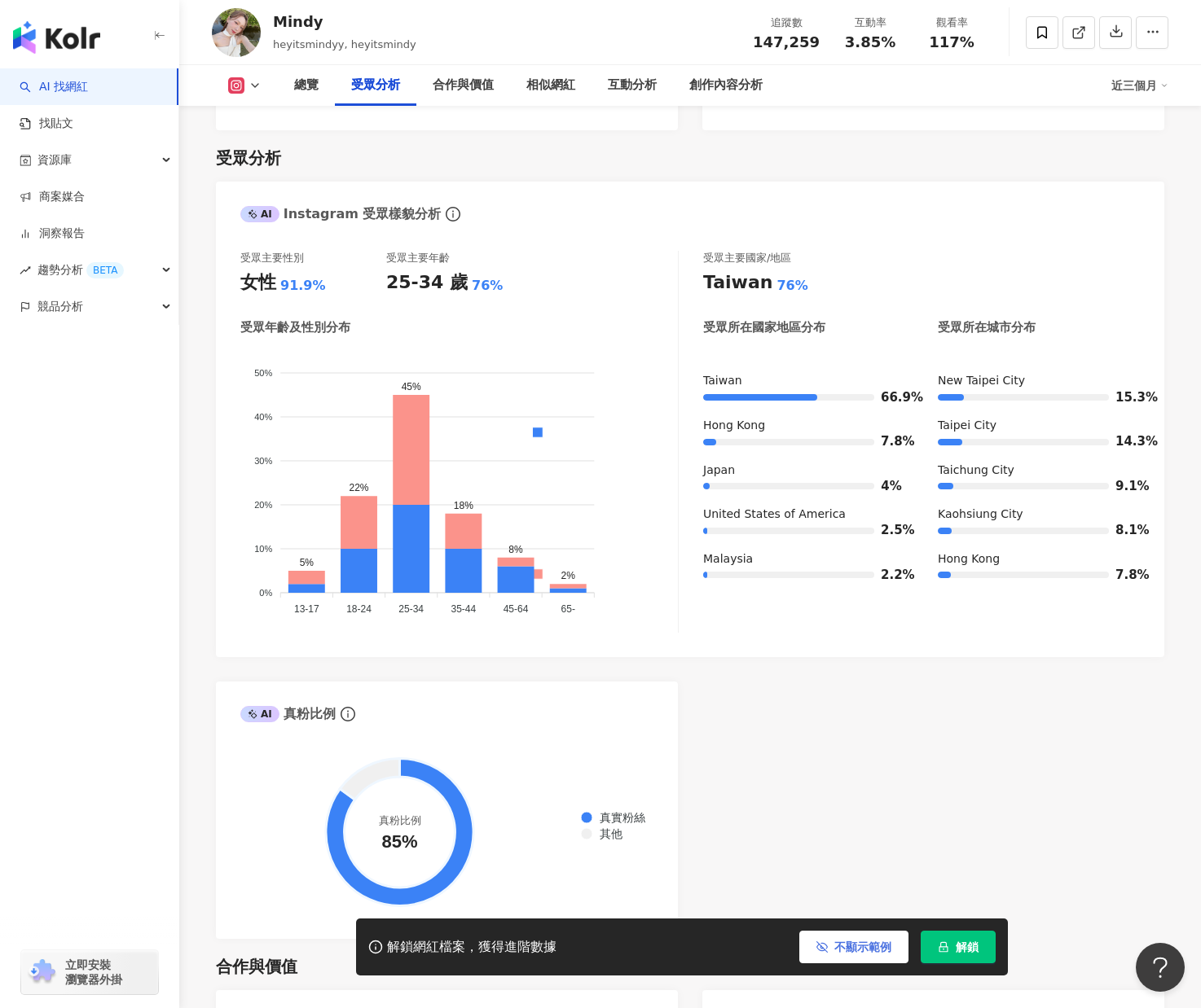
click at [839, 949] on span "不顯示範例" at bounding box center [863, 946] width 57 height 13
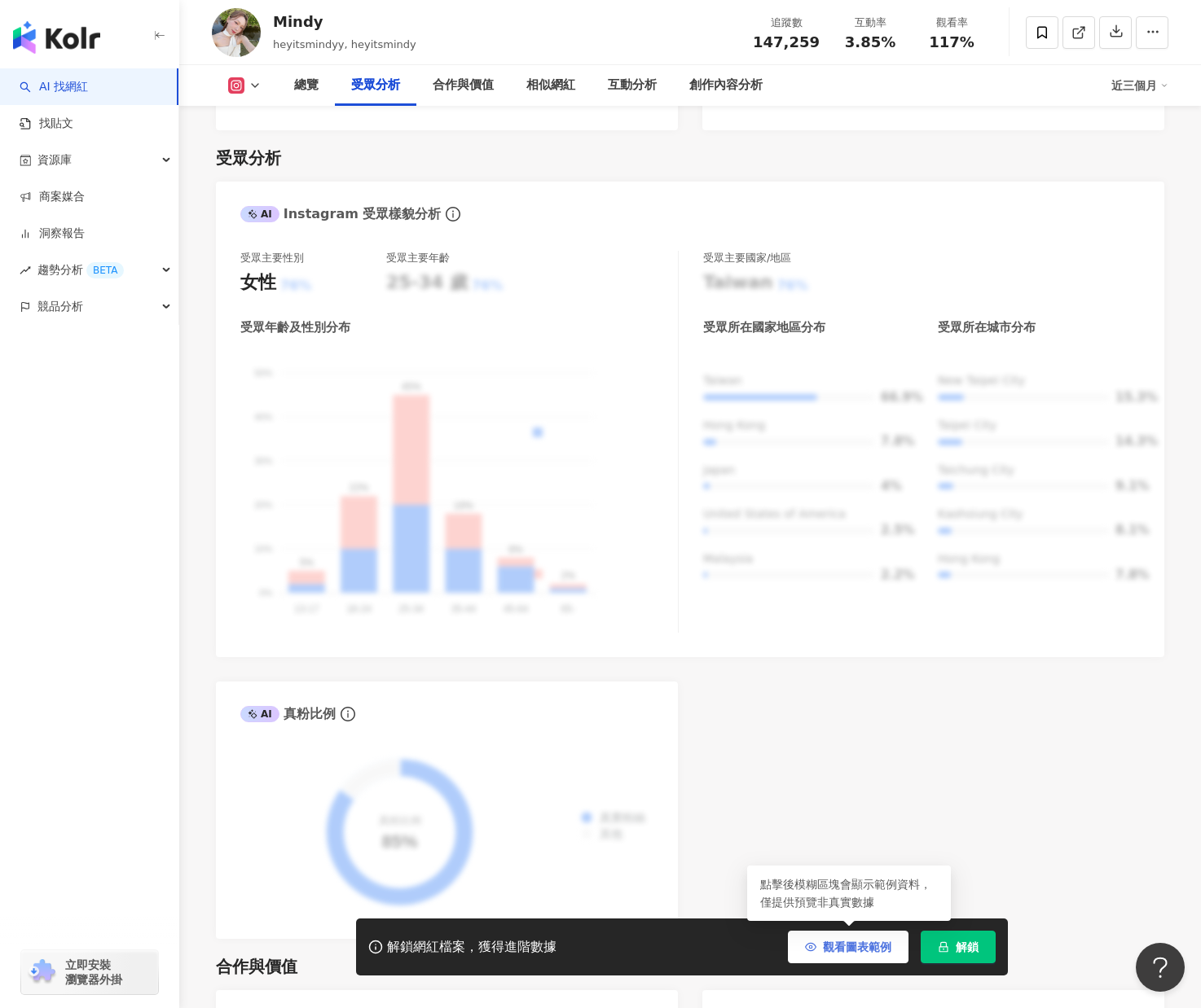
click at [839, 949] on span "觀看圖表範例" at bounding box center [857, 946] width 69 height 13
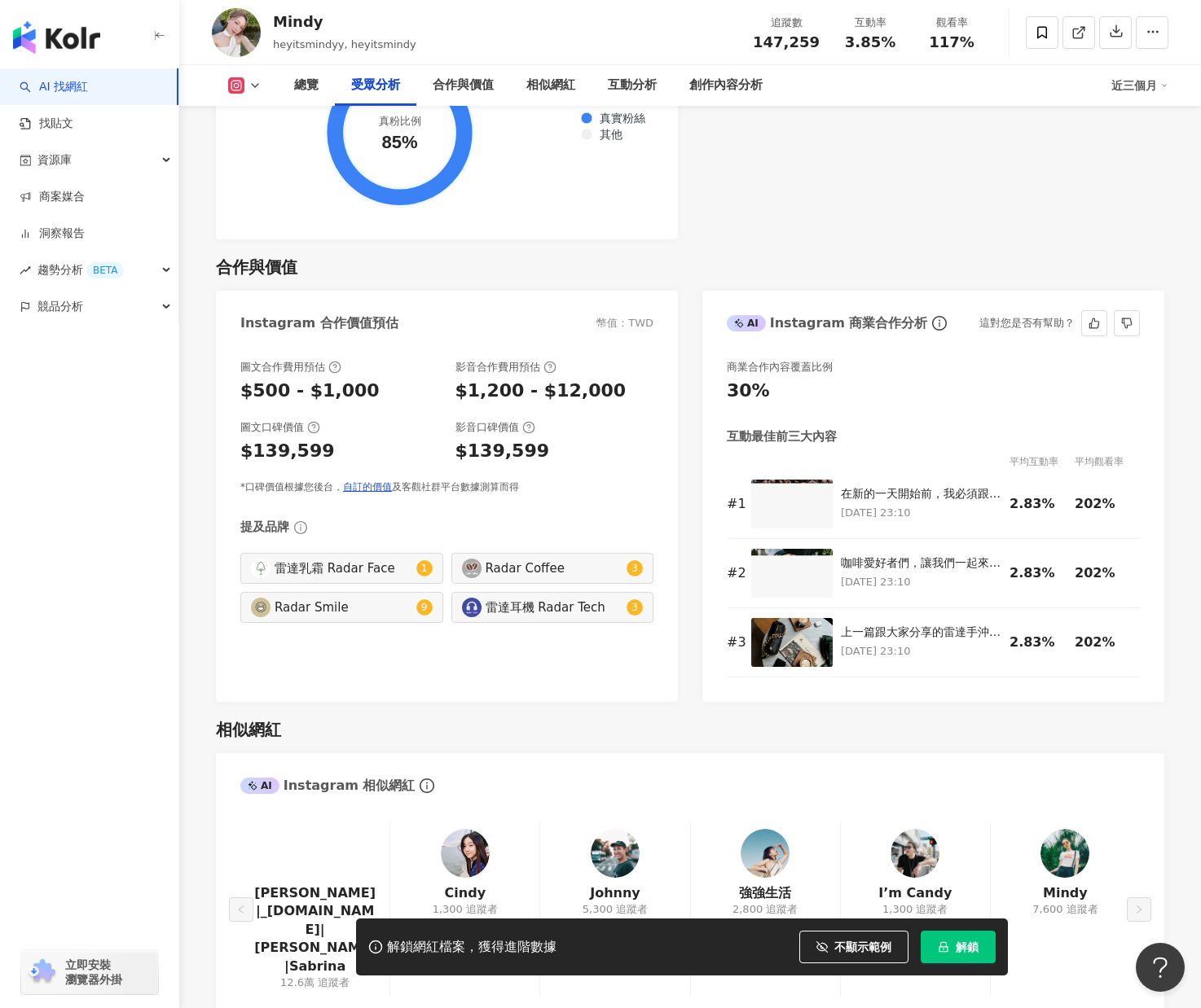
scroll to position [2287, 0]
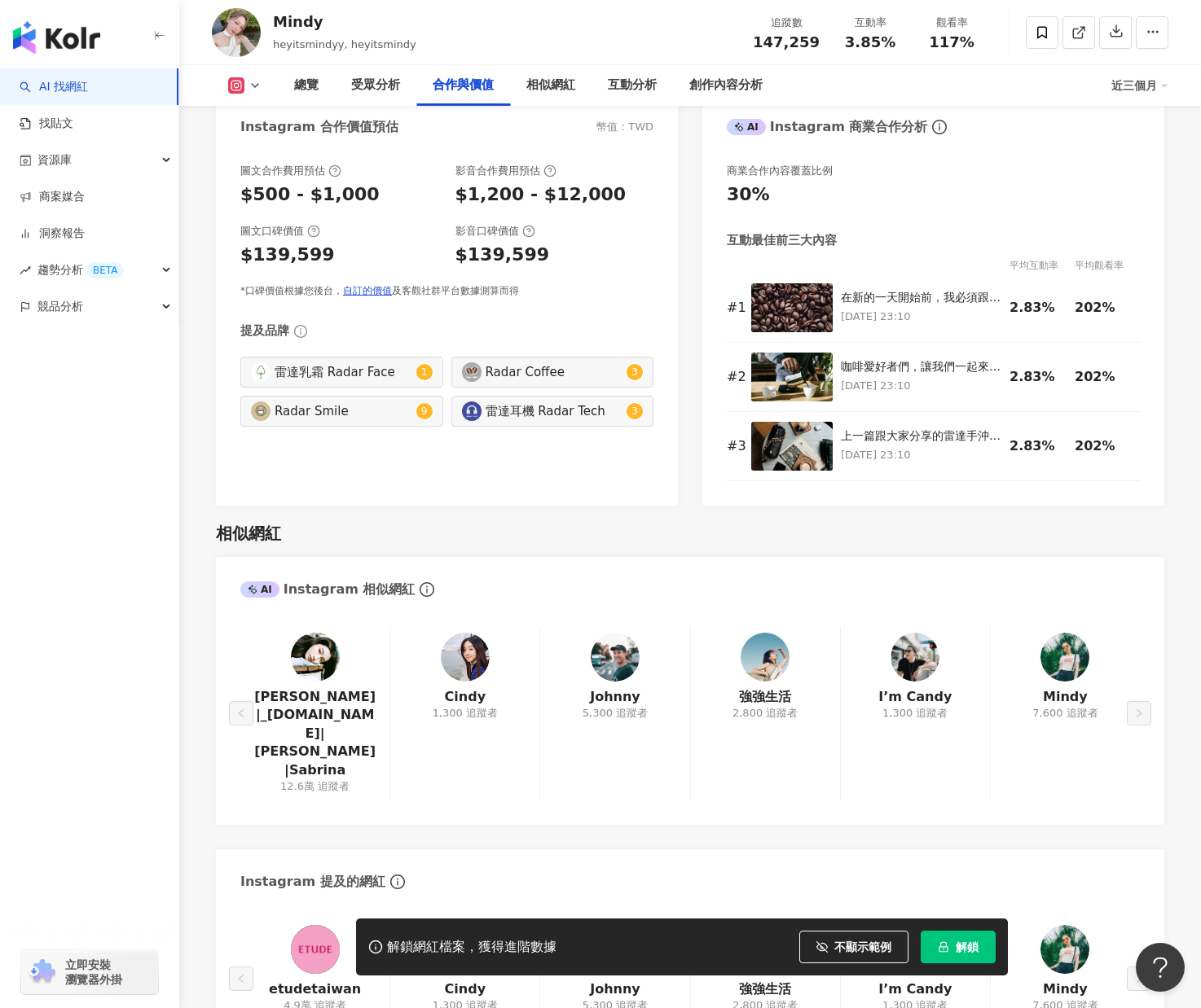
click at [331, 637] on img at bounding box center [315, 657] width 49 height 49
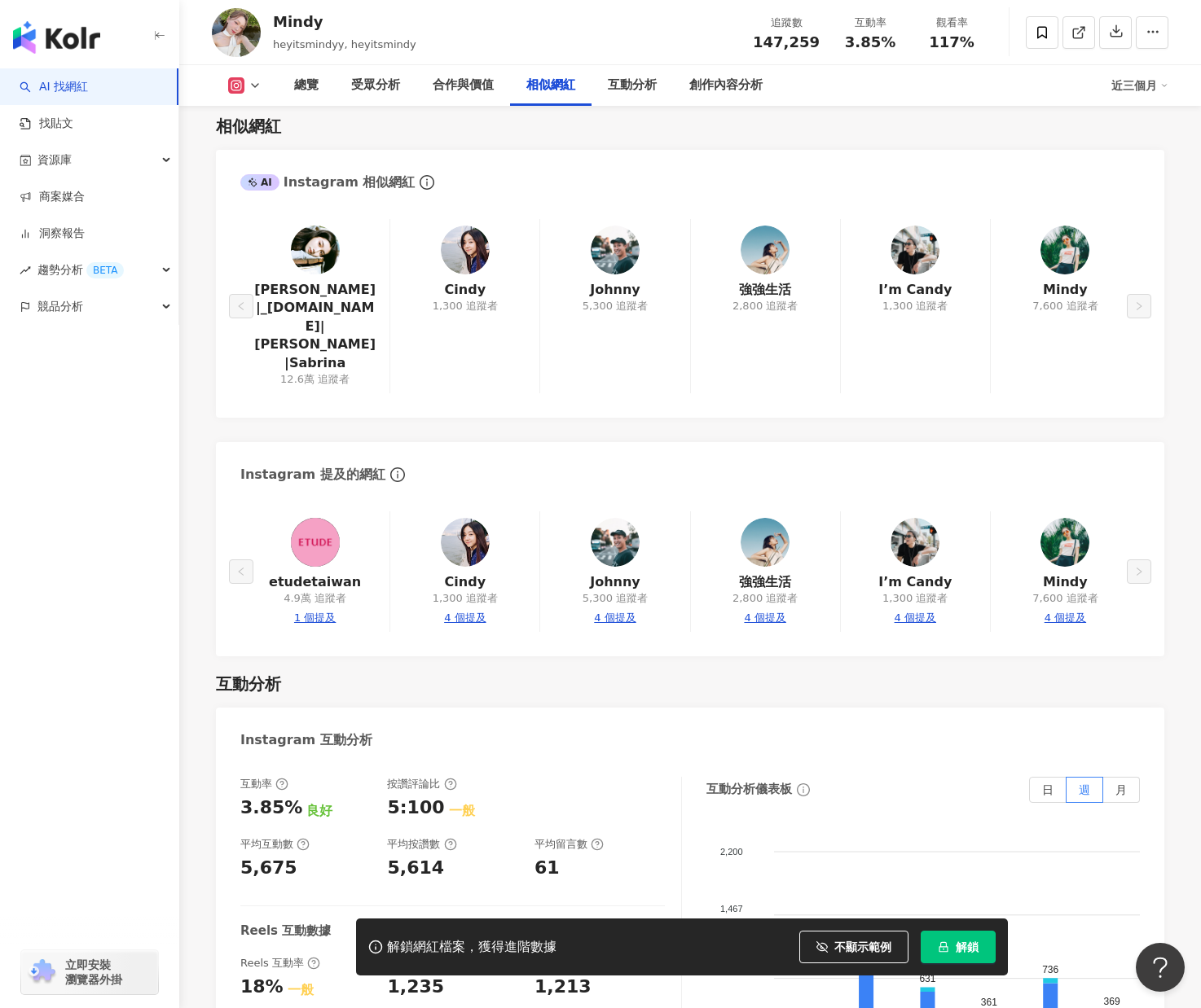
scroll to position [3020, 0]
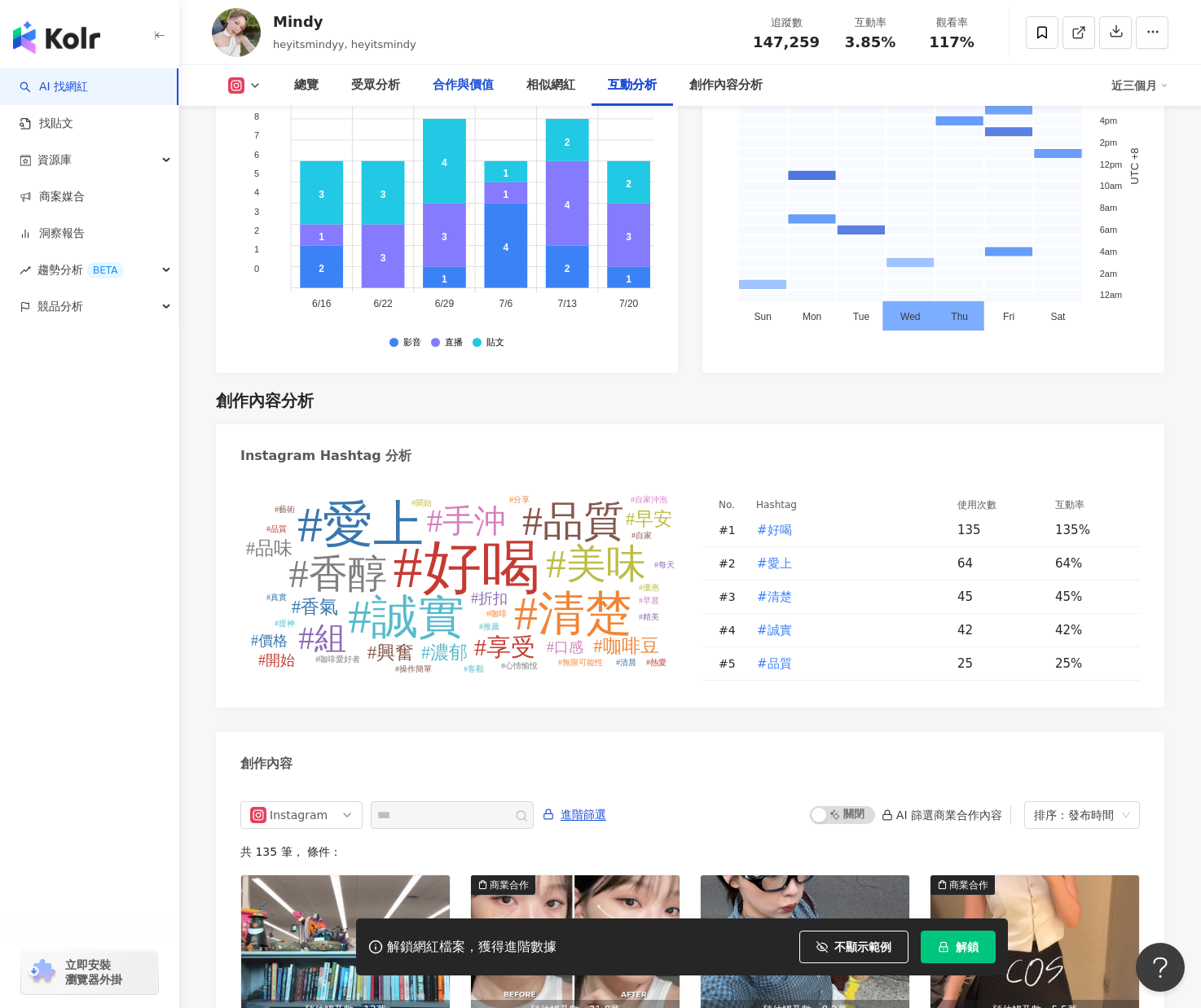
click at [423, 68] on div "合作與價值" at bounding box center [463, 86] width 94 height 41
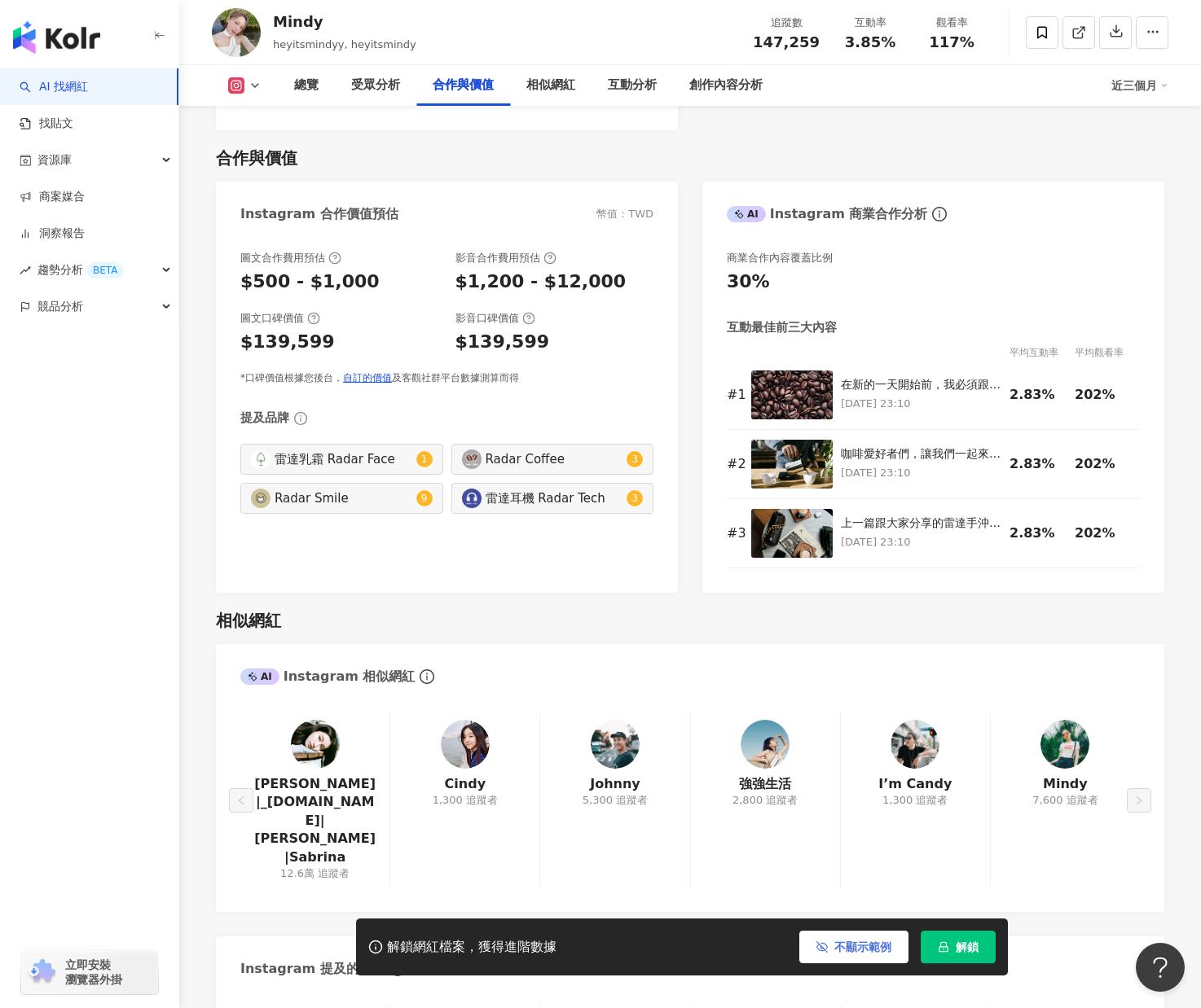
click at [854, 944] on span "不顯示範例" at bounding box center [863, 946] width 57 height 13
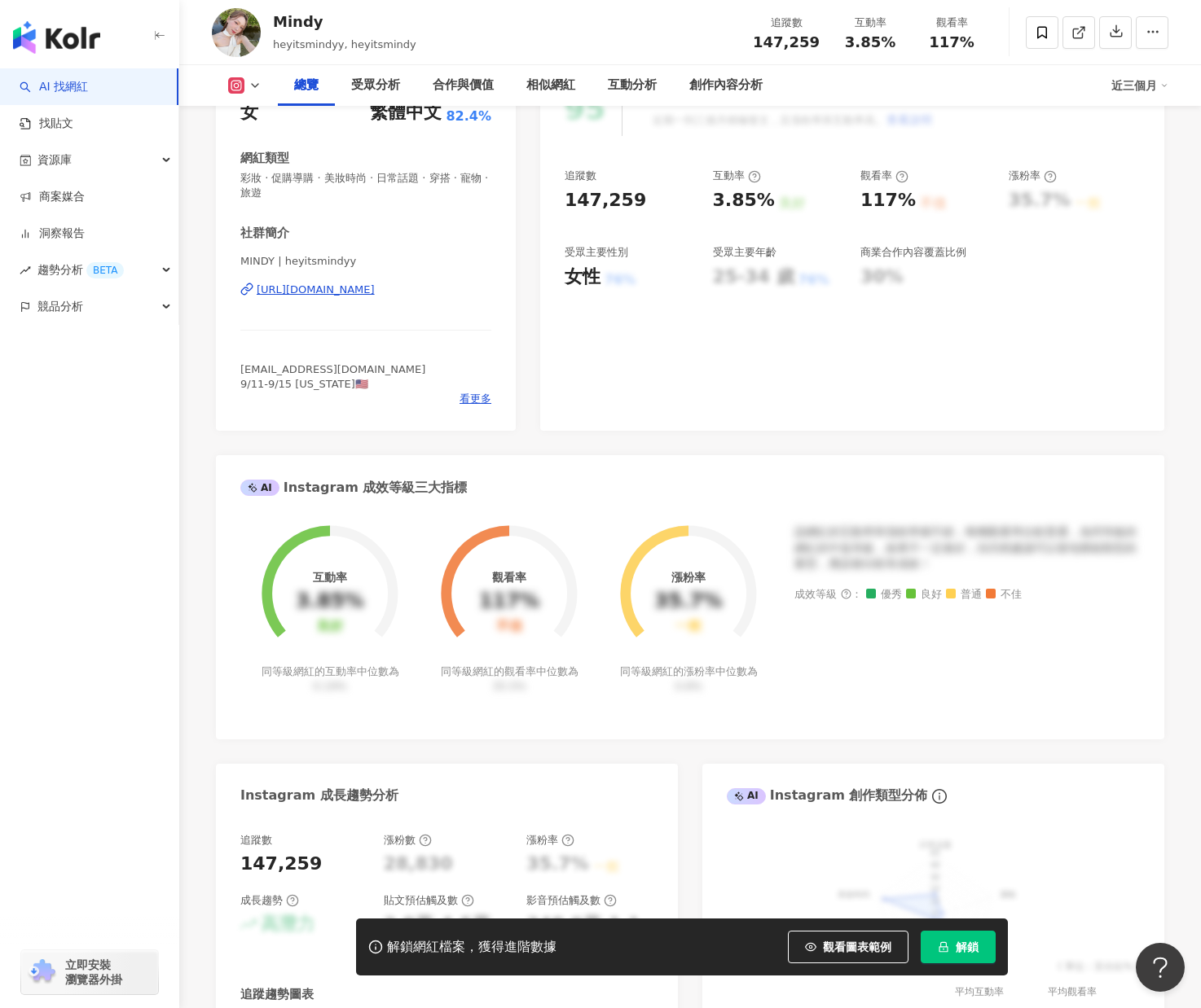
scroll to position [0, 0]
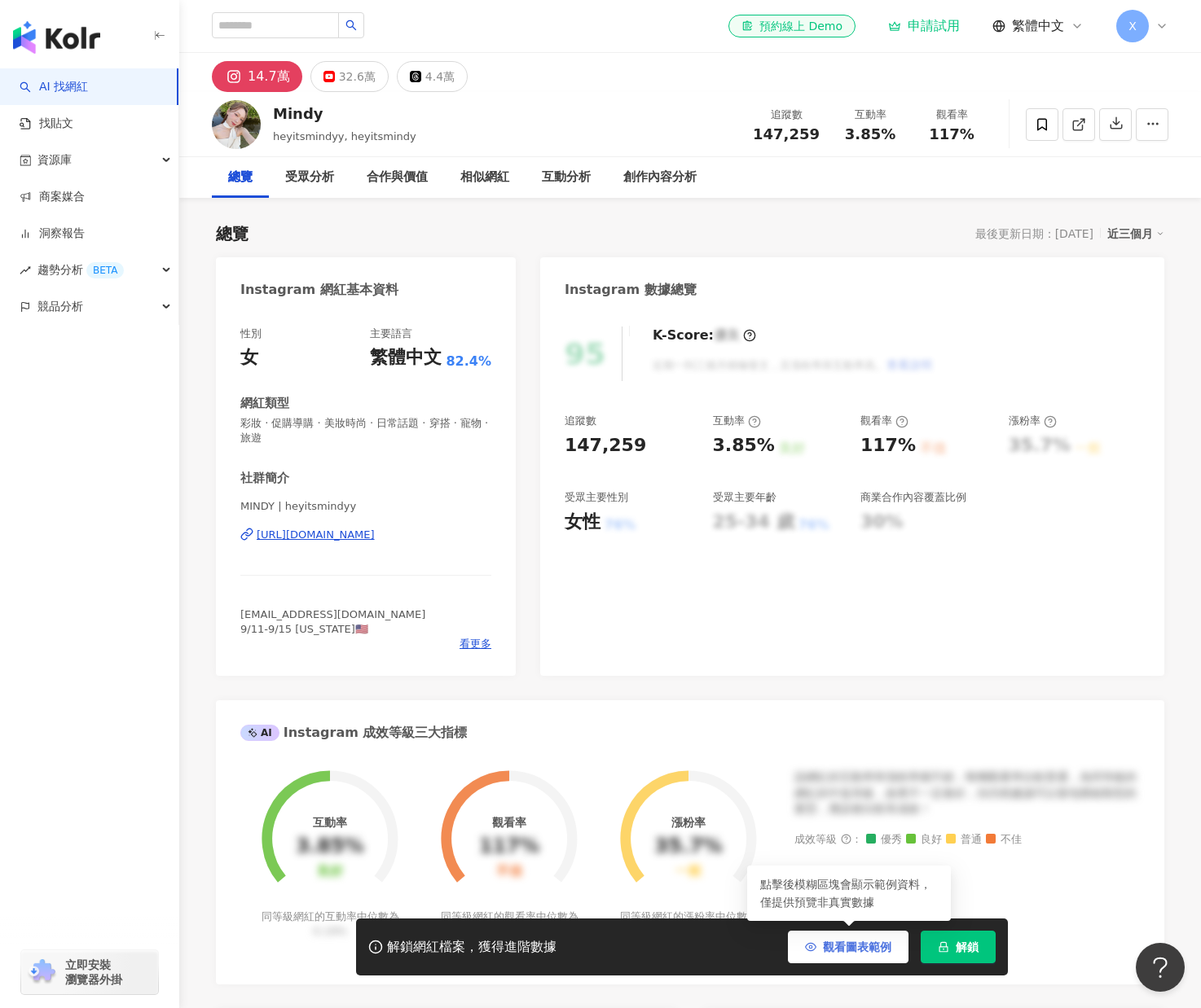
click at [845, 943] on span "觀看圖表範例" at bounding box center [857, 946] width 69 height 13
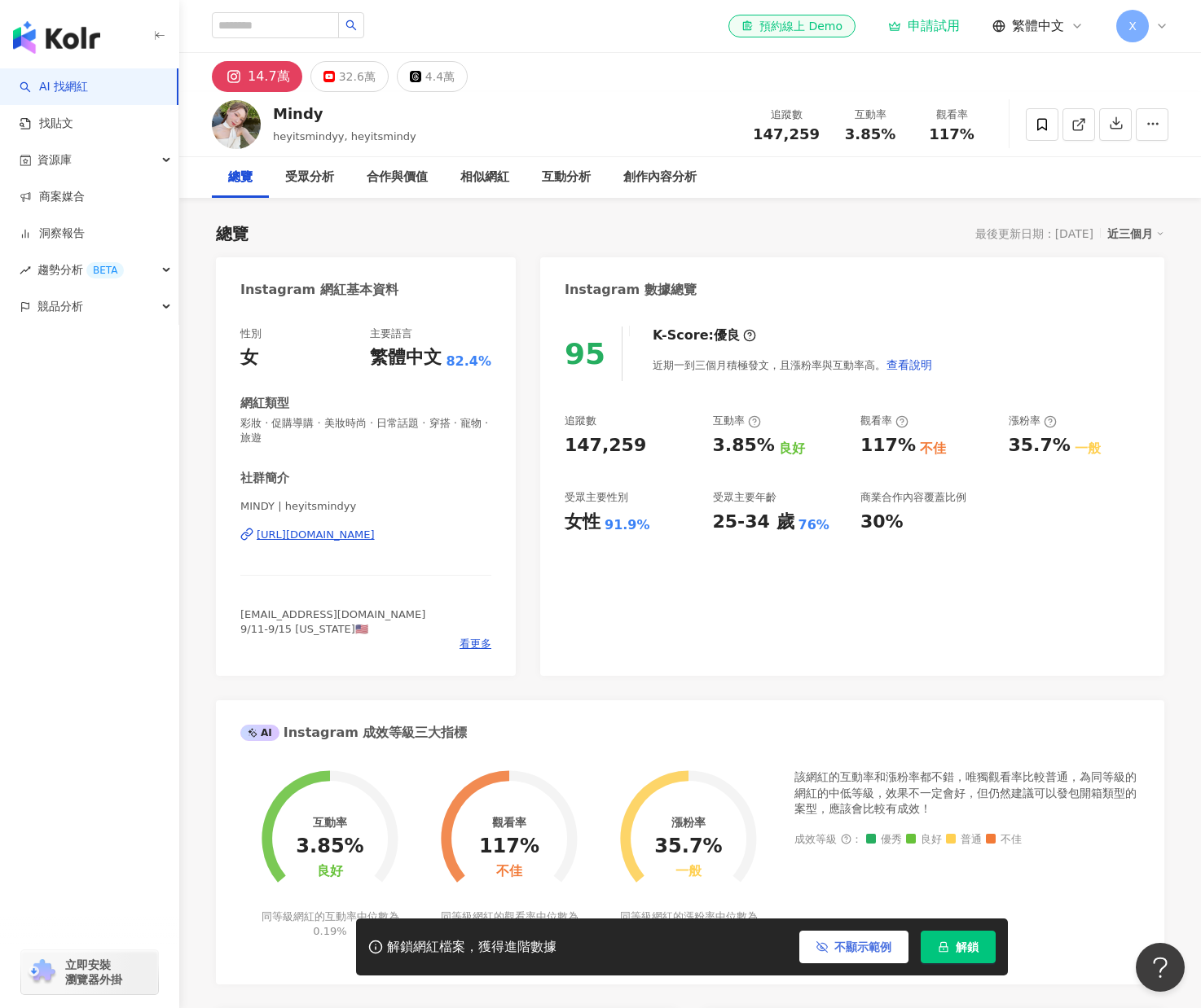
click at [845, 943] on span "不顯示範例" at bounding box center [863, 946] width 57 height 13
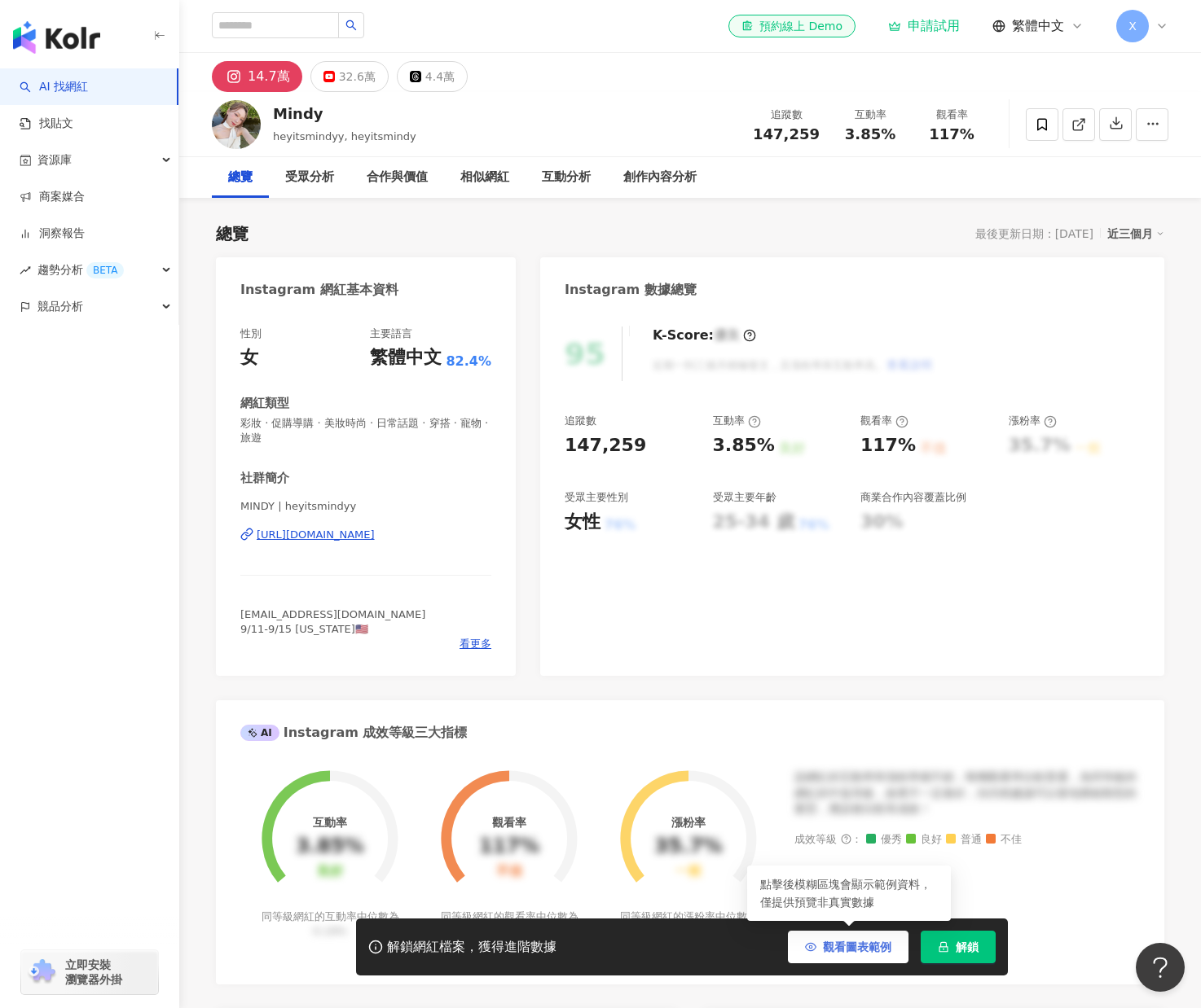
click at [845, 943] on span "觀看圖表範例" at bounding box center [857, 946] width 69 height 13
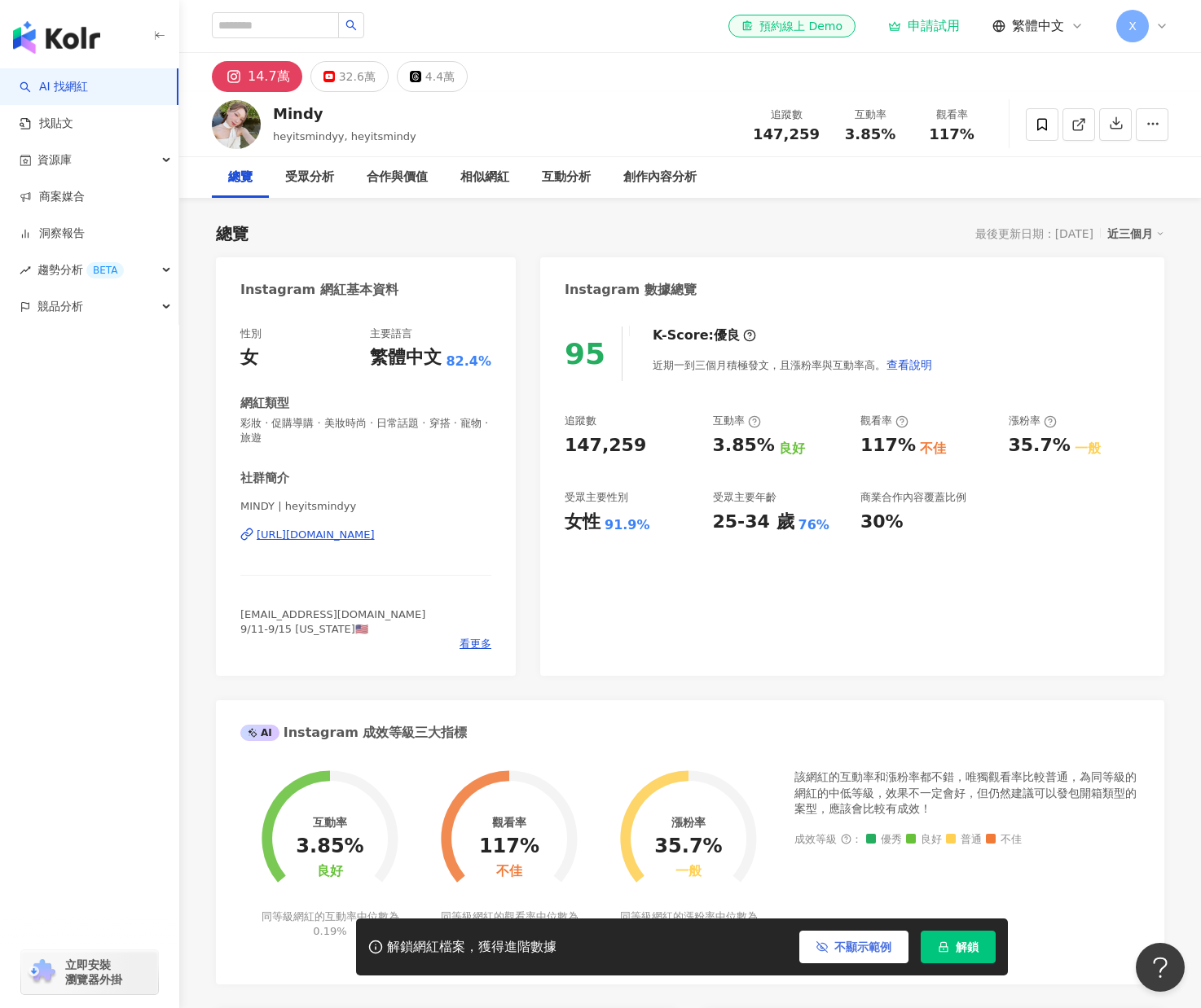
click at [858, 950] on span "不顯示範例" at bounding box center [863, 946] width 57 height 13
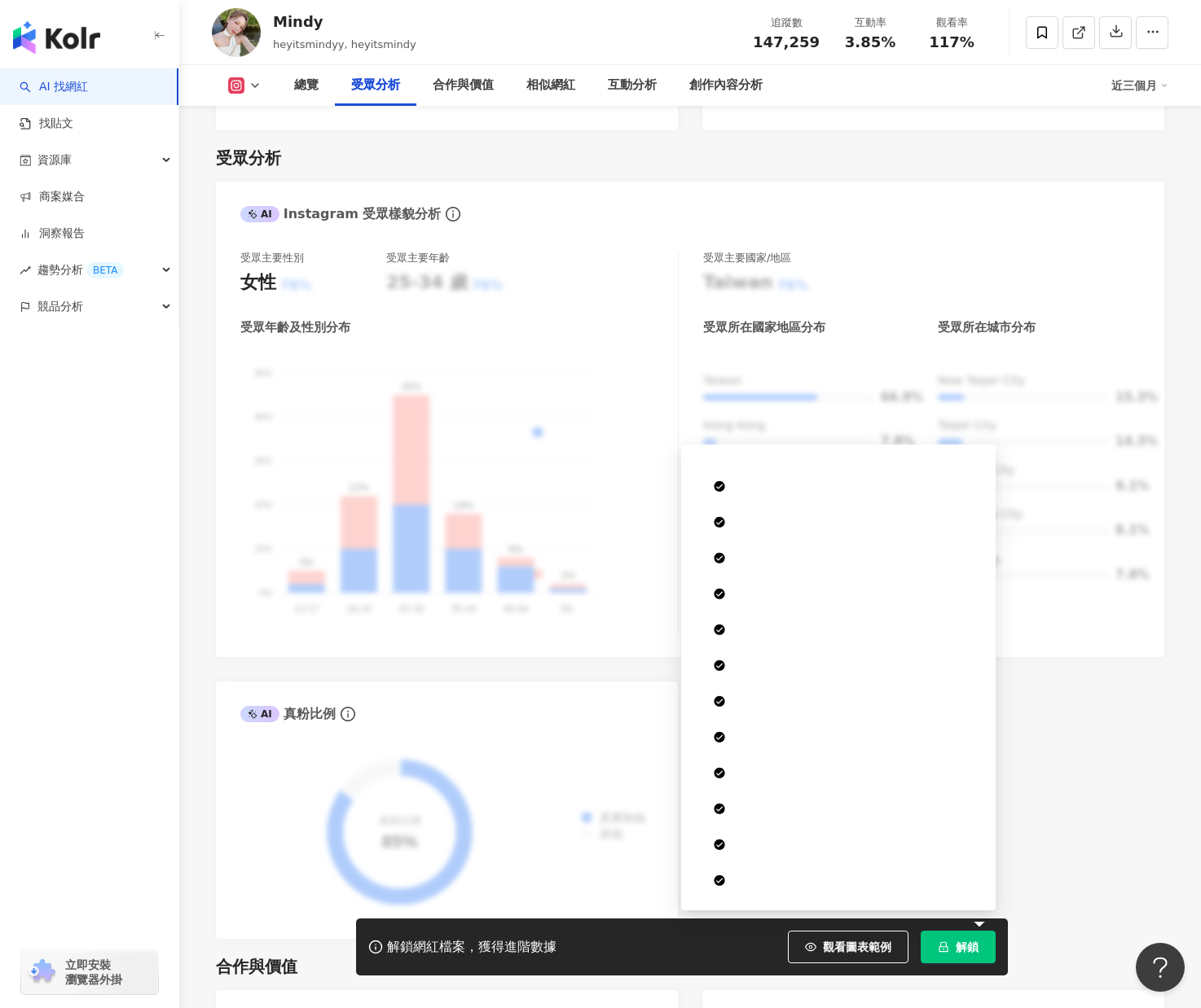
click at [983, 939] on button "解鎖" at bounding box center [958, 946] width 75 height 32
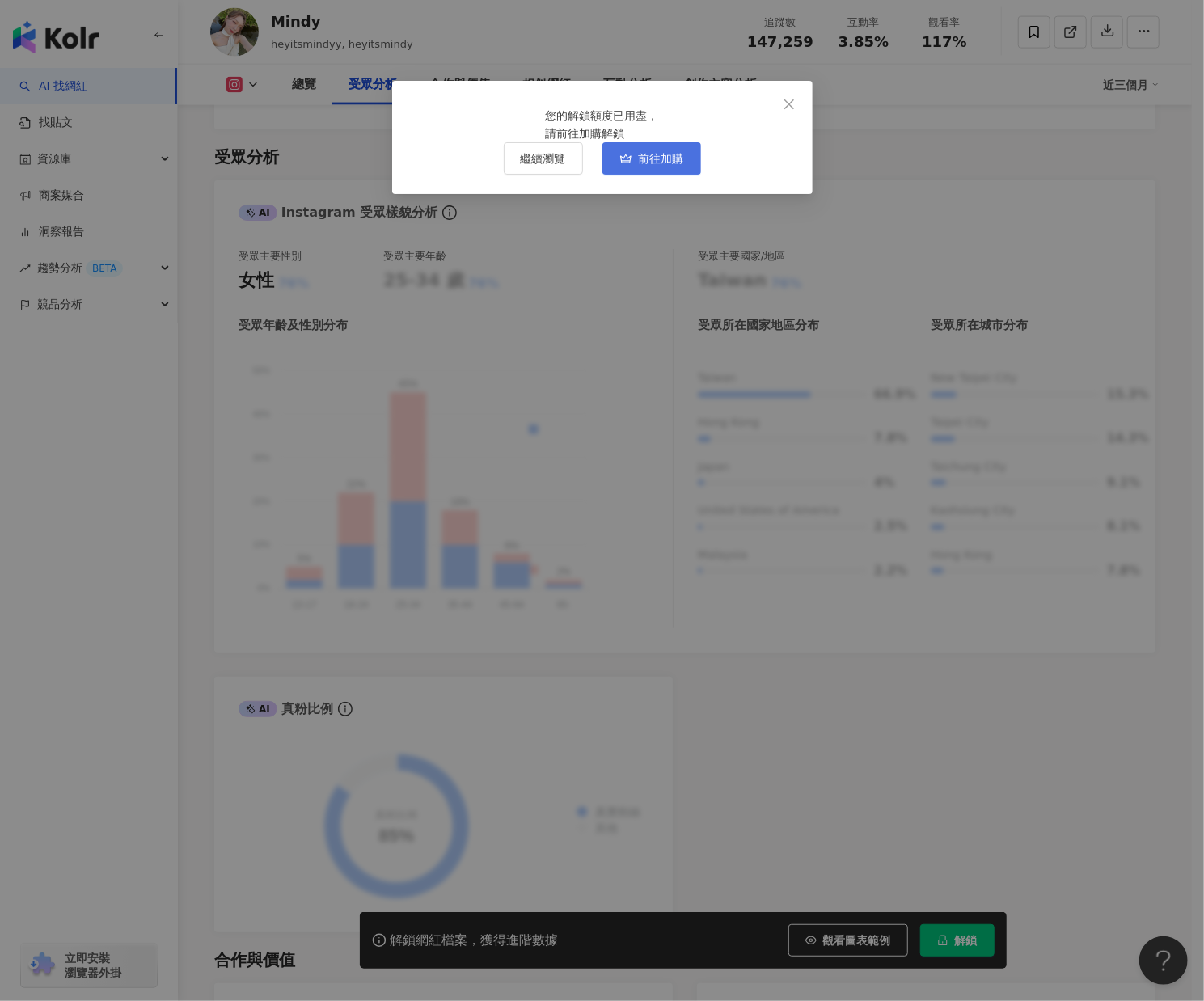
click at [673, 165] on span "前往加購" at bounding box center [661, 158] width 46 height 13
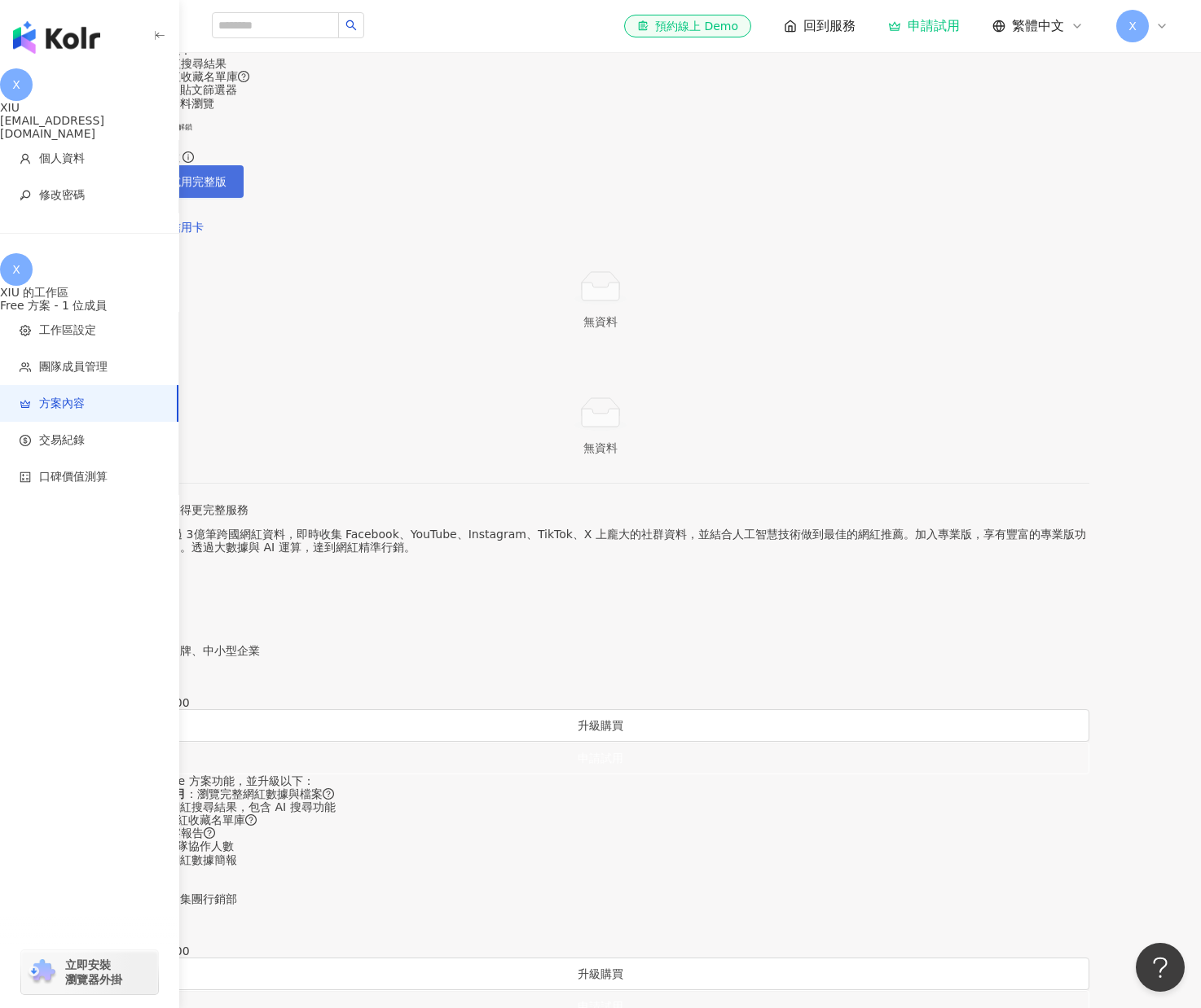
click at [244, 198] on button "申請試用完整版" at bounding box center [177, 181] width 132 height 32
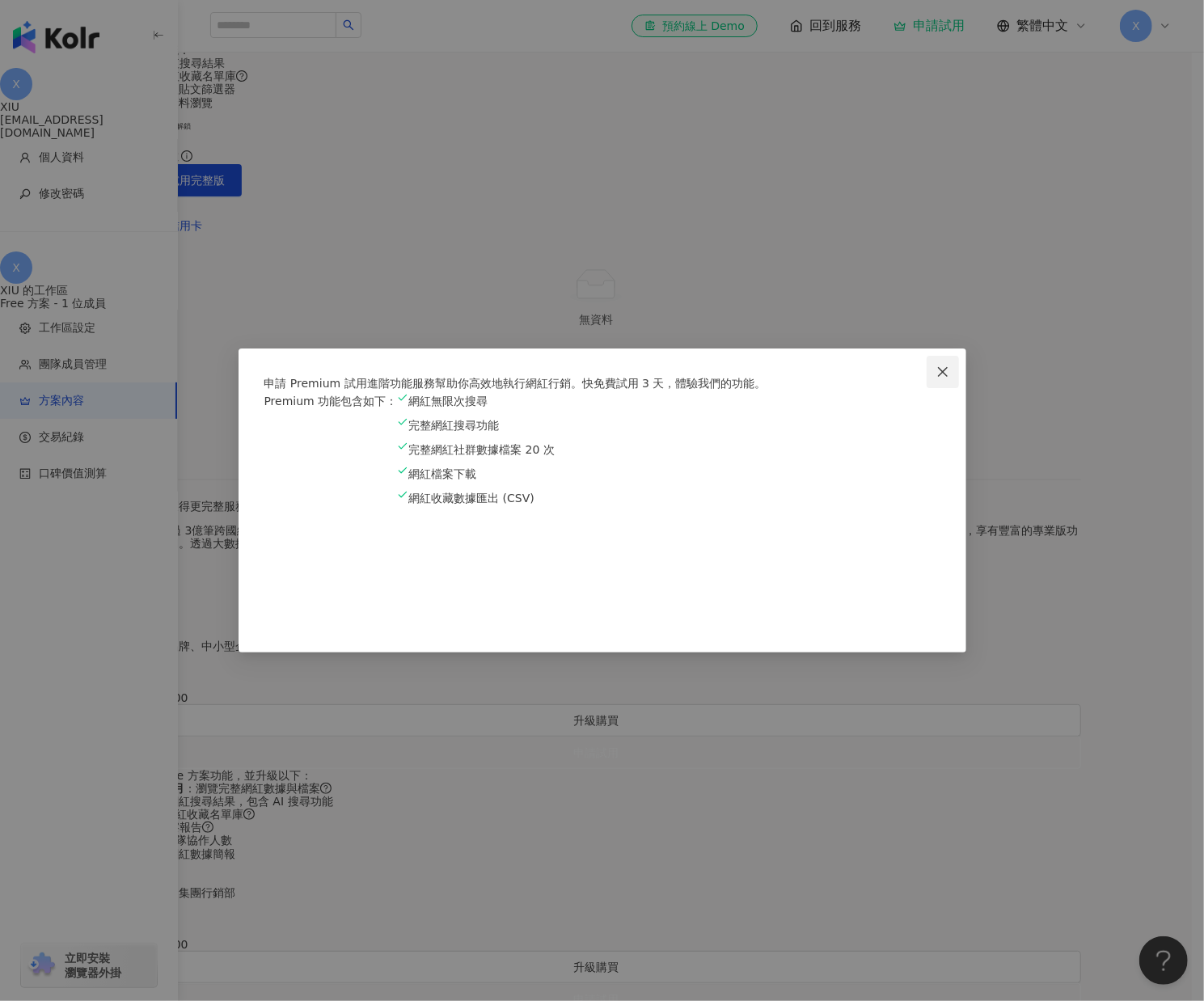
click at [936, 366] on span "Close" at bounding box center [942, 372] width 32 height 13
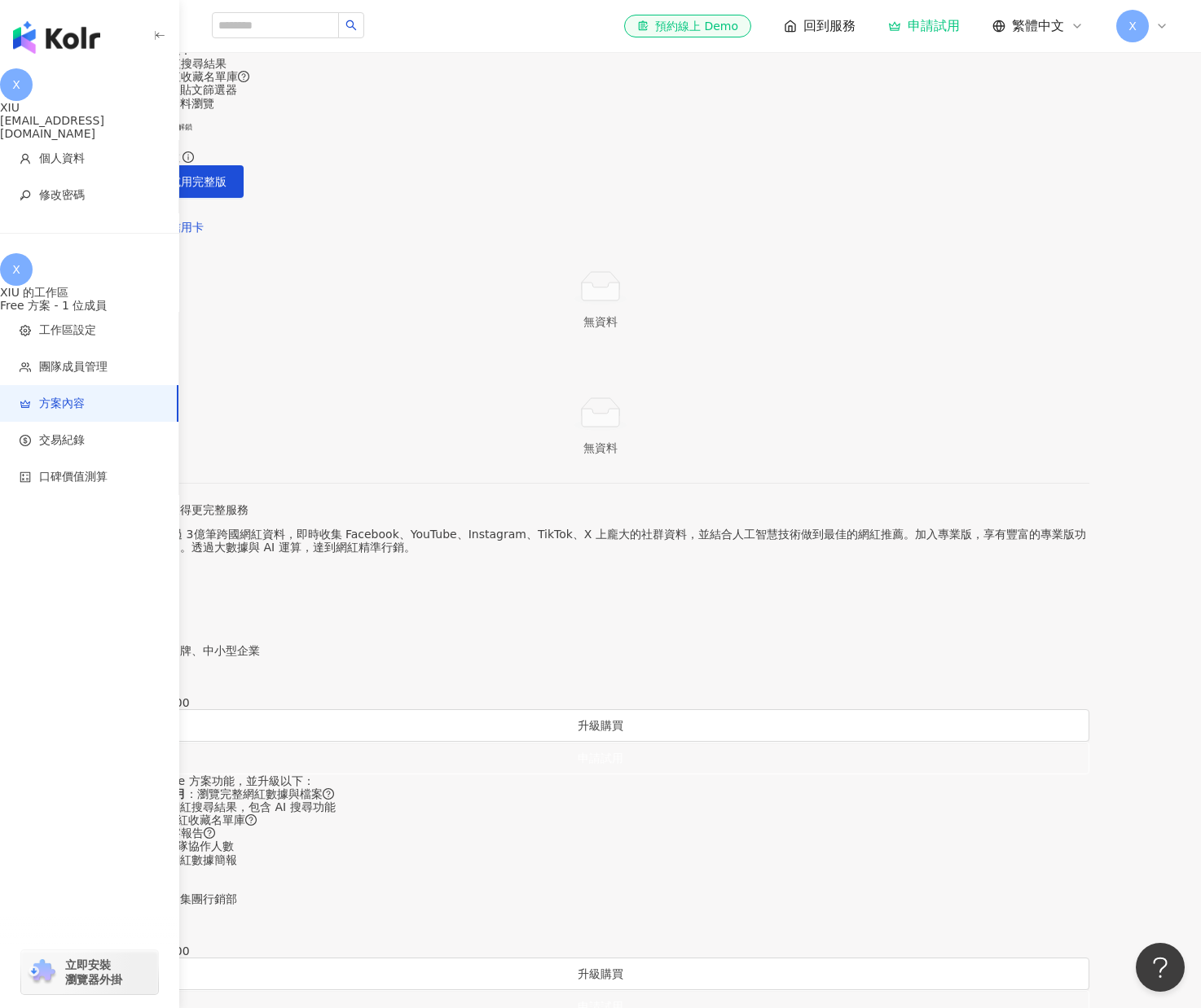
click at [164, 31] on span "當前方案" at bounding box center [137, 22] width 52 height 18
